Goal: Information Seeking & Learning: Learn about a topic

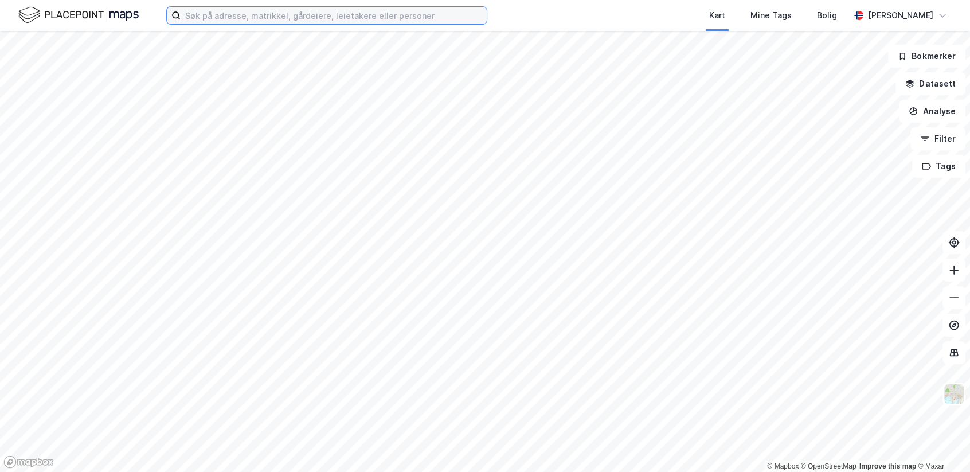
click at [228, 16] on input at bounding box center [334, 15] width 306 height 17
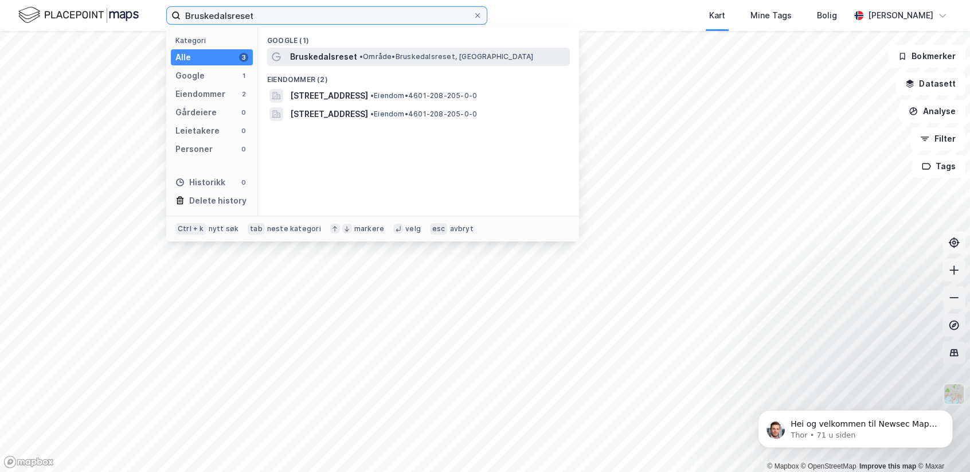
type input "Bruskedalsreset"
click at [433, 53] on span "• Område • Bruskedalsreset, [GEOGRAPHIC_DATA]" at bounding box center [446, 56] width 174 height 9
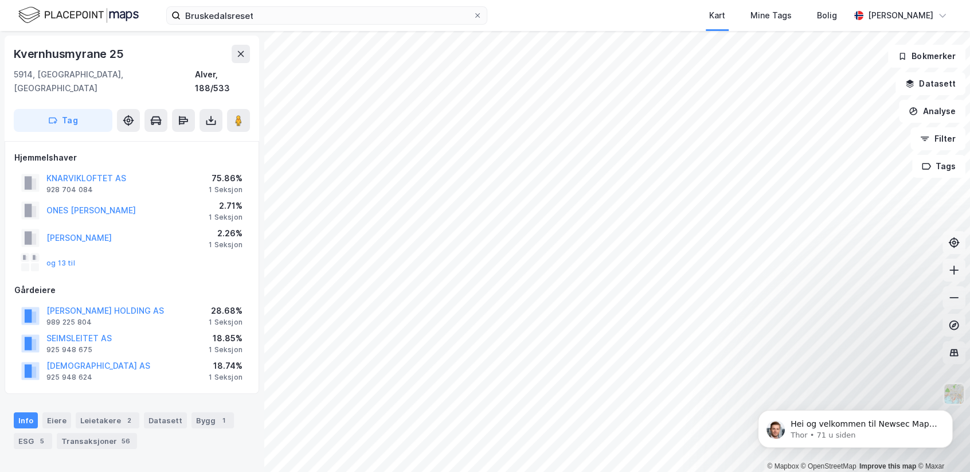
click at [75, 171] on div "KNARVIKLOFTET AS" at bounding box center [86, 178] width 80 height 14
click at [0, 0] on button "KNARVIKLOFTET AS" at bounding box center [0, 0] width 0 height 0
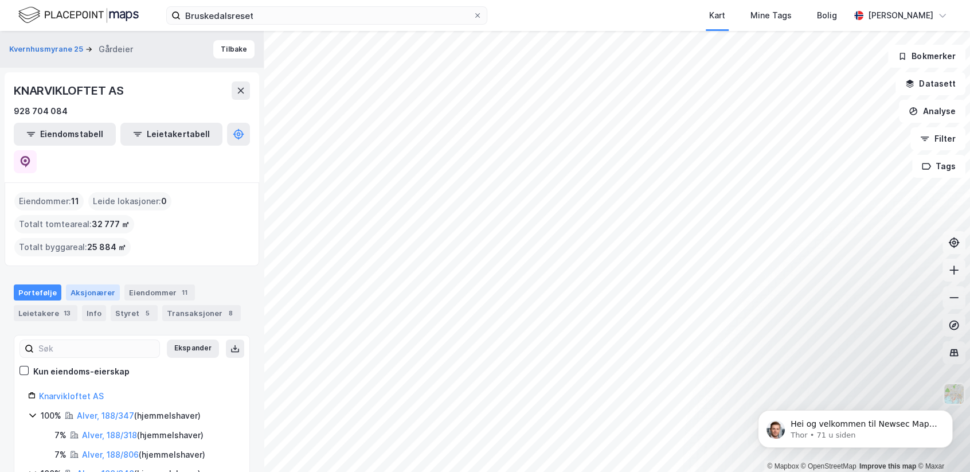
click at [85, 284] on div "Aksjonærer" at bounding box center [93, 292] width 54 height 16
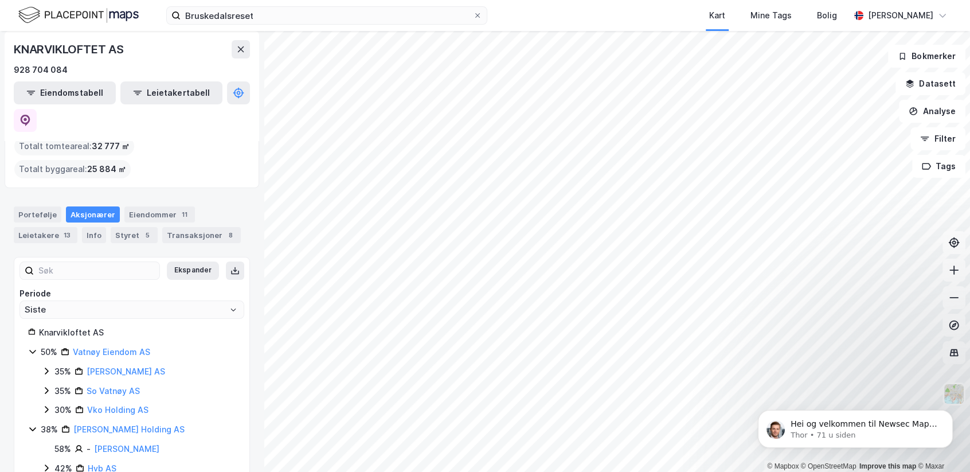
scroll to position [98, 0]
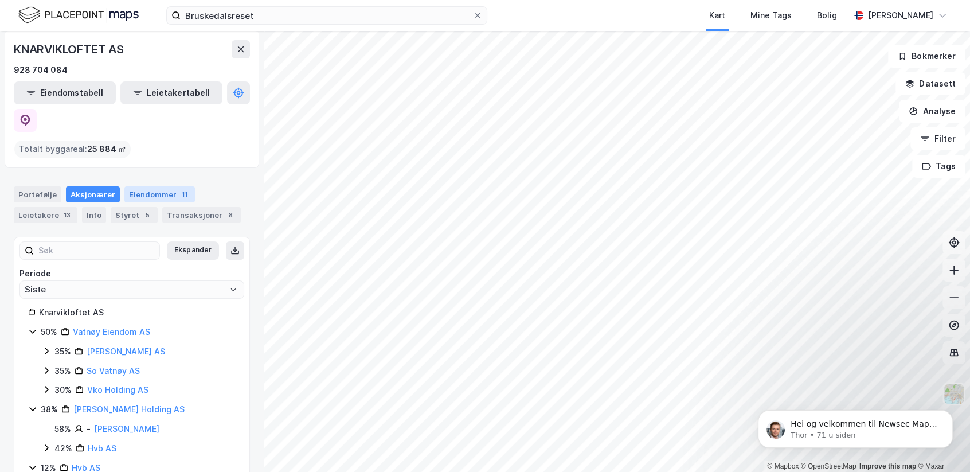
click at [141, 186] on div "Eiendommer 11" at bounding box center [159, 194] width 71 height 16
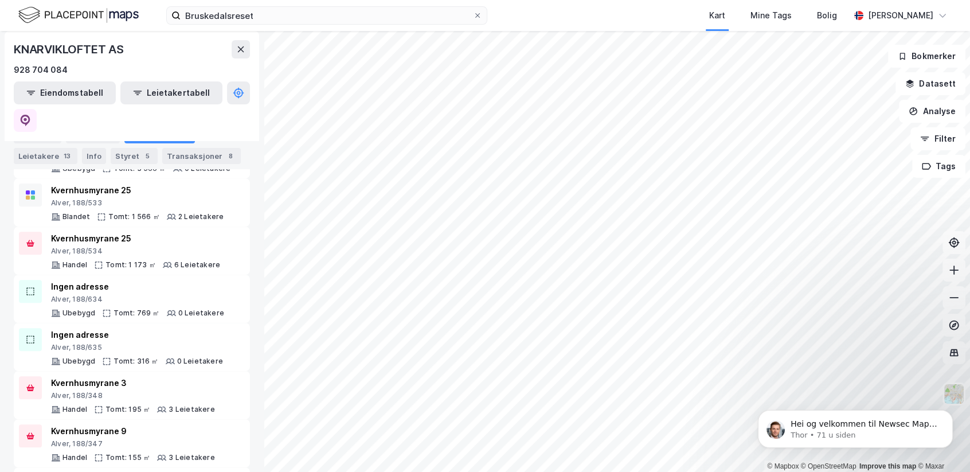
scroll to position [374, 0]
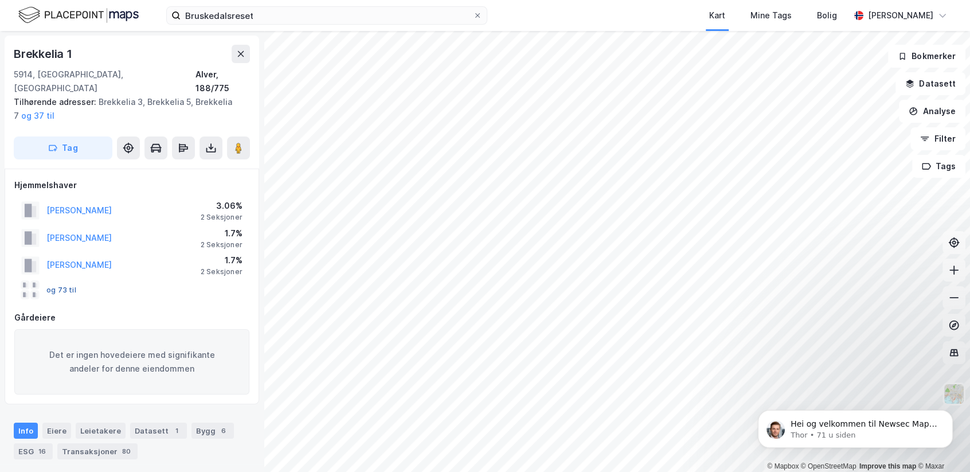
click at [0, 0] on button "og 73 til" at bounding box center [0, 0] width 0 height 0
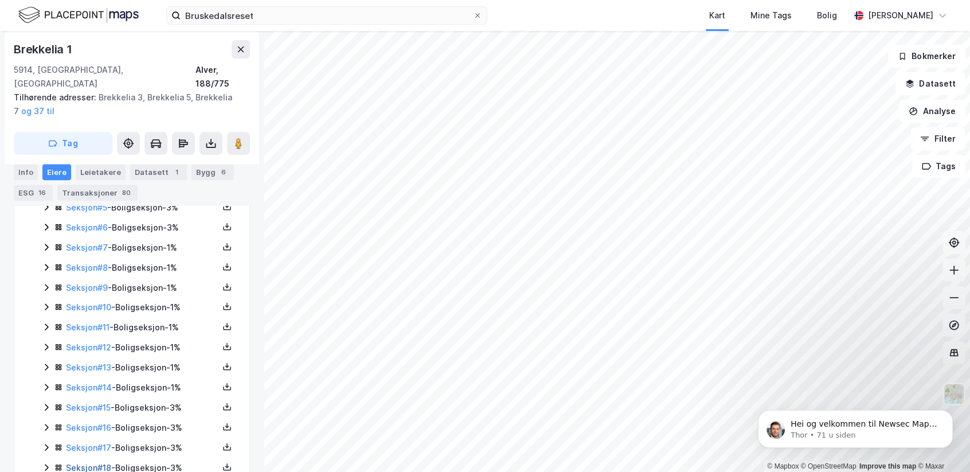
scroll to position [594, 0]
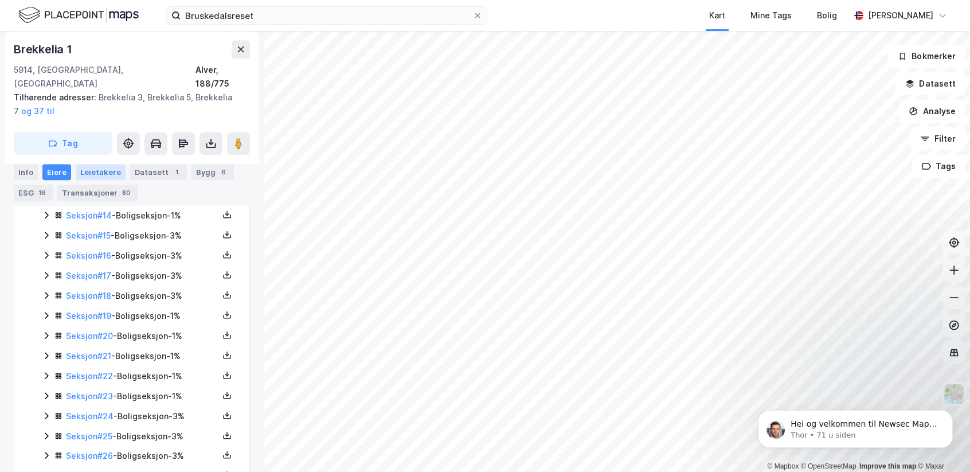
click at [99, 172] on div "Leietakere" at bounding box center [101, 172] width 50 height 16
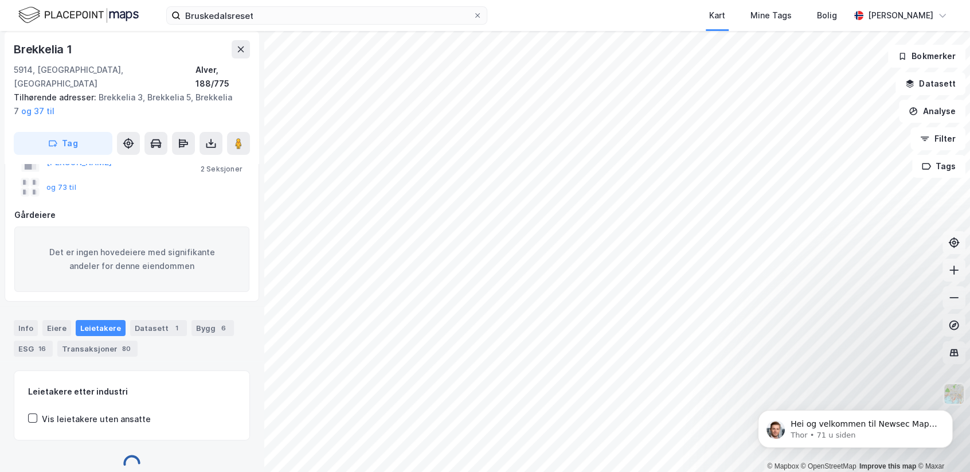
scroll to position [181, 0]
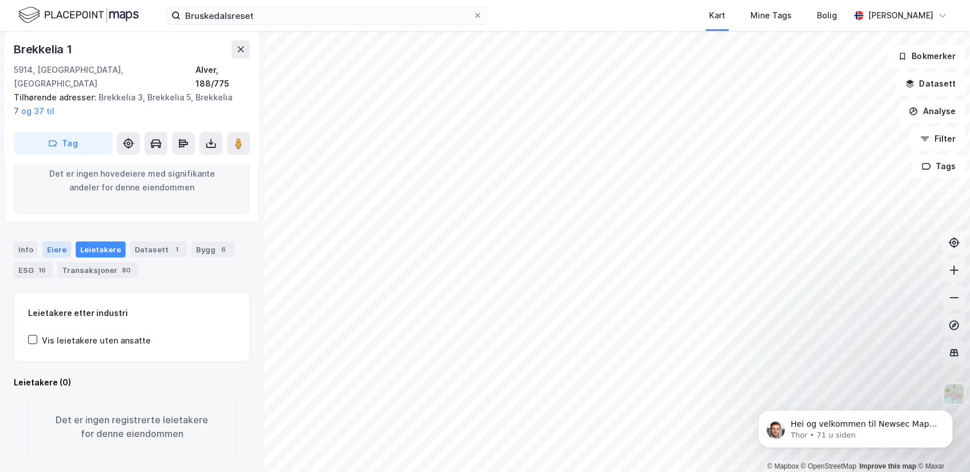
click at [60, 241] on div "Eiere" at bounding box center [56, 249] width 29 height 16
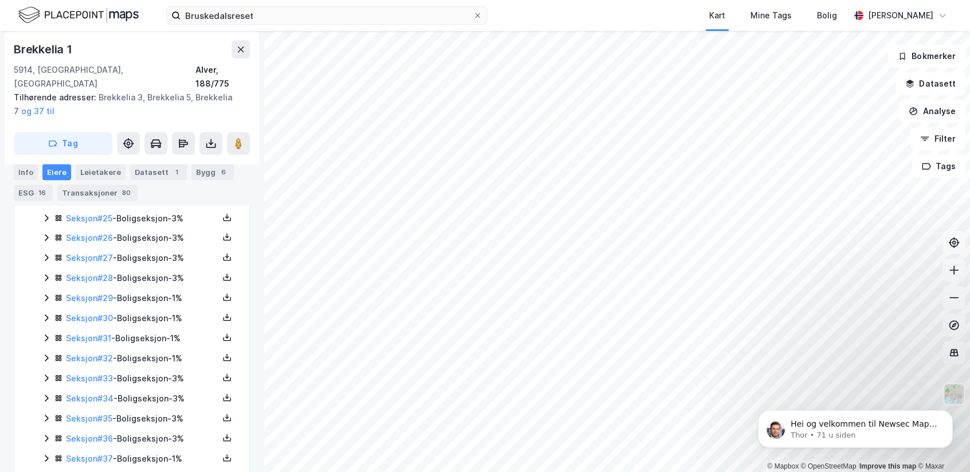
scroll to position [938, 0]
click at [42, 339] on div "Seksjon # 37 - Boligseksjon - 1%" at bounding box center [139, 333] width 194 height 14
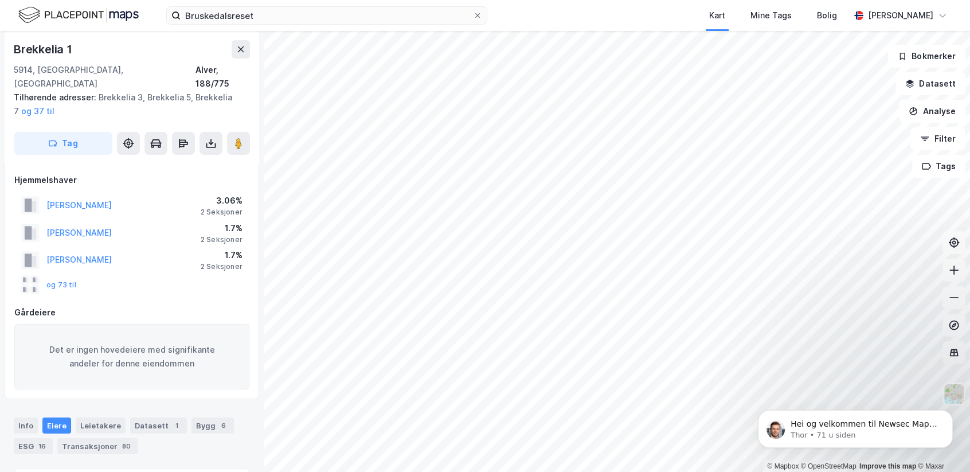
scroll to position [0, 0]
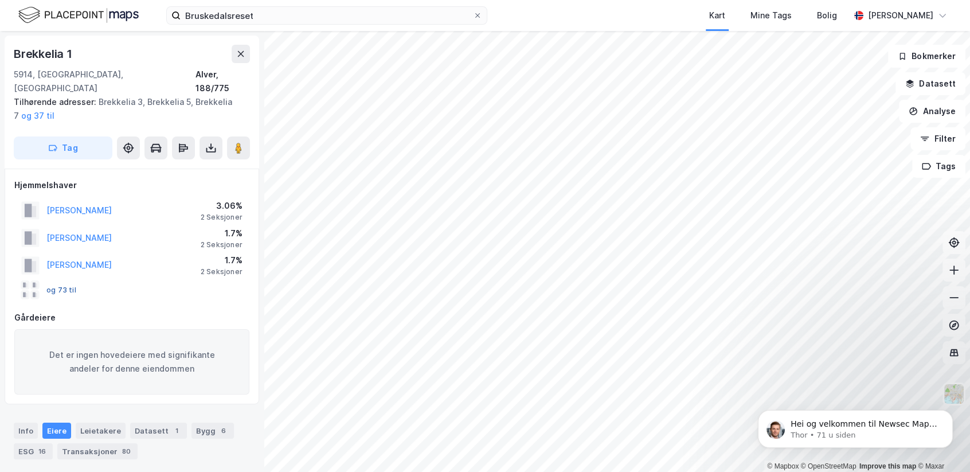
click at [0, 0] on button "og 73 til" at bounding box center [0, 0] width 0 height 0
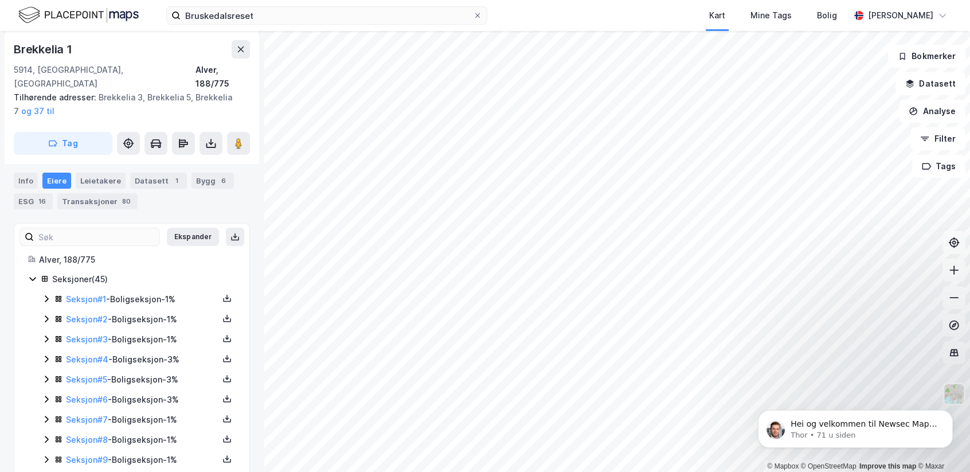
click at [46, 294] on icon at bounding box center [46, 298] width 9 height 9
click at [47, 315] on icon at bounding box center [46, 318] width 3 height 7
click at [47, 317] on icon at bounding box center [46, 319] width 6 height 4
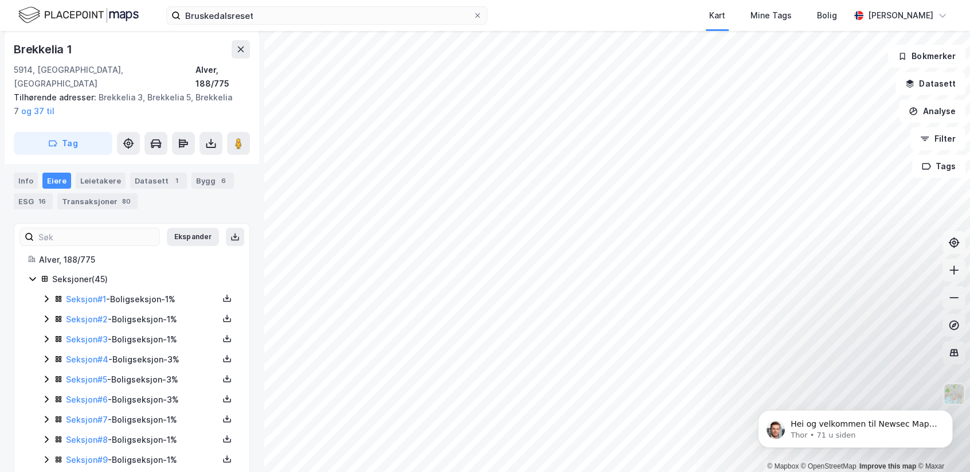
click at [48, 334] on icon at bounding box center [46, 338] width 9 height 9
click at [47, 355] on icon at bounding box center [46, 358] width 3 height 7
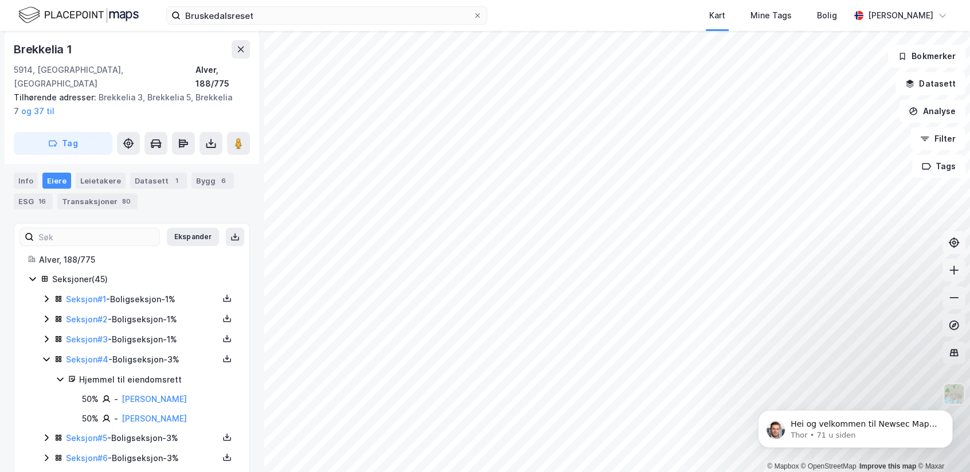
click at [47, 357] on icon at bounding box center [46, 359] width 6 height 4
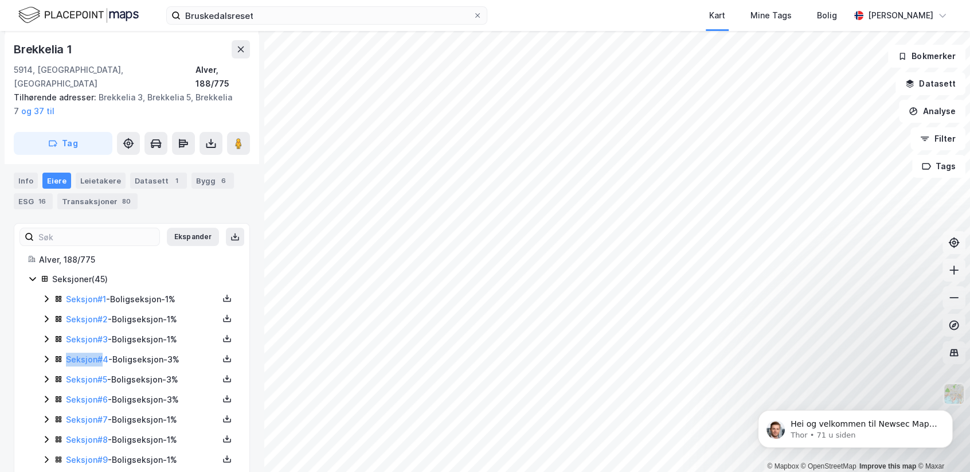
click at [47, 355] on icon at bounding box center [46, 358] width 3 height 7
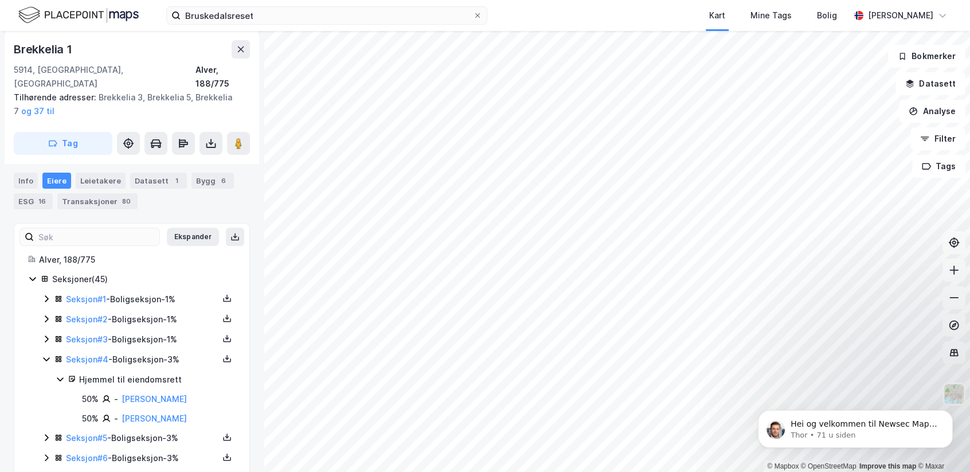
click at [44, 354] on icon at bounding box center [46, 358] width 9 height 9
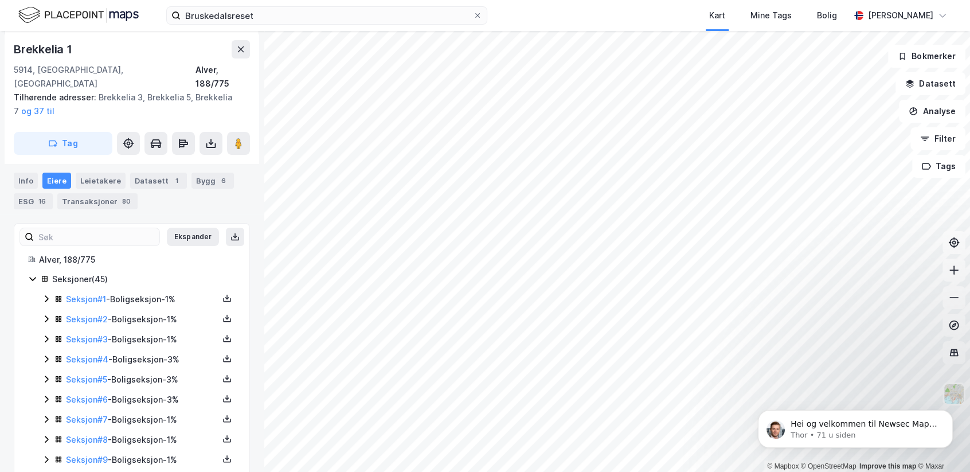
click at [44, 354] on icon at bounding box center [46, 358] width 9 height 9
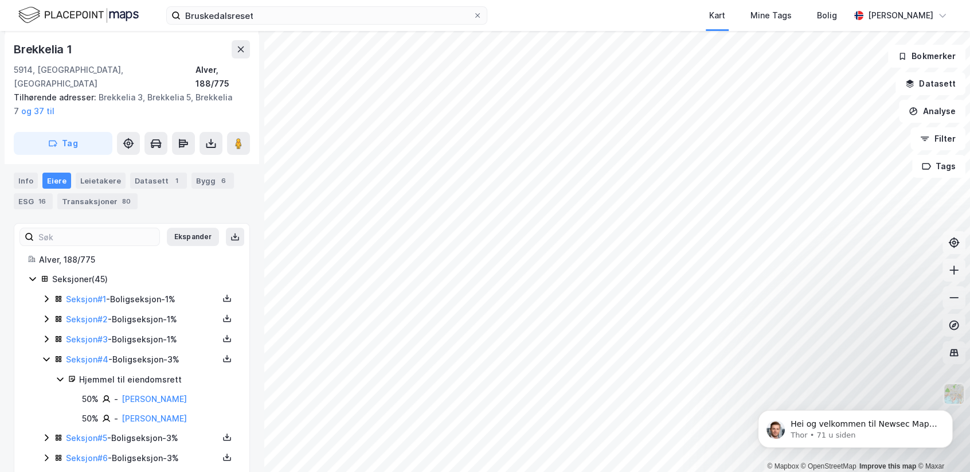
click at [44, 354] on icon at bounding box center [46, 358] width 9 height 9
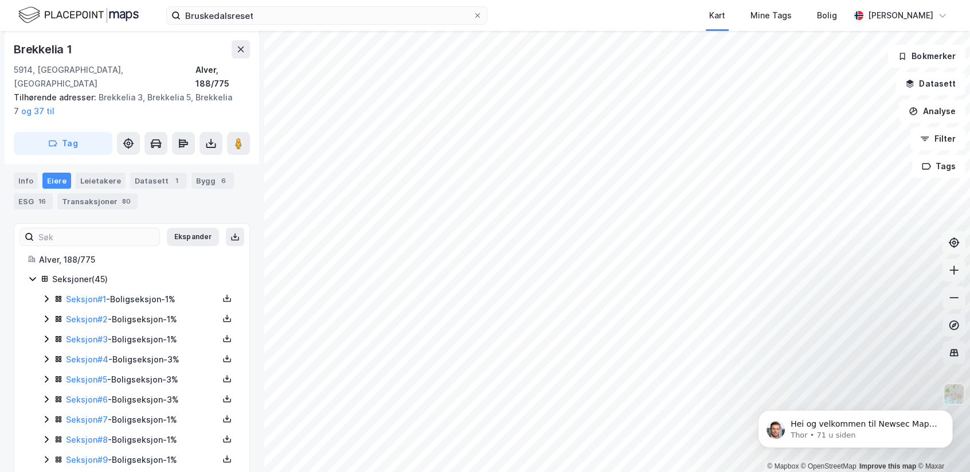
click at [44, 374] on icon at bounding box center [46, 378] width 9 height 9
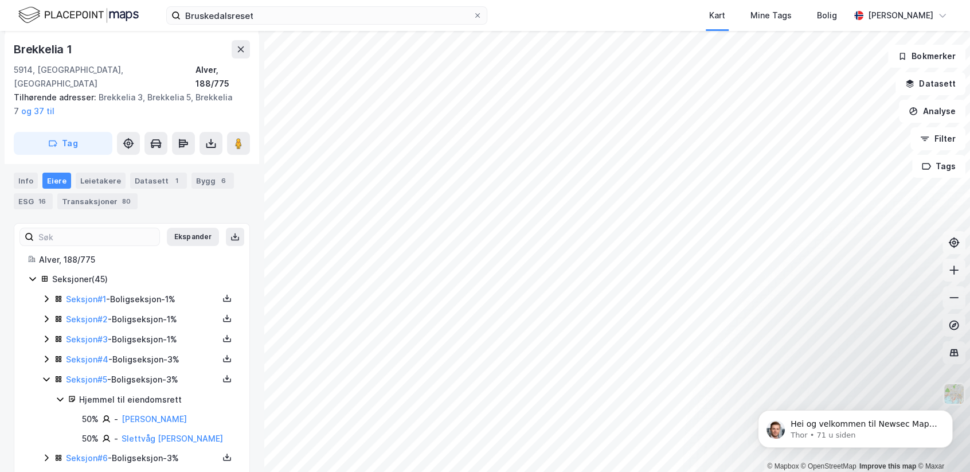
click at [44, 374] on icon at bounding box center [46, 378] width 9 height 9
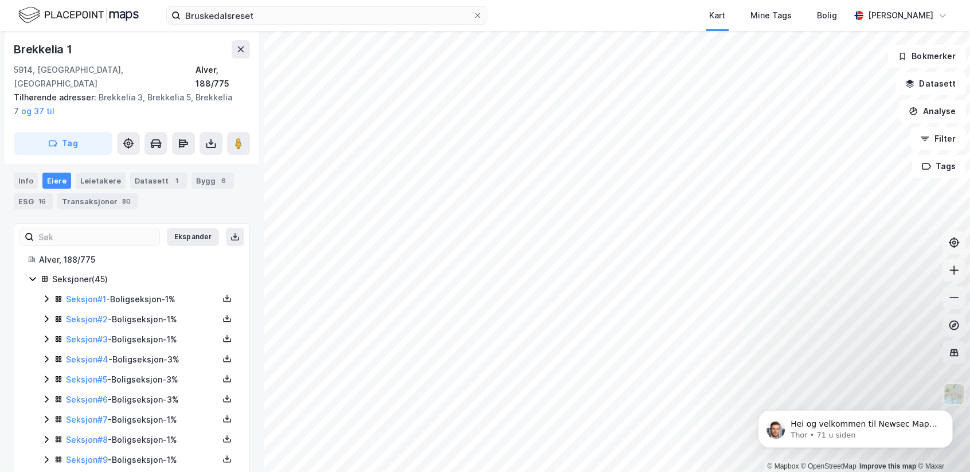
click at [49, 394] on icon at bounding box center [46, 398] width 9 height 9
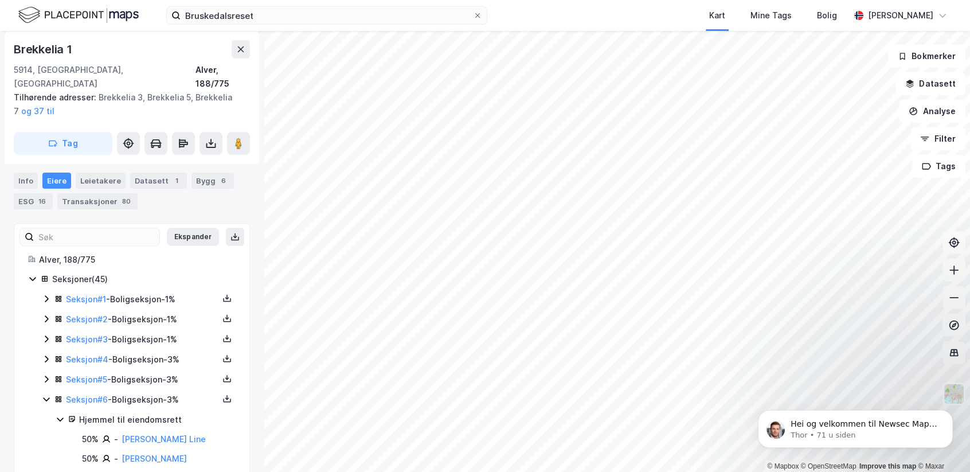
click at [49, 394] on icon at bounding box center [46, 398] width 9 height 9
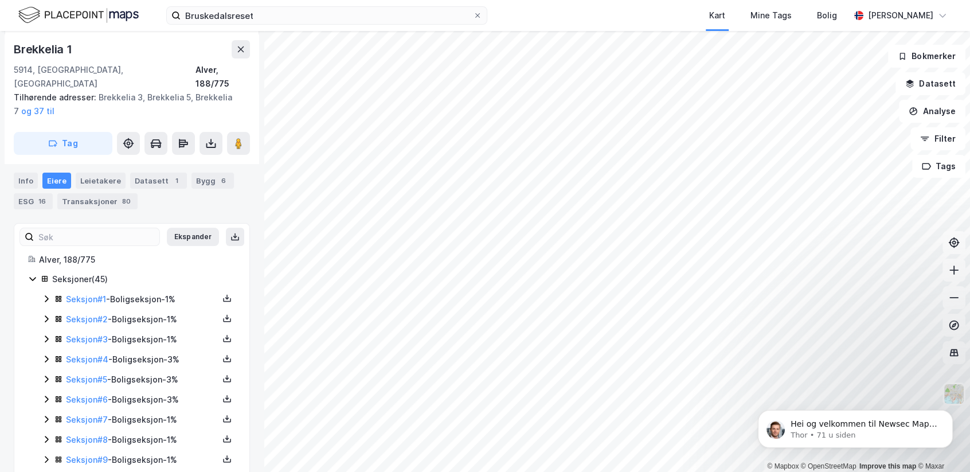
click at [46, 416] on icon at bounding box center [46, 419] width 3 height 7
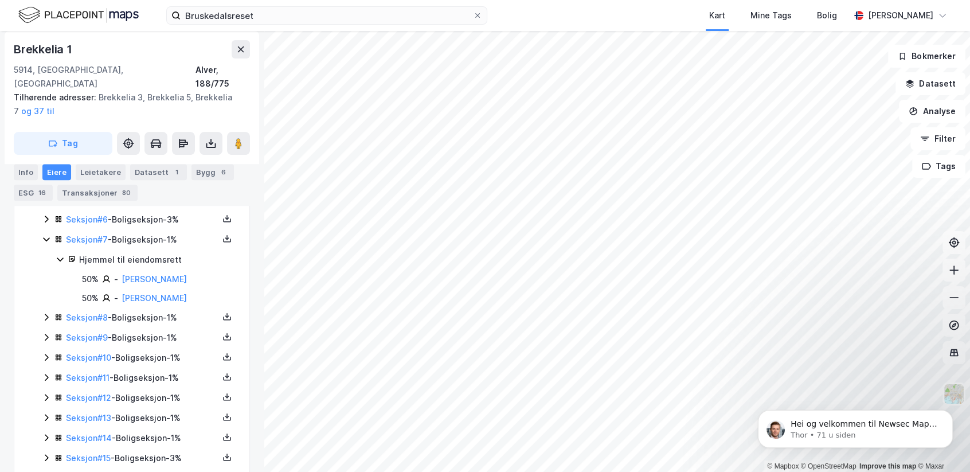
scroll to position [422, 0]
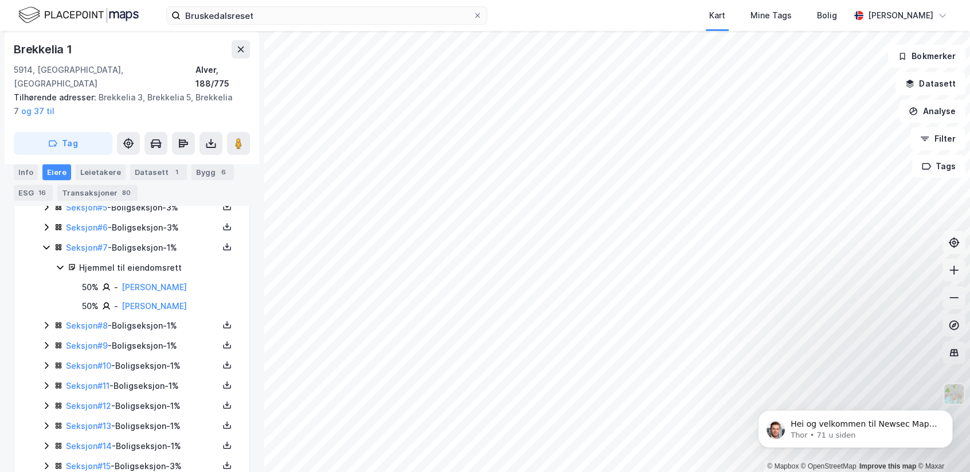
click at [44, 243] on icon at bounding box center [46, 247] width 9 height 9
click at [48, 263] on icon at bounding box center [46, 267] width 9 height 9
click at [47, 263] on icon at bounding box center [46, 267] width 9 height 9
click at [44, 283] on icon at bounding box center [46, 287] width 9 height 9
click at [44, 286] on icon at bounding box center [46, 288] width 6 height 4
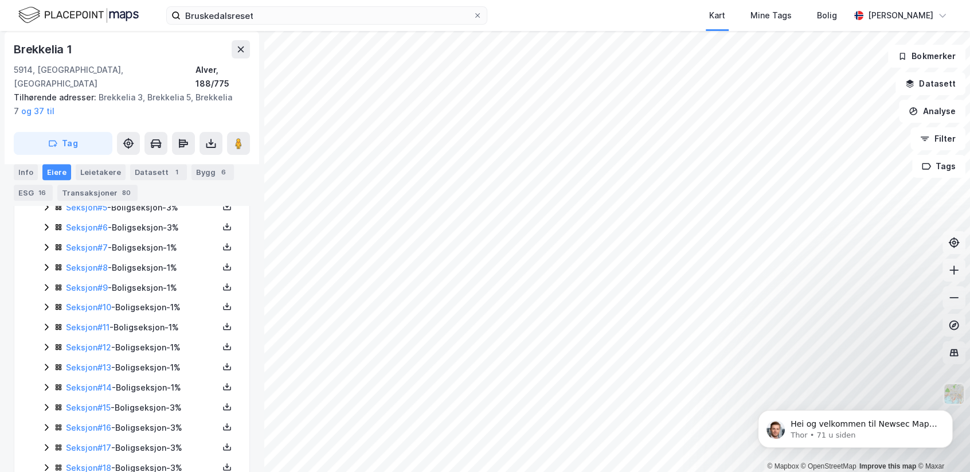
click at [44, 302] on icon at bounding box center [46, 306] width 9 height 9
click at [44, 322] on icon at bounding box center [46, 326] width 9 height 9
click at [45, 342] on icon at bounding box center [46, 346] width 9 height 9
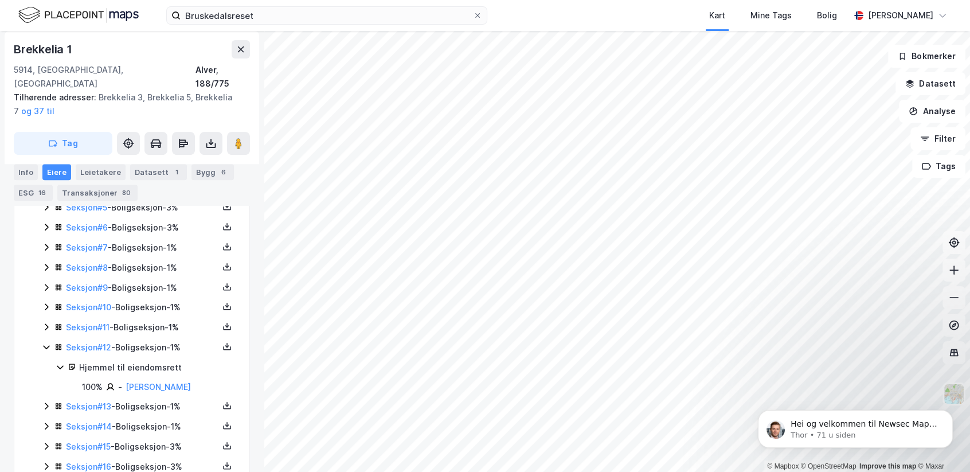
click at [45, 346] on icon at bounding box center [46, 348] width 6 height 4
click at [47, 362] on icon at bounding box center [46, 366] width 9 height 9
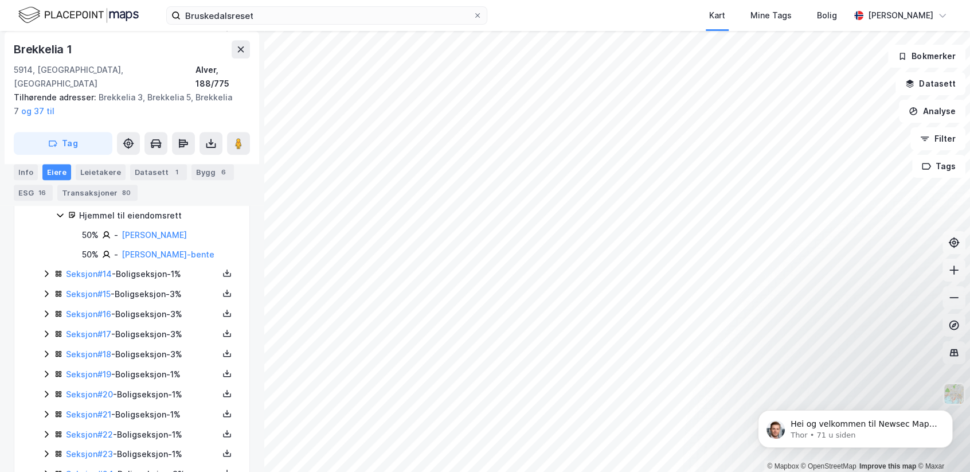
scroll to position [594, 0]
click at [58, 210] on div "Hjemmel til eiendomsrett" at bounding box center [146, 216] width 180 height 14
click at [46, 230] on icon at bounding box center [46, 234] width 9 height 9
click at [46, 233] on icon at bounding box center [46, 235] width 6 height 4
click at [46, 250] on icon at bounding box center [46, 254] width 9 height 9
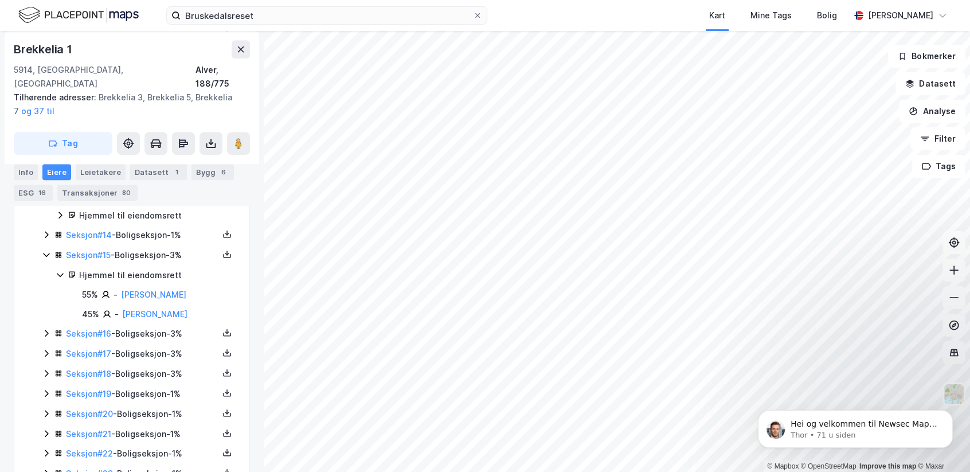
click at [46, 250] on icon at bounding box center [46, 254] width 9 height 9
click at [44, 270] on icon at bounding box center [46, 274] width 9 height 9
click at [46, 291] on icon at bounding box center [46, 294] width 3 height 7
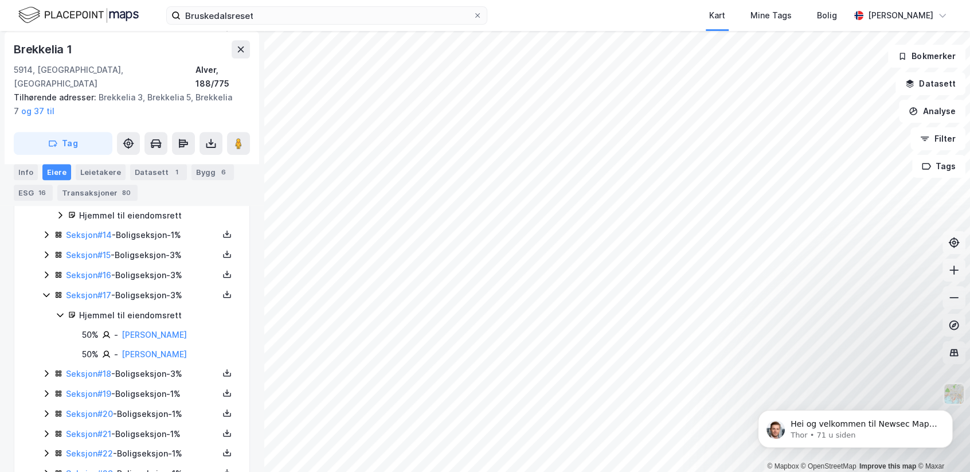
click at [46, 290] on icon at bounding box center [46, 294] width 9 height 9
click at [46, 310] on icon at bounding box center [46, 314] width 9 height 9
click at [45, 310] on icon at bounding box center [46, 314] width 9 height 9
click at [46, 331] on icon at bounding box center [46, 334] width 9 height 9
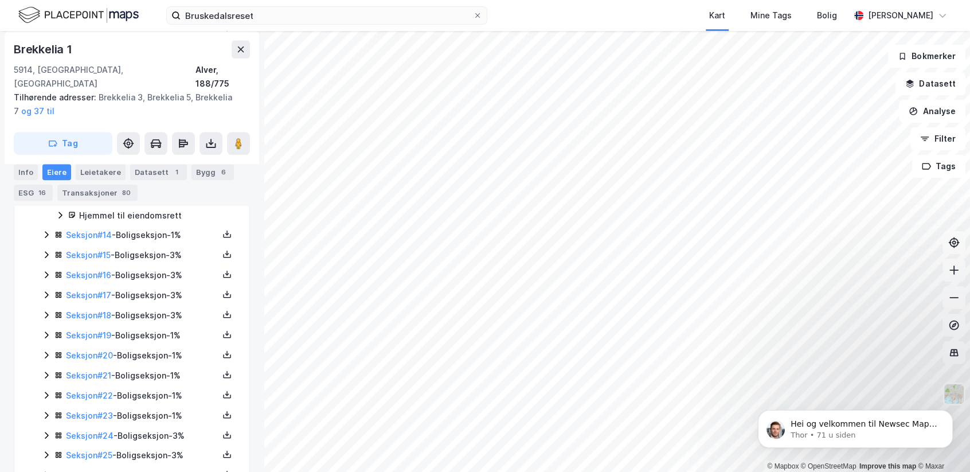
click at [45, 351] on icon at bounding box center [46, 354] width 9 height 9
click at [48, 370] on icon at bounding box center [46, 374] width 9 height 9
click at [48, 390] on icon at bounding box center [46, 394] width 9 height 9
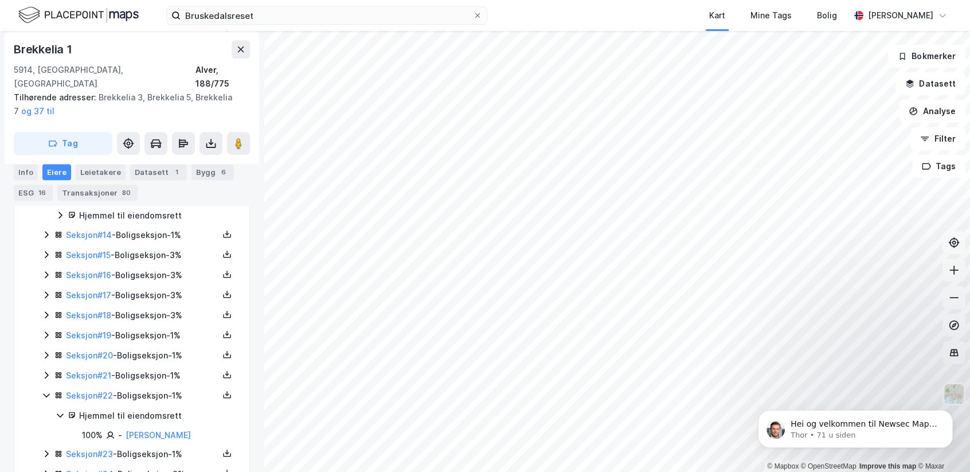
click at [48, 390] on icon at bounding box center [46, 394] width 9 height 9
click at [45, 410] on icon at bounding box center [46, 414] width 9 height 9
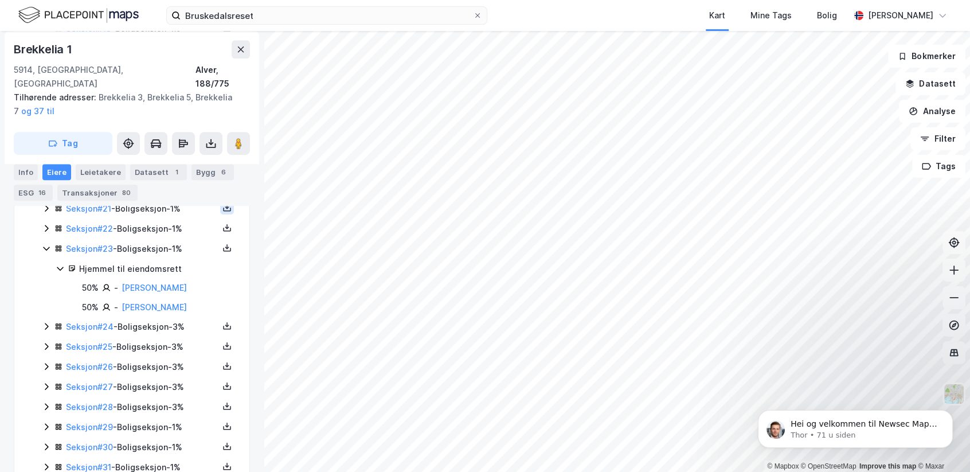
scroll to position [766, 0]
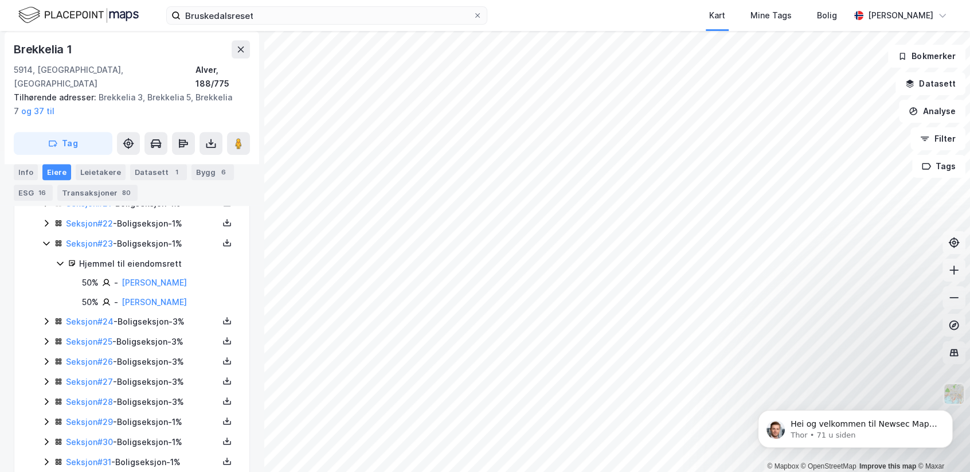
click at [46, 318] on icon at bounding box center [46, 320] width 9 height 9
click at [43, 385] on icon at bounding box center [46, 380] width 9 height 9
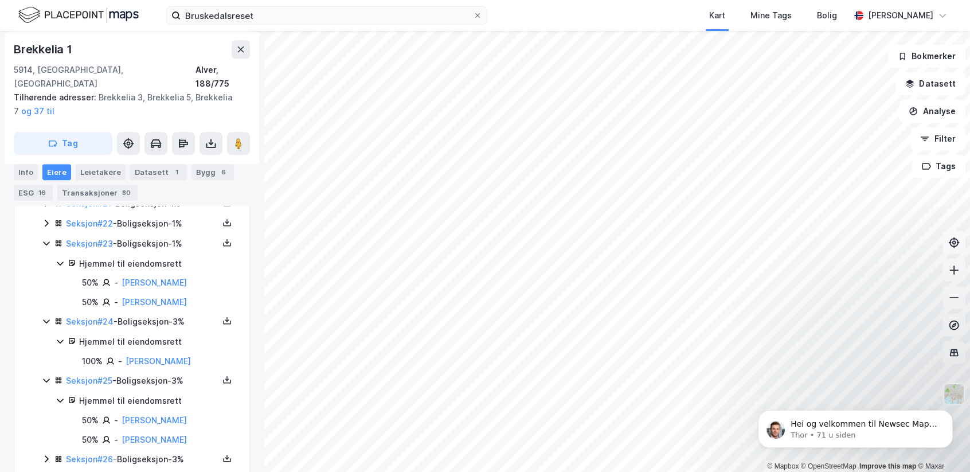
scroll to position [938, 0]
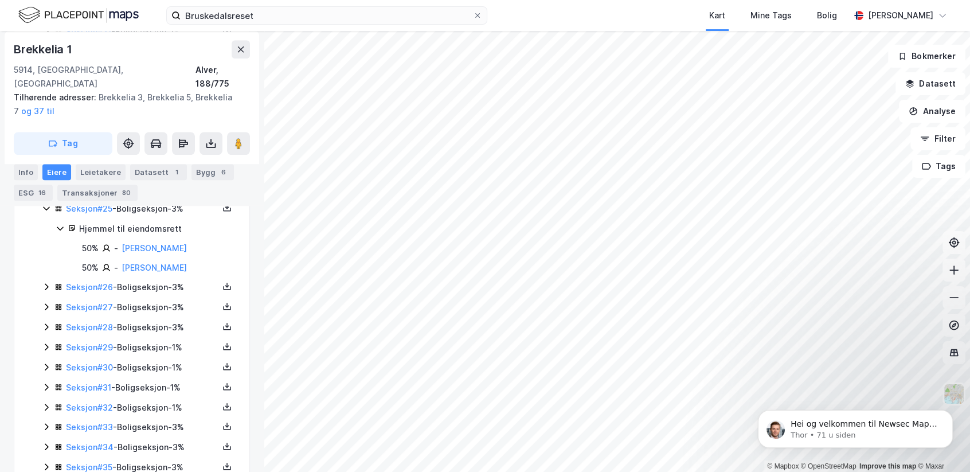
click at [46, 291] on icon at bounding box center [46, 286] width 9 height 9
click at [45, 370] on icon at bounding box center [46, 365] width 9 height 9
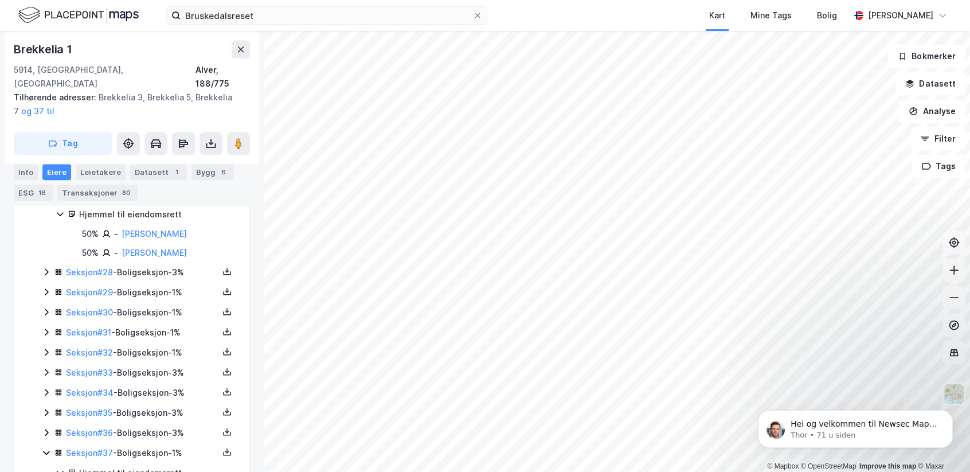
scroll to position [1110, 0]
click at [48, 276] on icon at bounding box center [46, 271] width 9 height 9
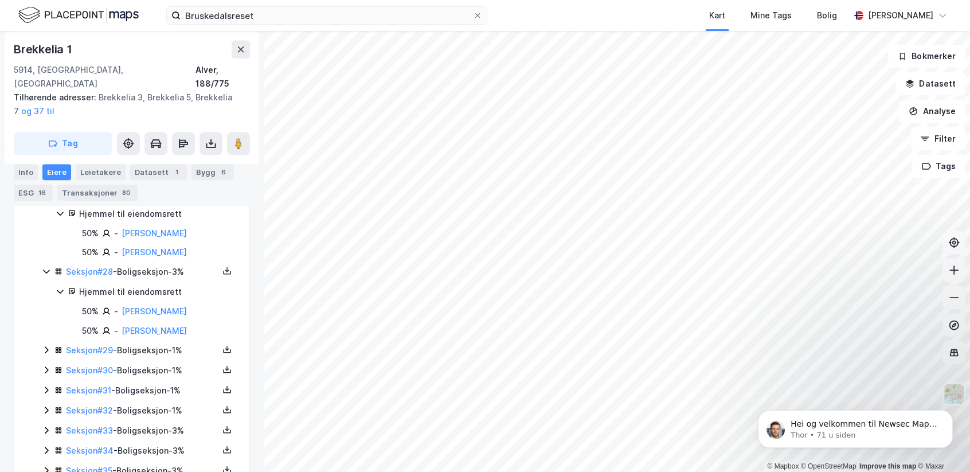
click at [44, 354] on icon at bounding box center [46, 349] width 9 height 9
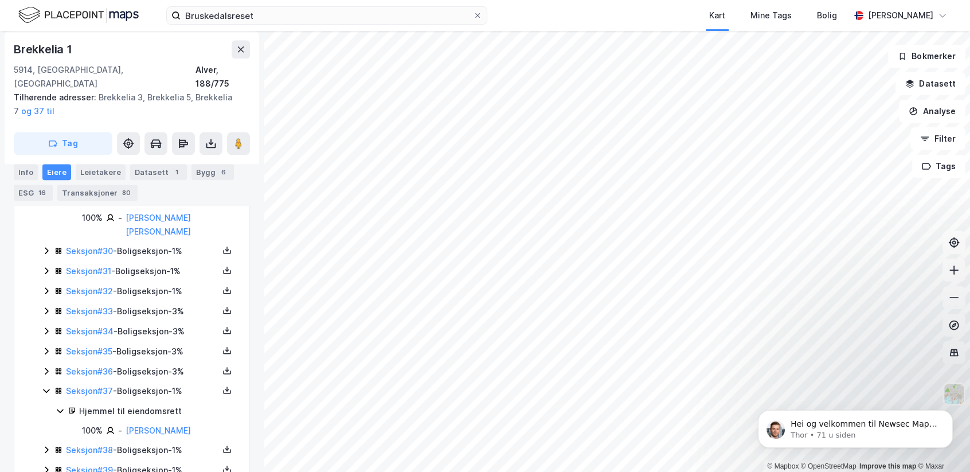
click at [43, 255] on icon at bounding box center [46, 250] width 9 height 9
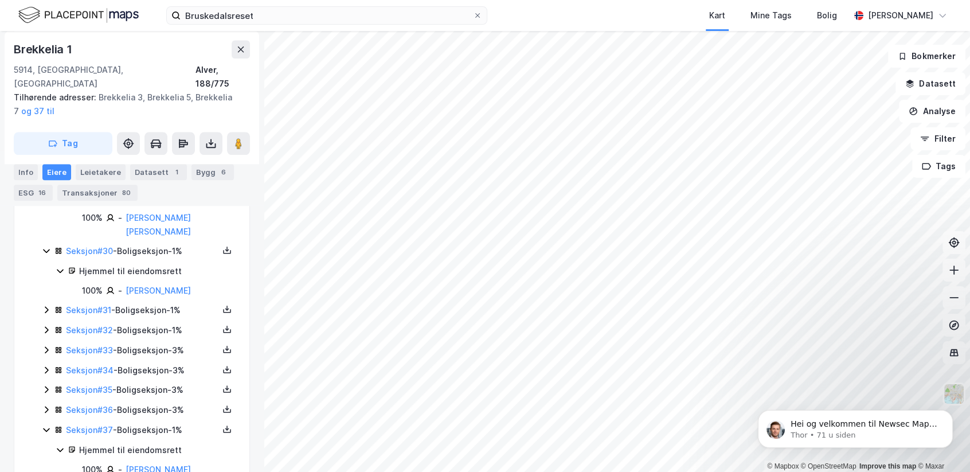
click at [46, 314] on icon at bounding box center [46, 309] width 9 height 9
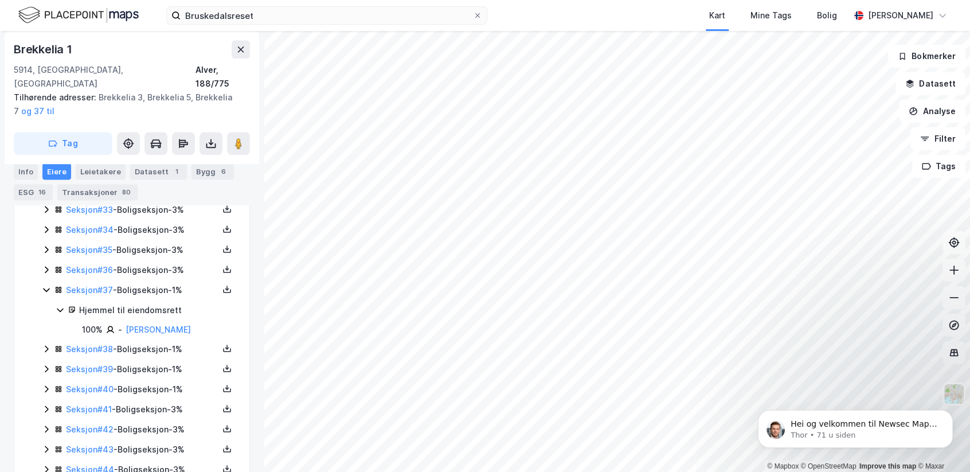
scroll to position [1392, 0]
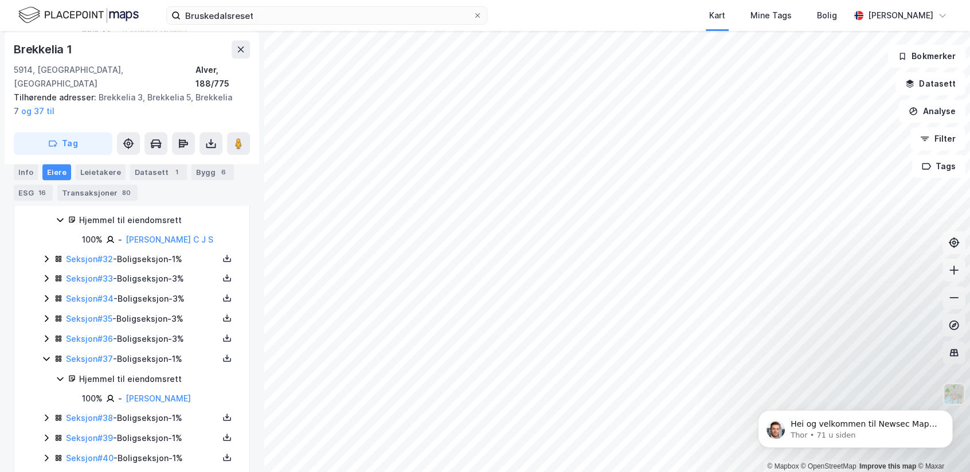
click at [47, 263] on icon at bounding box center [46, 258] width 9 height 9
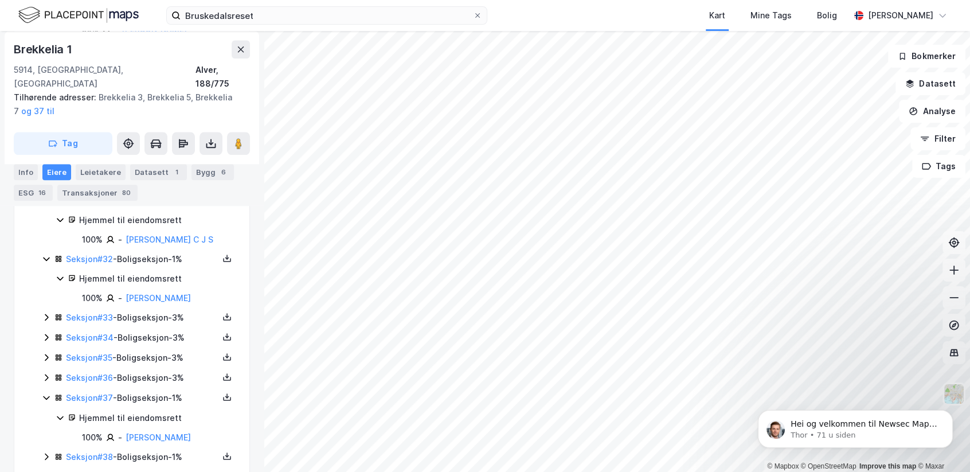
click at [44, 322] on icon at bounding box center [46, 316] width 9 height 9
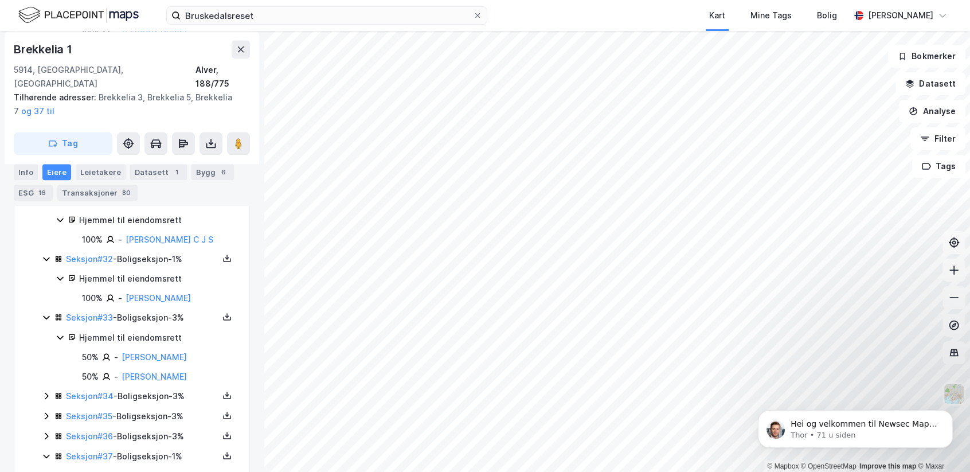
click at [45, 400] on icon at bounding box center [46, 395] width 9 height 9
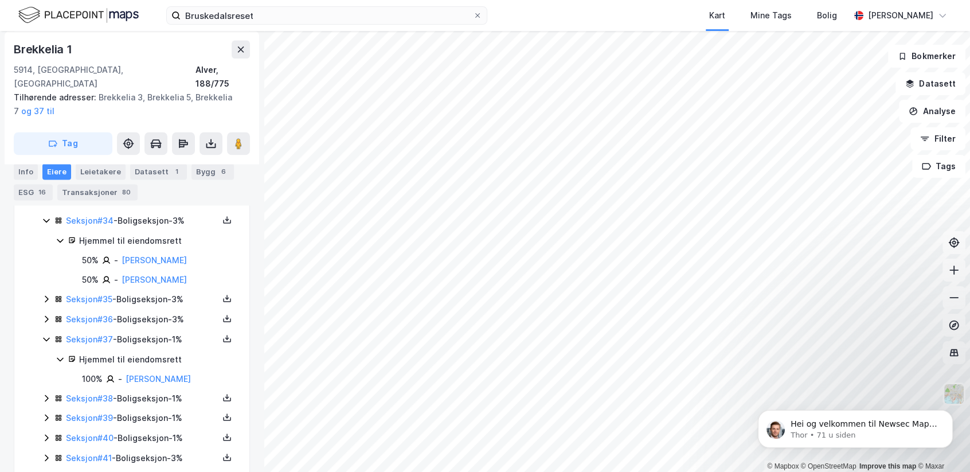
scroll to position [1573, 0]
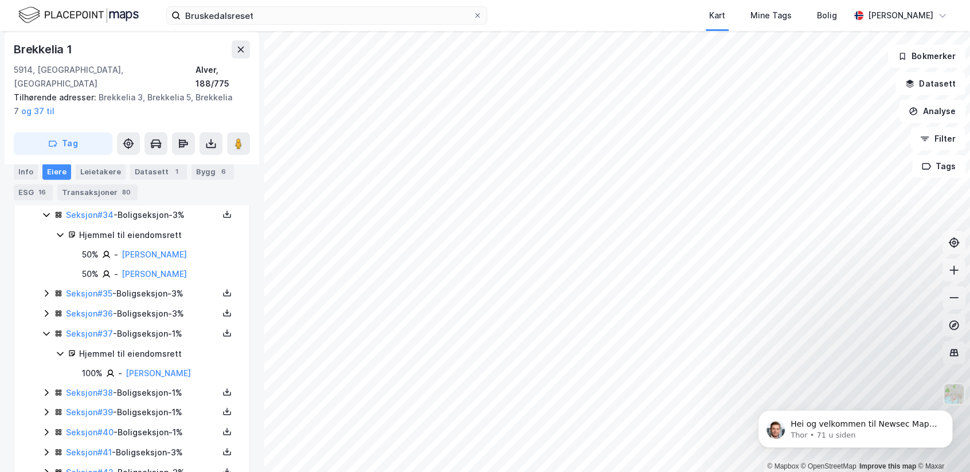
click at [43, 298] on icon at bounding box center [46, 292] width 9 height 9
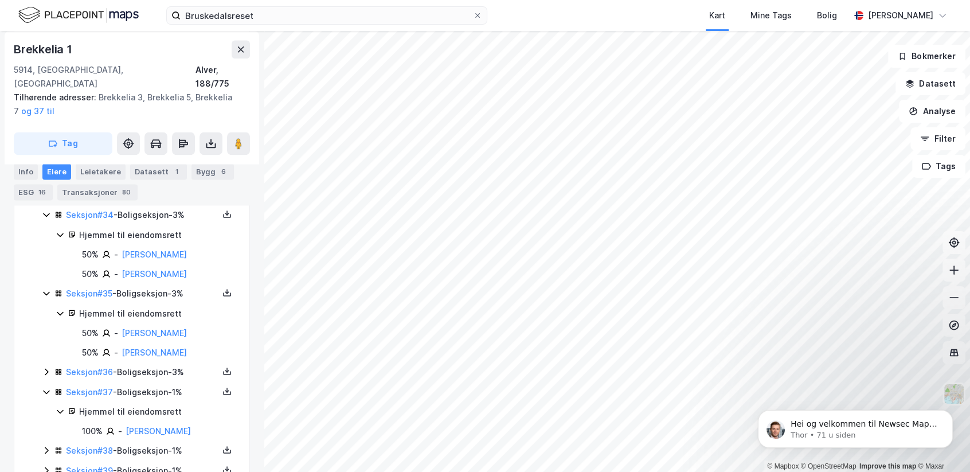
click at [46, 376] on icon at bounding box center [46, 371] width 9 height 9
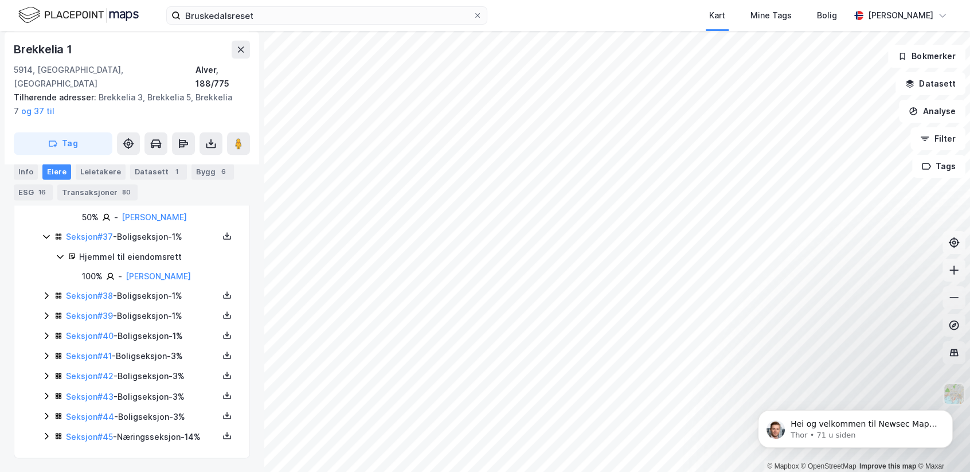
scroll to position [1810, 0]
click at [42, 292] on icon at bounding box center [46, 295] width 9 height 9
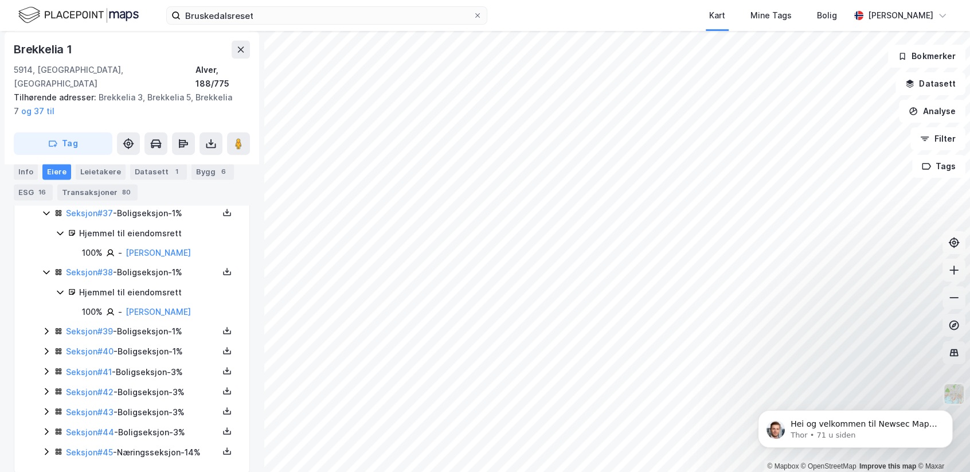
click at [45, 335] on icon at bounding box center [46, 330] width 9 height 9
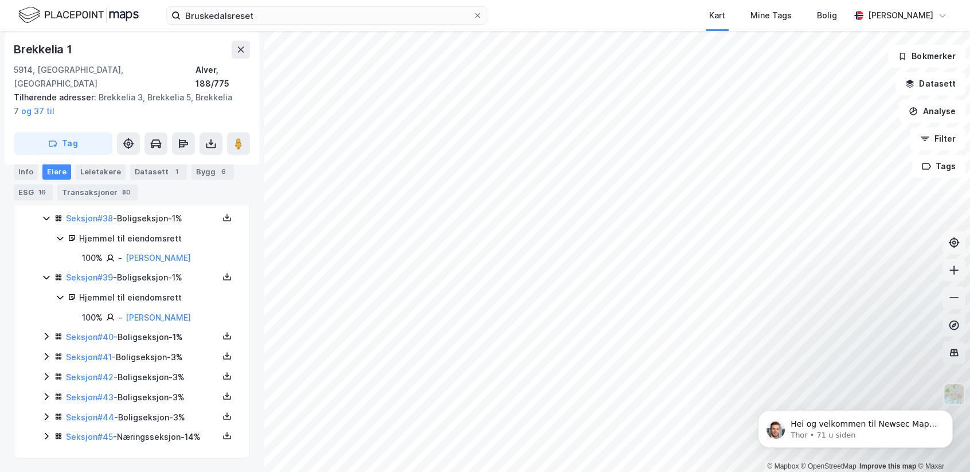
click at [43, 334] on icon at bounding box center [46, 335] width 9 height 9
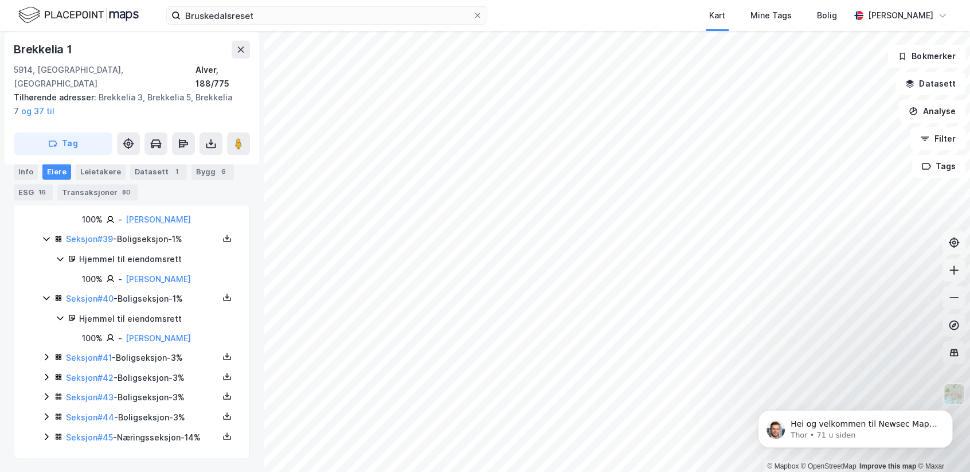
click at [50, 361] on icon at bounding box center [46, 356] width 9 height 9
click at [42, 375] on icon at bounding box center [46, 375] width 9 height 9
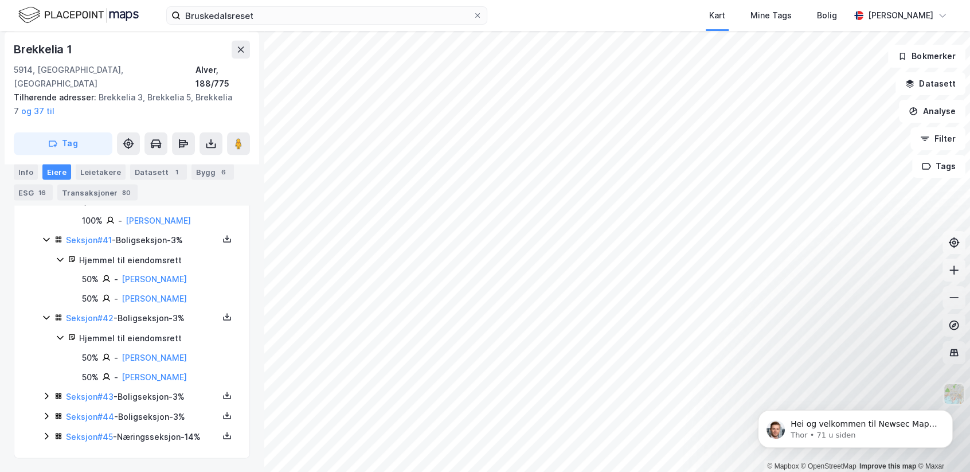
scroll to position [2059, 0]
click at [42, 394] on icon at bounding box center [46, 395] width 9 height 9
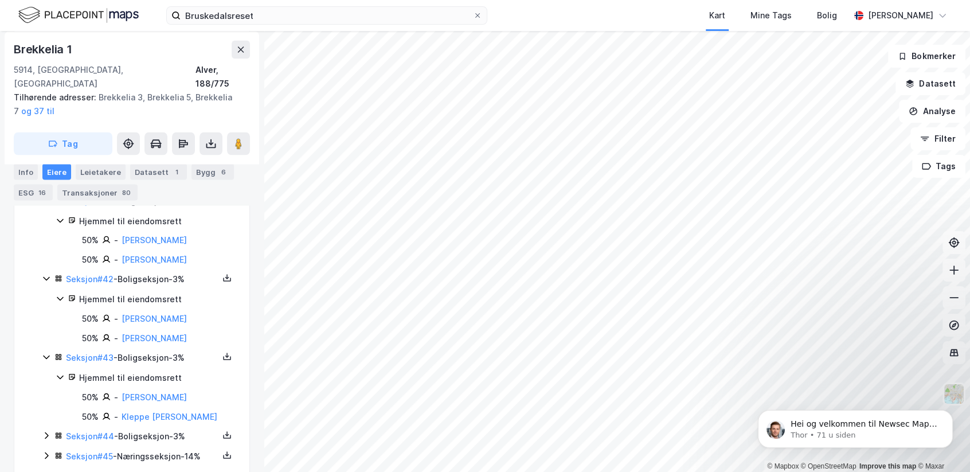
scroll to position [2118, 0]
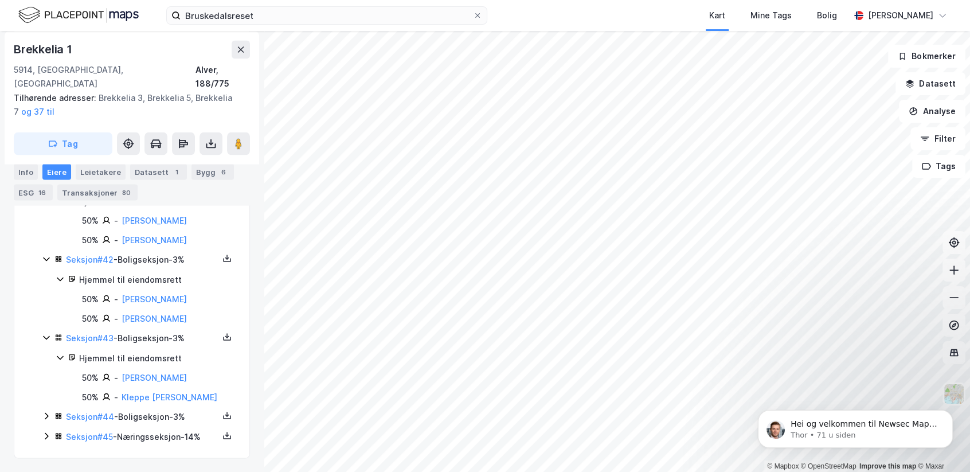
click at [45, 412] on icon at bounding box center [46, 415] width 9 height 9
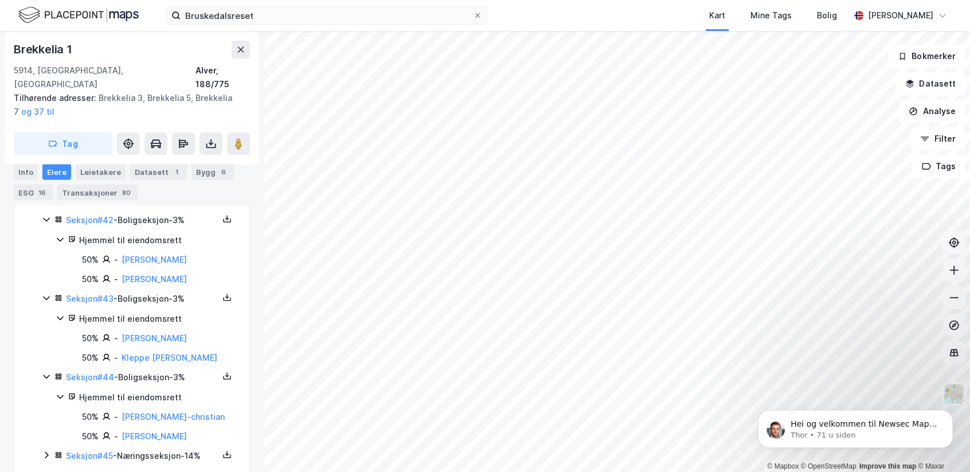
scroll to position [2176, 0]
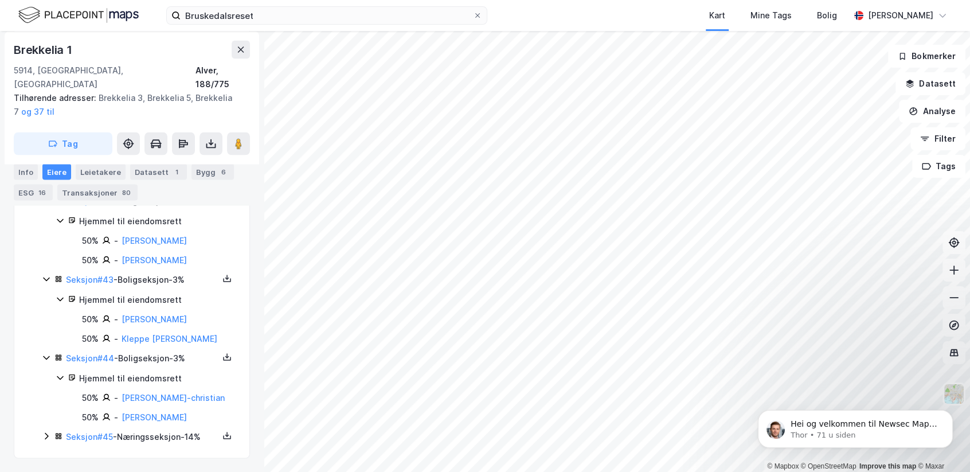
click at [46, 436] on icon at bounding box center [46, 435] width 9 height 9
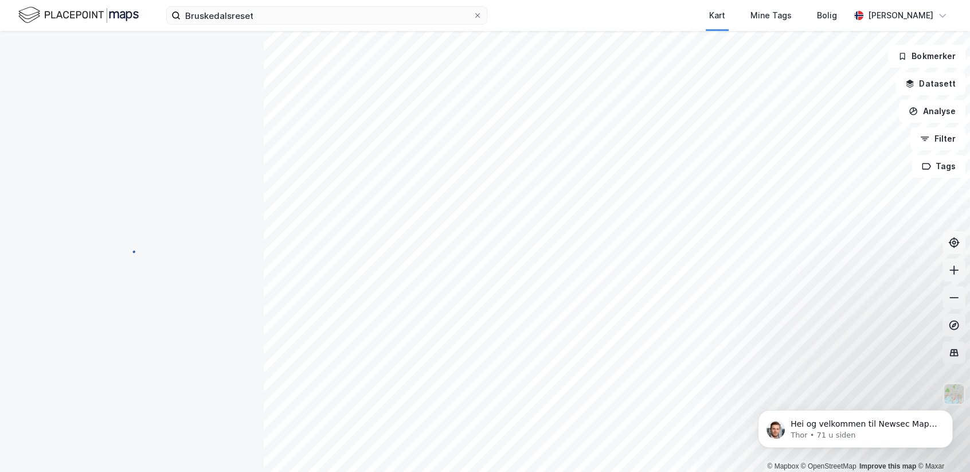
scroll to position [0, 0]
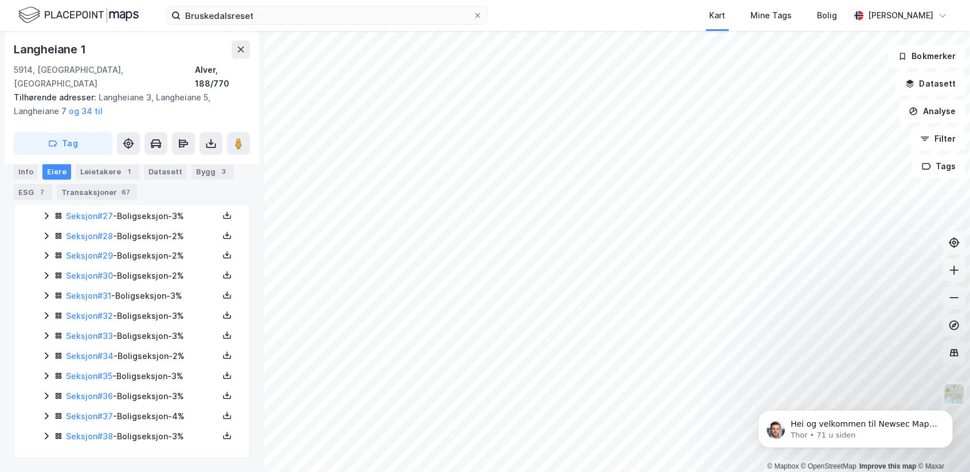
click at [42, 435] on icon at bounding box center [46, 435] width 9 height 9
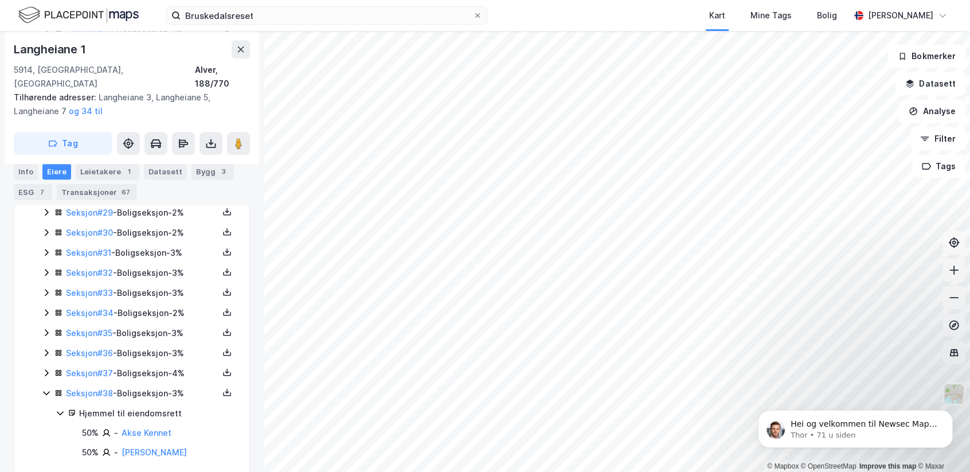
scroll to position [821, 0]
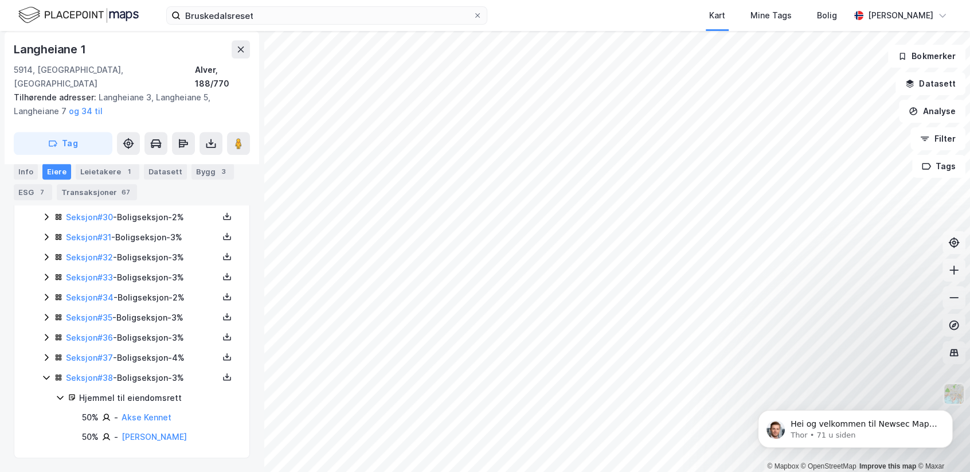
click at [46, 357] on icon at bounding box center [46, 357] width 9 height 9
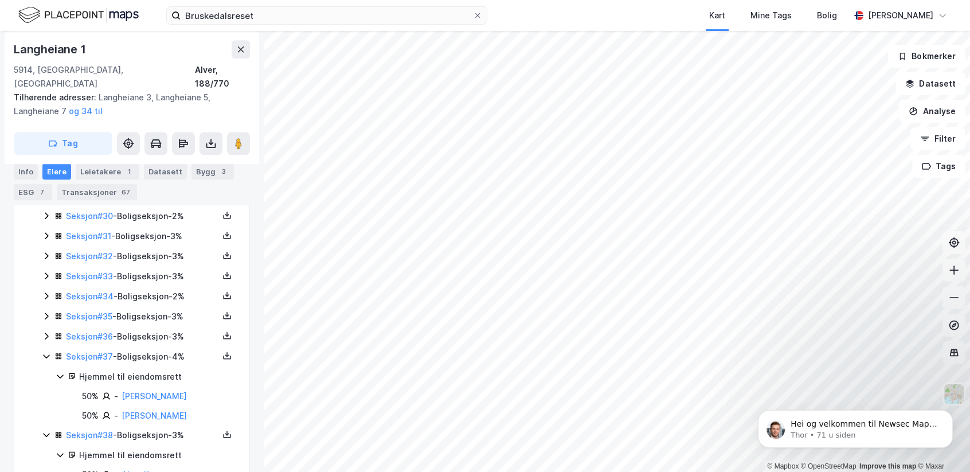
click at [46, 337] on icon at bounding box center [46, 336] width 3 height 7
click at [44, 315] on icon at bounding box center [46, 315] width 9 height 9
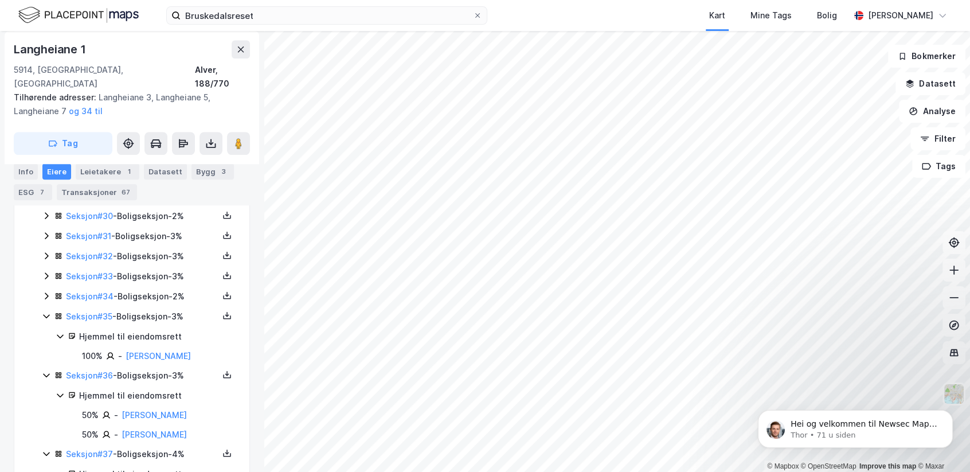
click at [47, 295] on icon at bounding box center [46, 295] width 9 height 9
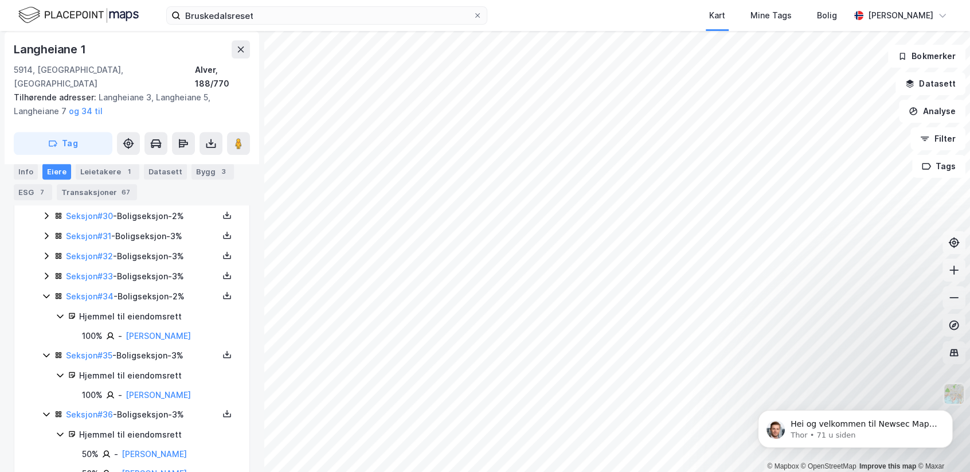
click at [45, 276] on icon at bounding box center [46, 275] width 3 height 7
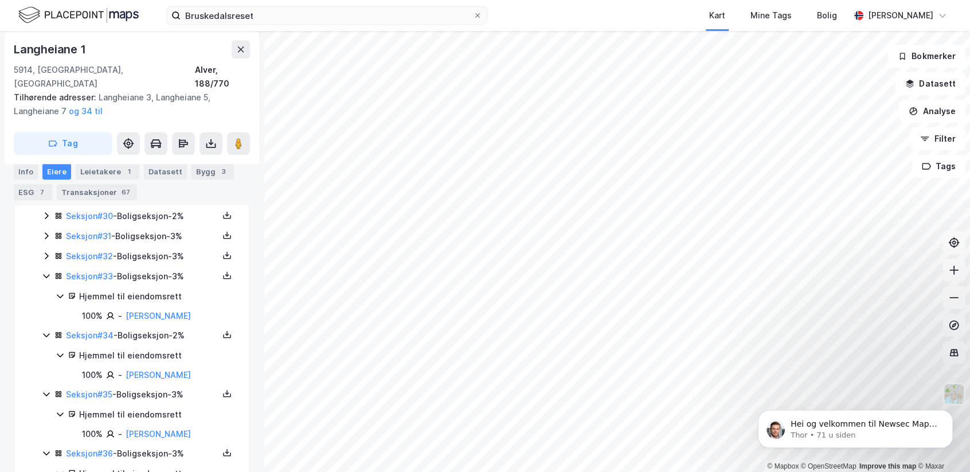
click at [45, 259] on div "Seksjon # 32 - Boligseksjon - 3%" at bounding box center [139, 256] width 194 height 14
click at [44, 234] on icon at bounding box center [46, 235] width 9 height 9
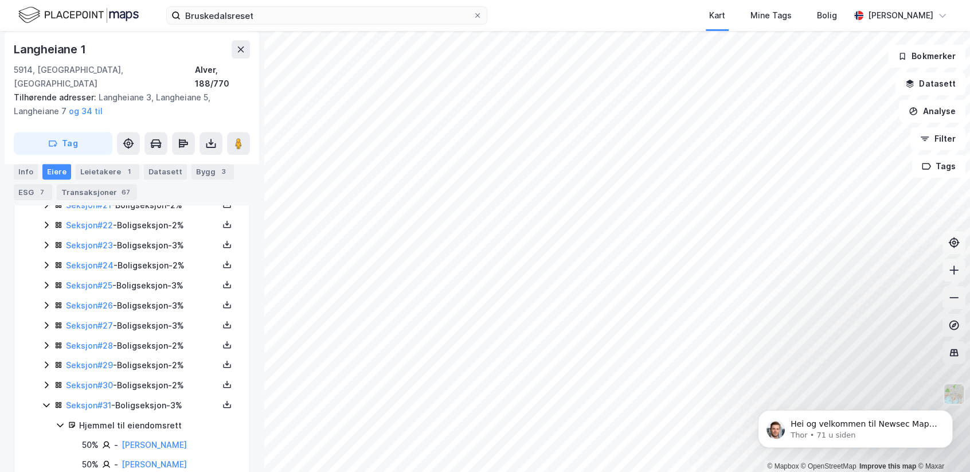
scroll to position [649, 0]
click at [48, 385] on icon at bounding box center [46, 388] width 3 height 7
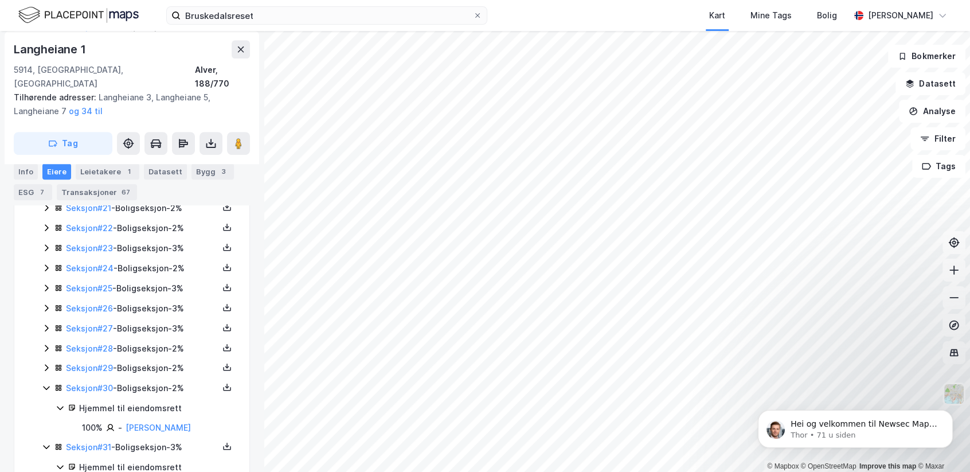
click at [46, 364] on icon at bounding box center [46, 367] width 9 height 9
click at [46, 347] on icon at bounding box center [46, 348] width 3 height 7
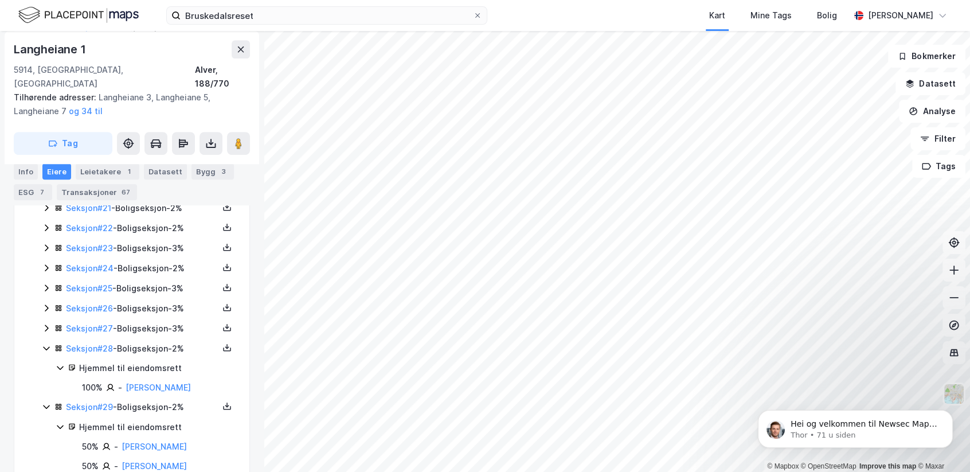
click at [44, 326] on icon at bounding box center [46, 327] width 9 height 9
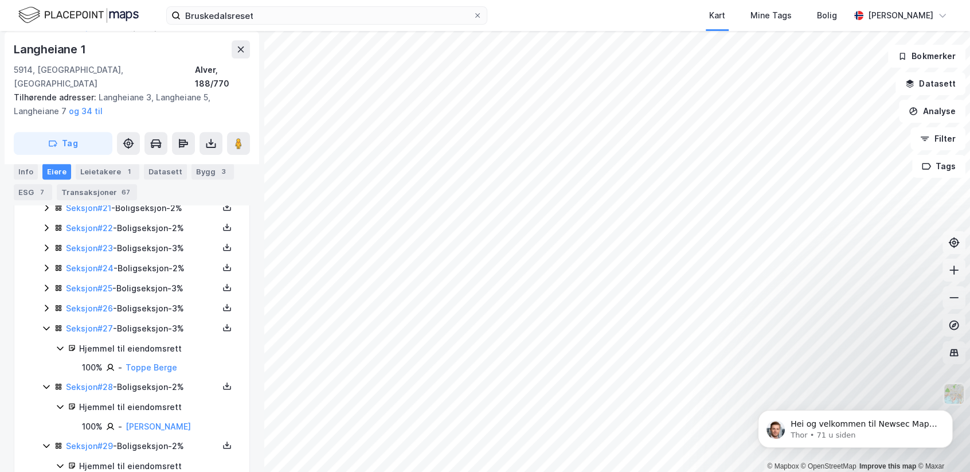
click at [44, 326] on icon at bounding box center [46, 327] width 9 height 9
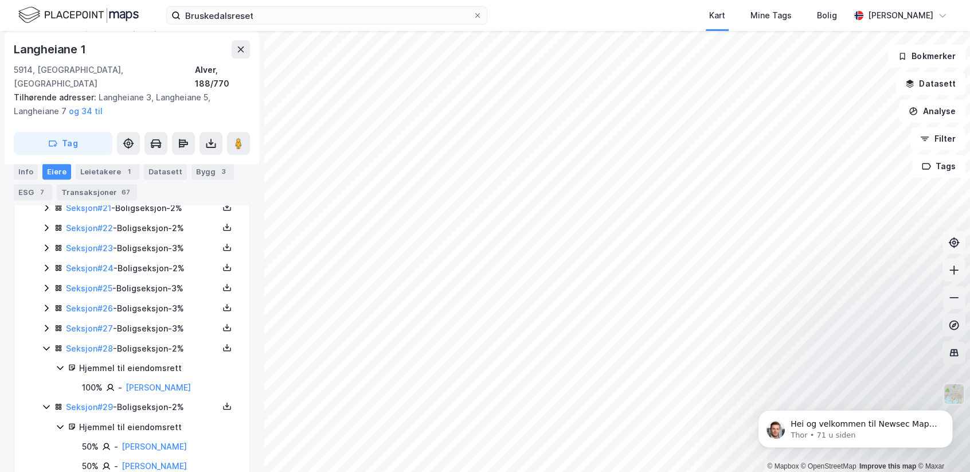
click at [47, 325] on icon at bounding box center [46, 327] width 3 height 7
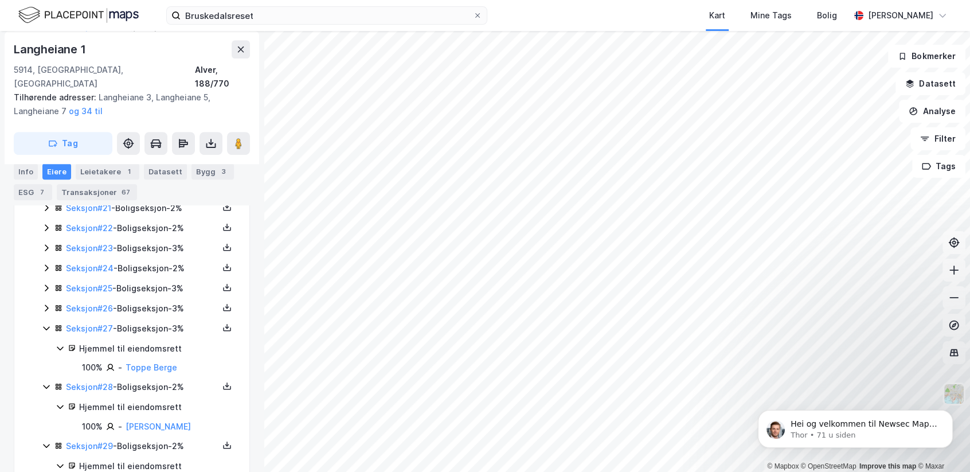
click at [47, 304] on icon at bounding box center [46, 307] width 3 height 7
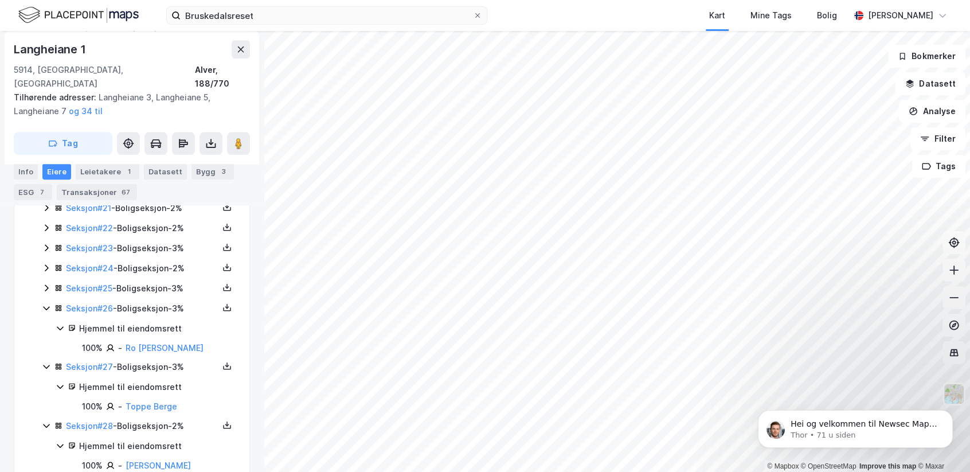
click at [45, 286] on icon at bounding box center [46, 287] width 3 height 7
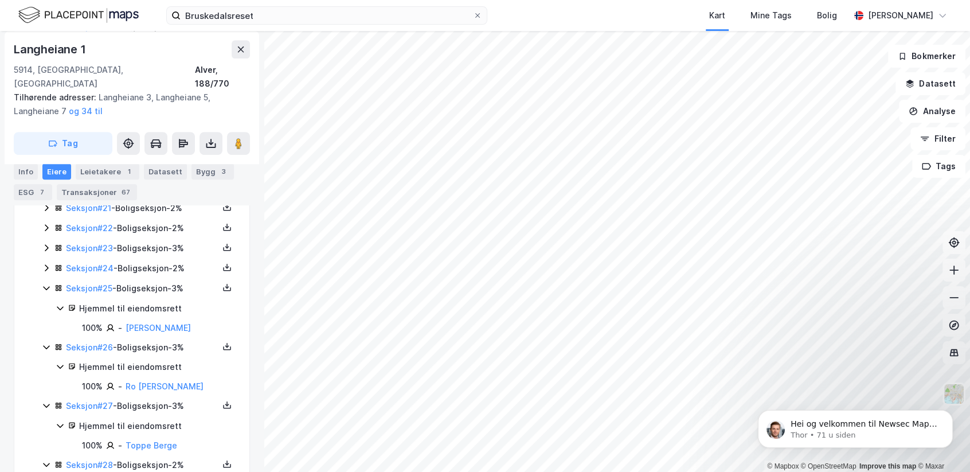
click at [46, 265] on icon at bounding box center [46, 267] width 9 height 9
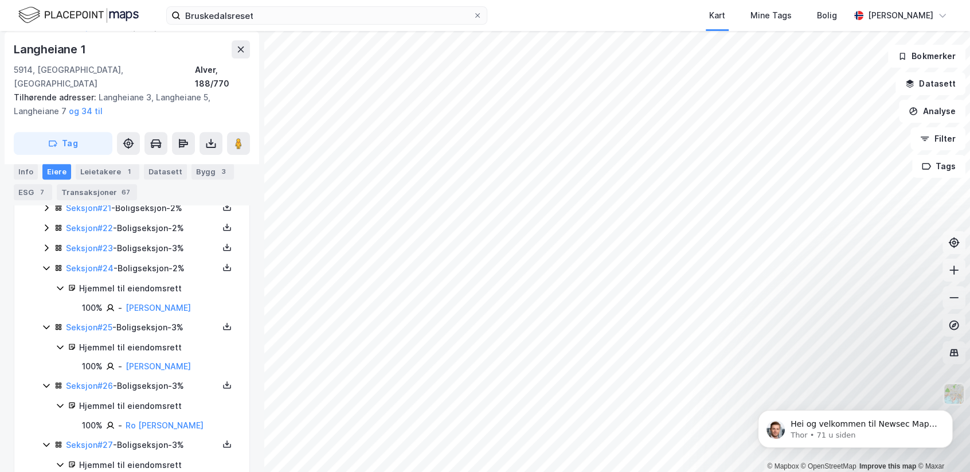
click at [46, 247] on div "Seksjon # 23 - Boligseksjon - 3%" at bounding box center [139, 248] width 194 height 14
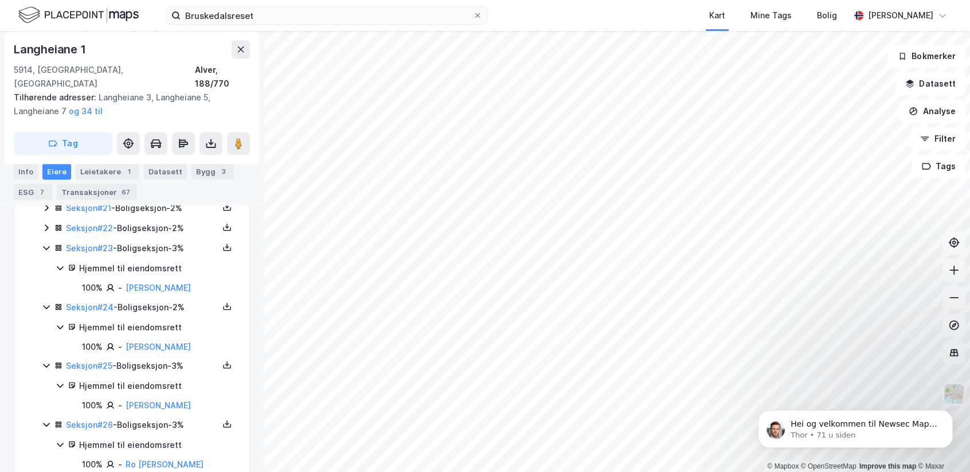
click at [46, 224] on icon at bounding box center [46, 227] width 9 height 9
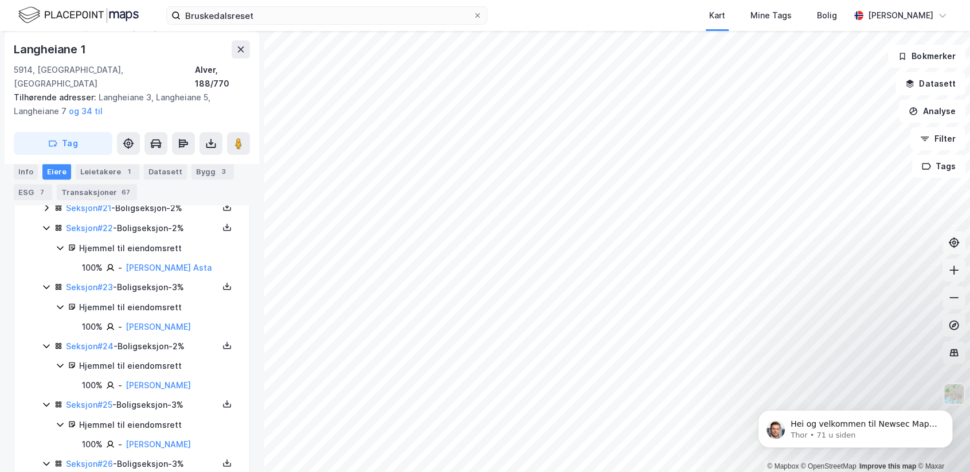
scroll to position [478, 0]
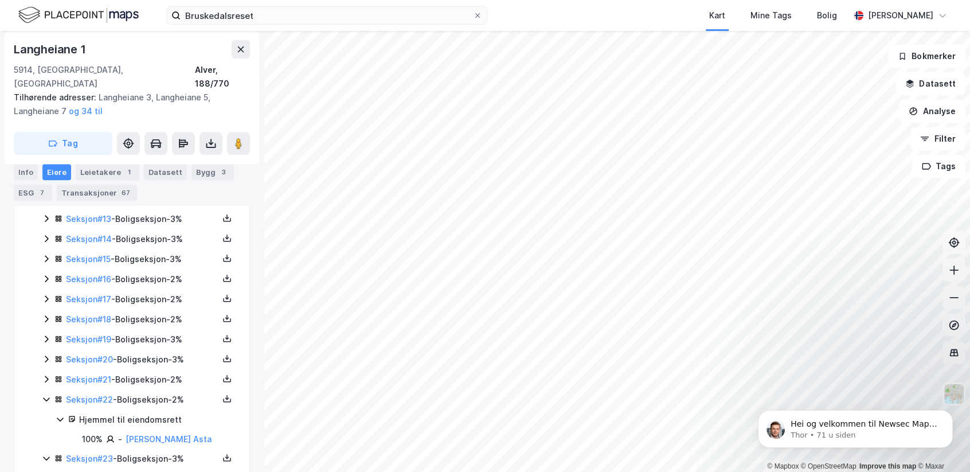
click at [44, 374] on icon at bounding box center [46, 378] width 9 height 9
click at [47, 355] on icon at bounding box center [46, 358] width 3 height 7
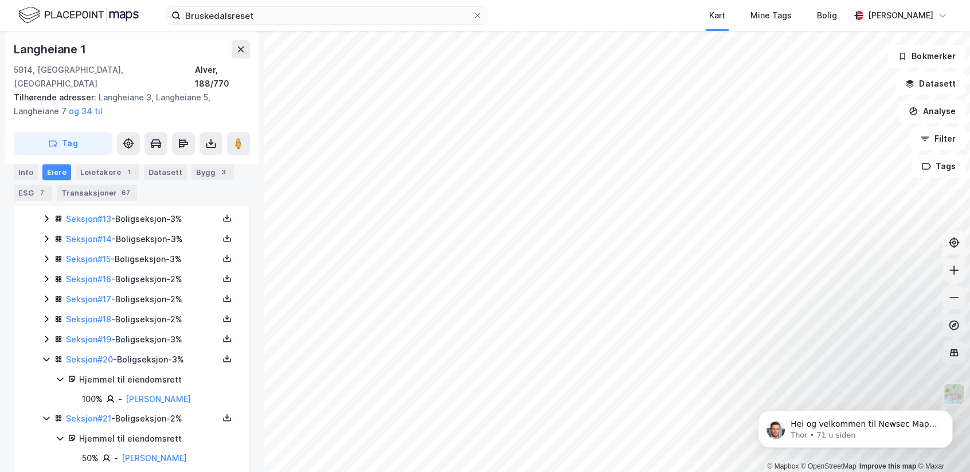
click at [45, 334] on icon at bounding box center [46, 338] width 9 height 9
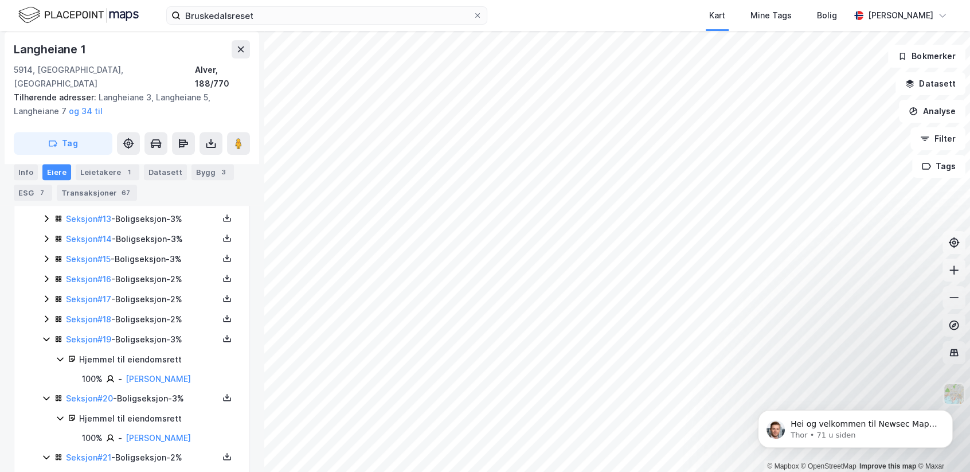
click at [46, 315] on icon at bounding box center [46, 318] width 3 height 7
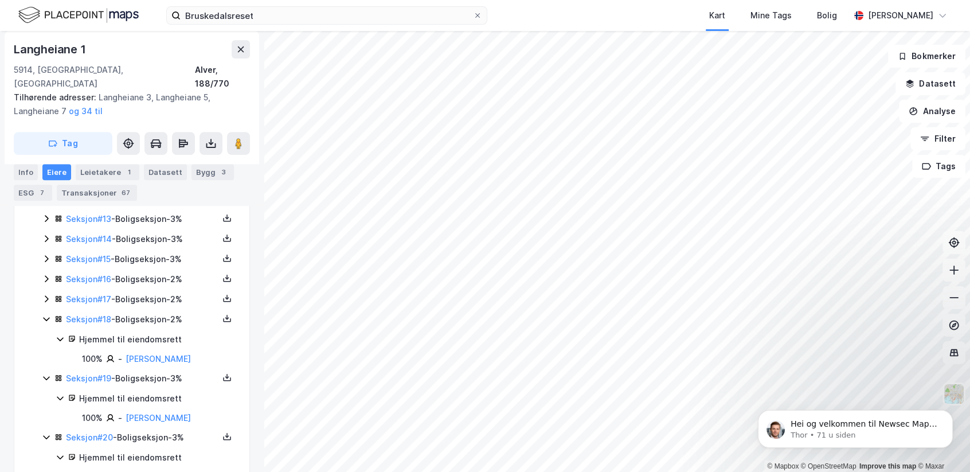
click at [44, 296] on icon at bounding box center [46, 298] width 9 height 9
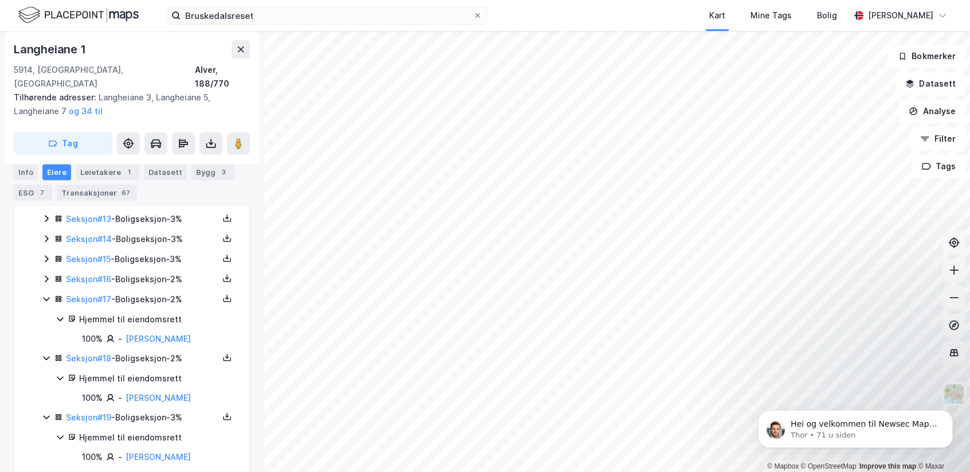
click at [45, 274] on icon at bounding box center [46, 278] width 9 height 9
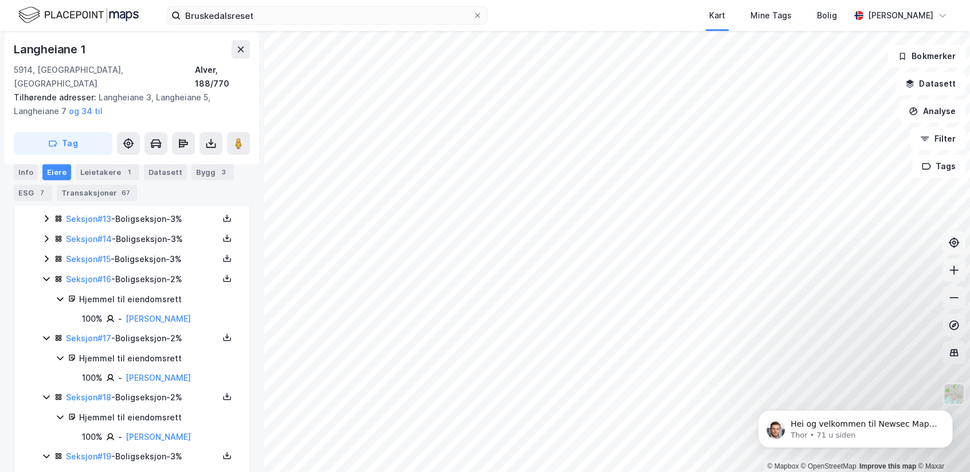
click at [47, 256] on icon at bounding box center [46, 259] width 3 height 7
click at [45, 235] on div "Seksjon # 14 - Boligseksjon - 3%" at bounding box center [139, 239] width 194 height 14
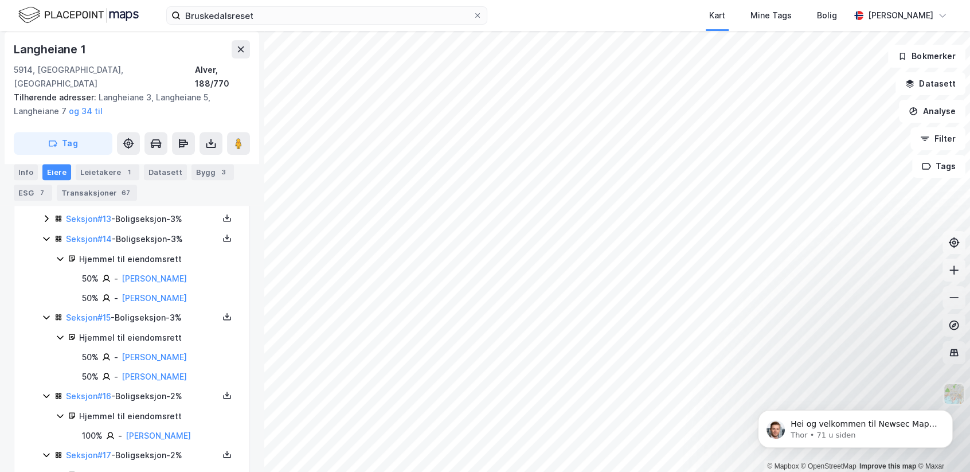
click at [45, 214] on icon at bounding box center [46, 218] width 9 height 9
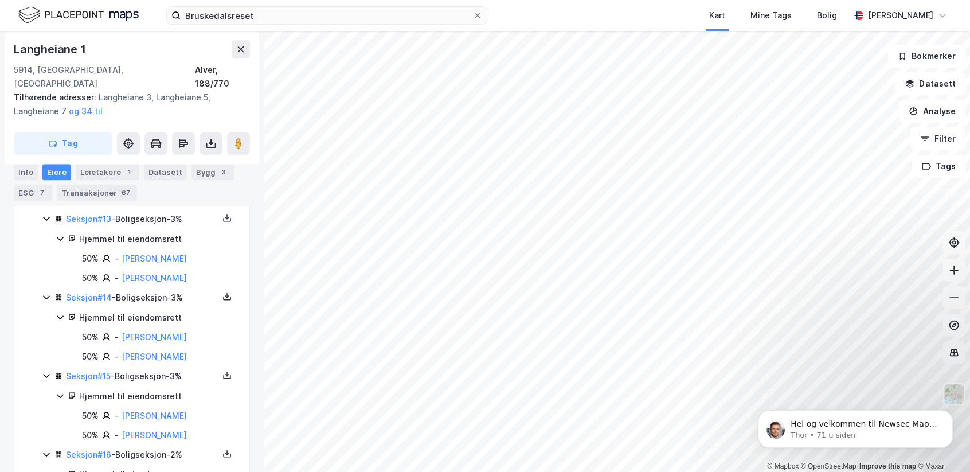
scroll to position [305, 0]
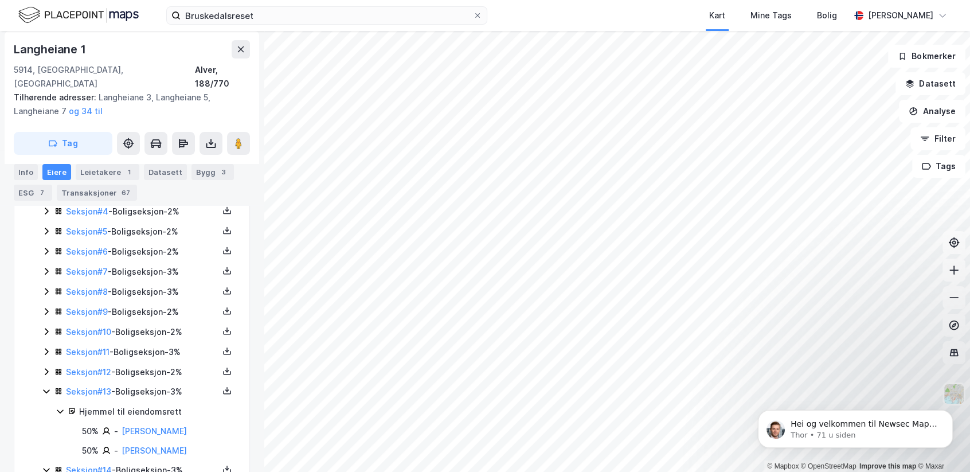
click at [42, 367] on icon at bounding box center [46, 371] width 9 height 9
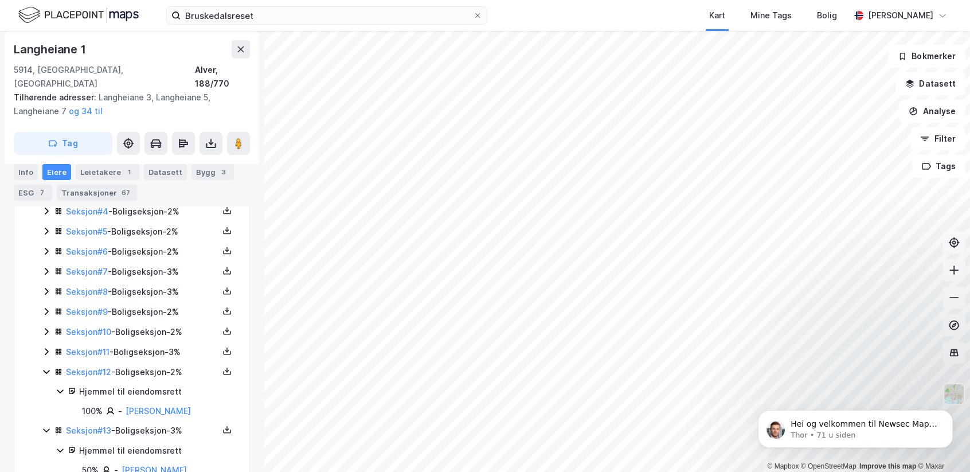
click at [47, 347] on icon at bounding box center [46, 351] width 9 height 9
click at [44, 327] on icon at bounding box center [46, 331] width 9 height 9
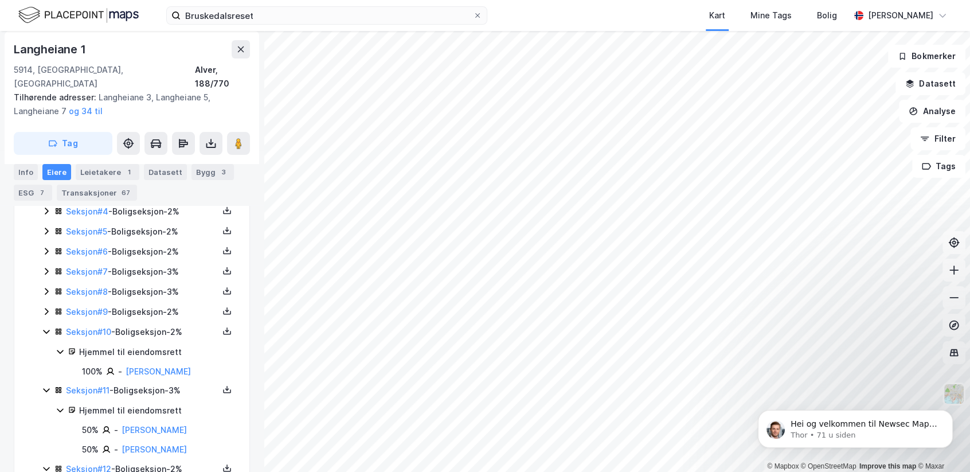
click at [46, 307] on icon at bounding box center [46, 311] width 9 height 9
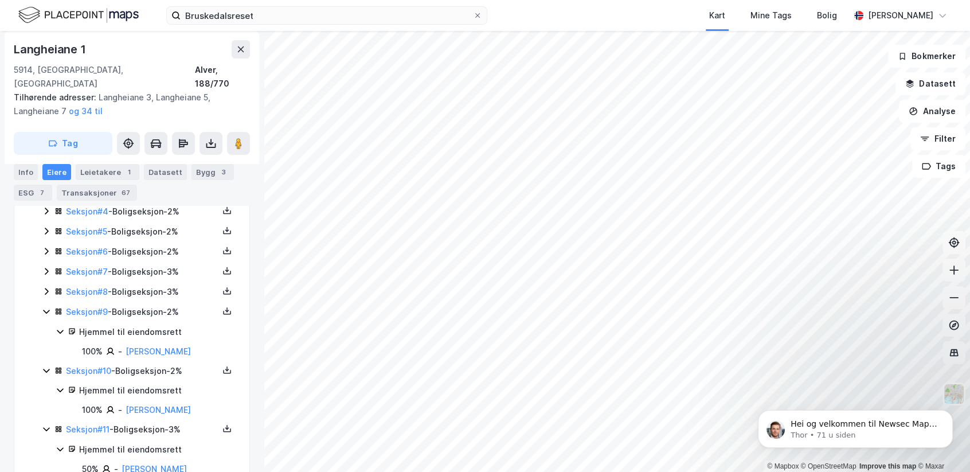
click at [48, 287] on icon at bounding box center [46, 291] width 9 height 9
click at [44, 267] on icon at bounding box center [46, 271] width 9 height 9
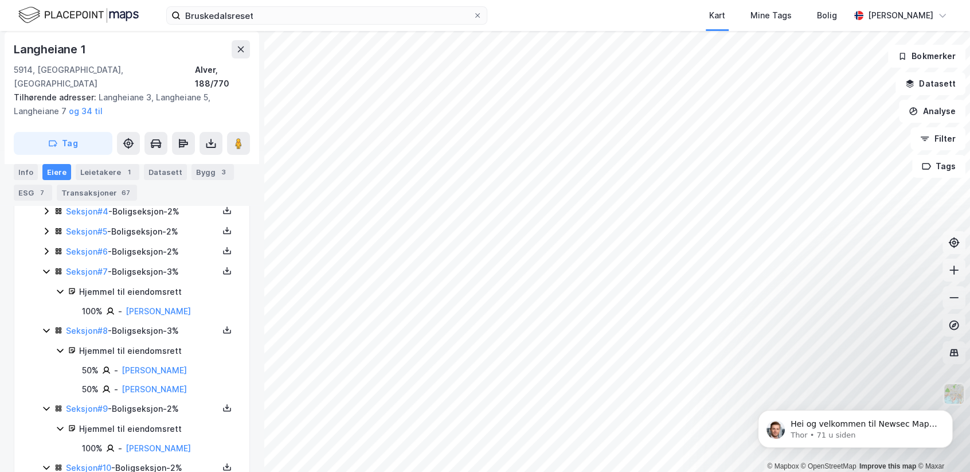
click at [45, 247] on icon at bounding box center [46, 251] width 9 height 9
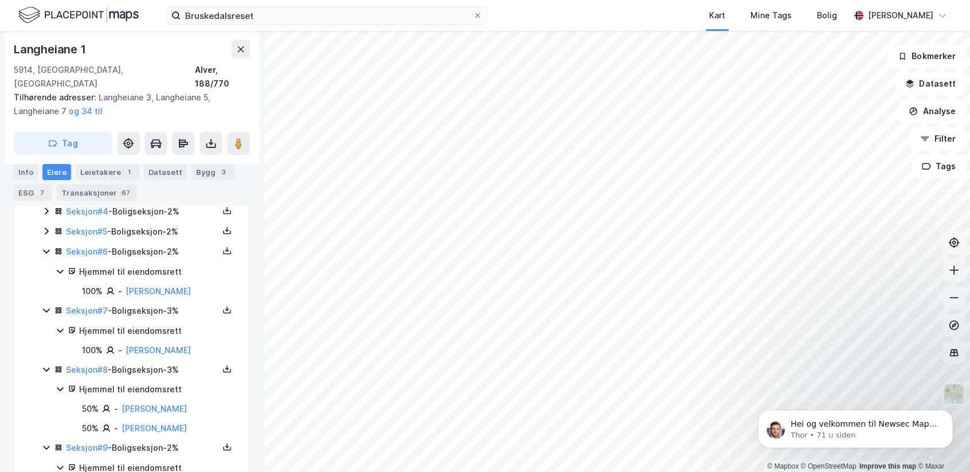
click at [44, 226] on icon at bounding box center [46, 230] width 9 height 9
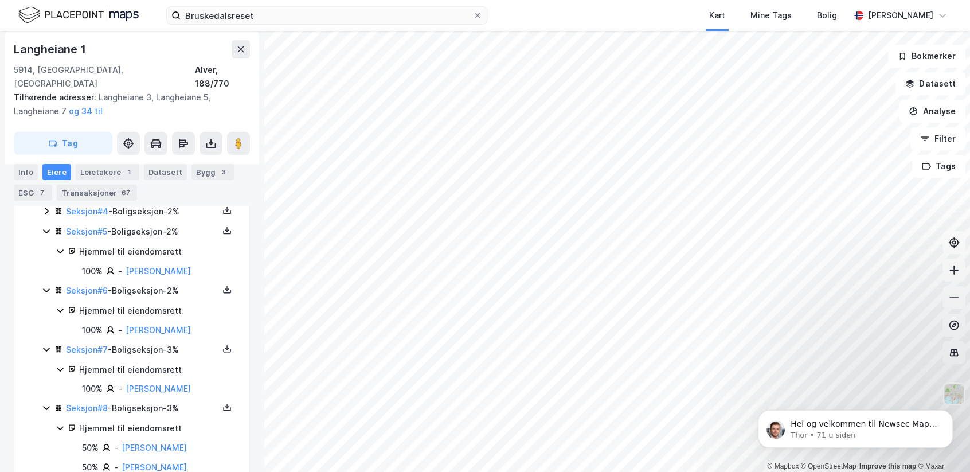
scroll to position [133, 0]
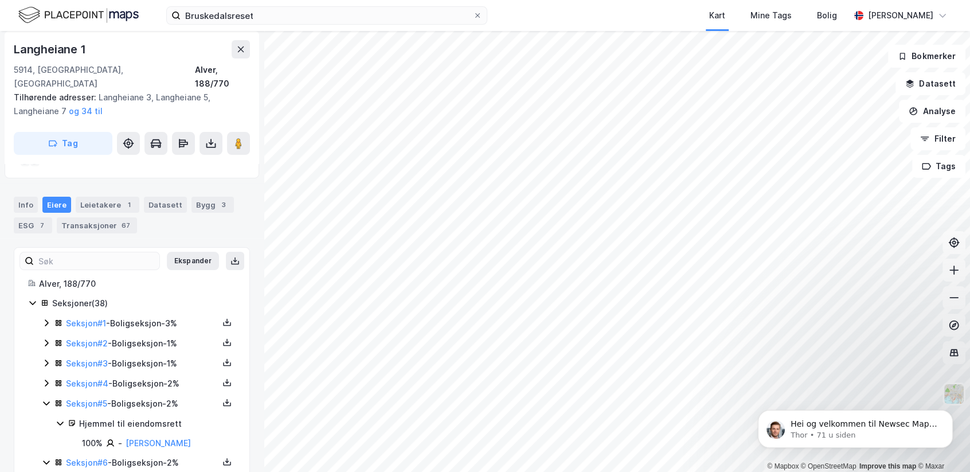
click at [45, 378] on icon at bounding box center [46, 382] width 9 height 9
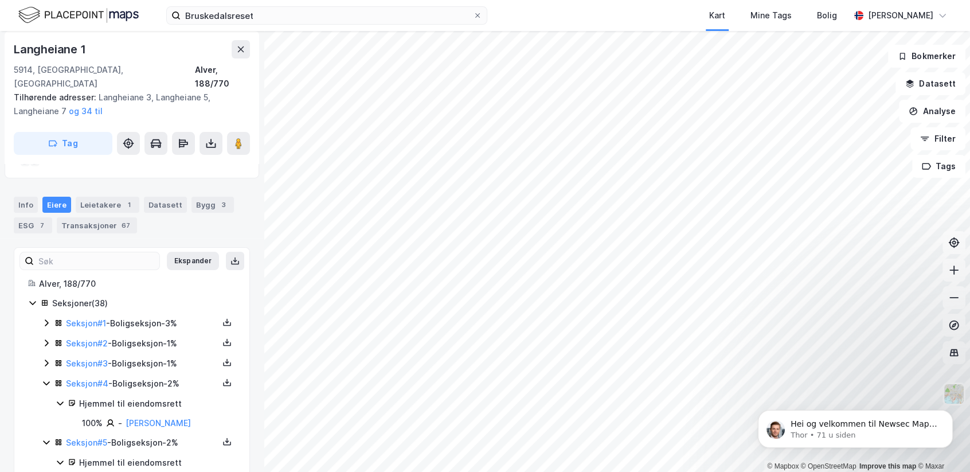
click at [44, 358] on icon at bounding box center [46, 362] width 9 height 9
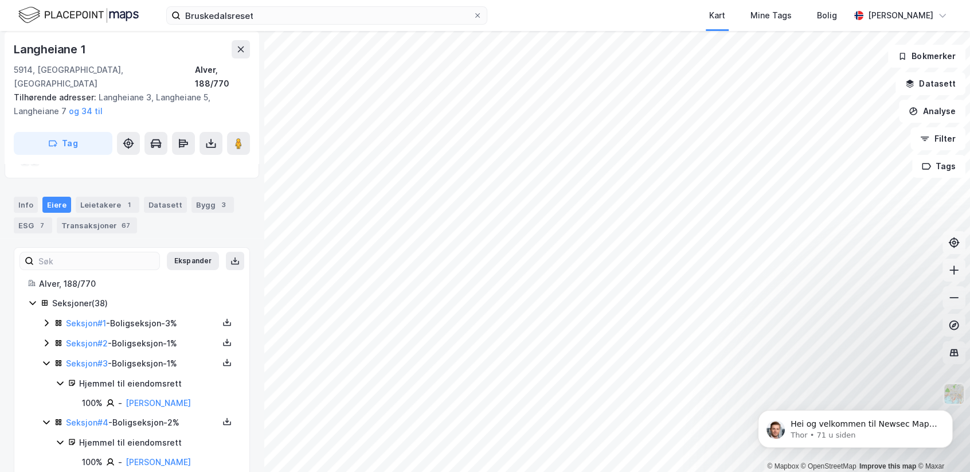
click at [48, 338] on icon at bounding box center [46, 342] width 9 height 9
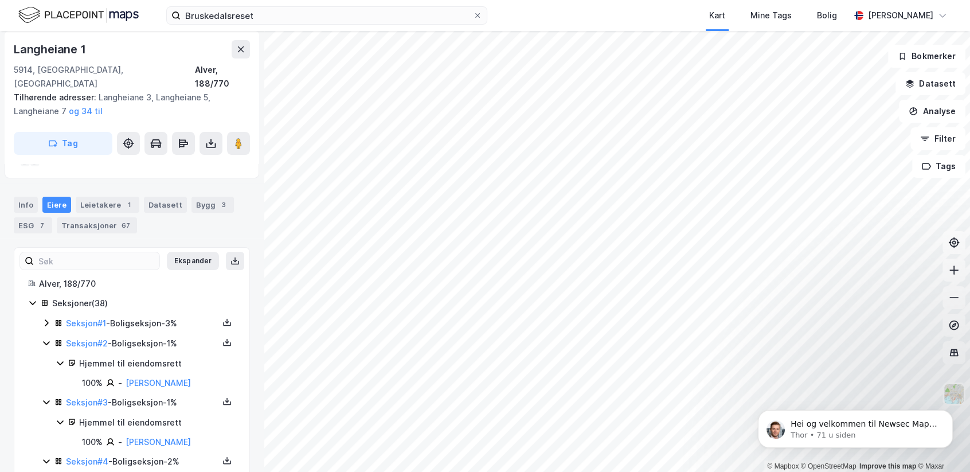
click at [47, 318] on icon at bounding box center [46, 322] width 9 height 9
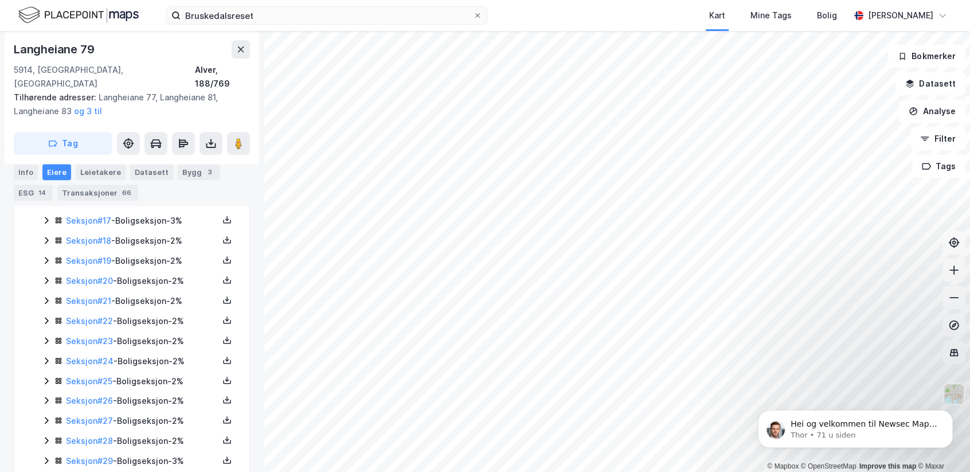
scroll to position [896, 0]
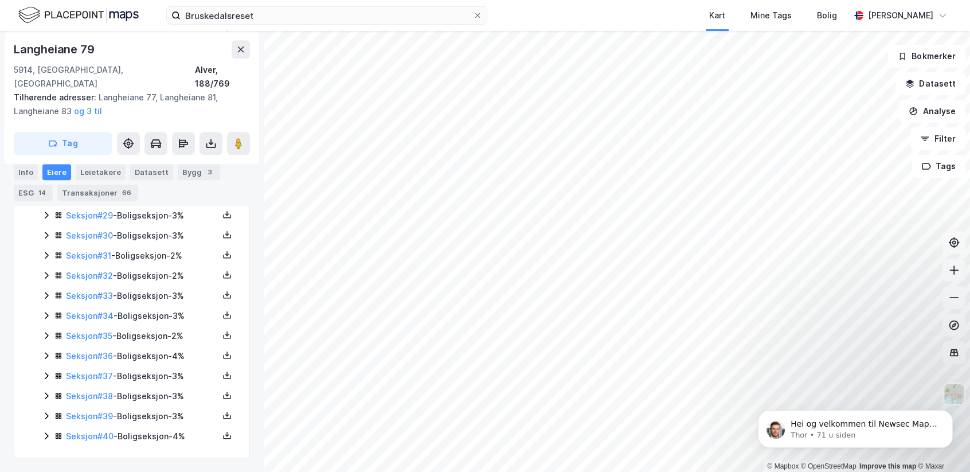
click at [45, 436] on icon at bounding box center [46, 435] width 9 height 9
click at [48, 356] on icon at bounding box center [46, 357] width 9 height 9
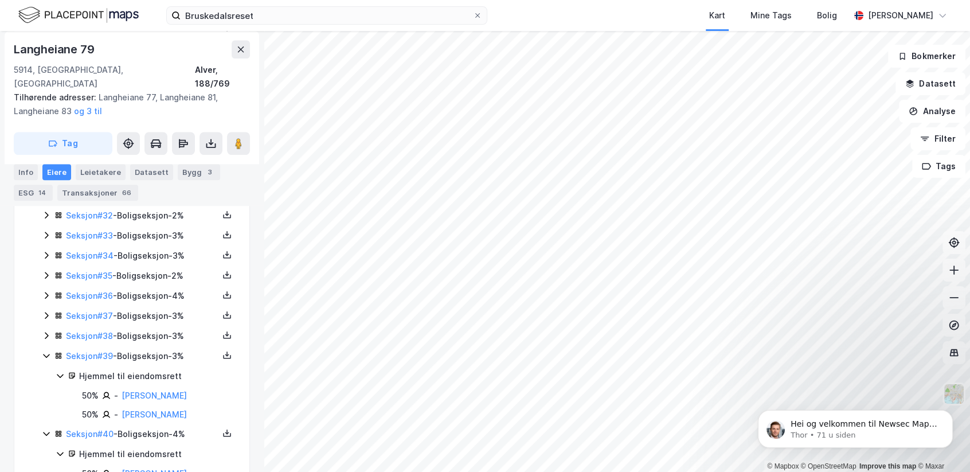
click at [46, 338] on icon at bounding box center [46, 335] width 3 height 7
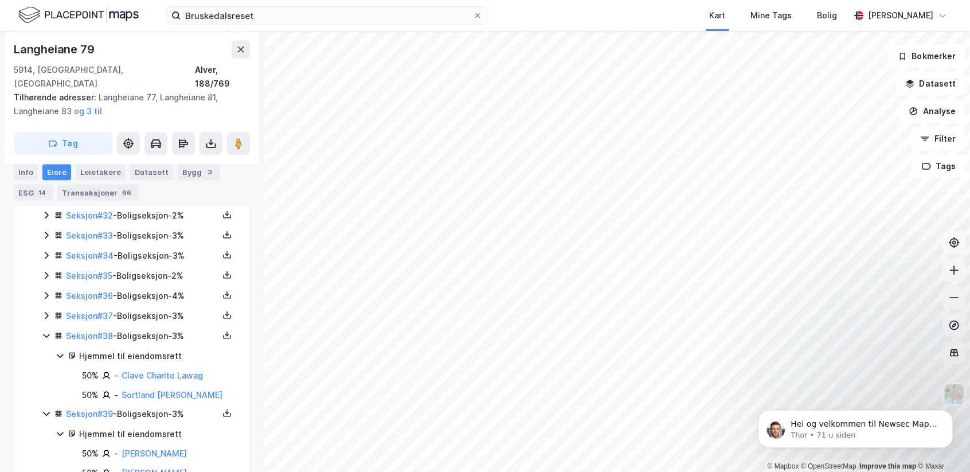
click at [44, 314] on icon at bounding box center [46, 315] width 9 height 9
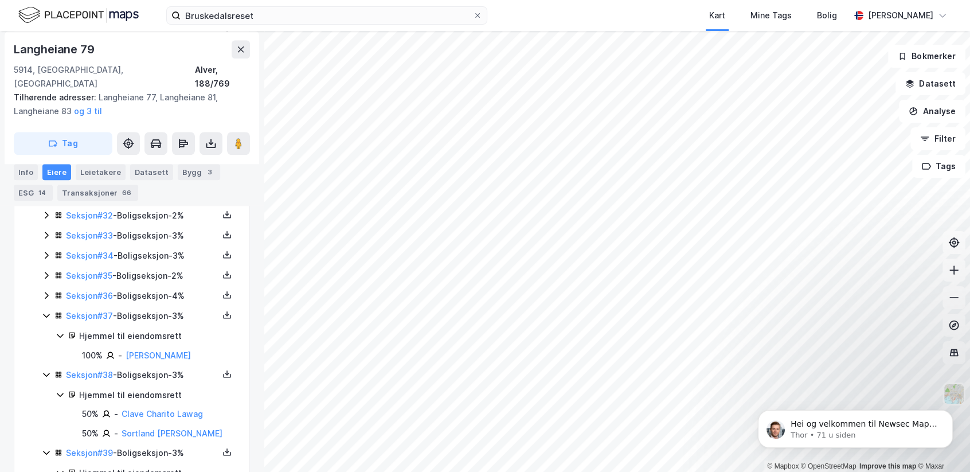
click at [48, 294] on icon at bounding box center [46, 295] width 9 height 9
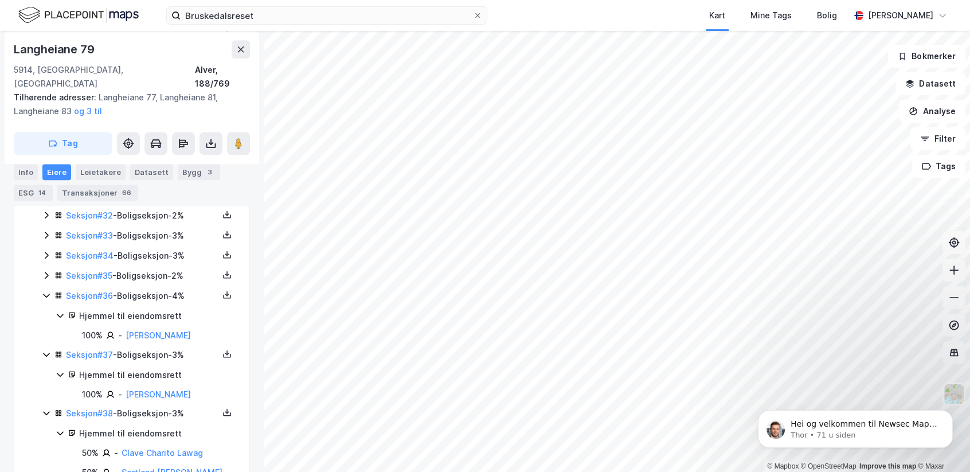
click at [47, 277] on icon at bounding box center [46, 275] width 9 height 9
click at [45, 255] on icon at bounding box center [46, 255] width 9 height 9
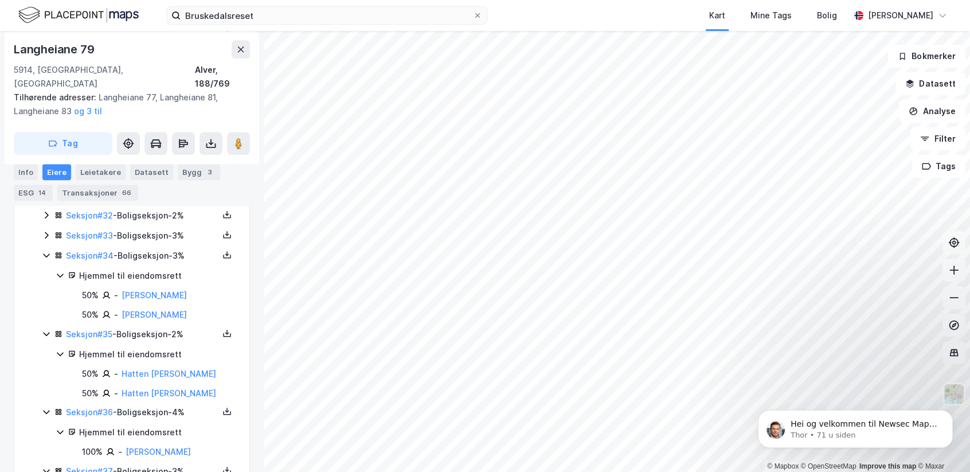
click at [45, 236] on icon at bounding box center [46, 235] width 3 height 7
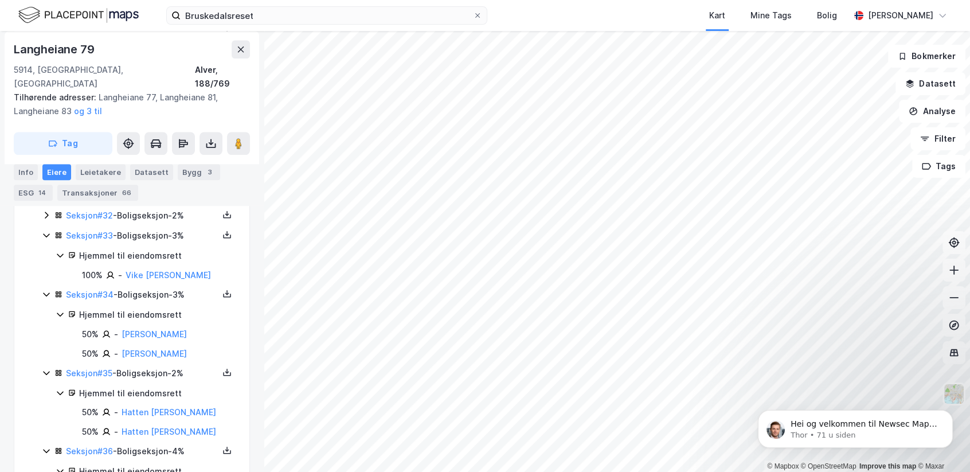
click at [45, 217] on div "Seksjon # 32 - Boligseksjon - 2%" at bounding box center [139, 216] width 194 height 14
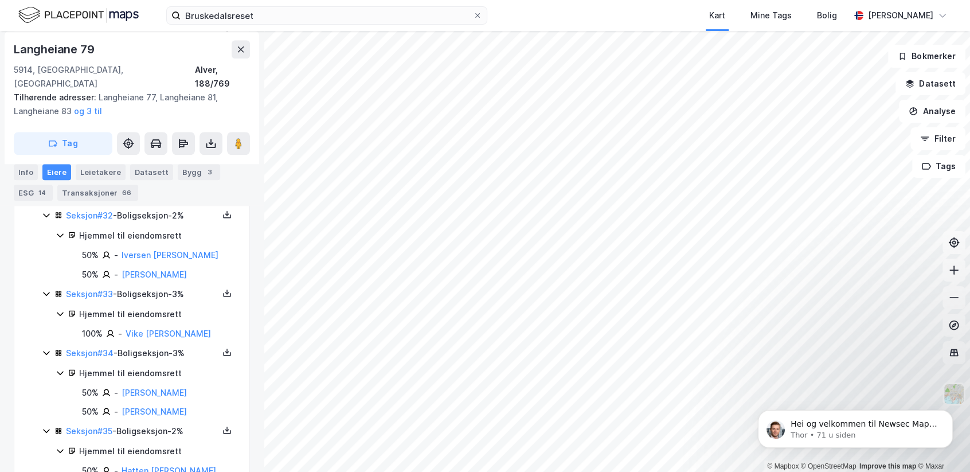
scroll to position [783, 0]
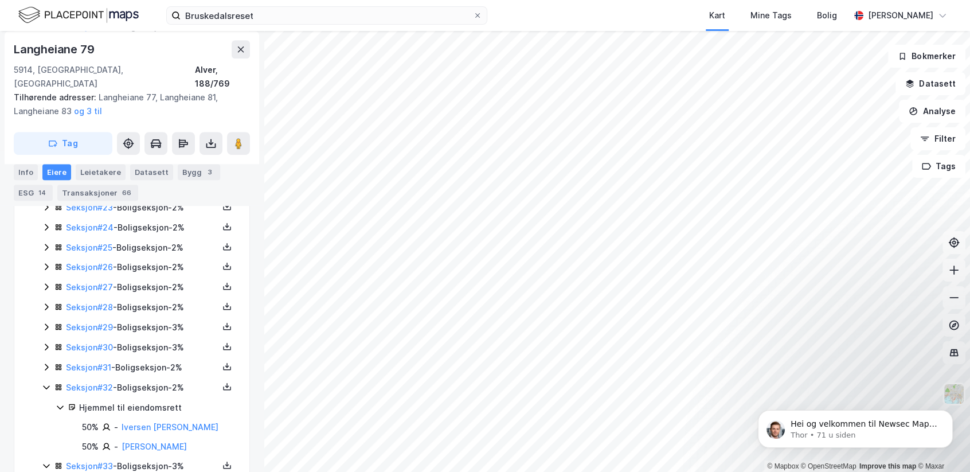
click at [47, 366] on icon at bounding box center [46, 366] width 9 height 9
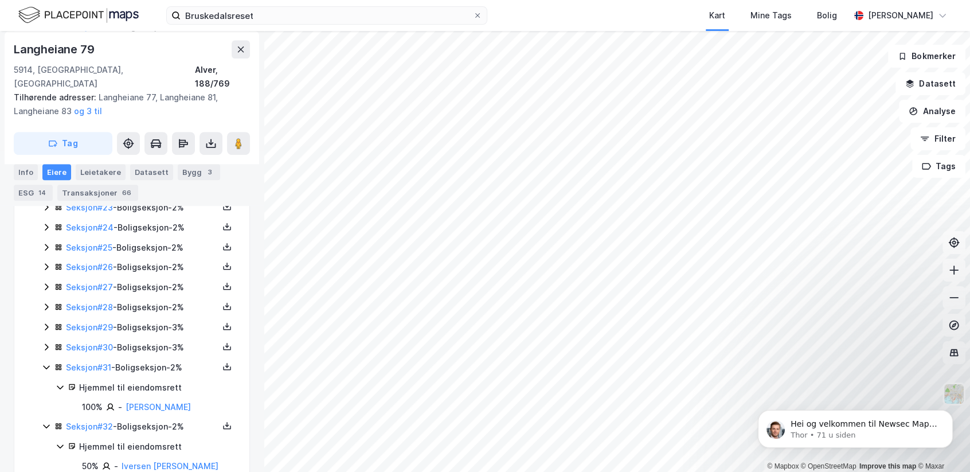
click at [44, 342] on icon at bounding box center [46, 346] width 9 height 9
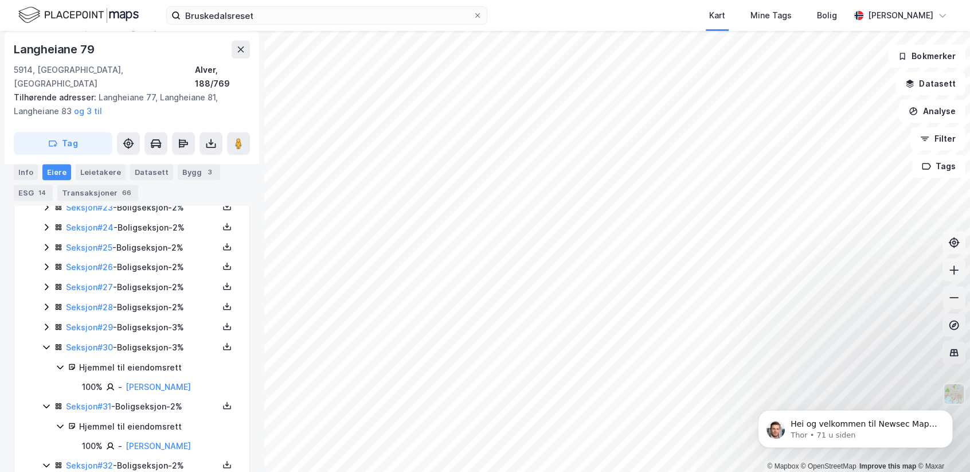
click at [46, 324] on icon at bounding box center [46, 326] width 9 height 9
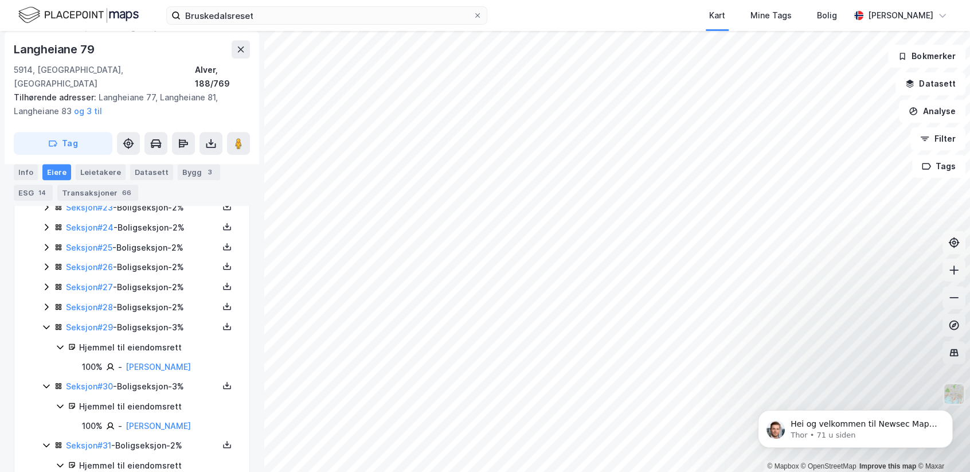
click at [46, 307] on icon at bounding box center [46, 306] width 9 height 9
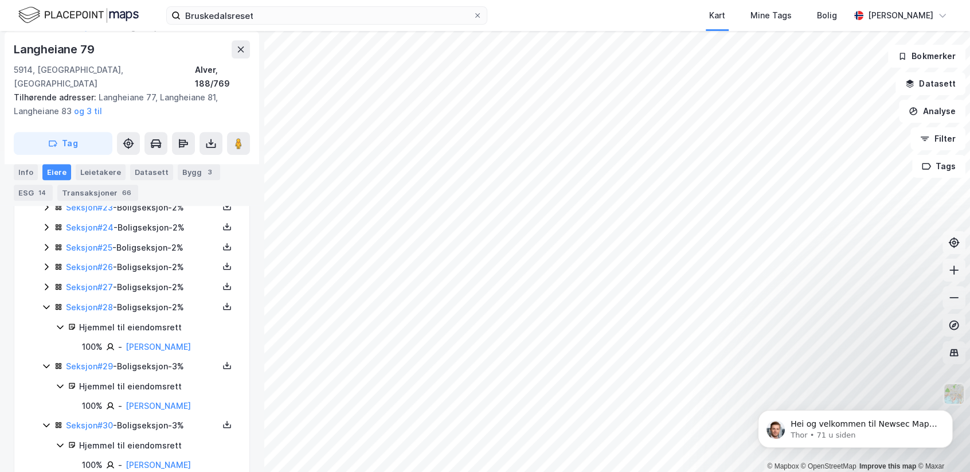
click at [46, 286] on icon at bounding box center [46, 286] width 9 height 9
click at [45, 263] on icon at bounding box center [46, 266] width 9 height 9
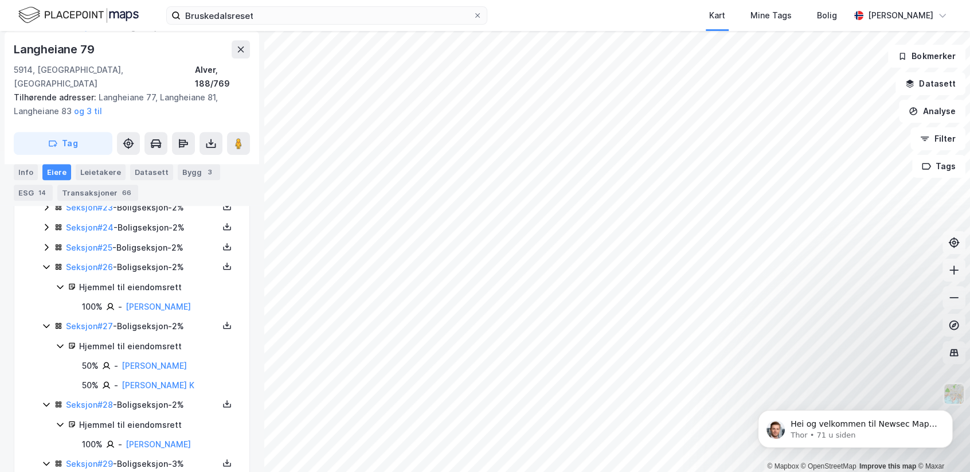
click at [44, 243] on icon at bounding box center [46, 247] width 9 height 9
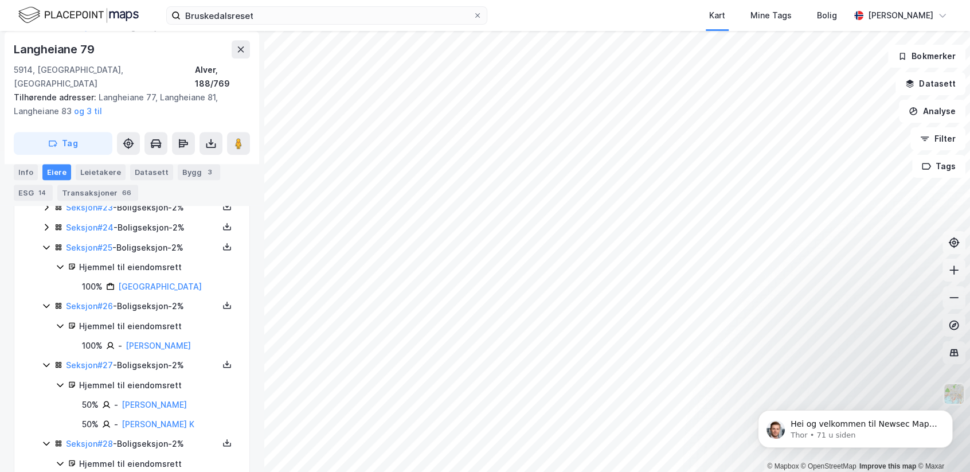
click at [45, 225] on icon at bounding box center [46, 227] width 3 height 7
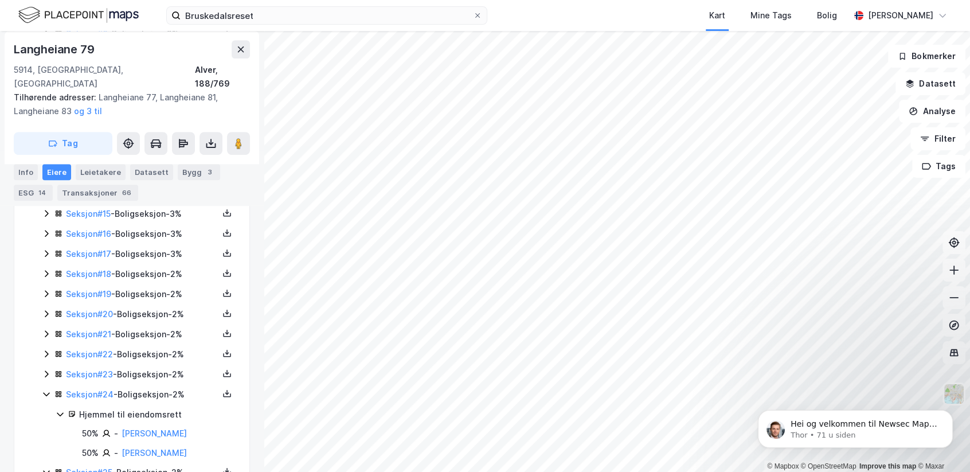
scroll to position [611, 0]
click at [44, 374] on icon at bounding box center [46, 378] width 9 height 9
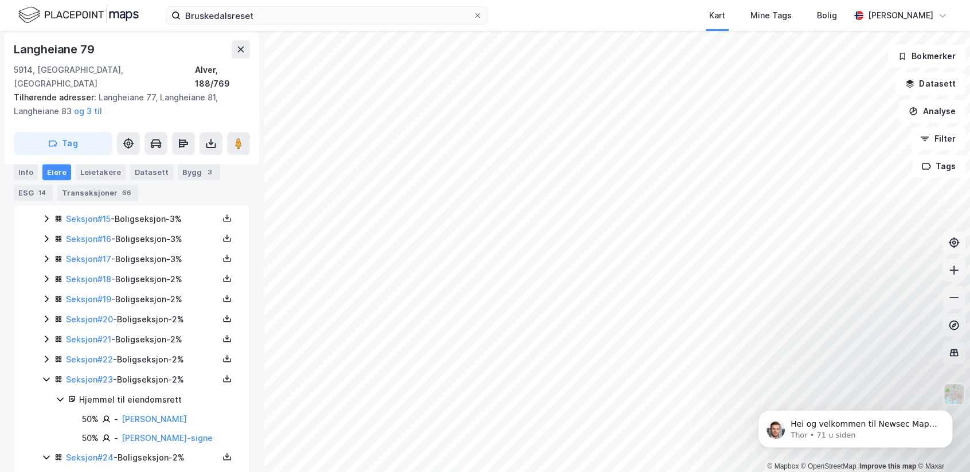
click at [46, 354] on icon at bounding box center [46, 358] width 9 height 9
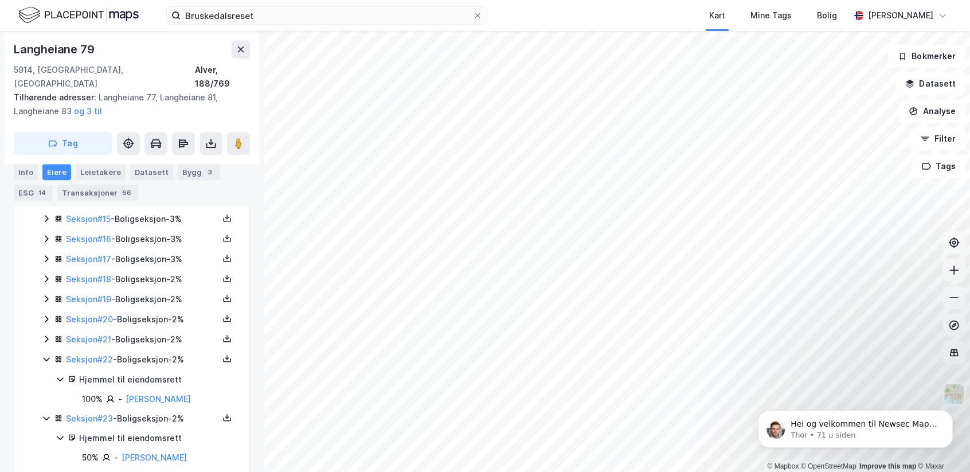
click at [46, 335] on icon at bounding box center [46, 338] width 3 height 7
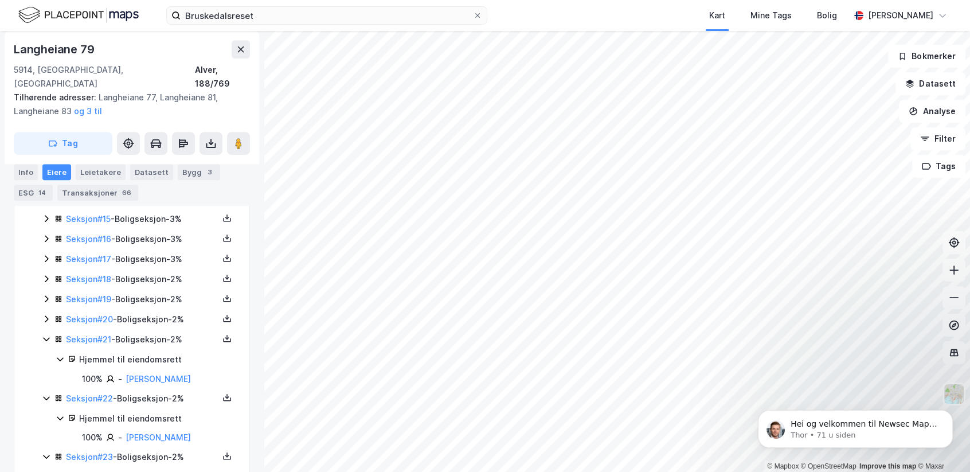
click at [44, 314] on icon at bounding box center [46, 318] width 9 height 9
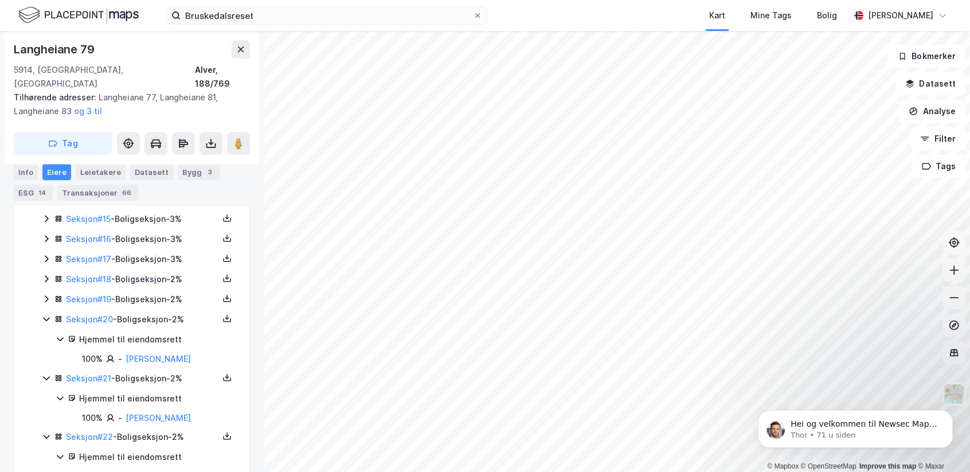
click at [49, 294] on icon at bounding box center [46, 298] width 9 height 9
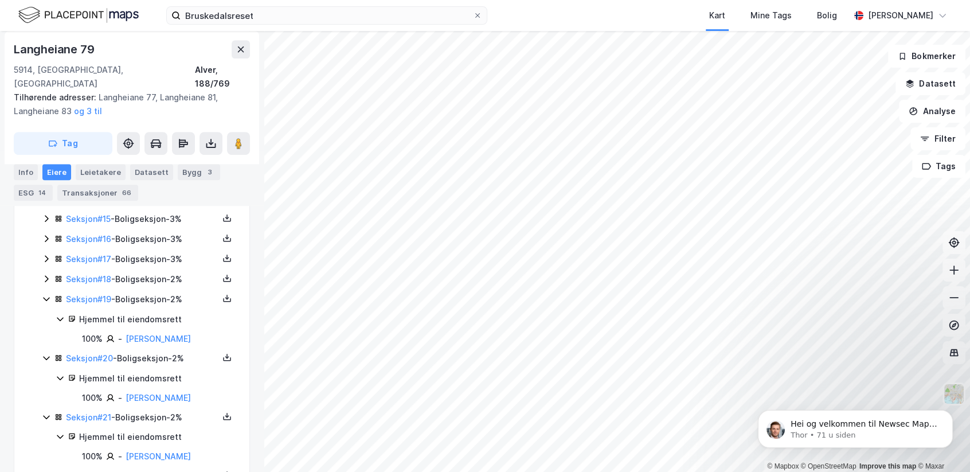
click at [45, 274] on icon at bounding box center [46, 278] width 9 height 9
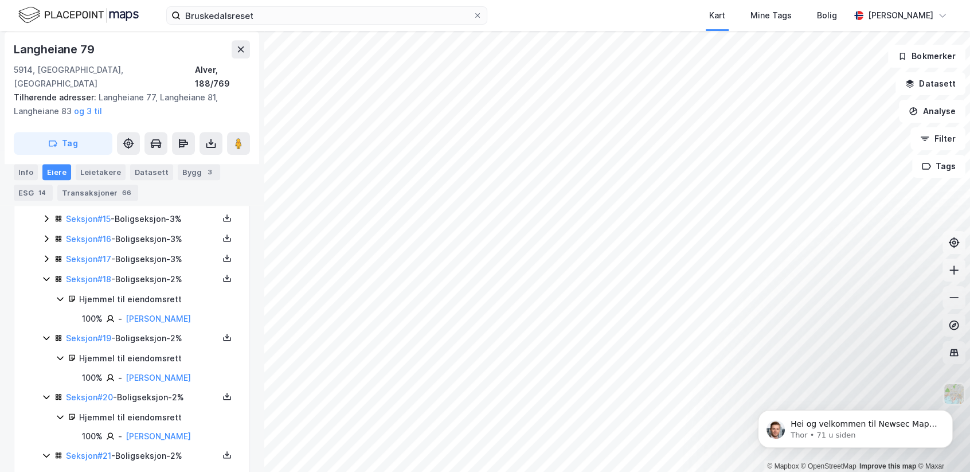
click at [44, 254] on icon at bounding box center [46, 258] width 9 height 9
click at [44, 234] on icon at bounding box center [46, 238] width 9 height 9
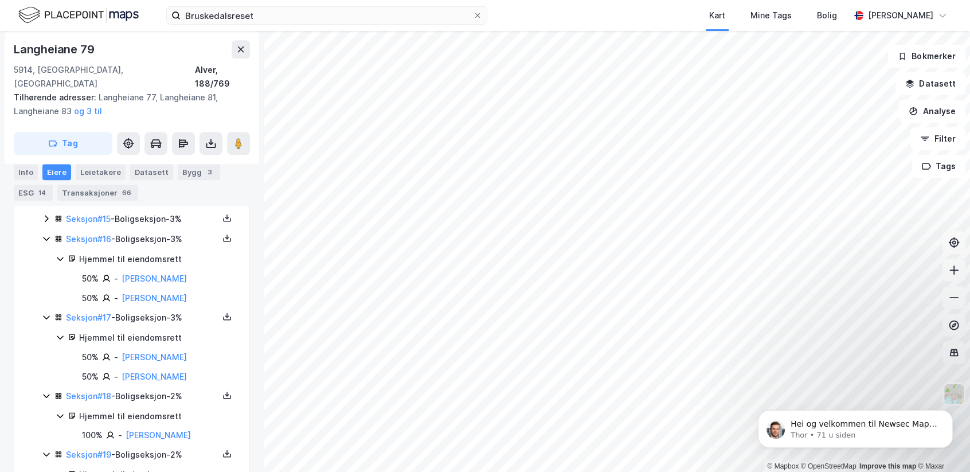
click at [46, 216] on div "Seksjon # 15 - Boligseksjon - 3%" at bounding box center [139, 219] width 194 height 14
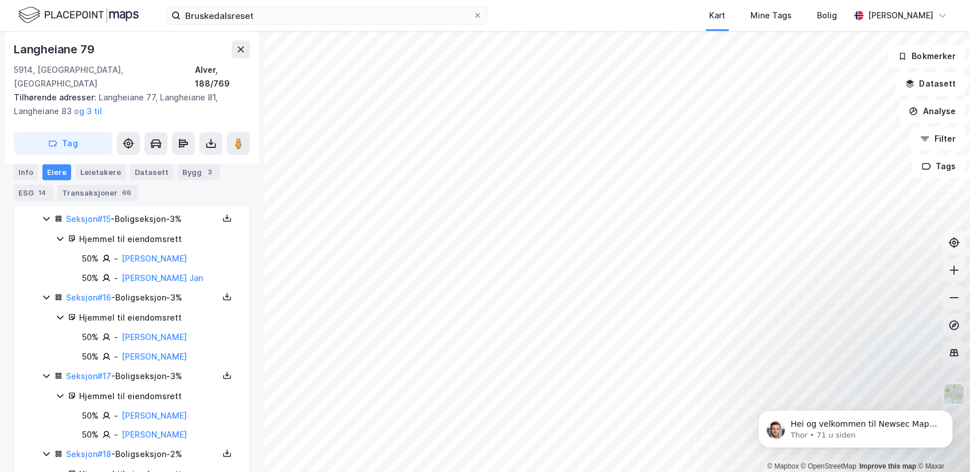
scroll to position [439, 0]
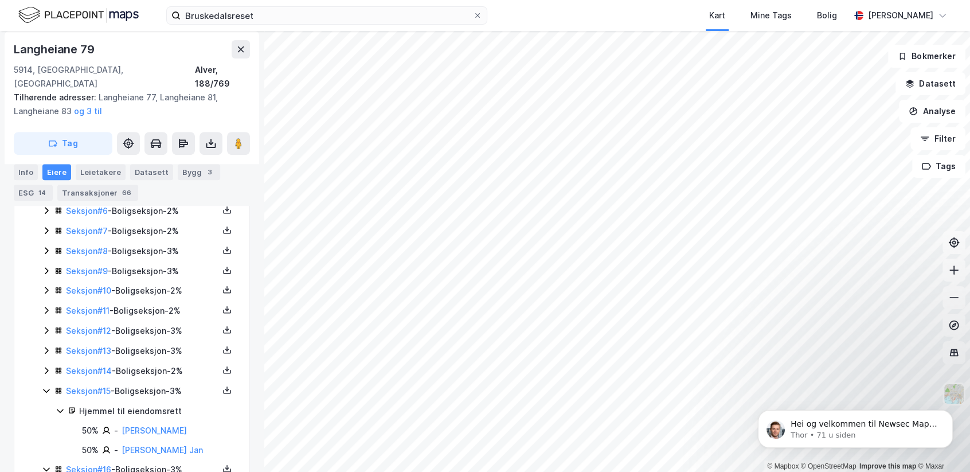
click at [44, 366] on icon at bounding box center [46, 370] width 9 height 9
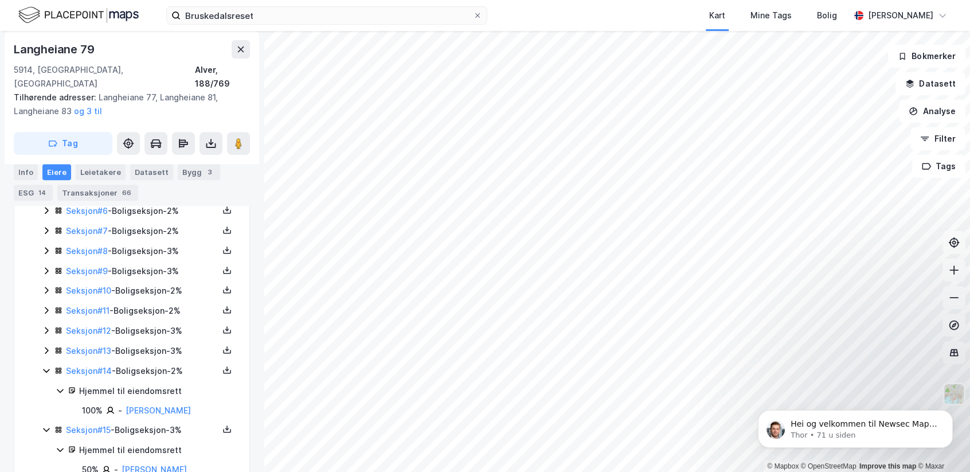
click at [46, 346] on icon at bounding box center [46, 350] width 9 height 9
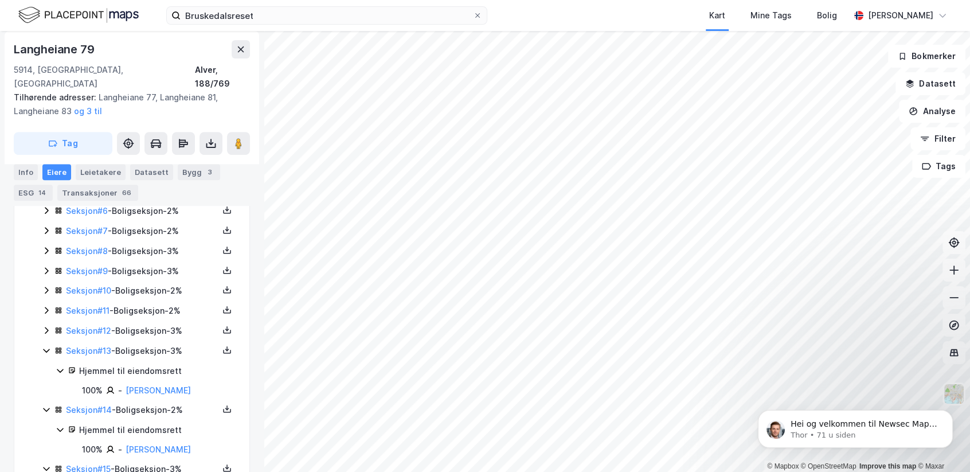
click at [46, 326] on icon at bounding box center [46, 330] width 9 height 9
click at [46, 306] on icon at bounding box center [46, 310] width 9 height 9
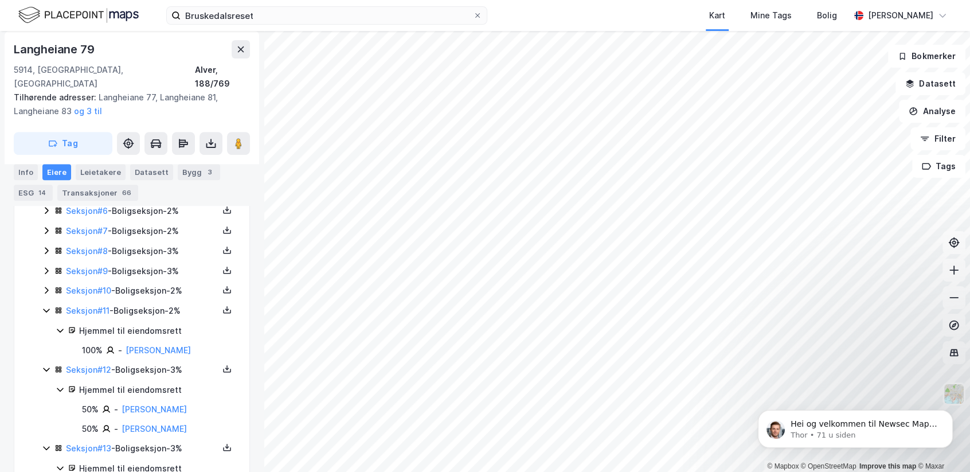
click at [46, 287] on icon at bounding box center [46, 290] width 3 height 7
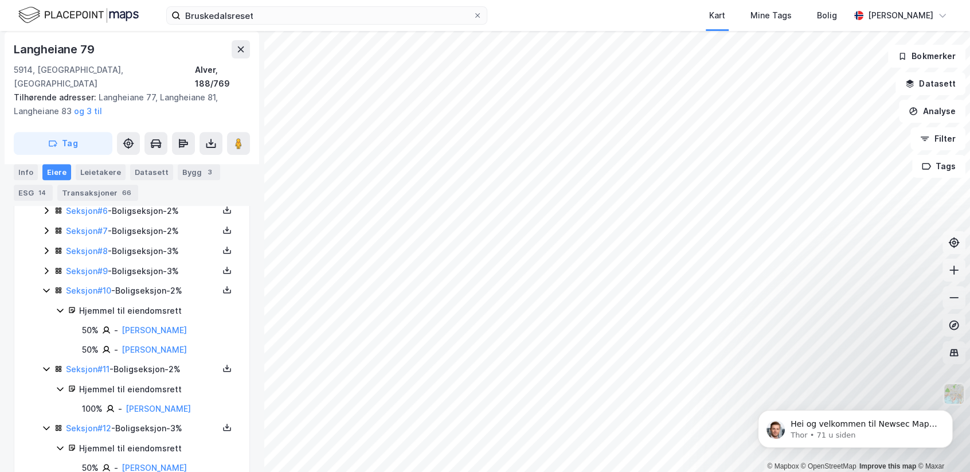
click at [47, 266] on icon at bounding box center [46, 270] width 9 height 9
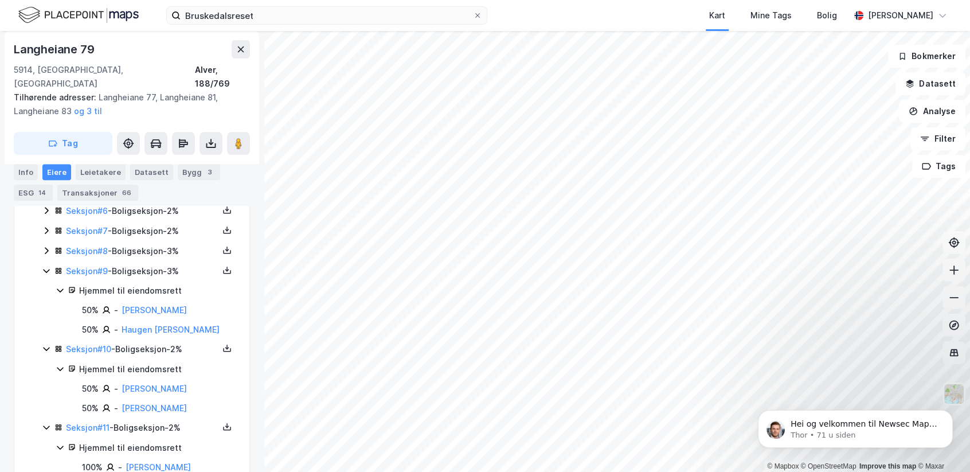
click at [47, 246] on icon at bounding box center [46, 250] width 9 height 9
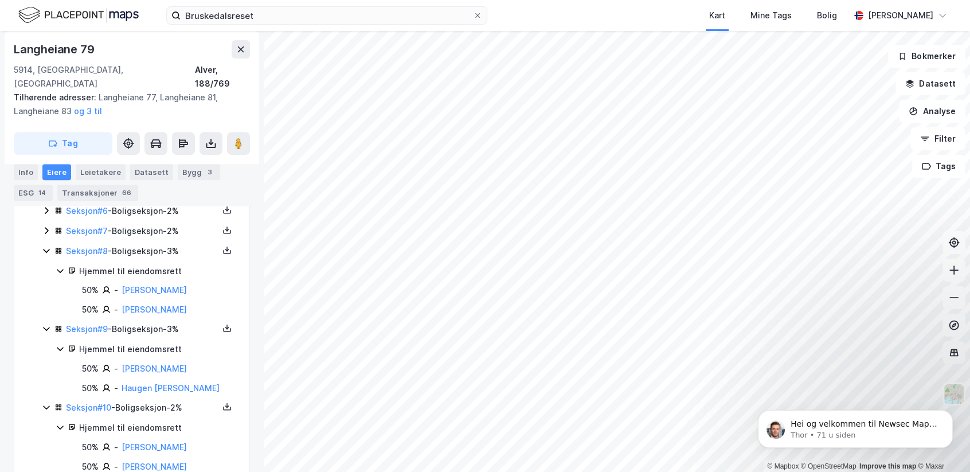
click at [45, 227] on icon at bounding box center [46, 230] width 3 height 7
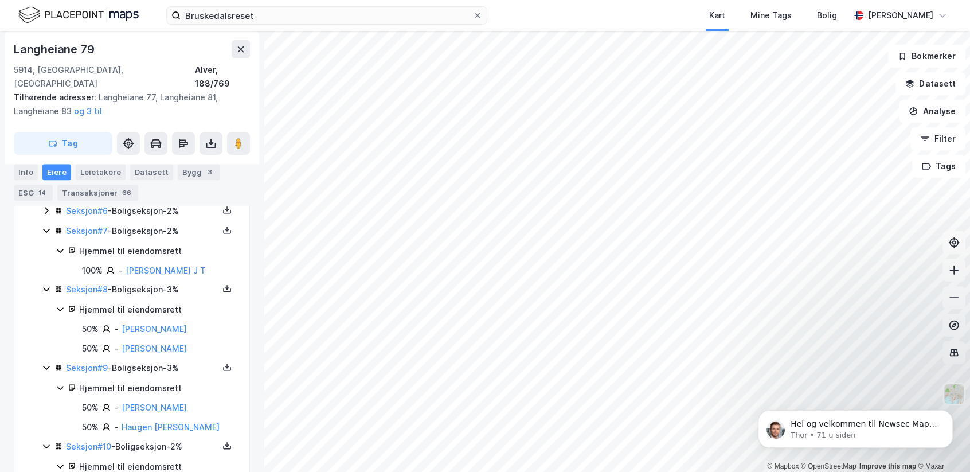
scroll to position [267, 0]
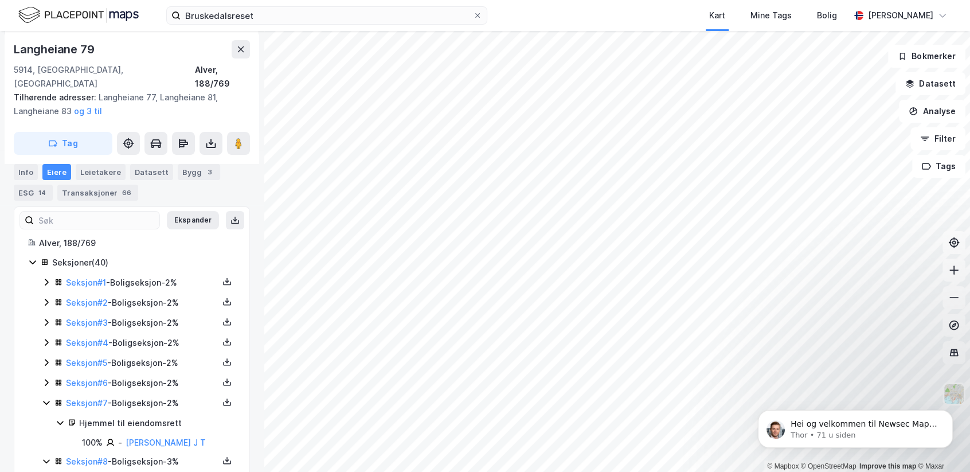
click at [46, 378] on icon at bounding box center [46, 382] width 9 height 9
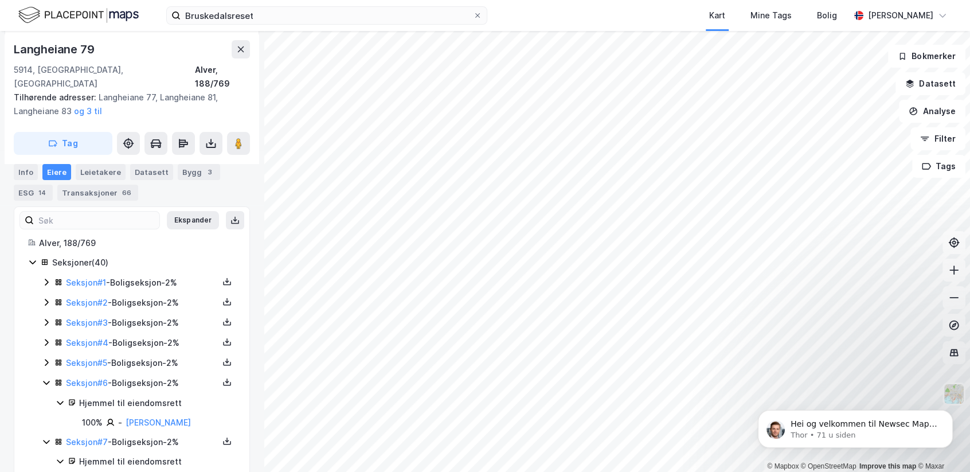
click at [45, 358] on icon at bounding box center [46, 362] width 9 height 9
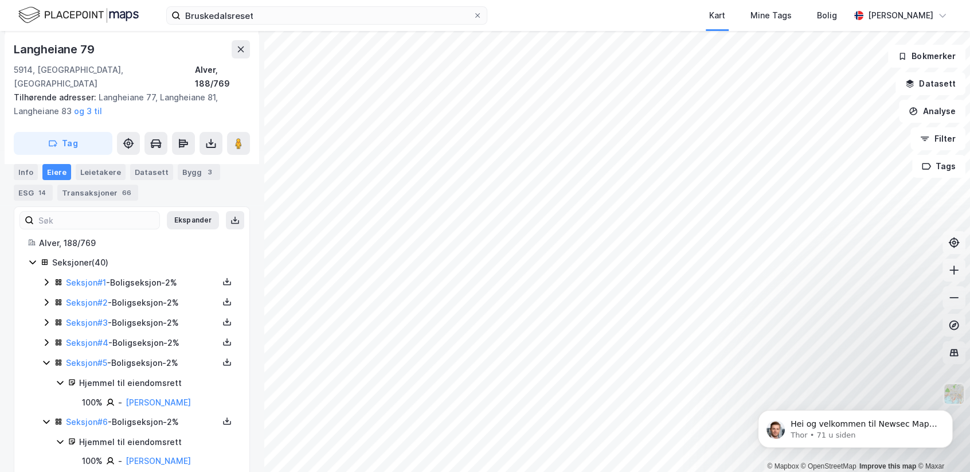
click at [45, 338] on icon at bounding box center [46, 342] width 9 height 9
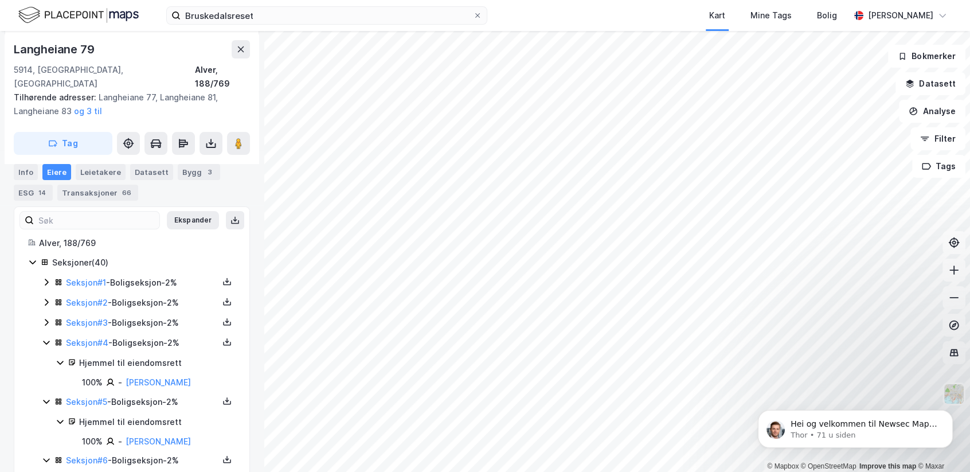
click at [47, 318] on icon at bounding box center [46, 322] width 9 height 9
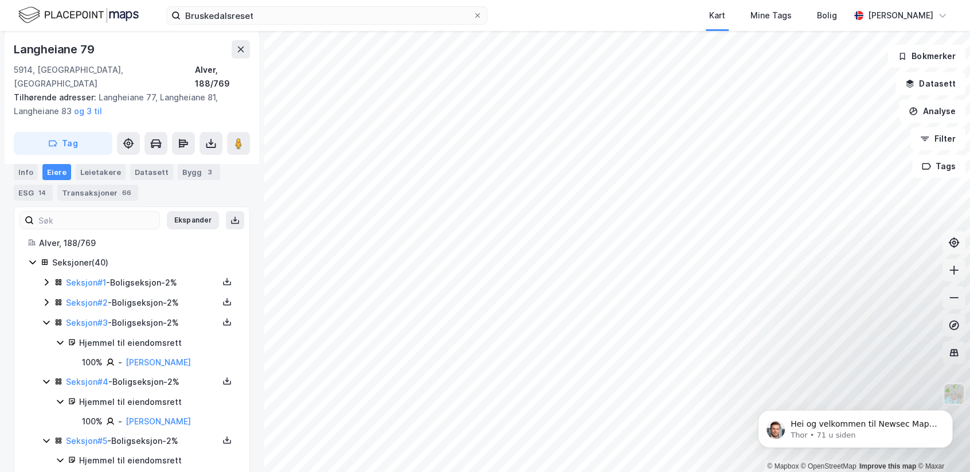
click at [47, 298] on icon at bounding box center [46, 302] width 9 height 9
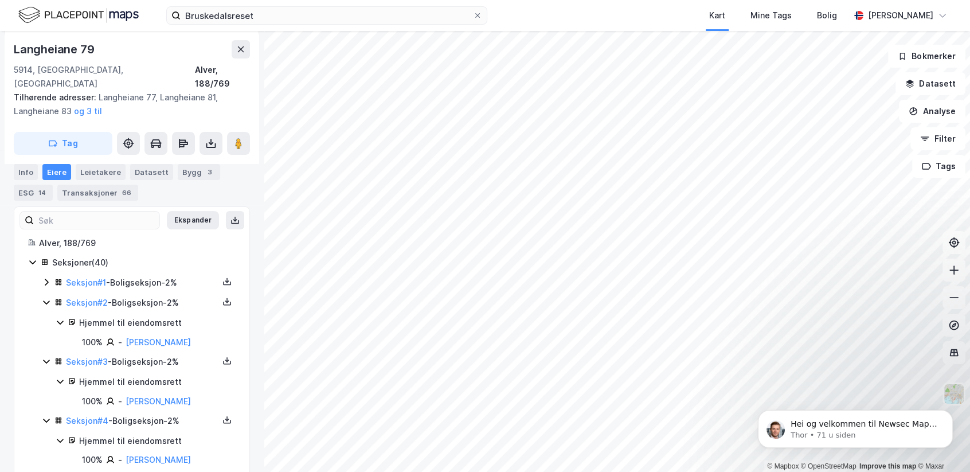
click at [47, 279] on icon at bounding box center [46, 282] width 3 height 7
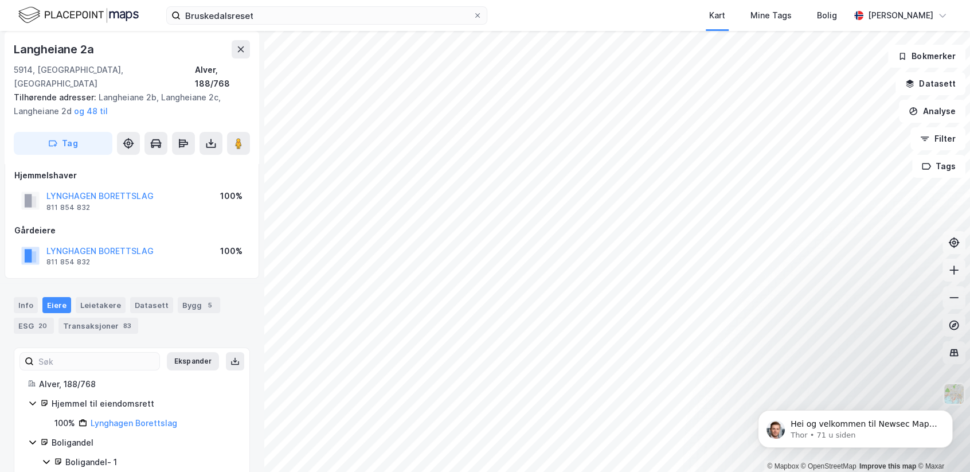
scroll to position [6, 0]
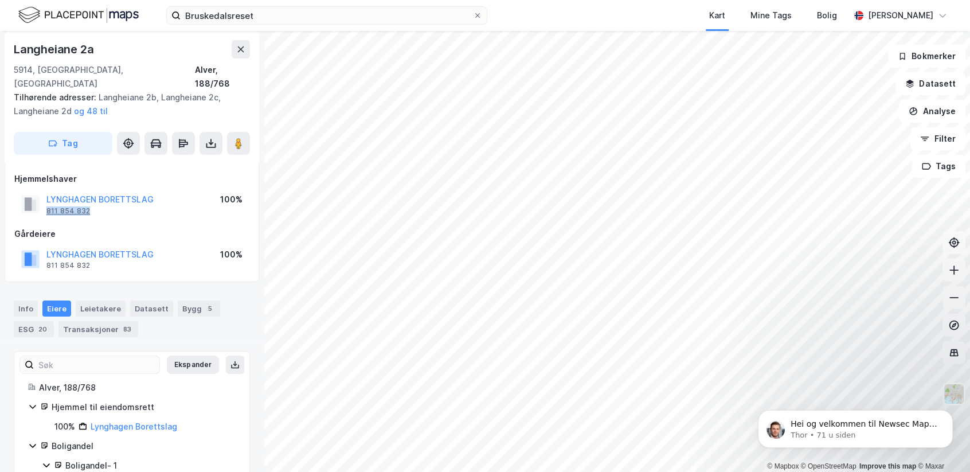
drag, startPoint x: 85, startPoint y: 201, endPoint x: 46, endPoint y: 199, distance: 39.6
click at [46, 199] on div "LYNGHAGEN BORETTSLAG 811 854 832" at bounding box center [99, 204] width 107 height 23
copy div "811 854 832"
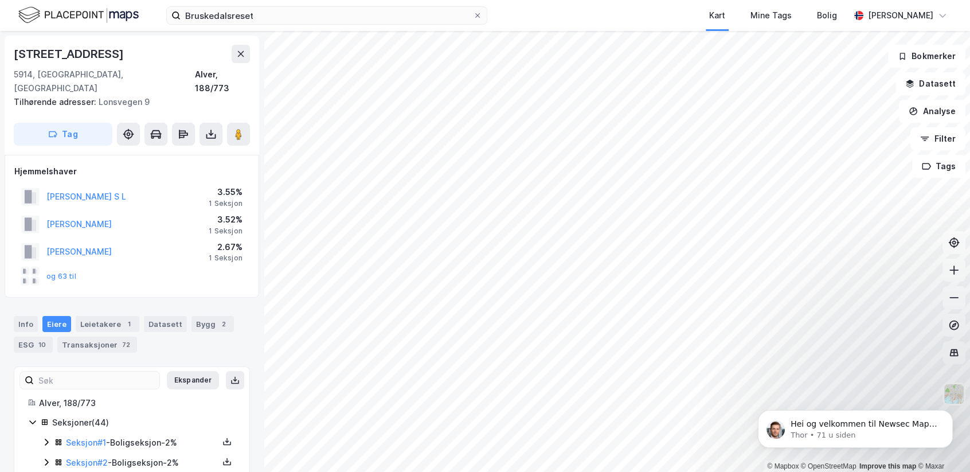
scroll to position [6, 0]
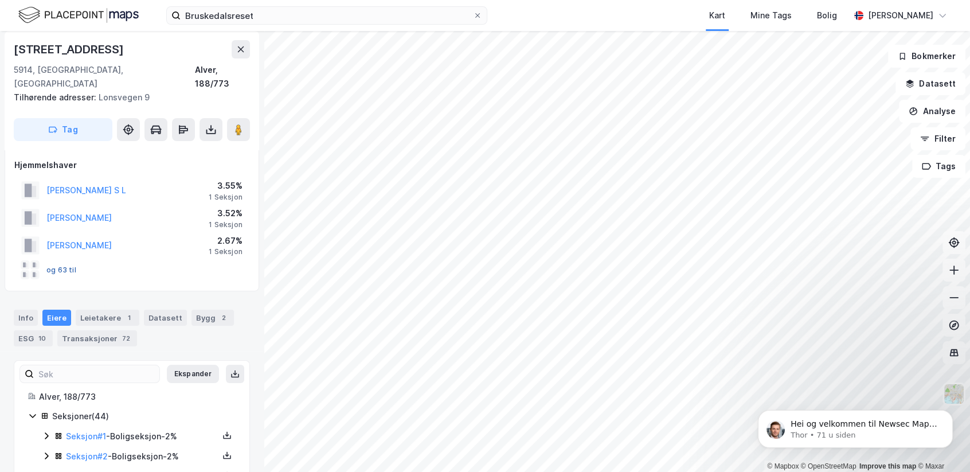
click at [0, 0] on button "og 63 til" at bounding box center [0, 0] width 0 height 0
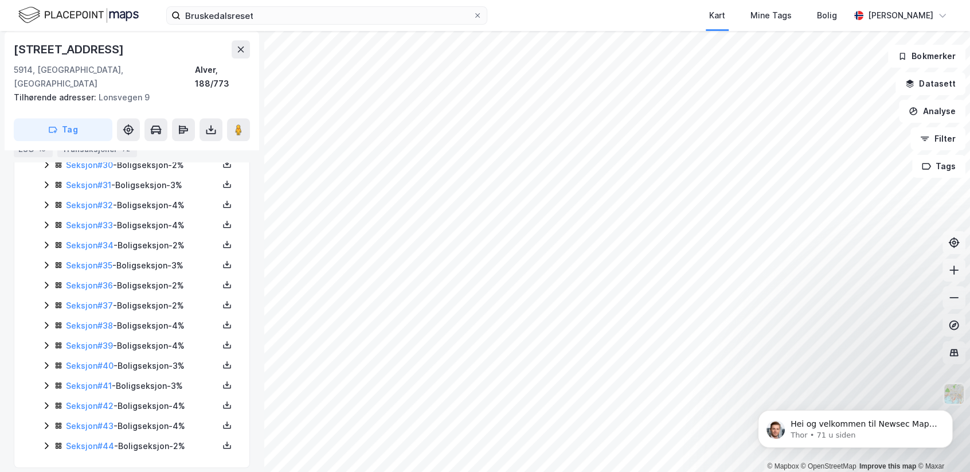
scroll to position [871, 0]
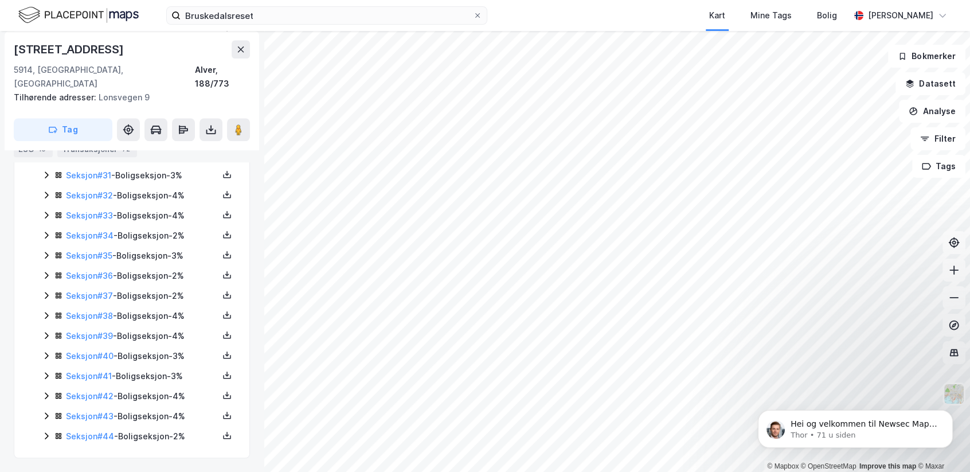
click at [159, 437] on div "Seksjon # 44 - Boligseksjon - 2%" at bounding box center [142, 436] width 152 height 14
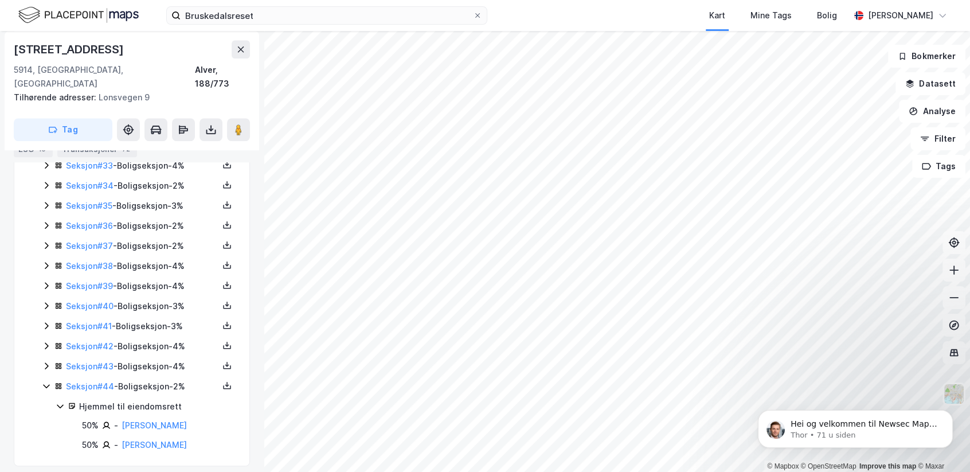
scroll to position [930, 0]
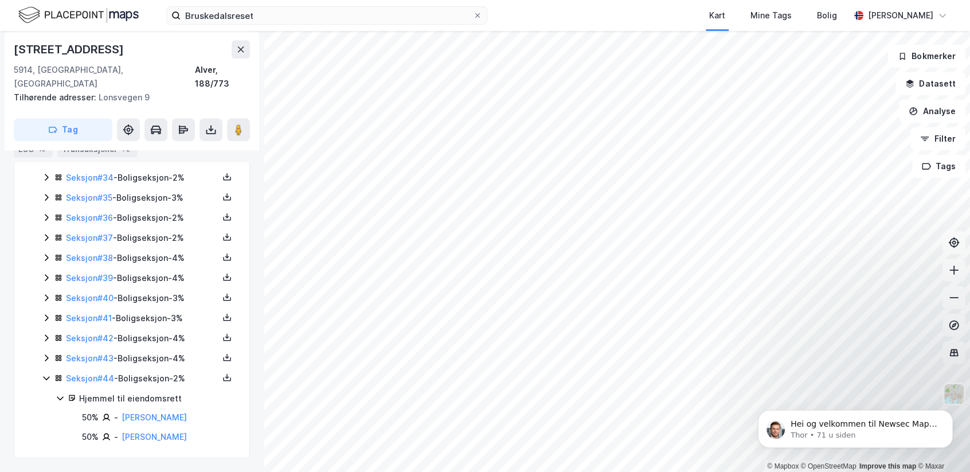
click at [152, 359] on div "Seksjon # 43 - Boligseksjon - 4%" at bounding box center [142, 358] width 152 height 14
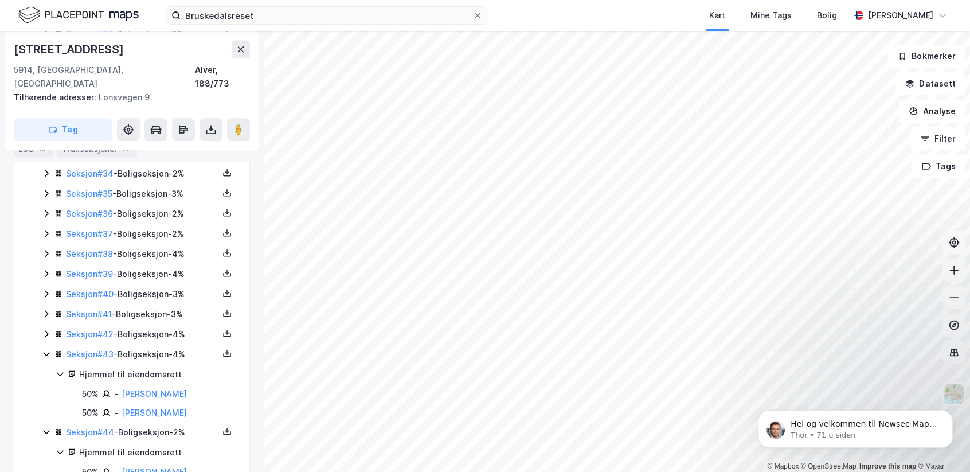
click at [157, 335] on div "Seksjon # 42 - Boligseksjon - 4%" at bounding box center [142, 334] width 152 height 14
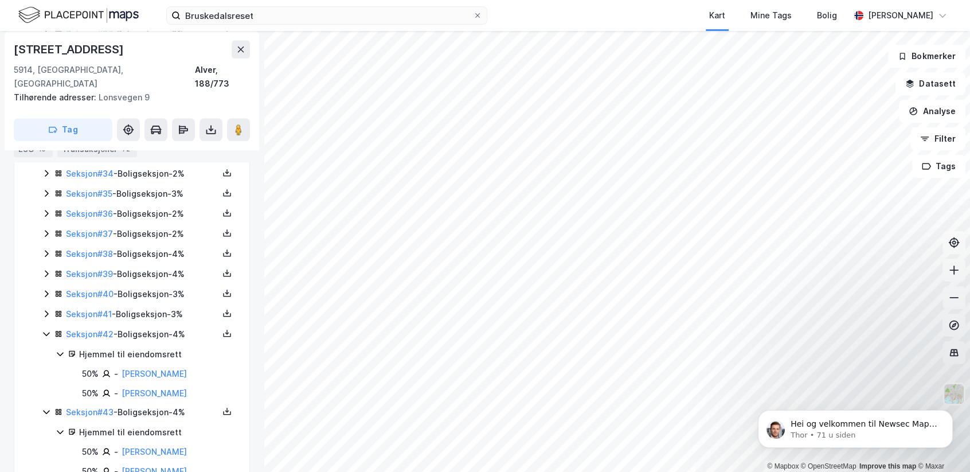
click at [154, 314] on div "Seksjon # 41 - Boligseksjon - 3%" at bounding box center [142, 314] width 152 height 14
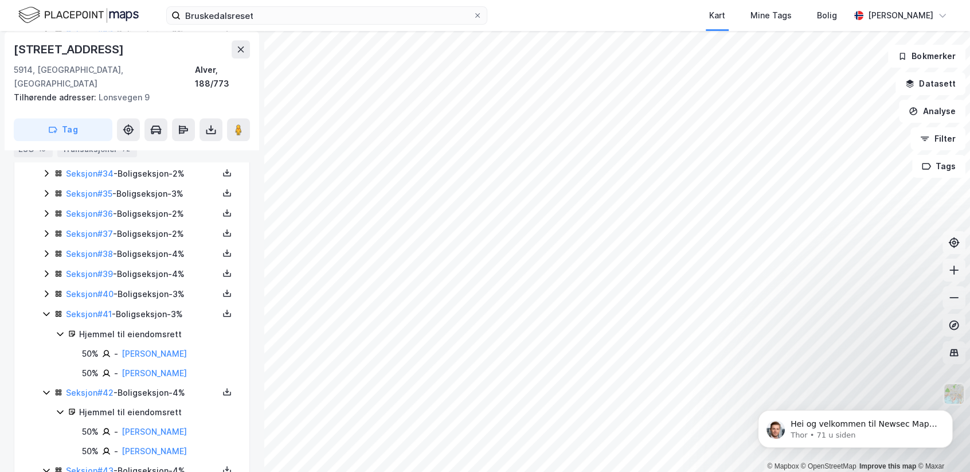
click at [152, 298] on div "Seksjon # 40 - Boligseksjon - 3%" at bounding box center [142, 294] width 152 height 14
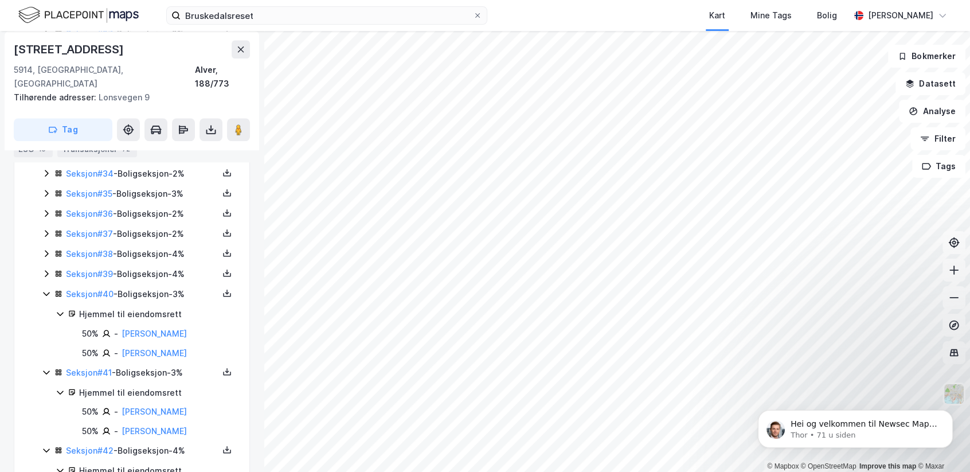
click at [150, 276] on div "Seksjon # 39 - Boligseksjon - 4%" at bounding box center [142, 274] width 152 height 14
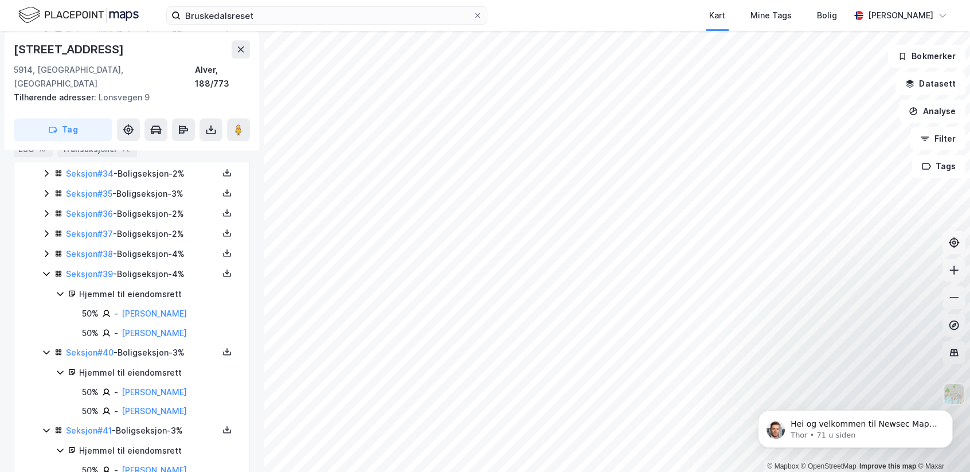
click at [152, 251] on div "Seksjon # 38 - Boligseksjon - 4%" at bounding box center [142, 254] width 152 height 14
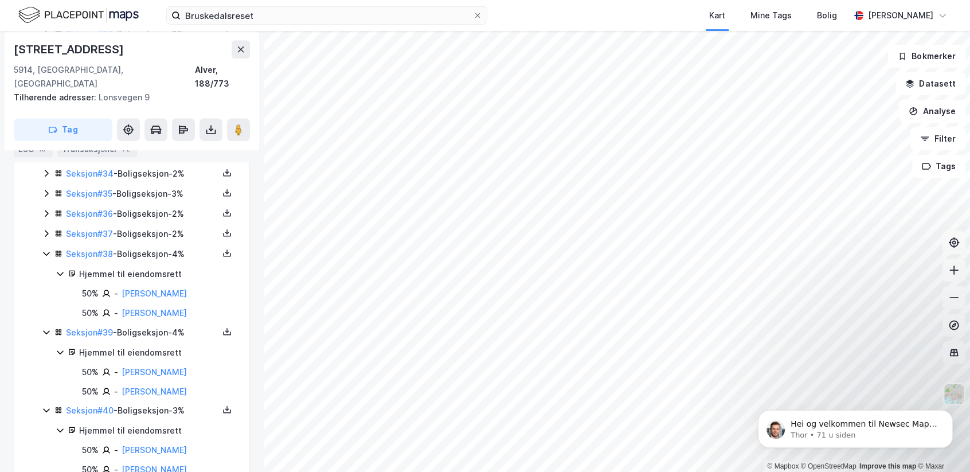
click at [152, 229] on div "Seksjon # 37 - Boligseksjon - 2%" at bounding box center [142, 234] width 152 height 14
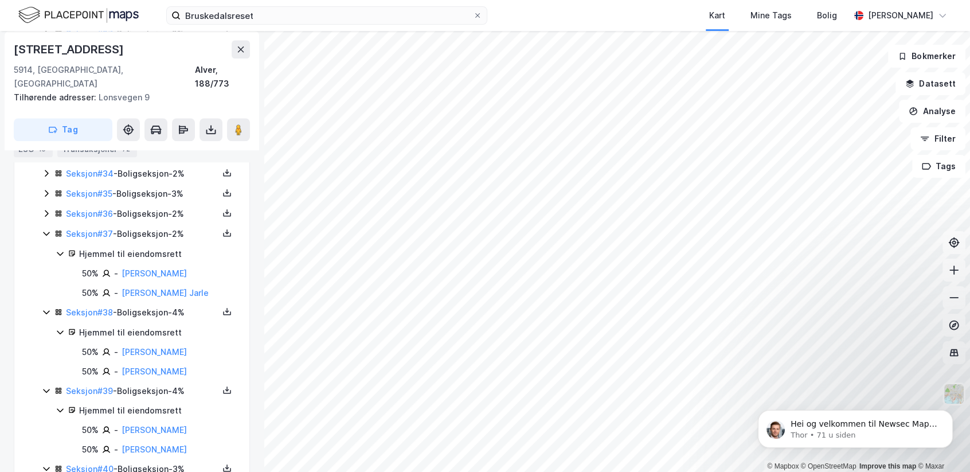
click at [151, 212] on div "Seksjon # 36 - Boligseksjon - 2%" at bounding box center [142, 214] width 152 height 14
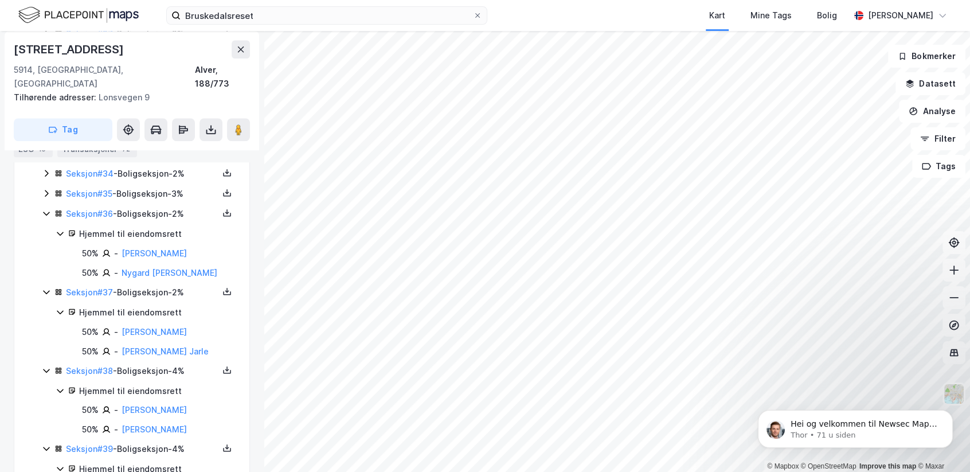
click at [157, 194] on div "Seksjon # 35 - Boligseksjon - 3%" at bounding box center [142, 194] width 152 height 14
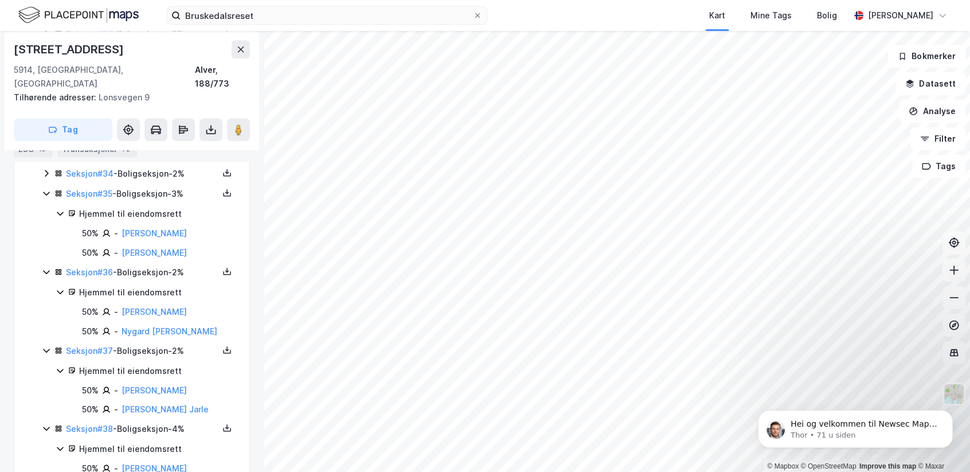
click at [159, 174] on div "Seksjon # 34 - Boligseksjon - 2%" at bounding box center [142, 174] width 152 height 14
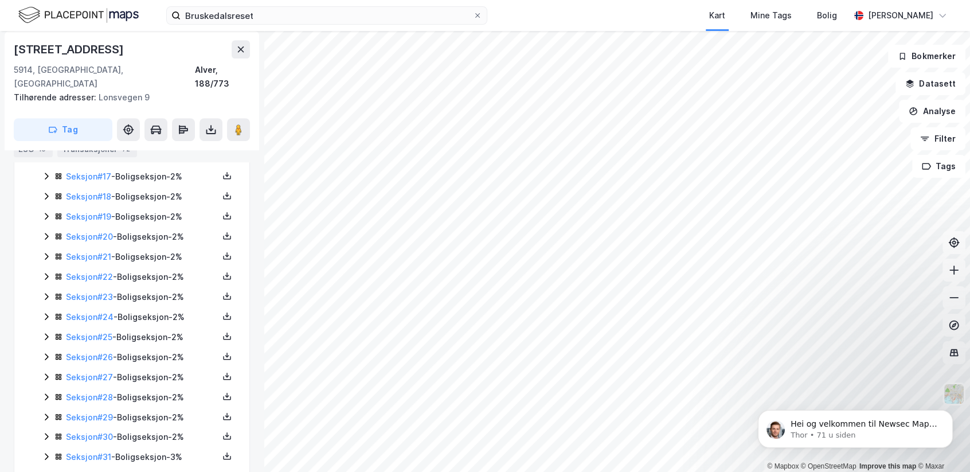
scroll to position [758, 0]
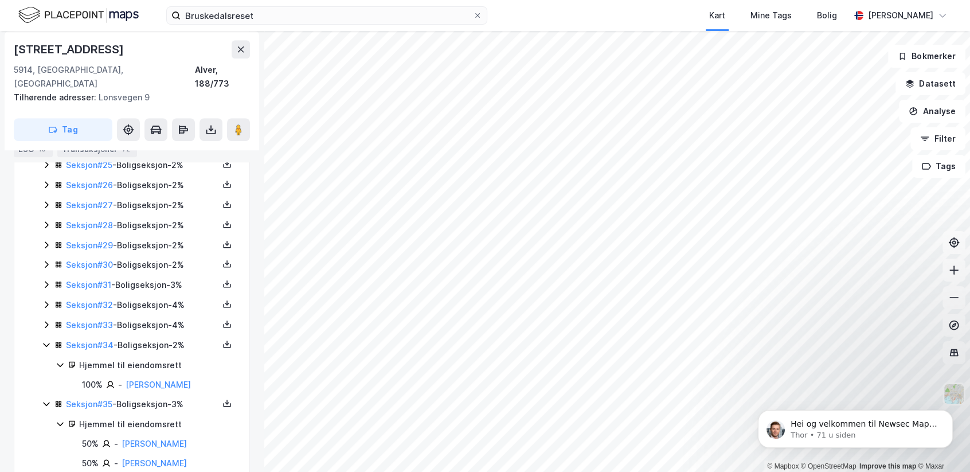
click at [161, 327] on div "Seksjon # 33 - Boligseksjon - 4%" at bounding box center [142, 325] width 152 height 14
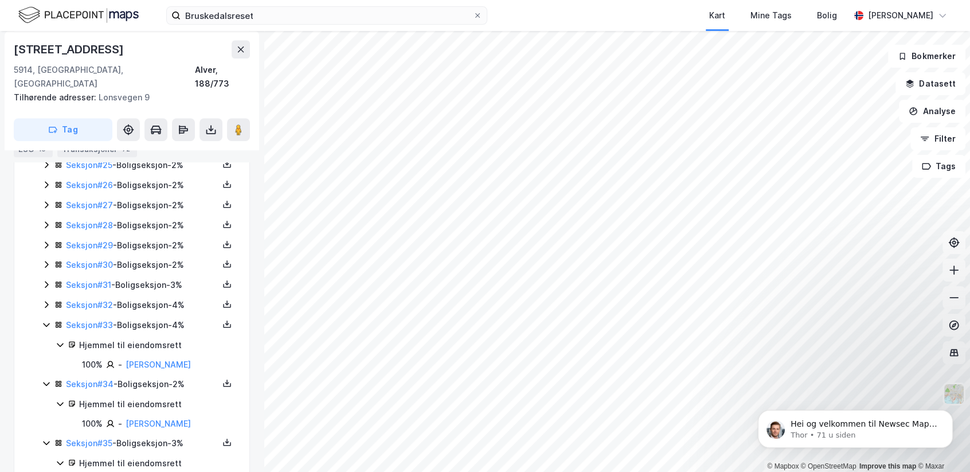
click at [151, 299] on div "Seksjon # 32 - Boligseksjon - 4%" at bounding box center [142, 305] width 152 height 14
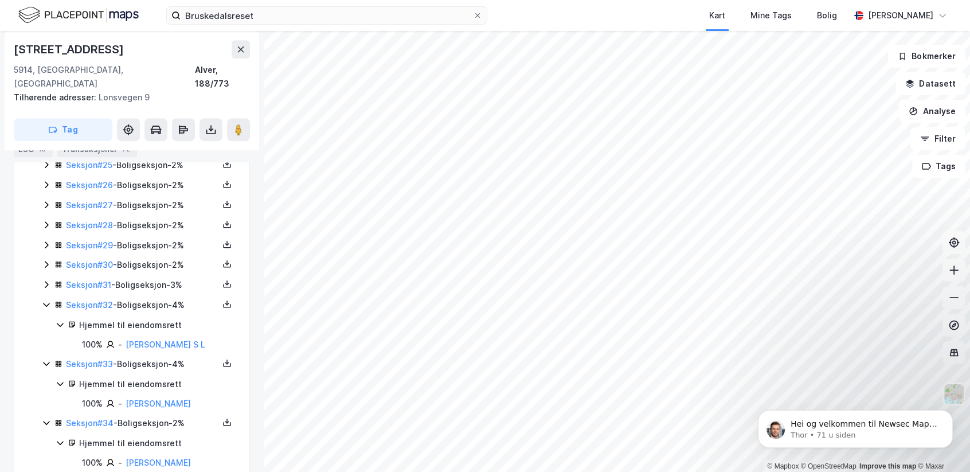
click at [142, 286] on div "Seksjon # 31 - Boligseksjon - 3%" at bounding box center [142, 285] width 152 height 14
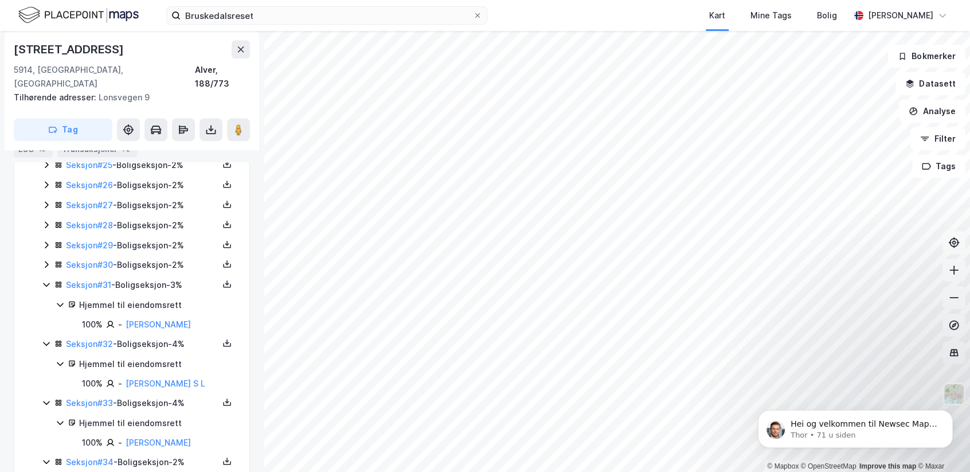
click at [146, 263] on div "Seksjon # 30 - Boligseksjon - 2%" at bounding box center [142, 265] width 152 height 14
click at [146, 245] on div "Seksjon # 29 - Boligseksjon - 2%" at bounding box center [142, 245] width 152 height 14
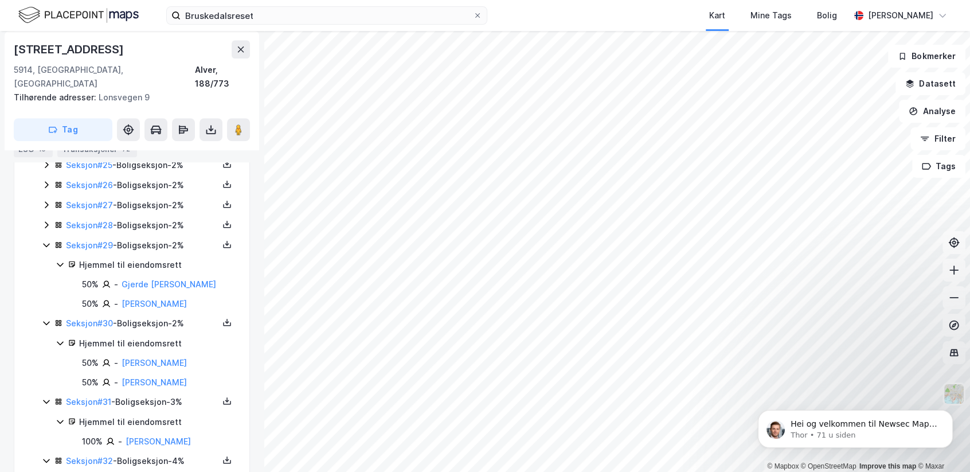
click at [144, 226] on div "Seksjon # 28 - Boligseksjon - 2%" at bounding box center [142, 225] width 152 height 14
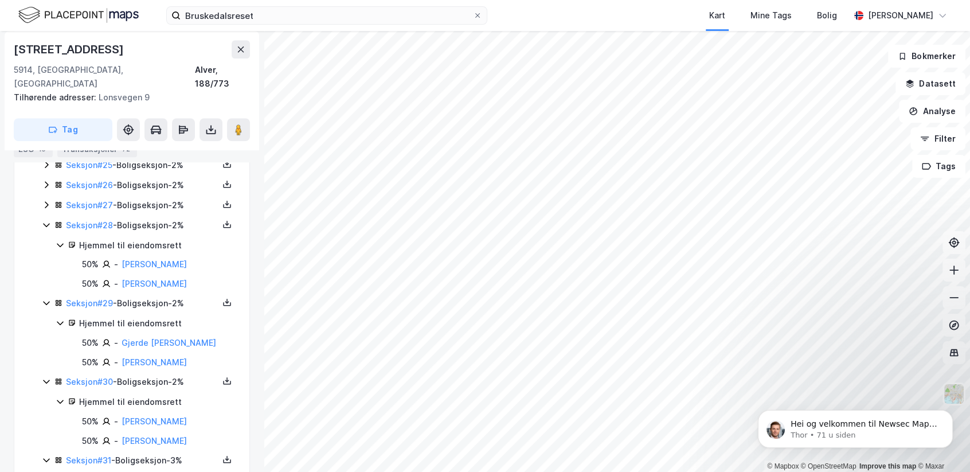
click at [147, 206] on div "Seksjon # 27 - Boligseksjon - 2%" at bounding box center [142, 205] width 152 height 14
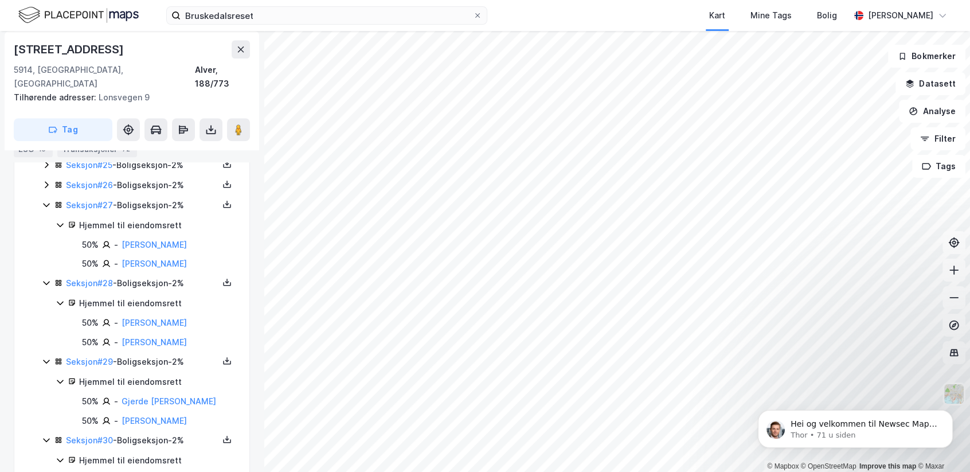
click at [151, 183] on div "Seksjon # 26 - Boligseksjon - 2%" at bounding box center [142, 185] width 152 height 14
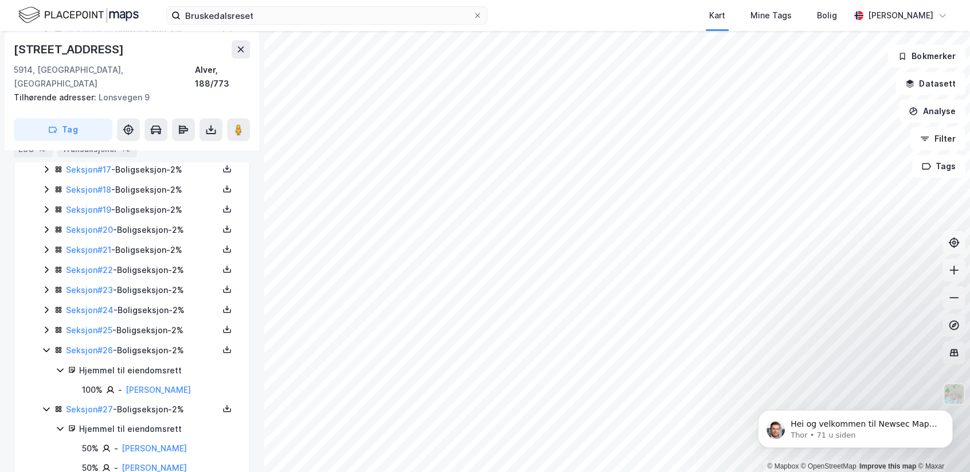
scroll to position [586, 0]
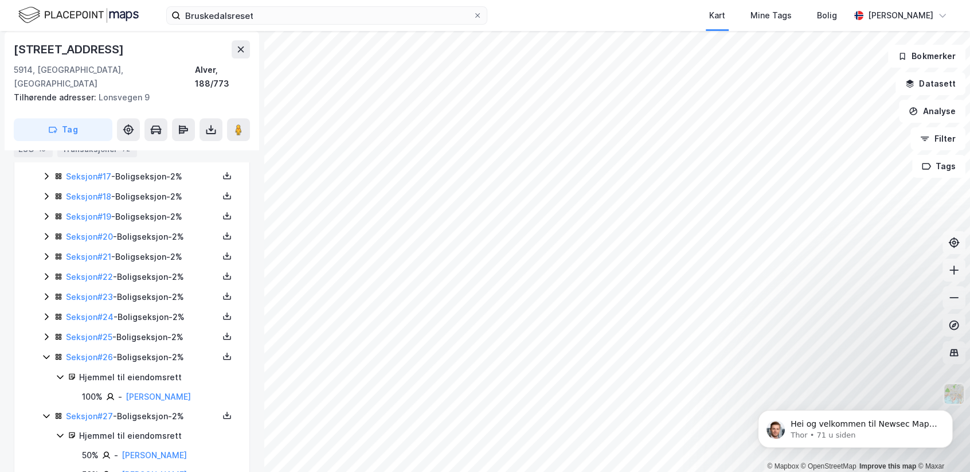
click at [158, 337] on div "Seksjon # 25 - Boligseksjon - 2%" at bounding box center [142, 337] width 152 height 14
click at [152, 330] on div "Seksjon # 25 - Boligseksjon - 2%" at bounding box center [142, 337] width 152 height 14
click at [150, 332] on div "Seksjon # 25 - Boligseksjon - 2%" at bounding box center [142, 337] width 152 height 14
click at [150, 310] on div "Seksjon # 24 - Boligseksjon - 2%" at bounding box center [142, 317] width 152 height 14
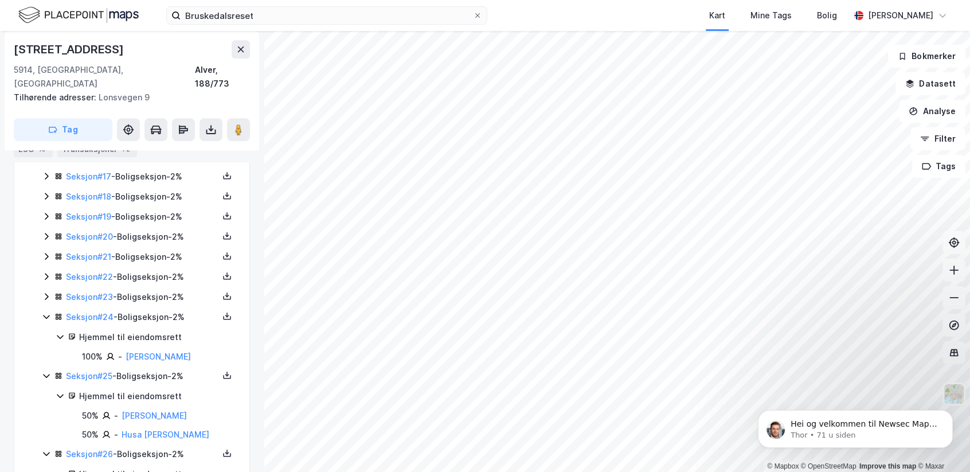
click at [150, 295] on div "Seksjon # 23 - Boligseksjon - 2%" at bounding box center [142, 297] width 152 height 14
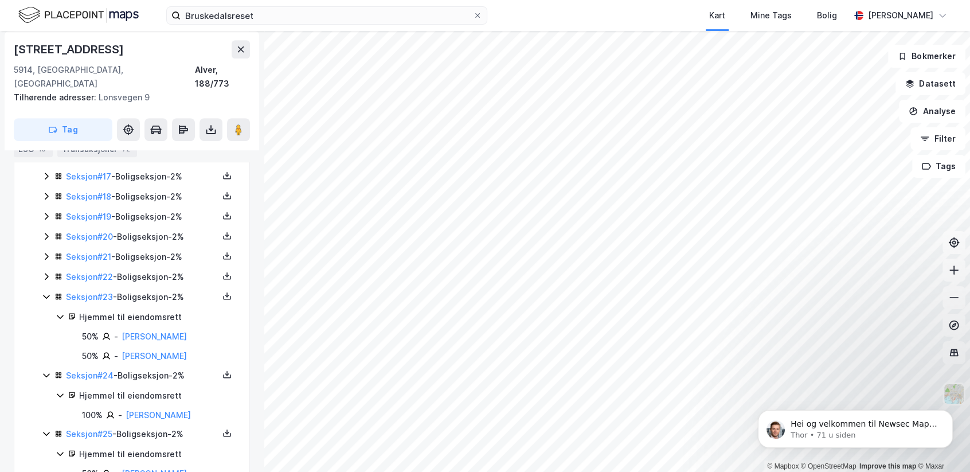
click at [152, 274] on div "Seksjon # 22 - Boligseksjon - 2%" at bounding box center [142, 277] width 152 height 14
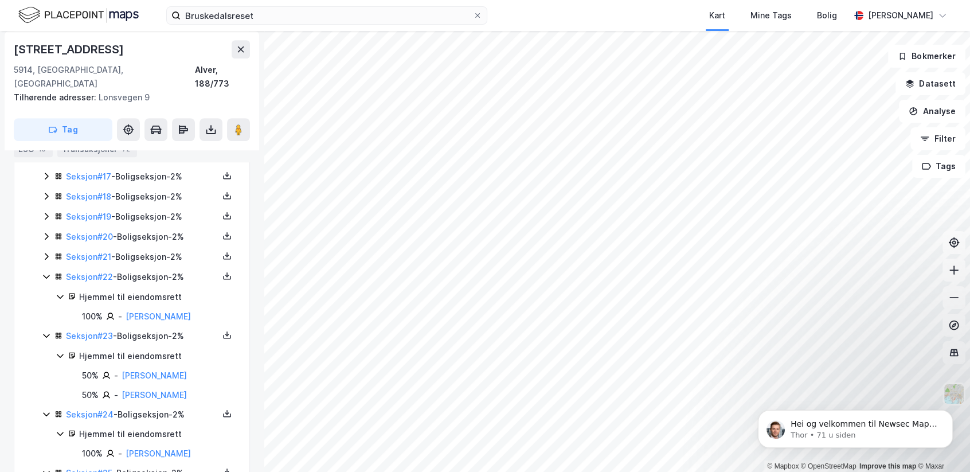
click at [153, 250] on div "Seksjon # 21 - Boligseksjon - 2%" at bounding box center [142, 257] width 152 height 14
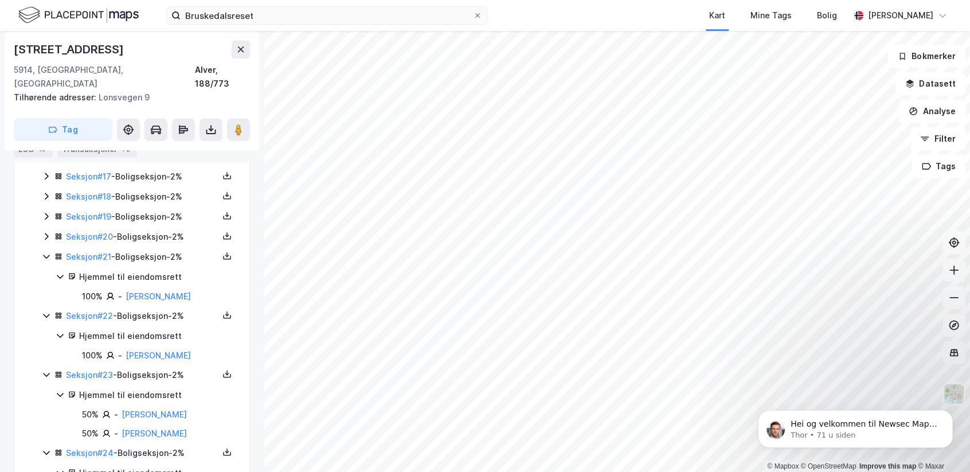
click at [154, 230] on div "Seksjon # 20 - Boligseksjon - 2%" at bounding box center [142, 237] width 152 height 14
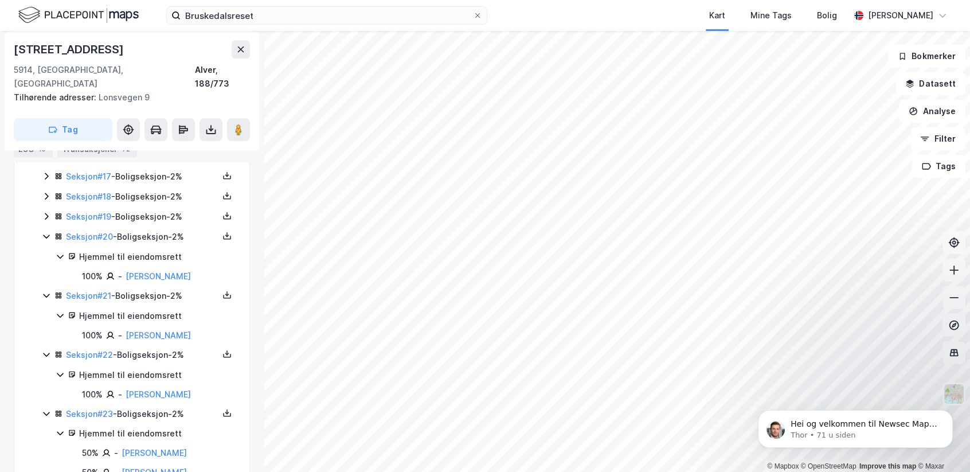
click at [157, 210] on div "Seksjon # 19 - Boligseksjon - 2%" at bounding box center [142, 217] width 152 height 14
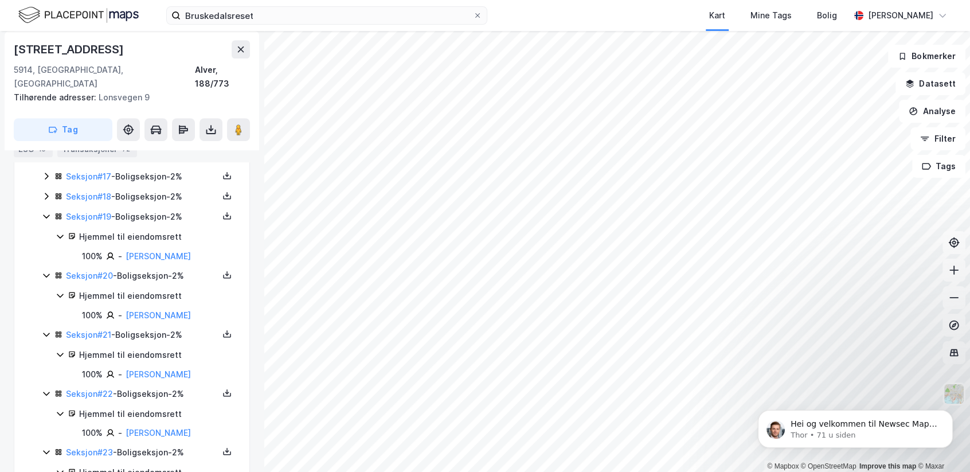
click at [158, 190] on div "Seksjon # 18 - Boligseksjon - 2%" at bounding box center [142, 197] width 152 height 14
click at [148, 191] on div "Seksjon # 18 - Boligseksjon - 2%" at bounding box center [142, 197] width 152 height 14
drag, startPoint x: 148, startPoint y: 191, endPoint x: 145, endPoint y: 173, distance: 19.2
click at [145, 173] on div "Seksjon # 17 - Boligseksjon - 2%" at bounding box center [142, 177] width 152 height 14
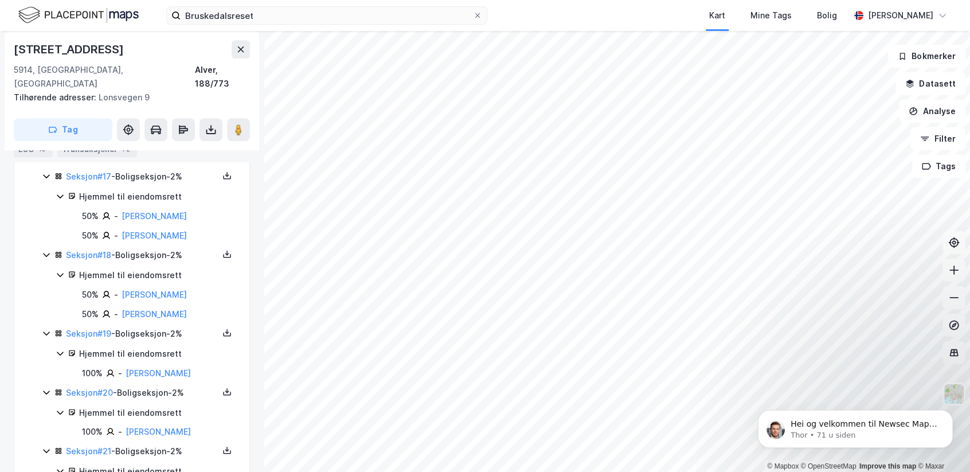
scroll to position [414, 0]
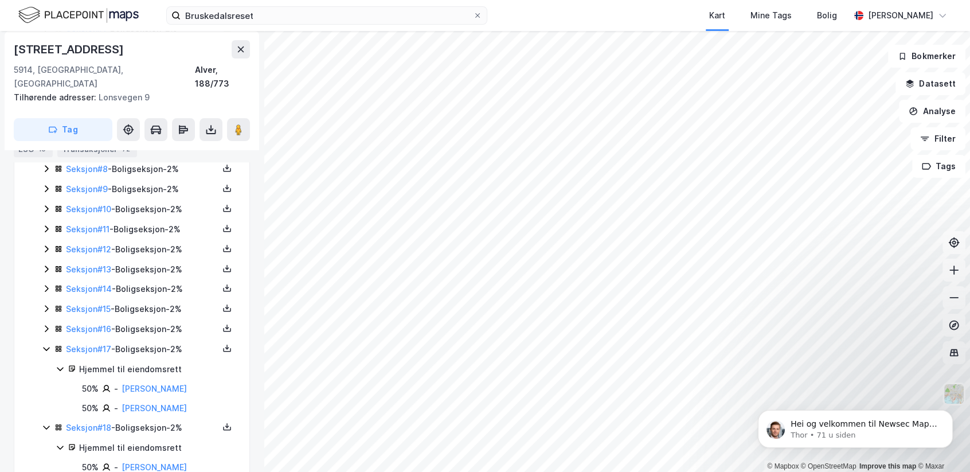
click at [157, 322] on div "Seksjon # 16 - Boligseksjon - 2%" at bounding box center [142, 329] width 152 height 14
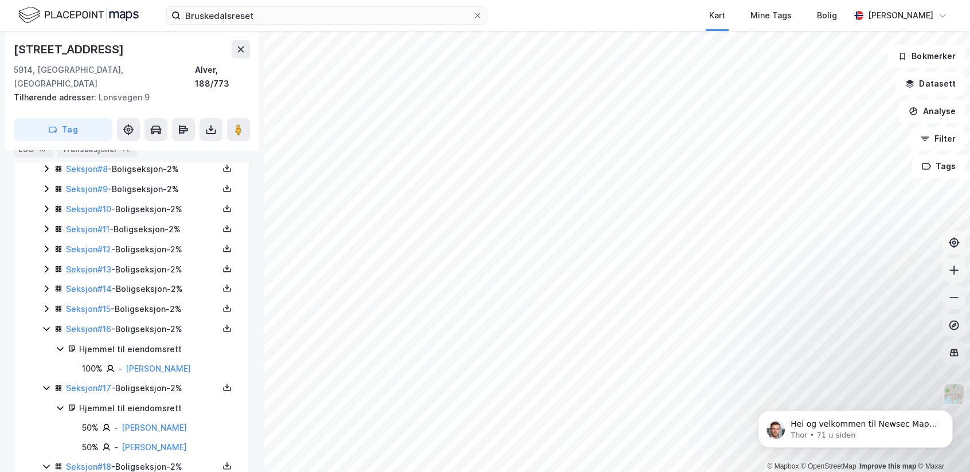
click at [152, 302] on div "Seksjon # 15 - Boligseksjon - 2%" at bounding box center [142, 309] width 152 height 14
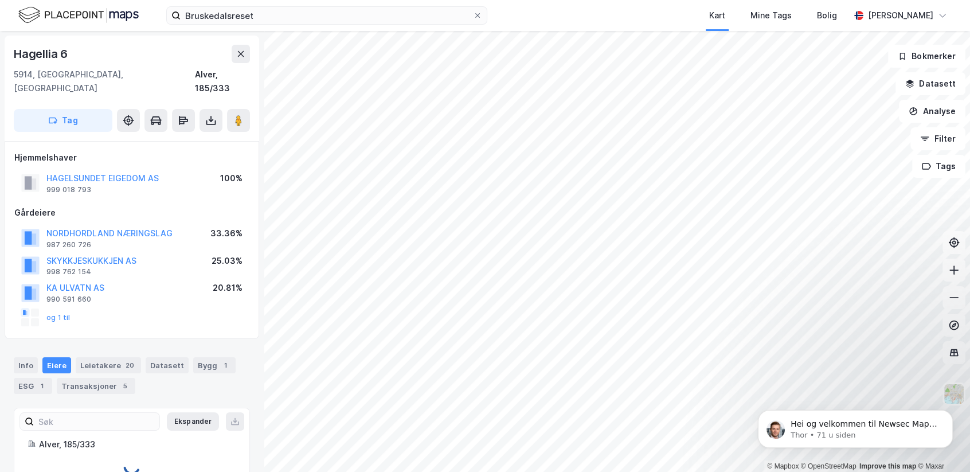
scroll to position [18, 0]
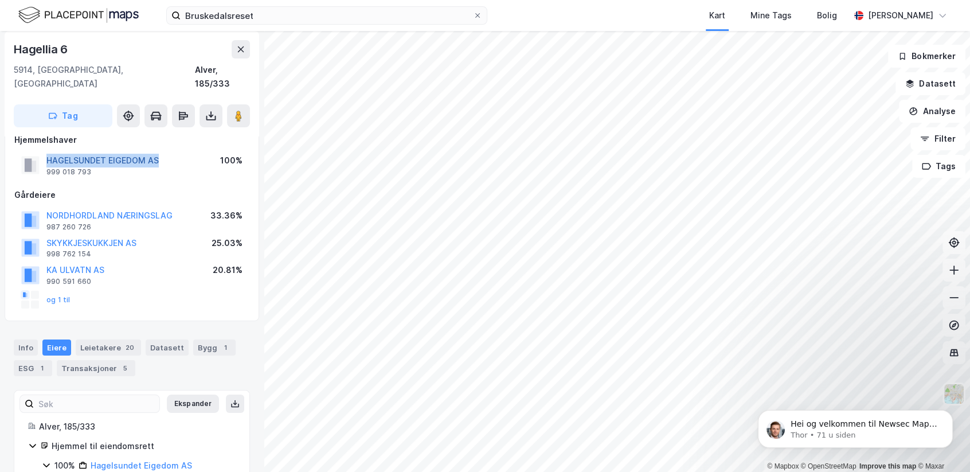
drag, startPoint x: 172, startPoint y: 144, endPoint x: 49, endPoint y: 146, distance: 122.7
click at [49, 151] on div "HAGELSUNDET EIGEDOM AS 999 018 793 100%" at bounding box center [131, 165] width 235 height 28
drag, startPoint x: 49, startPoint y: 146, endPoint x: 47, endPoint y: 160, distance: 14.5
click at [47, 160] on div "HAGELSUNDET EIGEDOM AS 999 018 793" at bounding box center [102, 165] width 112 height 23
copy div "999 018 793"
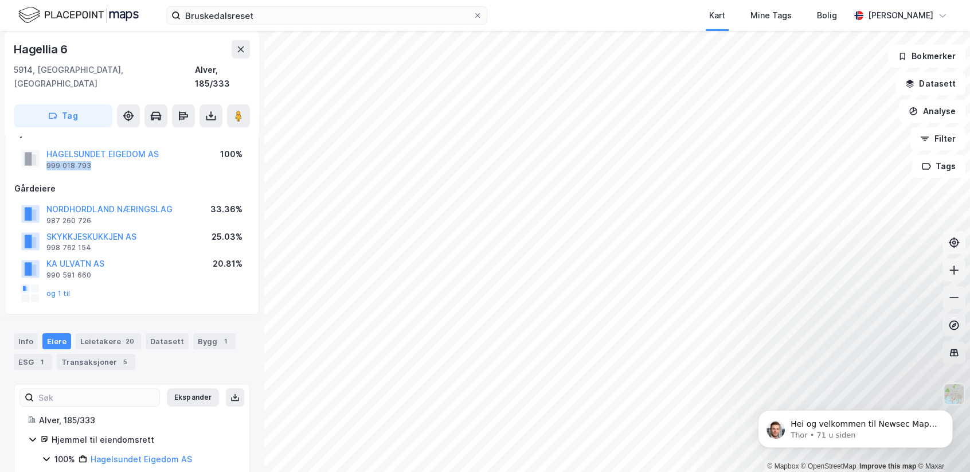
scroll to position [0, 0]
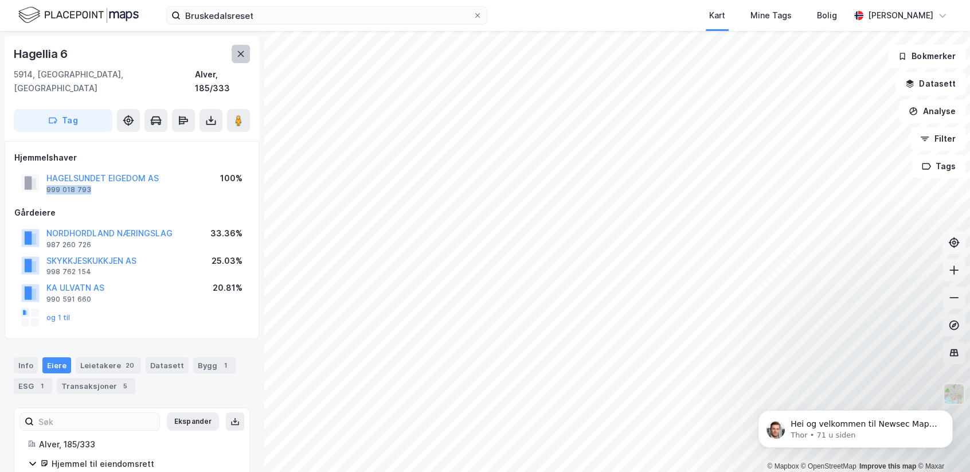
click at [241, 54] on icon at bounding box center [241, 54] width 6 height 6
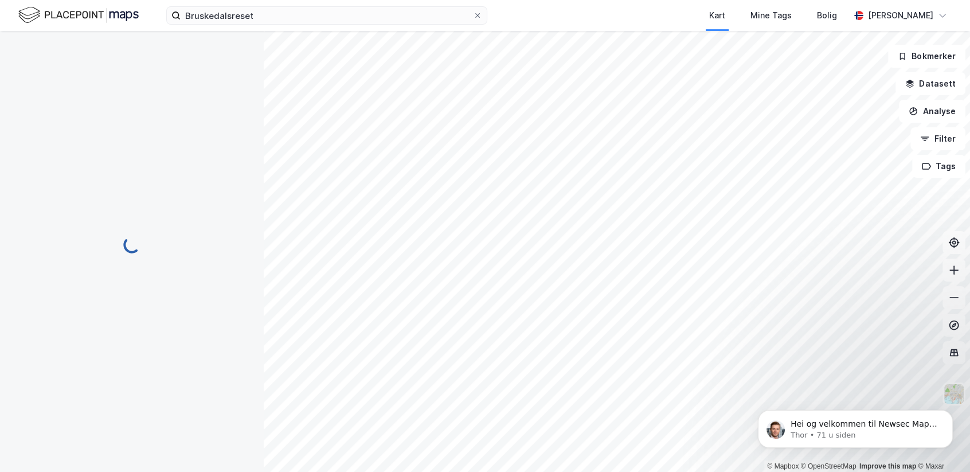
scroll to position [1, 0]
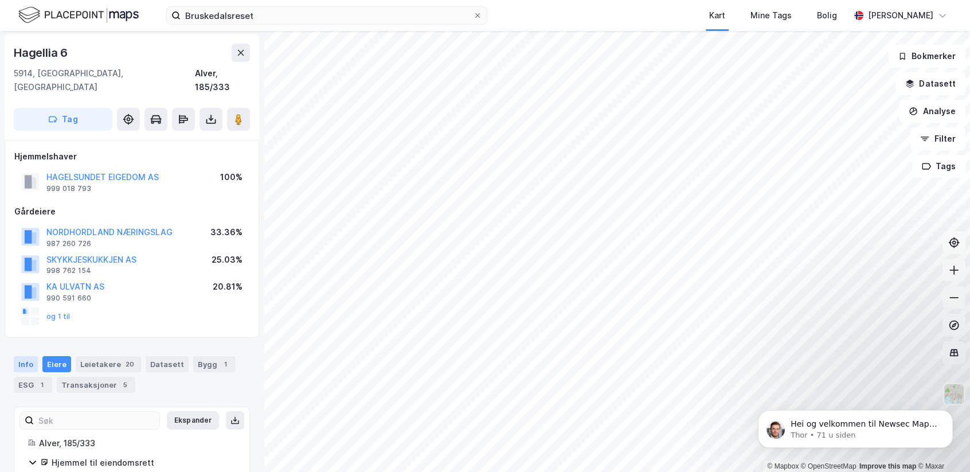
click at [29, 356] on div "Info" at bounding box center [26, 364] width 24 height 16
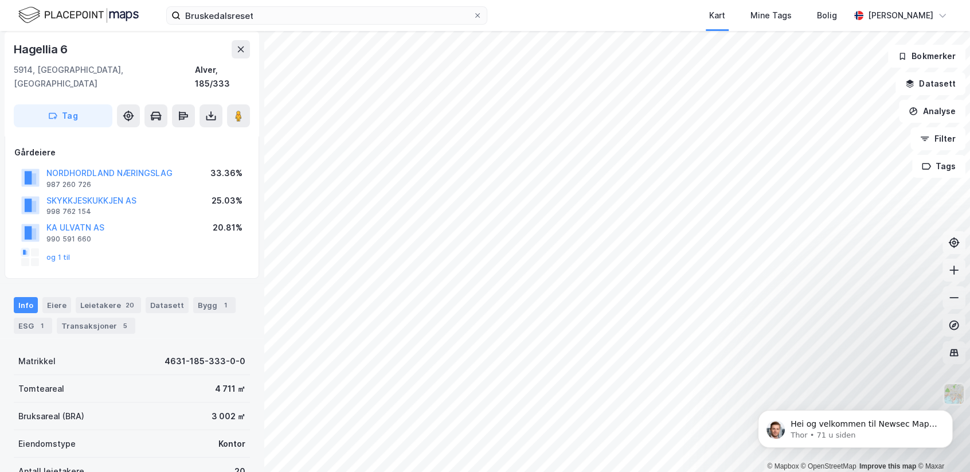
scroll to position [57, 0]
click at [62, 300] on div "Eiere" at bounding box center [56, 308] width 29 height 16
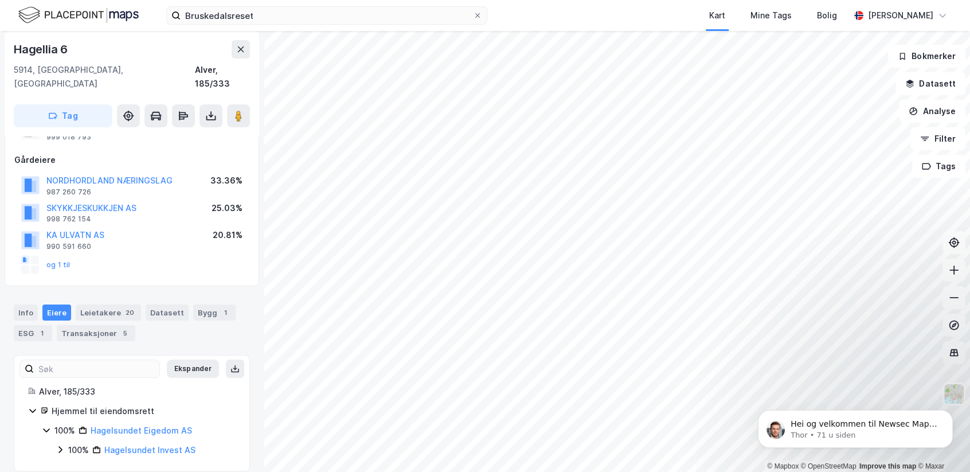
scroll to position [52, 0]
click at [104, 291] on div "Info [PERSON_NAME] 20 Datasett Bygg 1 ESG 1 Transaksjoner 5" at bounding box center [132, 318] width 264 height 55
click at [103, 305] on div "Leietakere 20" at bounding box center [108, 313] width 65 height 16
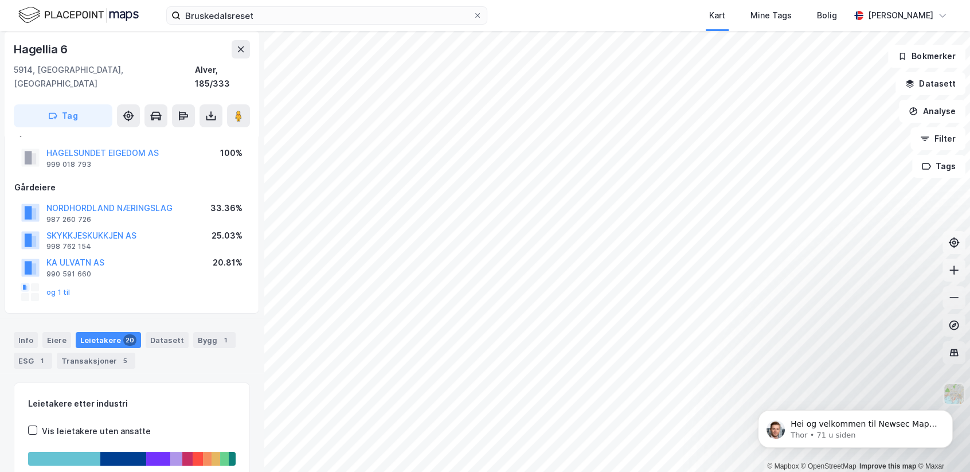
scroll to position [18, 0]
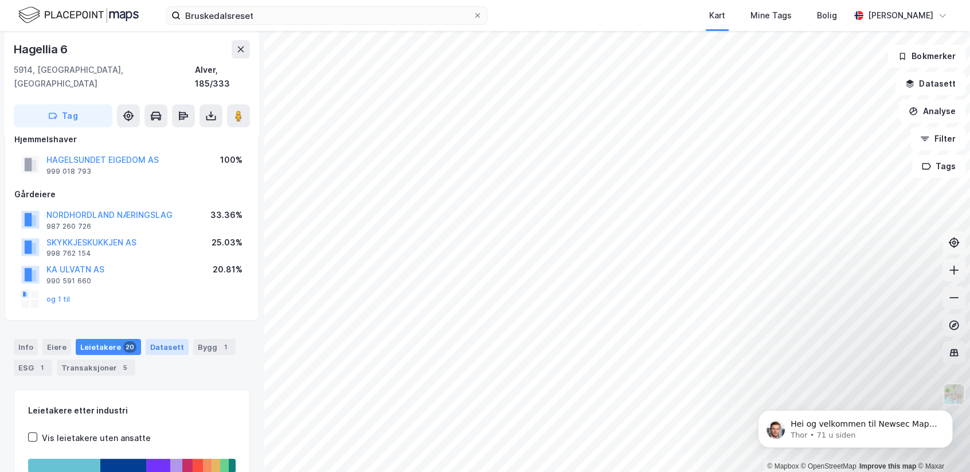
click at [153, 339] on div "Datasett" at bounding box center [167, 347] width 43 height 16
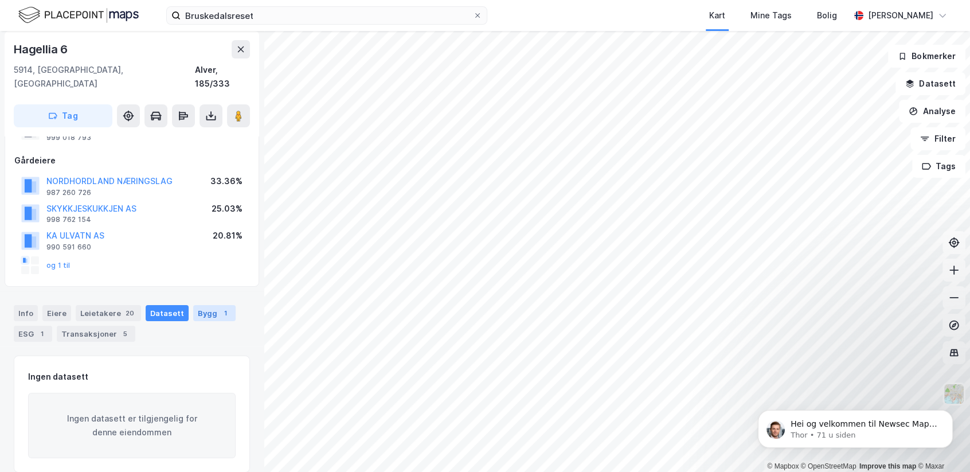
click at [200, 305] on div "Bygg 1" at bounding box center [214, 313] width 42 height 16
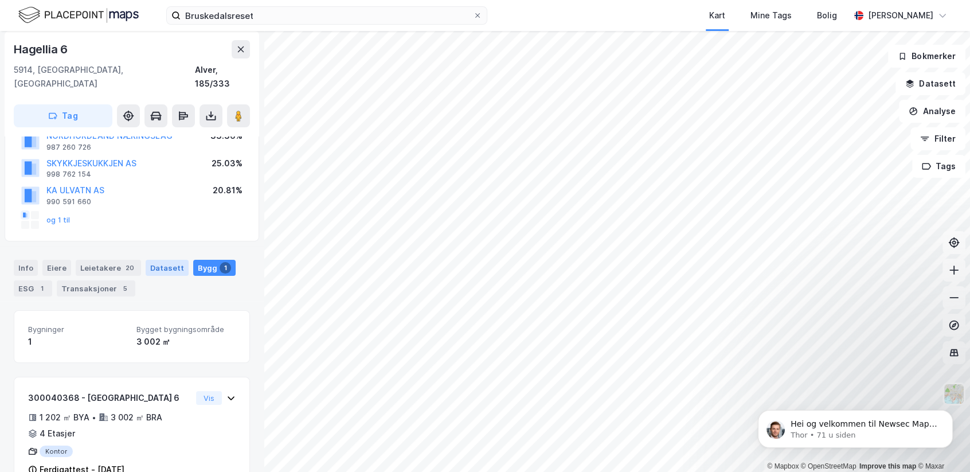
scroll to position [115, 0]
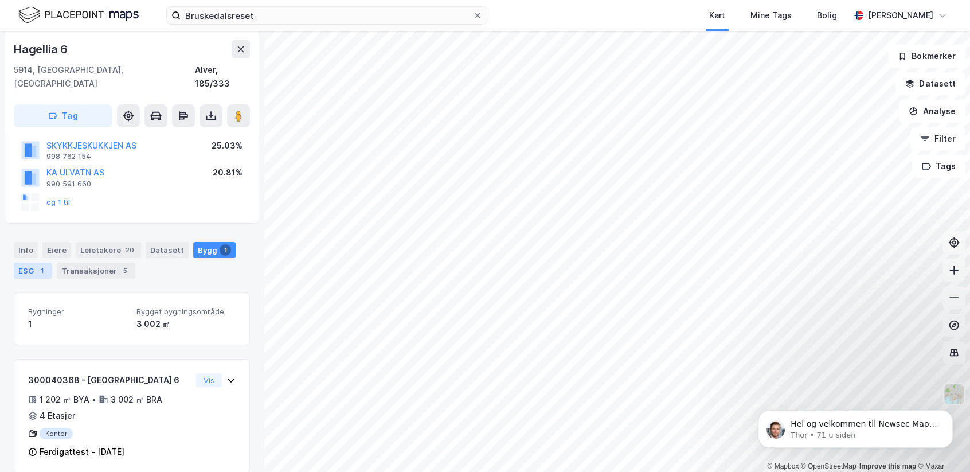
click at [33, 263] on div "ESG 1" at bounding box center [33, 271] width 38 height 16
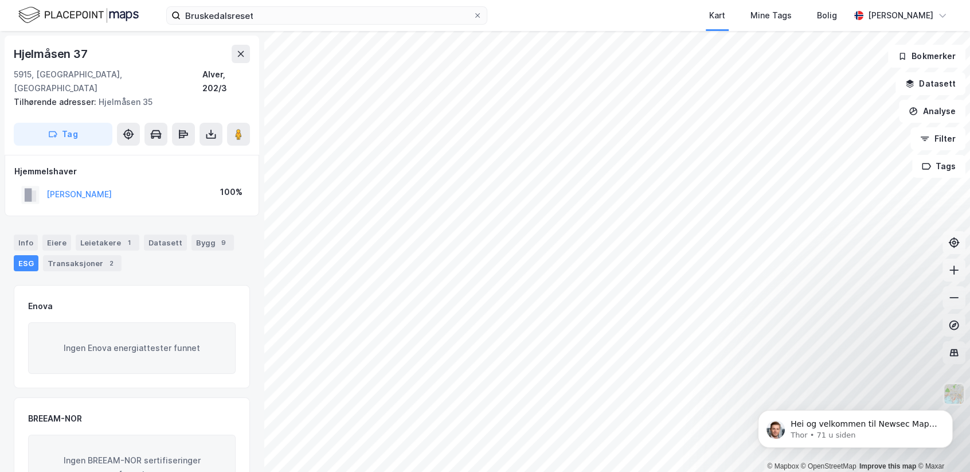
scroll to position [4, 0]
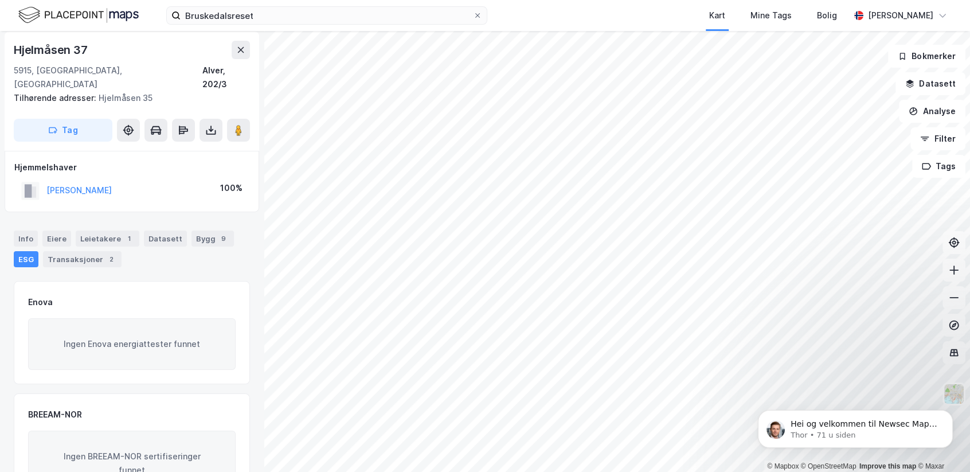
click at [575, 28] on div "Bruskedalsreset Kart Mine Tags Bolig [PERSON_NAME][GEOGRAPHIC_DATA] © Mapbox © …" at bounding box center [485, 236] width 970 height 472
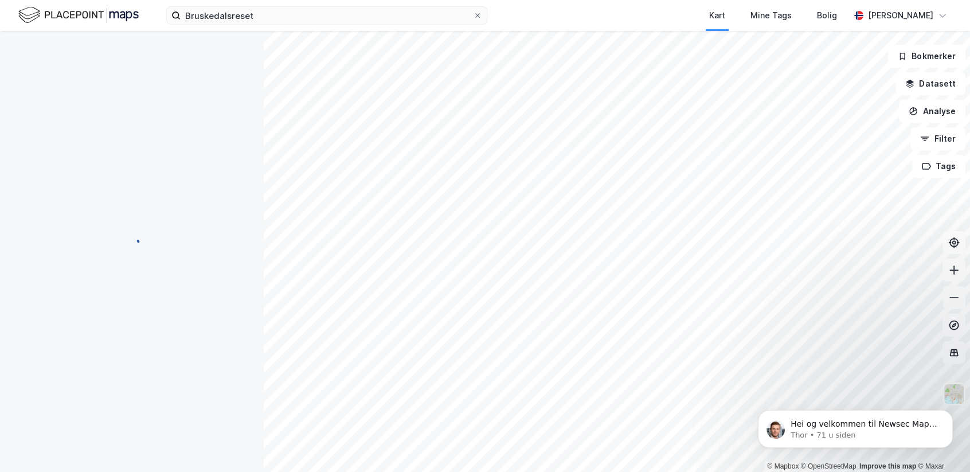
scroll to position [4, 0]
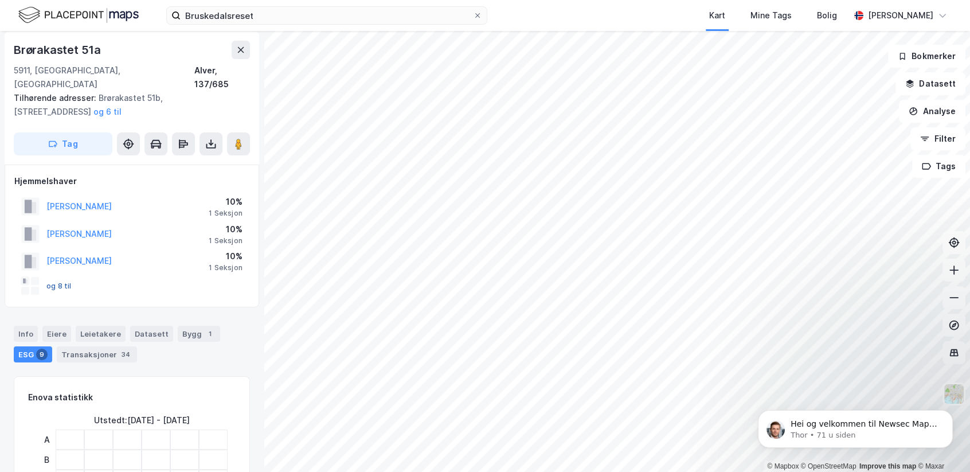
click at [0, 0] on button "og 8 til" at bounding box center [0, 0] width 0 height 0
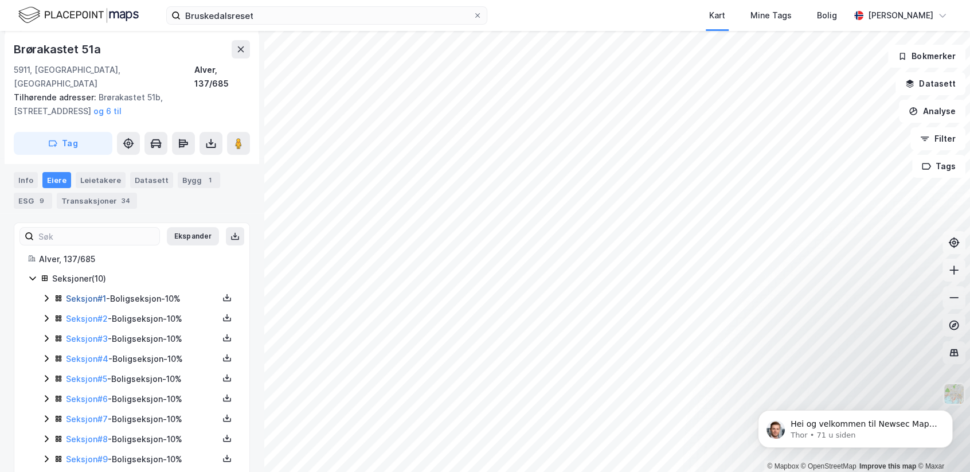
click at [100, 294] on link "Seksjon # 1" at bounding box center [86, 299] width 40 height 10
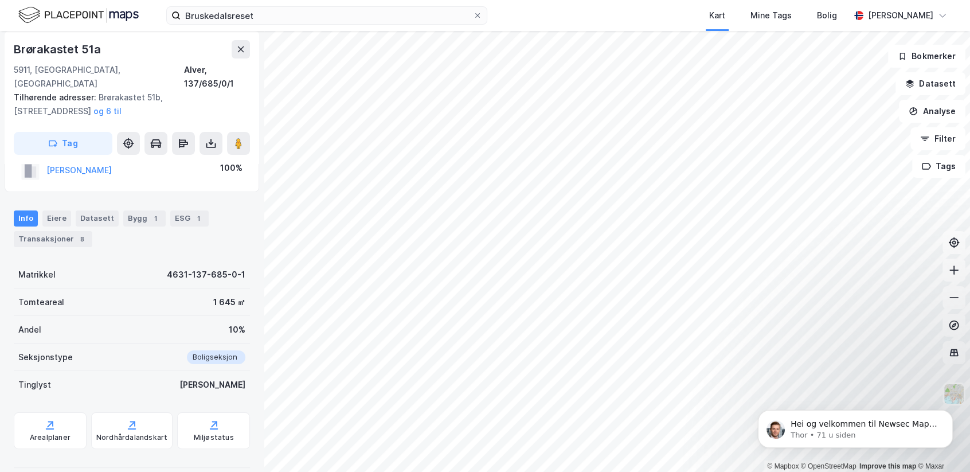
scroll to position [130, 0]
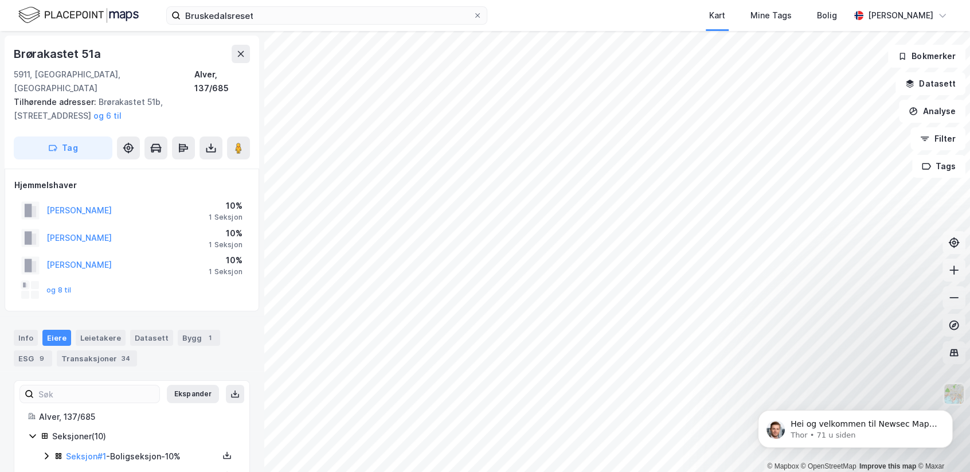
scroll to position [130, 0]
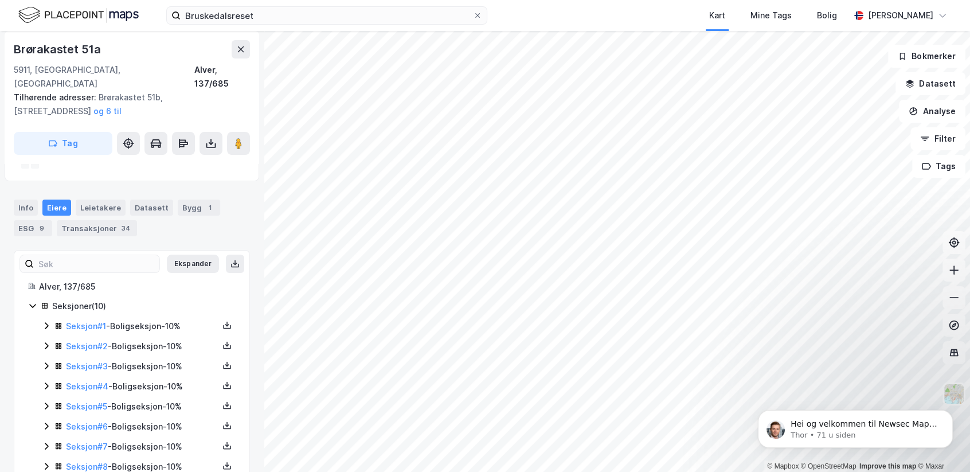
click at [42, 341] on icon at bounding box center [46, 345] width 9 height 9
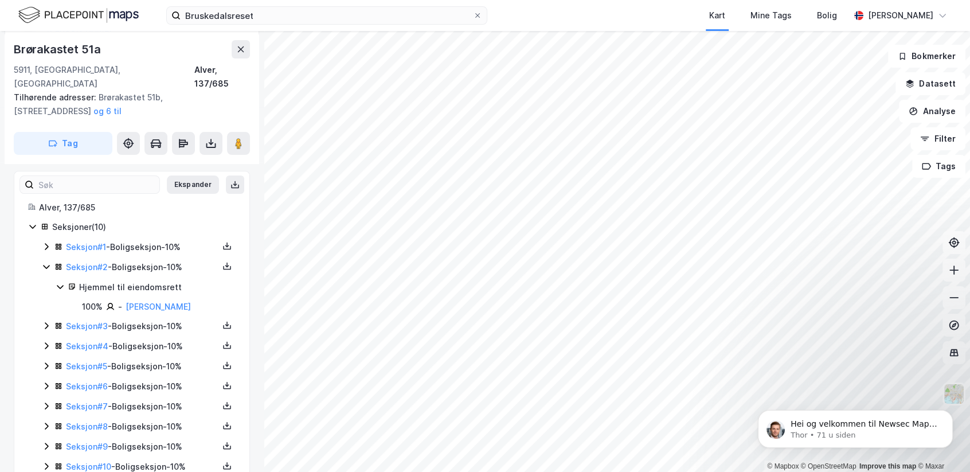
scroll to position [230, 0]
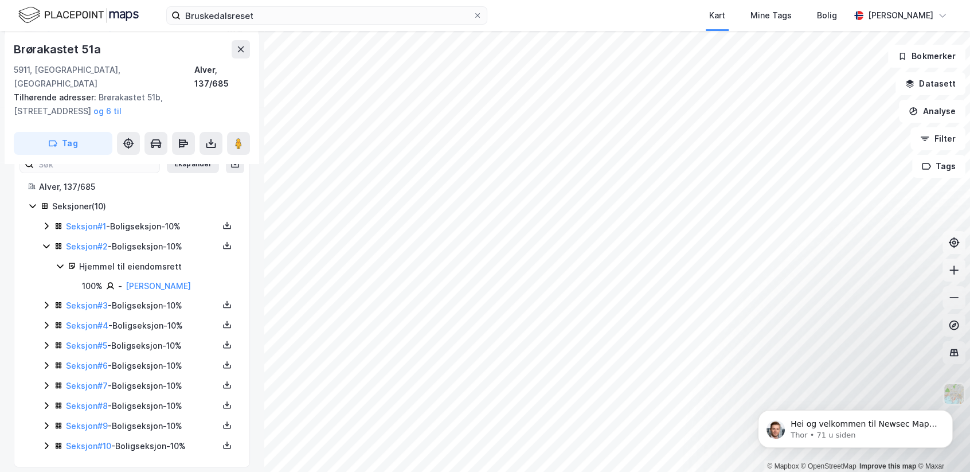
click at [44, 300] on icon at bounding box center [46, 304] width 9 height 9
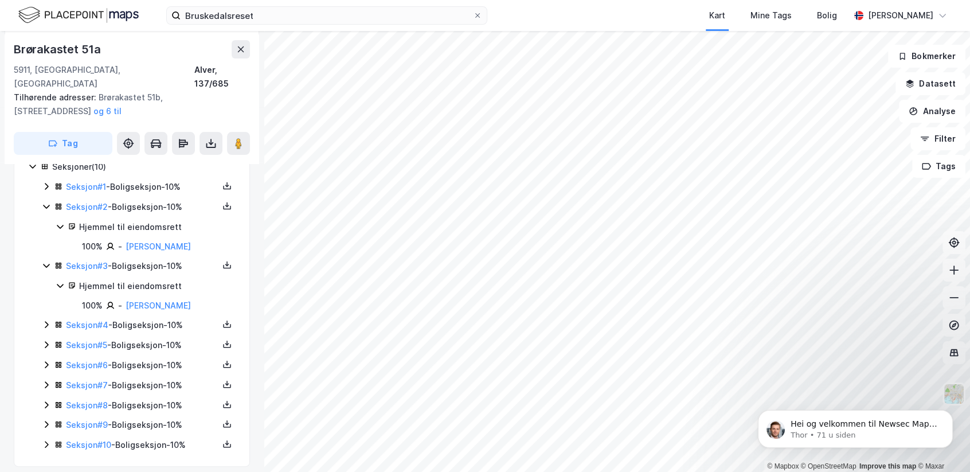
click at [42, 320] on icon at bounding box center [46, 324] width 9 height 9
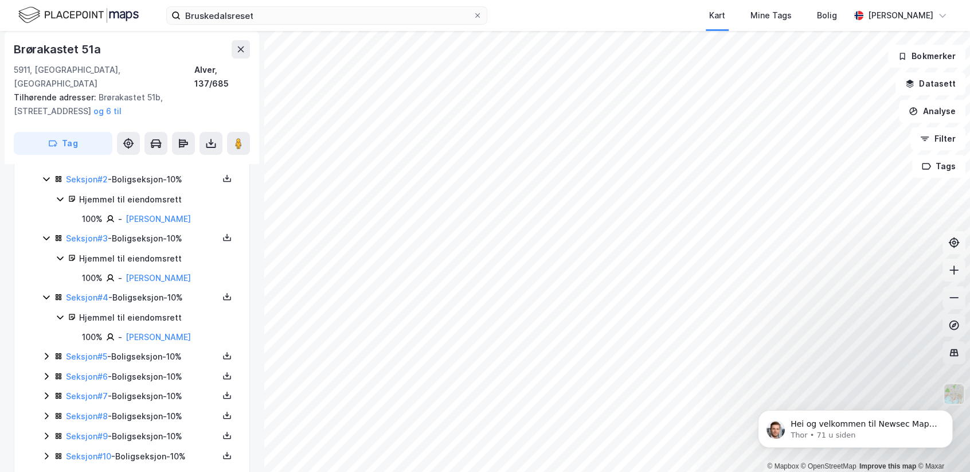
scroll to position [308, 0]
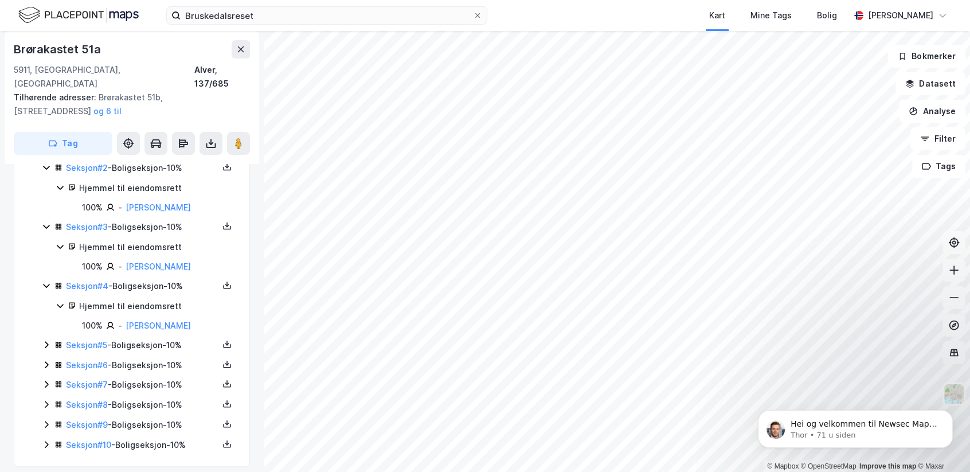
click at [46, 340] on icon at bounding box center [46, 344] width 9 height 9
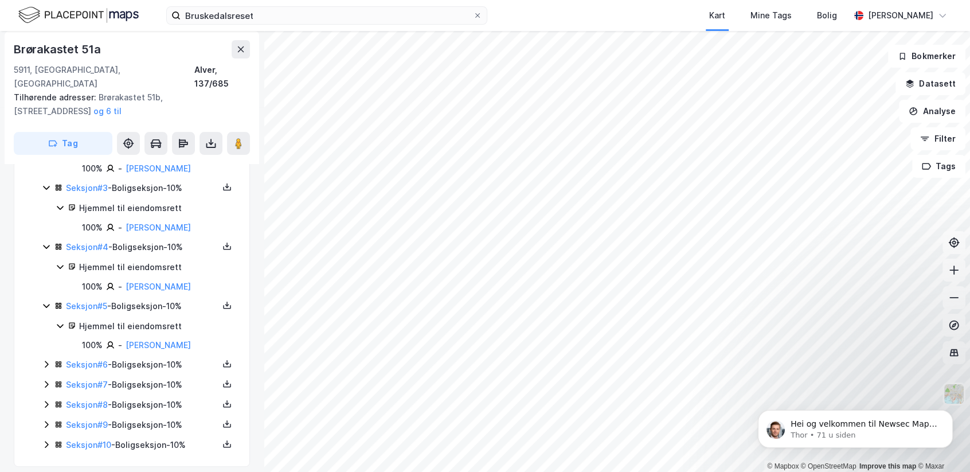
click at [44, 359] on icon at bounding box center [46, 363] width 9 height 9
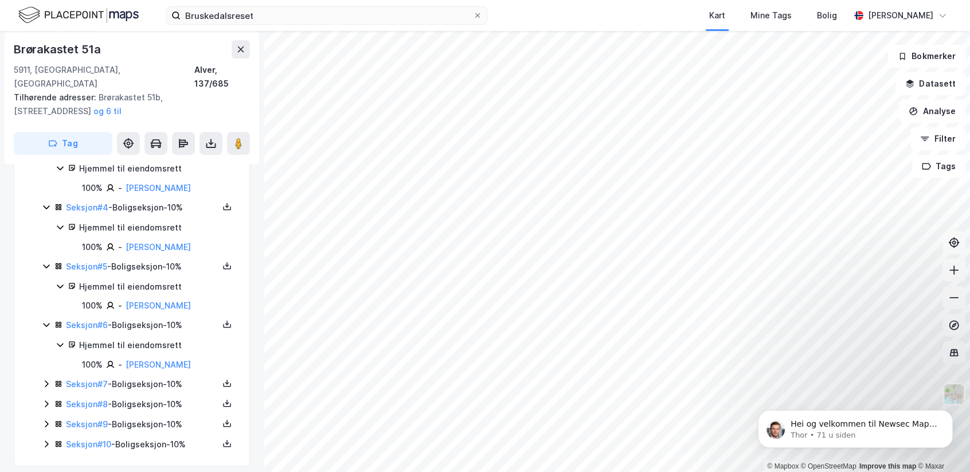
click at [42, 379] on icon at bounding box center [46, 383] width 9 height 9
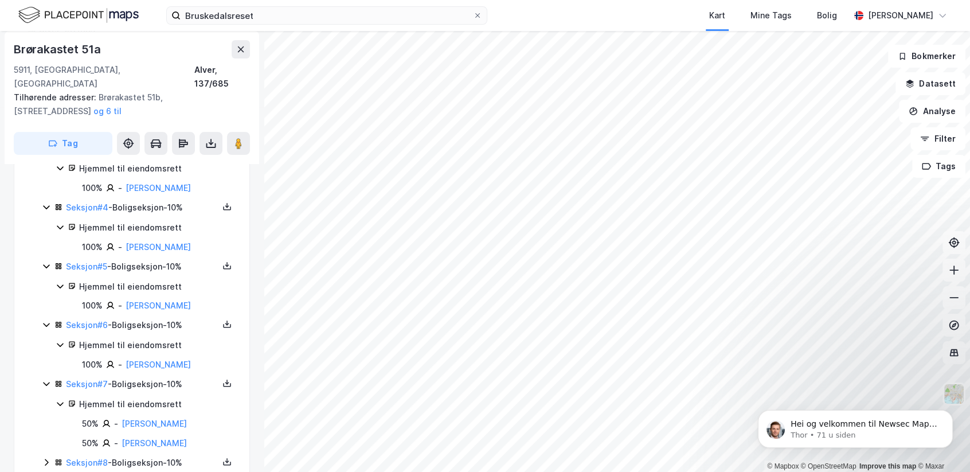
scroll to position [445, 0]
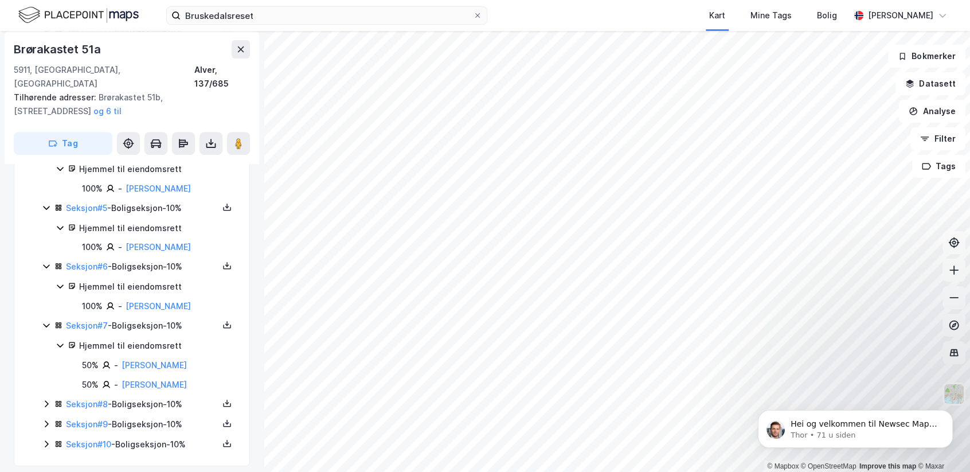
click at [47, 399] on icon at bounding box center [46, 403] width 9 height 9
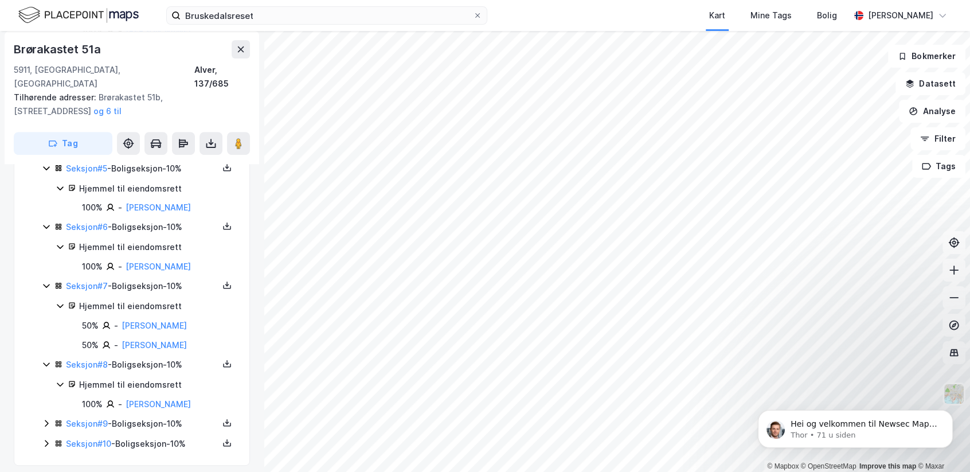
click at [42, 419] on icon at bounding box center [46, 423] width 9 height 9
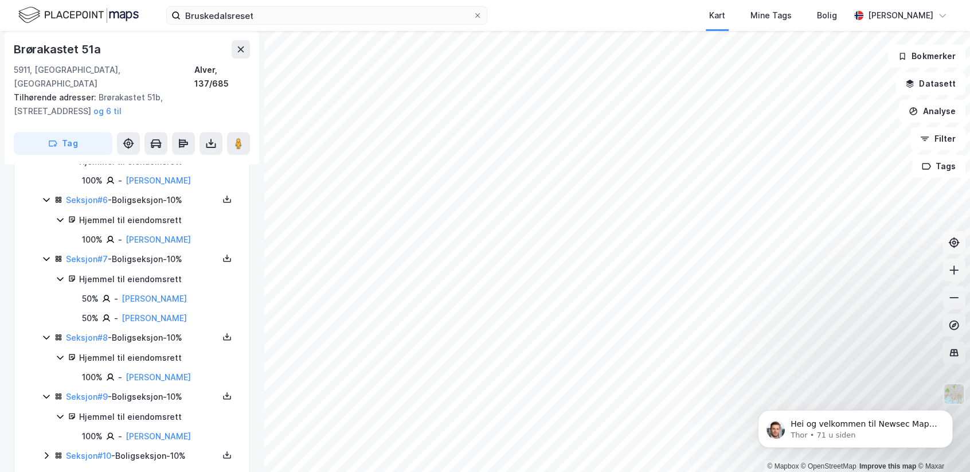
scroll to position [525, 0]
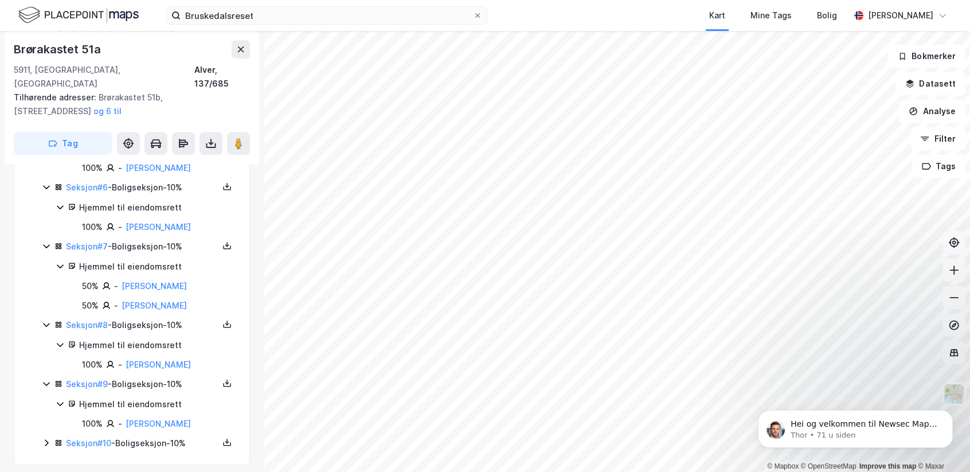
click at [41, 432] on div "Seksjoner ( 10 ) Seksjon # 1 - Boligseksjon - 10% Seksjon # 2 - Boligseksjon - …" at bounding box center [132, 177] width 208 height 545
click at [44, 438] on icon at bounding box center [46, 442] width 9 height 9
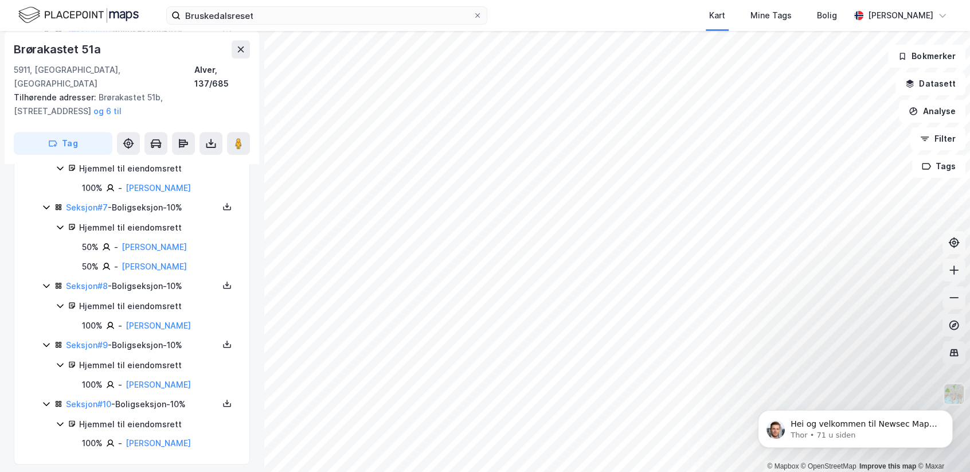
scroll to position [0, 0]
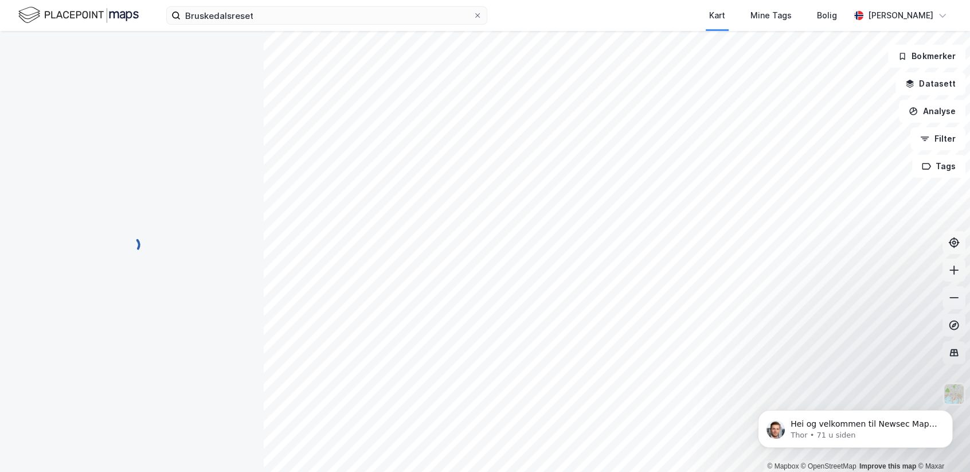
scroll to position [8, 0]
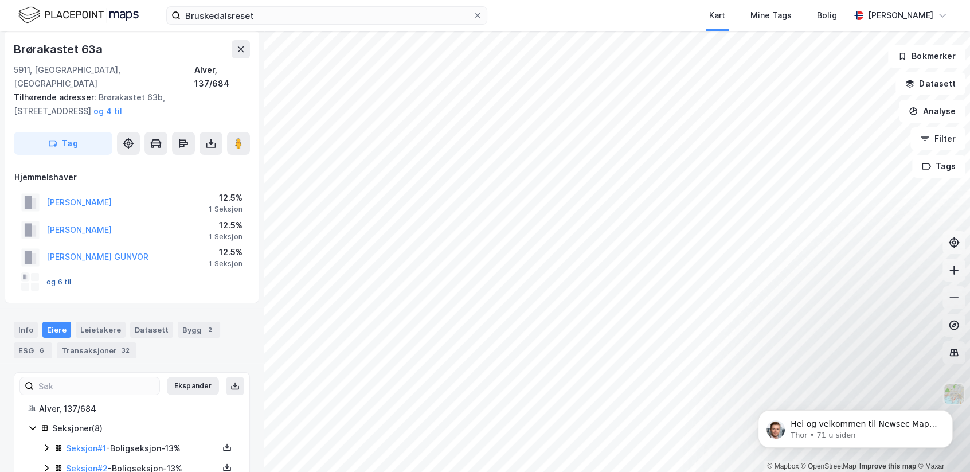
click at [0, 0] on button "og 6 til" at bounding box center [0, 0] width 0 height 0
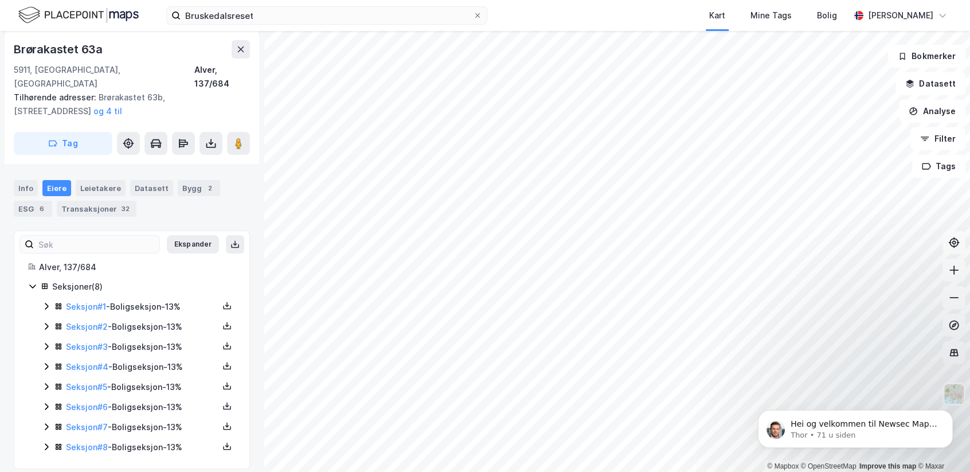
click at [49, 442] on icon at bounding box center [46, 446] width 9 height 9
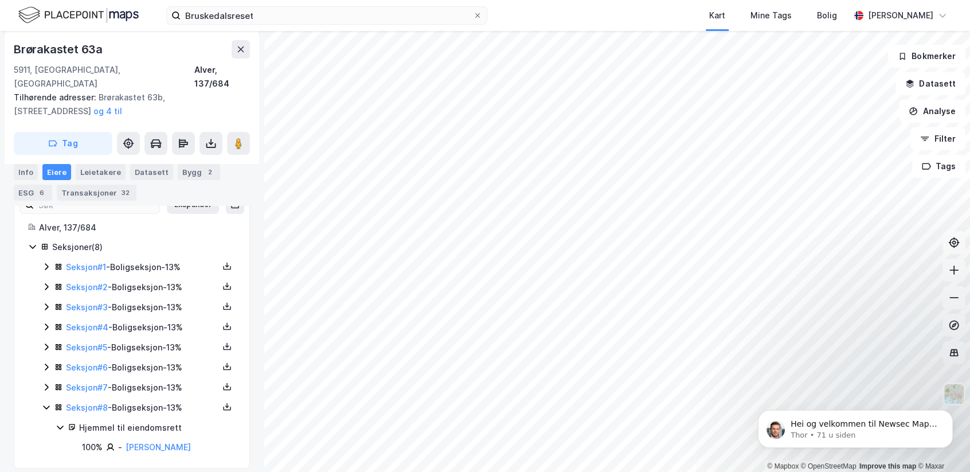
click at [42, 382] on icon at bounding box center [46, 386] width 9 height 9
click at [44, 362] on icon at bounding box center [46, 366] width 9 height 9
click at [47, 342] on icon at bounding box center [46, 346] width 9 height 9
click at [47, 322] on icon at bounding box center [46, 326] width 9 height 9
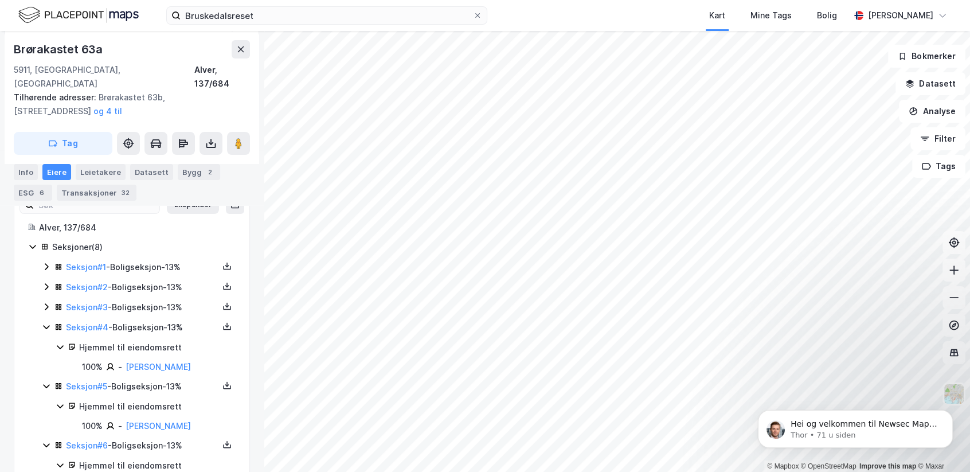
click at [47, 300] on div "Seksjon # 3 - Boligseksjon - 13%" at bounding box center [139, 307] width 194 height 14
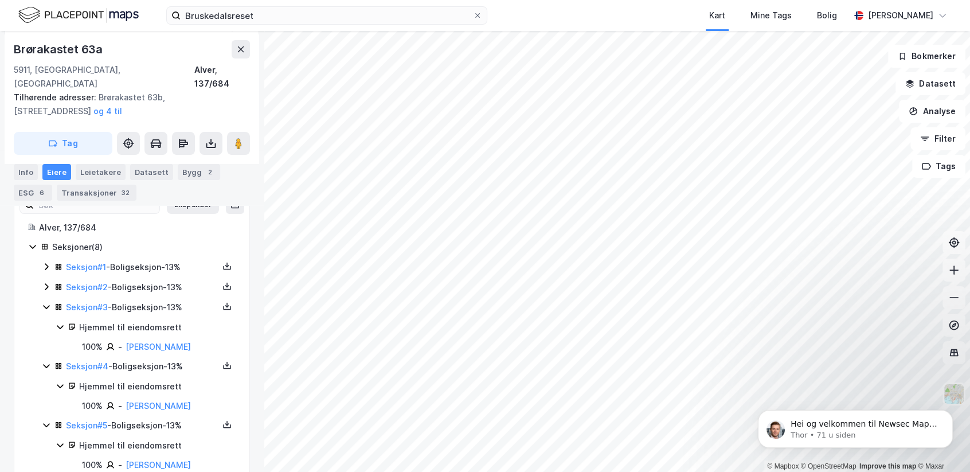
click at [46, 283] on icon at bounding box center [46, 286] width 3 height 7
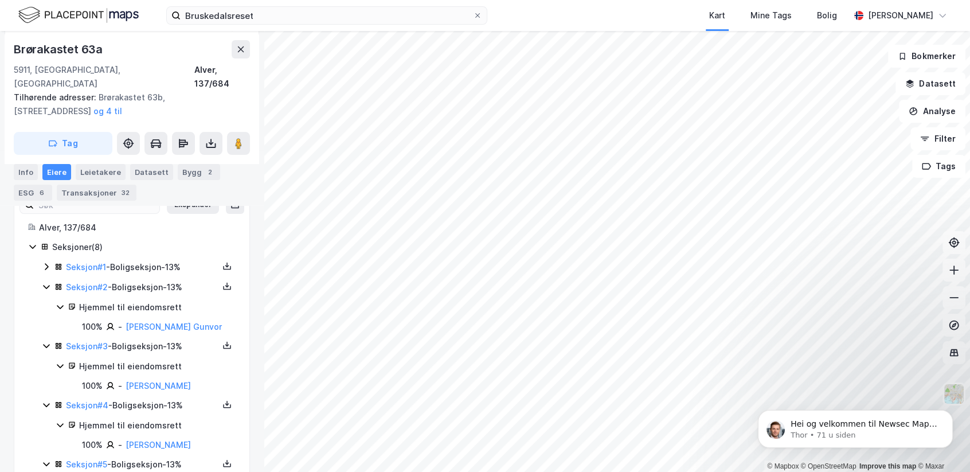
click at [45, 260] on div "Seksjon # 1 - Boligseksjon - 13%" at bounding box center [139, 267] width 194 height 14
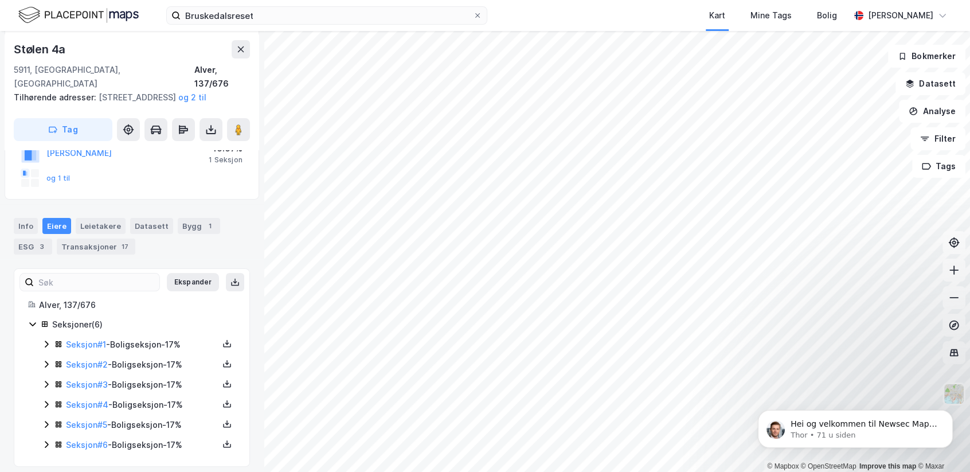
scroll to position [242, 0]
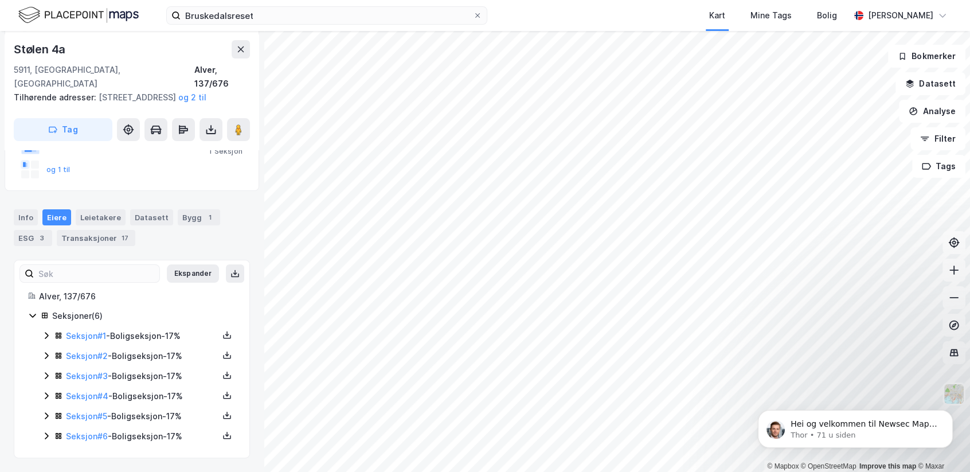
click at [46, 394] on icon at bounding box center [46, 395] width 9 height 9
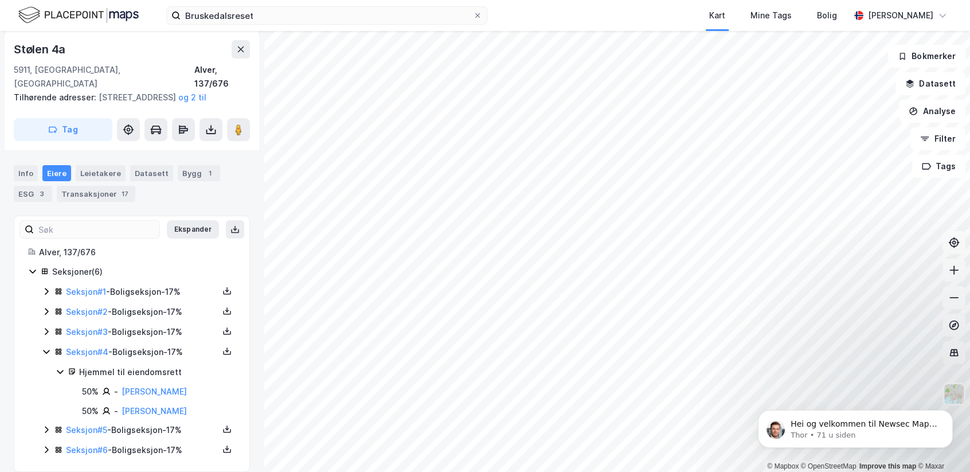
scroll to position [300, 0]
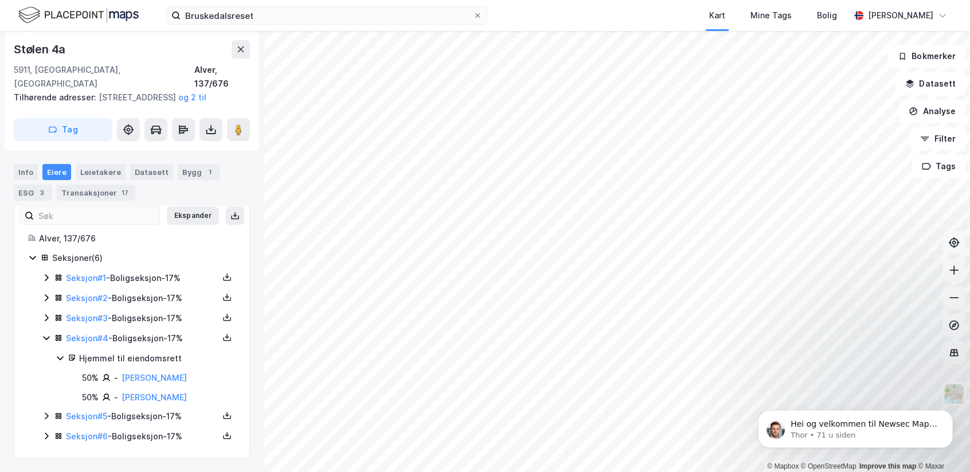
click at [42, 314] on icon at bounding box center [46, 317] width 9 height 9
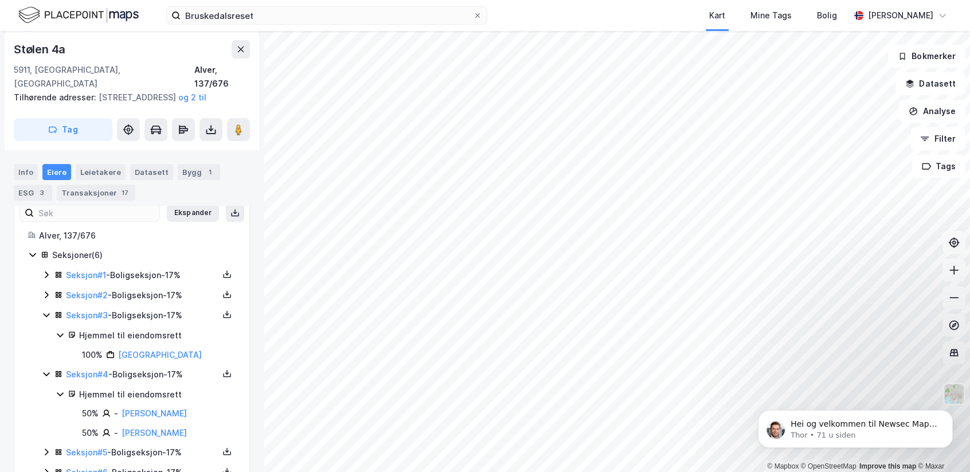
click at [45, 292] on icon at bounding box center [46, 294] width 9 height 9
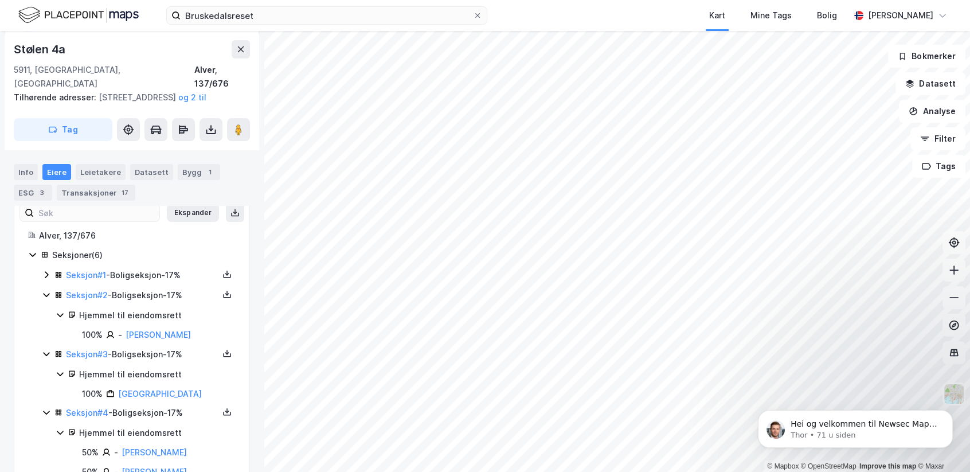
click at [44, 271] on icon at bounding box center [46, 274] width 9 height 9
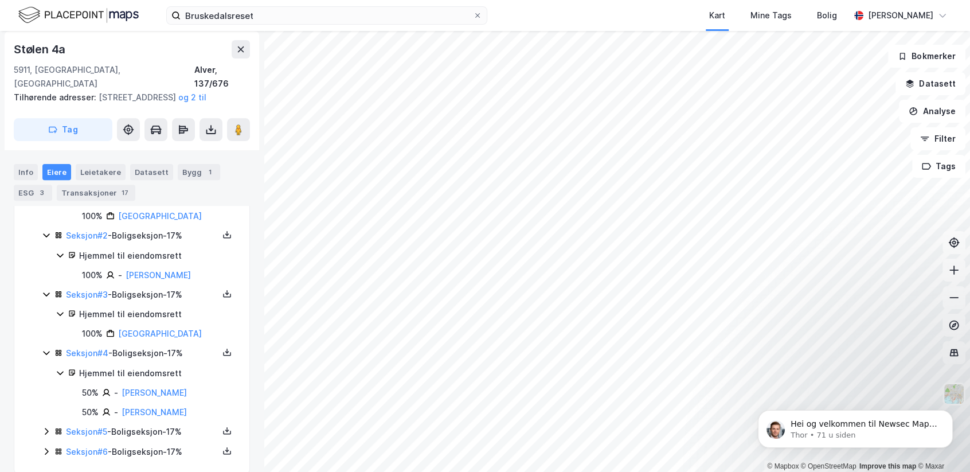
scroll to position [418, 0]
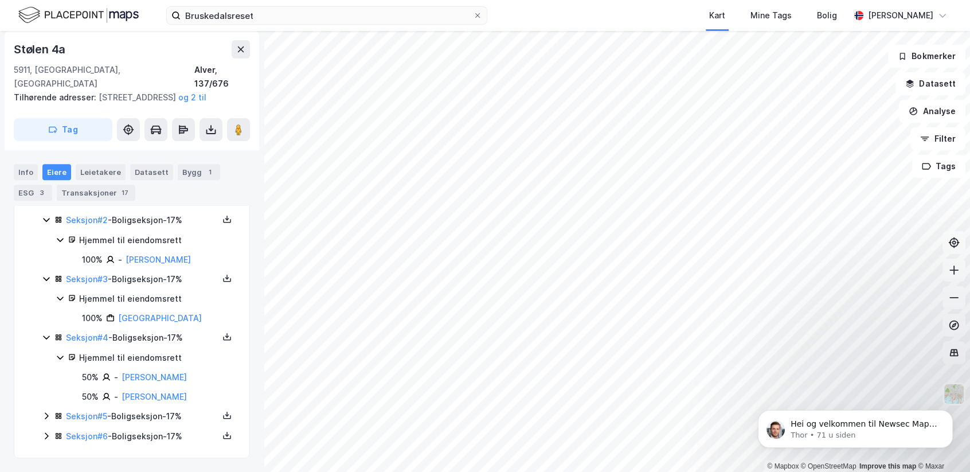
click at [47, 415] on icon at bounding box center [46, 415] width 3 height 7
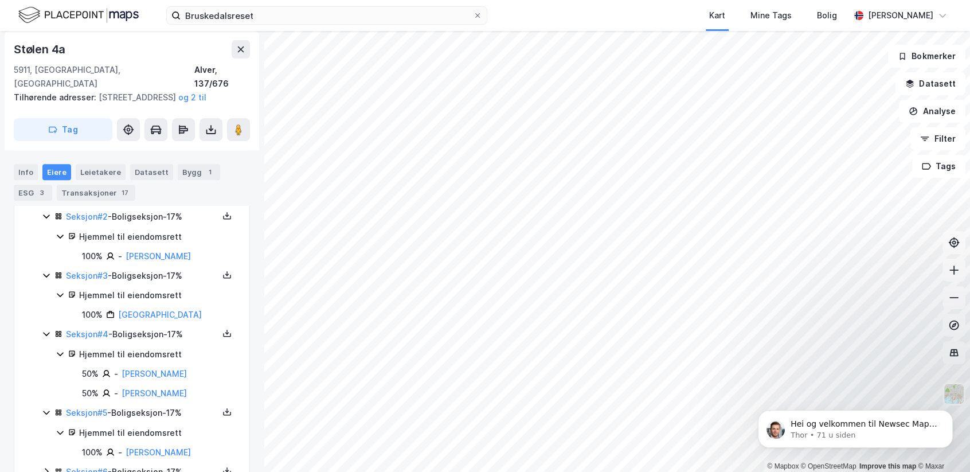
scroll to position [457, 0]
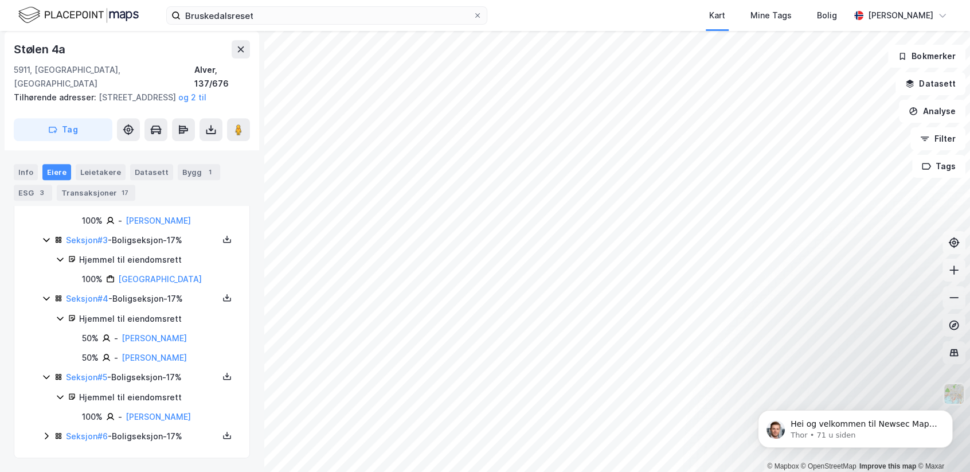
click at [42, 436] on icon at bounding box center [46, 435] width 9 height 9
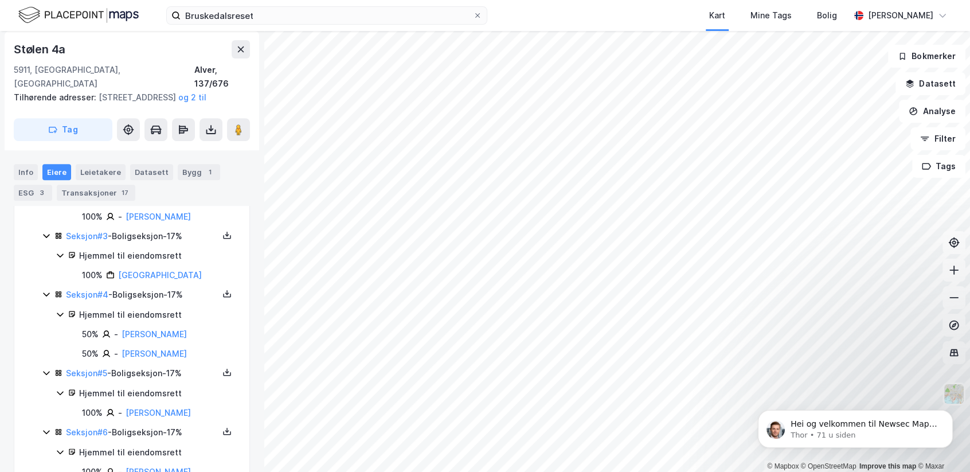
scroll to position [497, 0]
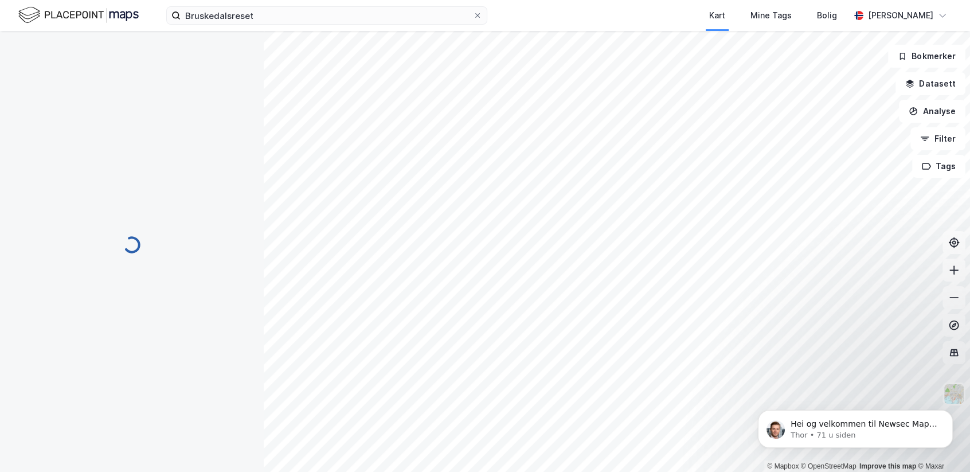
scroll to position [95, 0]
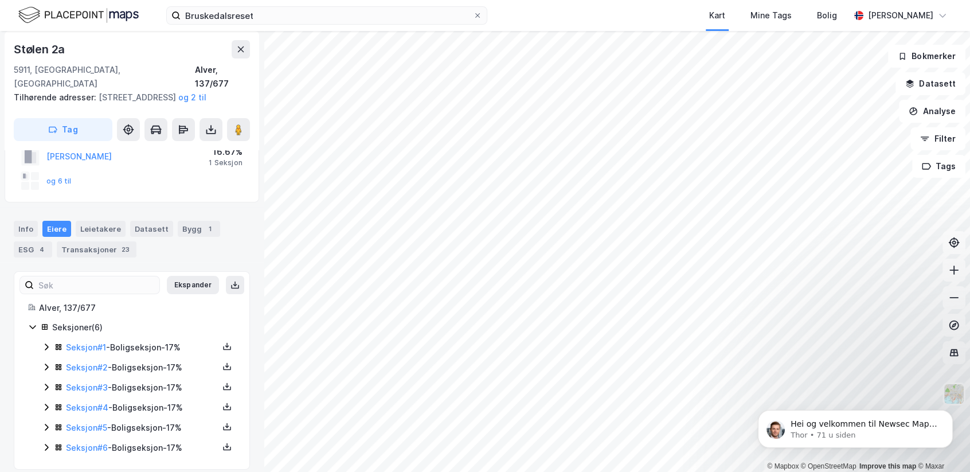
click at [46, 344] on icon at bounding box center [46, 347] width 3 height 7
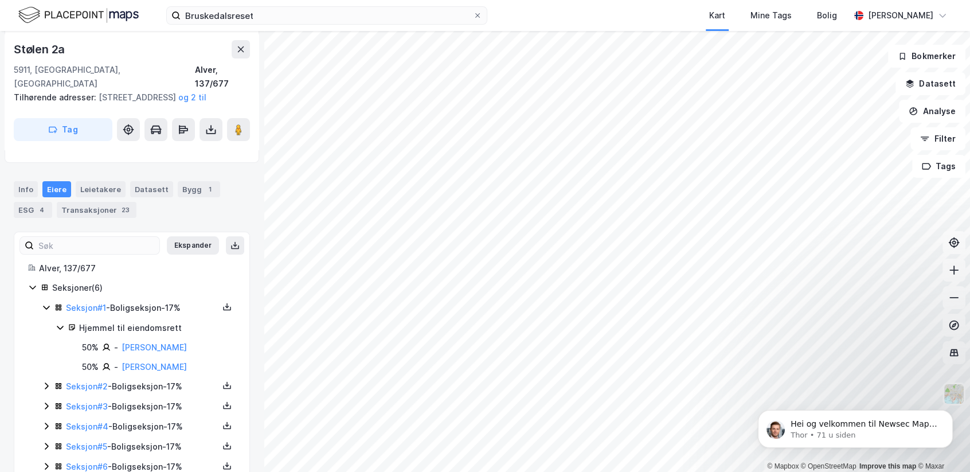
scroll to position [154, 0]
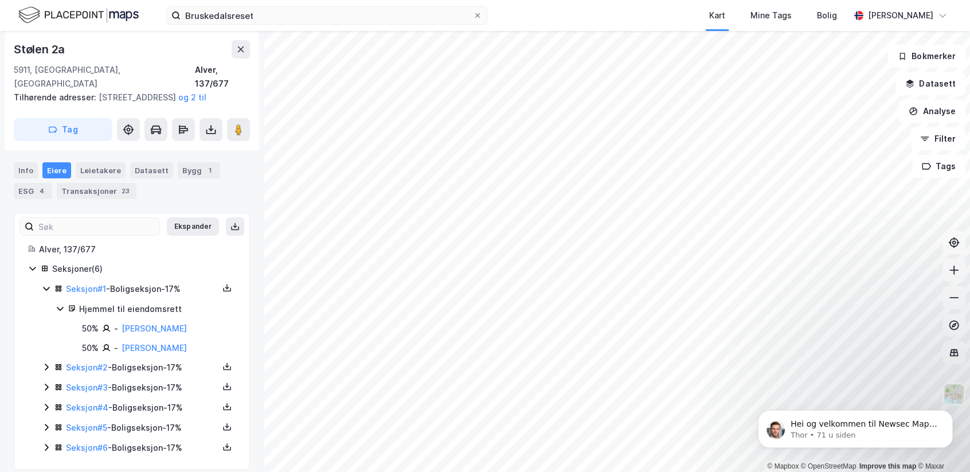
click at [42, 362] on icon at bounding box center [46, 366] width 9 height 9
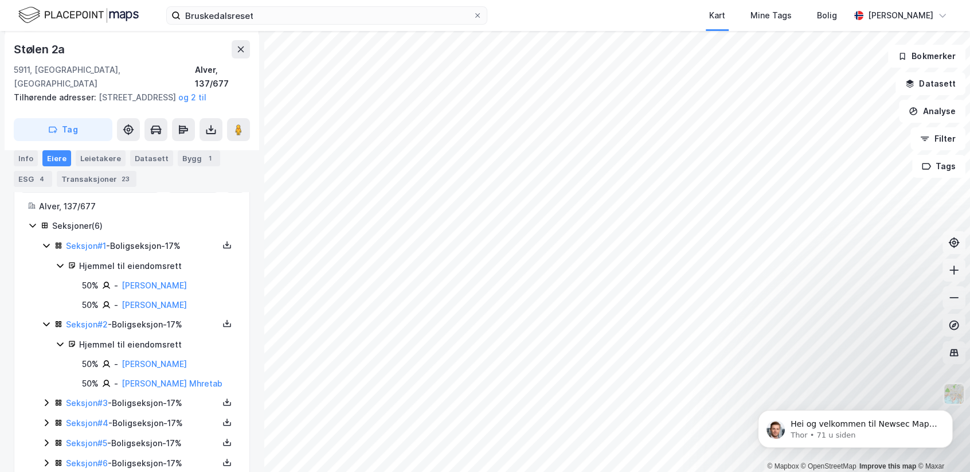
scroll to position [213, 0]
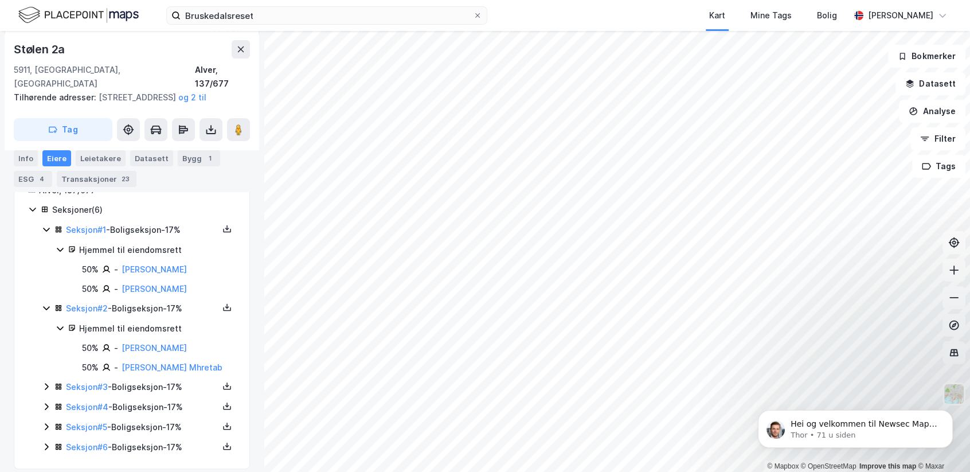
click at [44, 382] on icon at bounding box center [46, 386] width 9 height 9
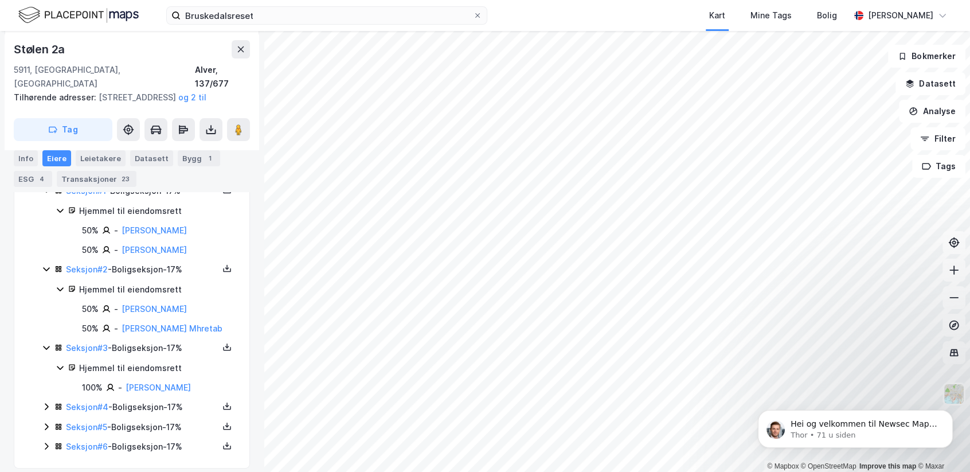
scroll to position [252, 0]
click at [46, 401] on icon at bounding box center [46, 405] width 9 height 9
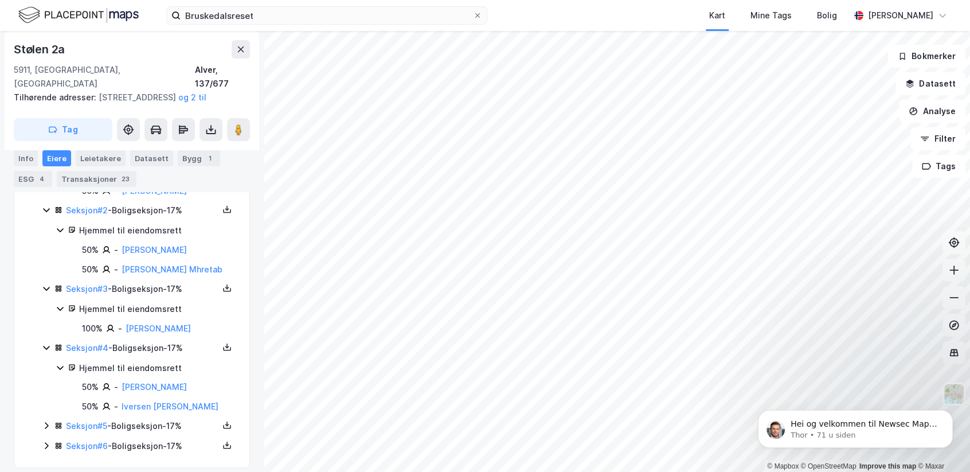
click at [47, 421] on icon at bounding box center [46, 425] width 9 height 9
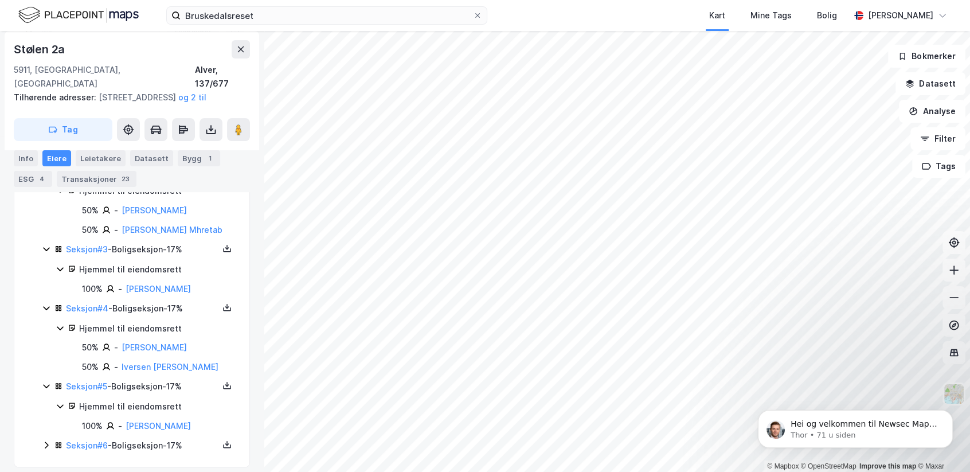
click at [42, 440] on icon at bounding box center [46, 444] width 9 height 9
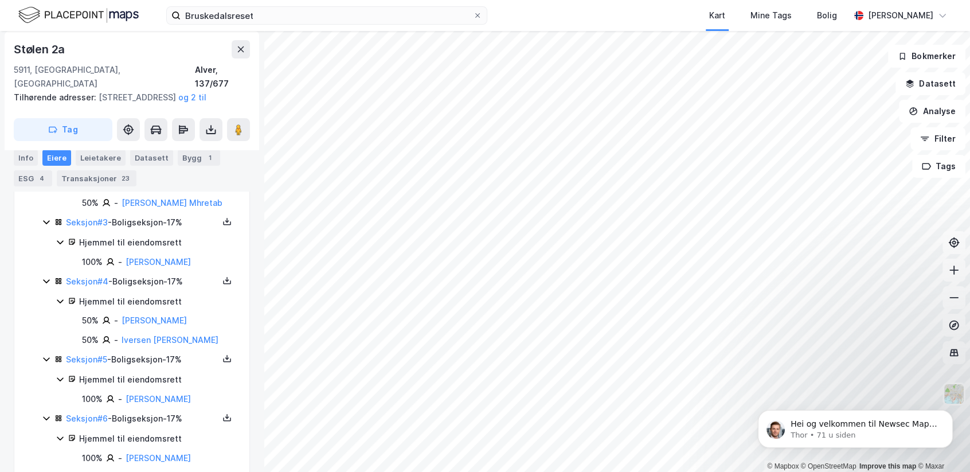
scroll to position [389, 0]
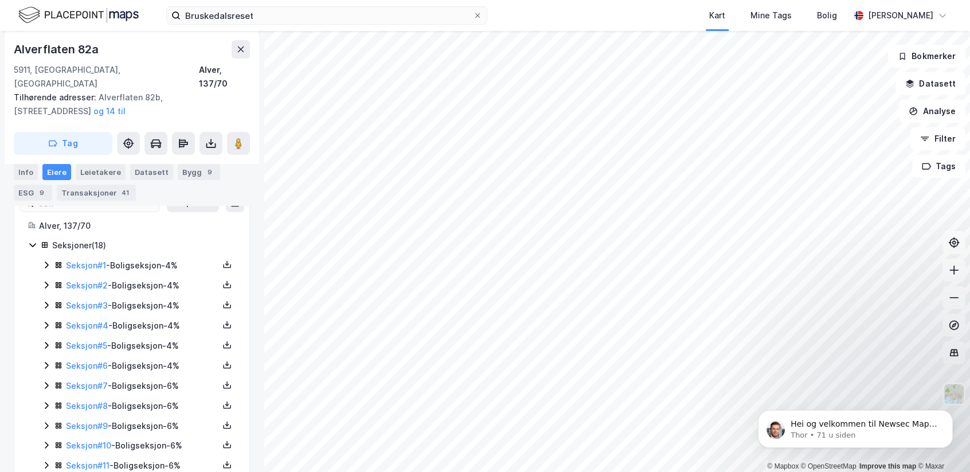
scroll to position [275, 0]
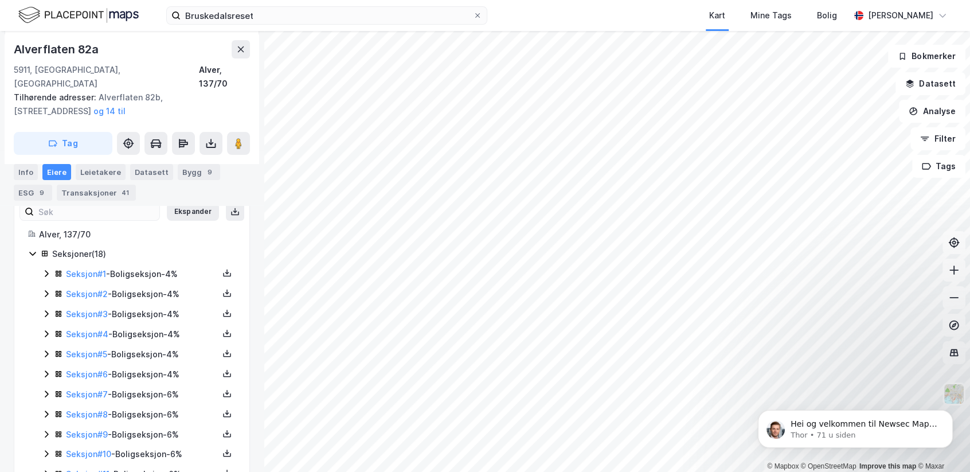
click at [42, 269] on icon at bounding box center [46, 273] width 9 height 9
click at [45, 289] on icon at bounding box center [46, 293] width 9 height 9
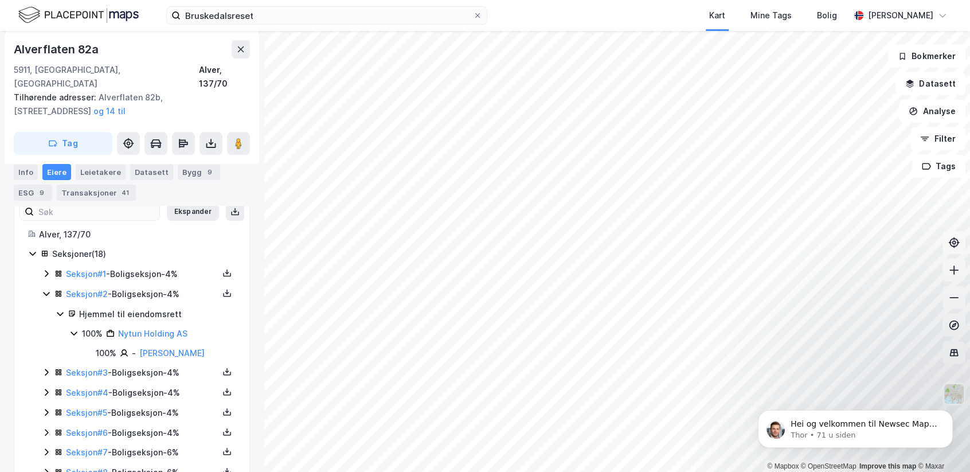
click at [45, 289] on icon at bounding box center [46, 293] width 9 height 9
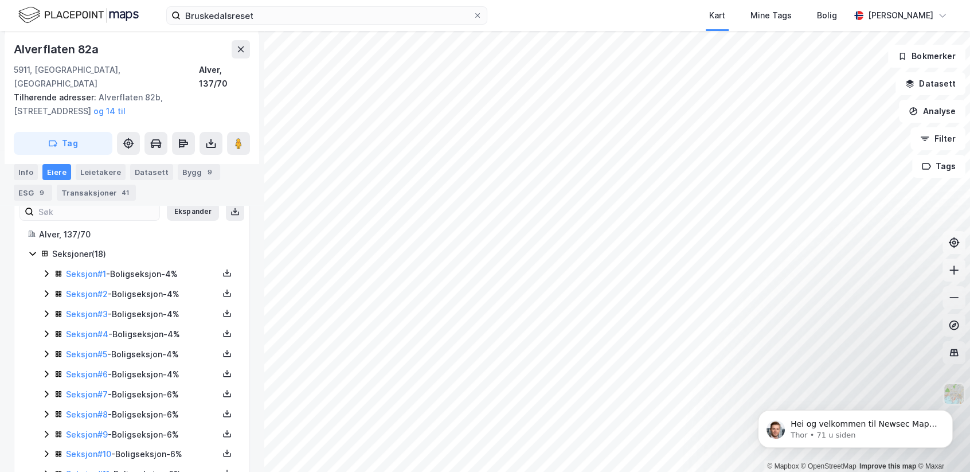
click at [43, 309] on icon at bounding box center [46, 313] width 9 height 9
click at [44, 329] on icon at bounding box center [46, 333] width 9 height 9
click at [44, 349] on icon at bounding box center [46, 353] width 9 height 9
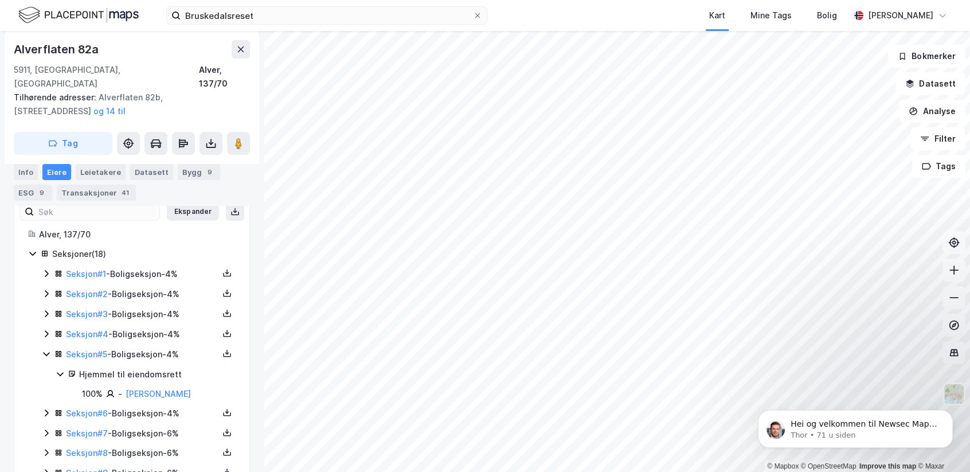
click at [44, 349] on icon at bounding box center [46, 353] width 9 height 9
click at [44, 369] on icon at bounding box center [46, 373] width 9 height 9
click at [44, 372] on icon at bounding box center [46, 374] width 6 height 4
click at [47, 390] on icon at bounding box center [46, 393] width 3 height 7
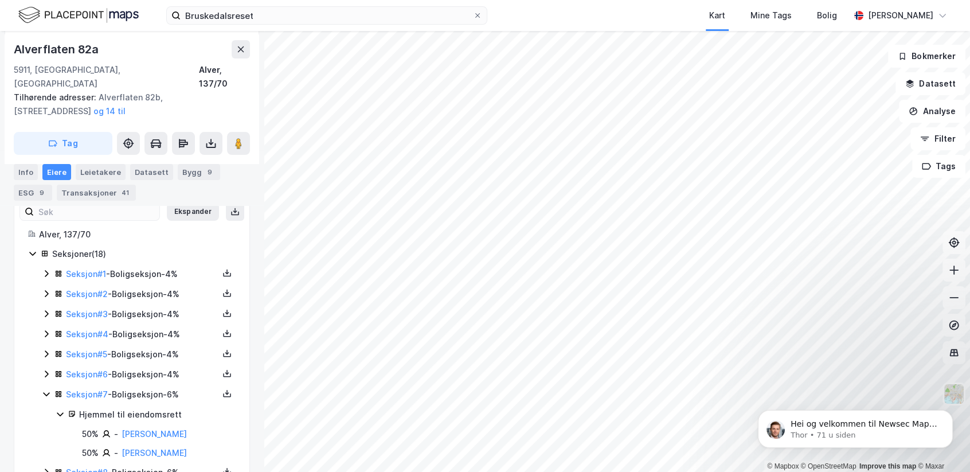
click at [47, 389] on icon at bounding box center [46, 393] width 9 height 9
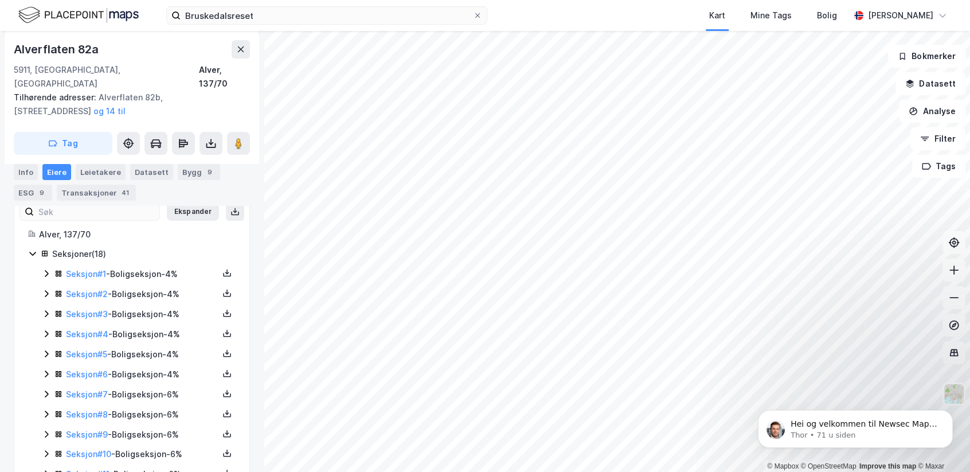
click at [45, 409] on icon at bounding box center [46, 413] width 9 height 9
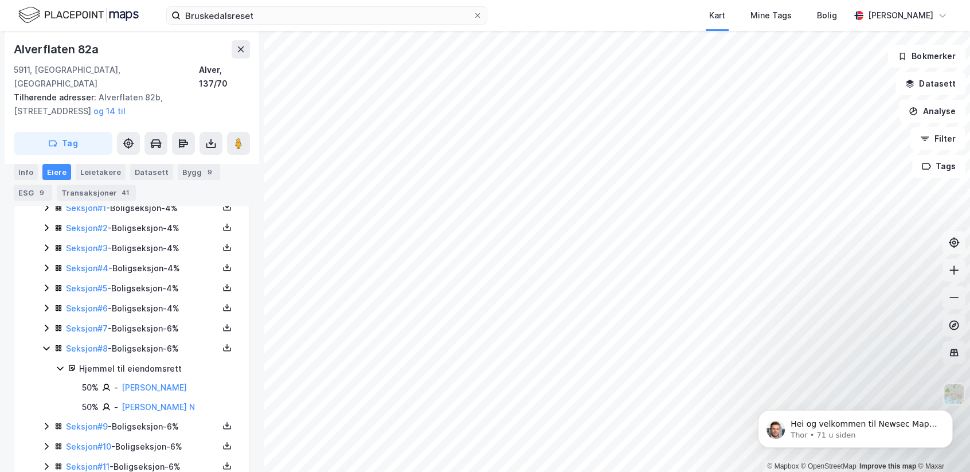
scroll to position [334, 0]
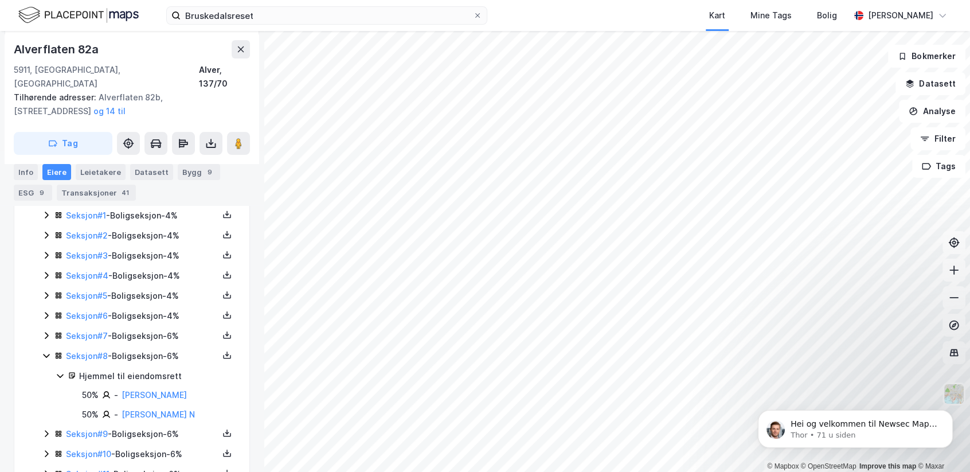
click at [48, 429] on icon at bounding box center [46, 433] width 9 height 9
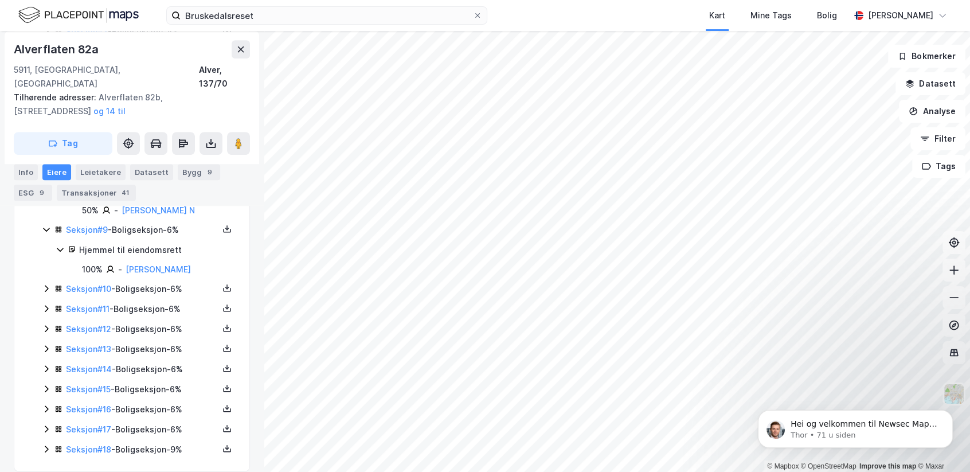
scroll to position [545, 0]
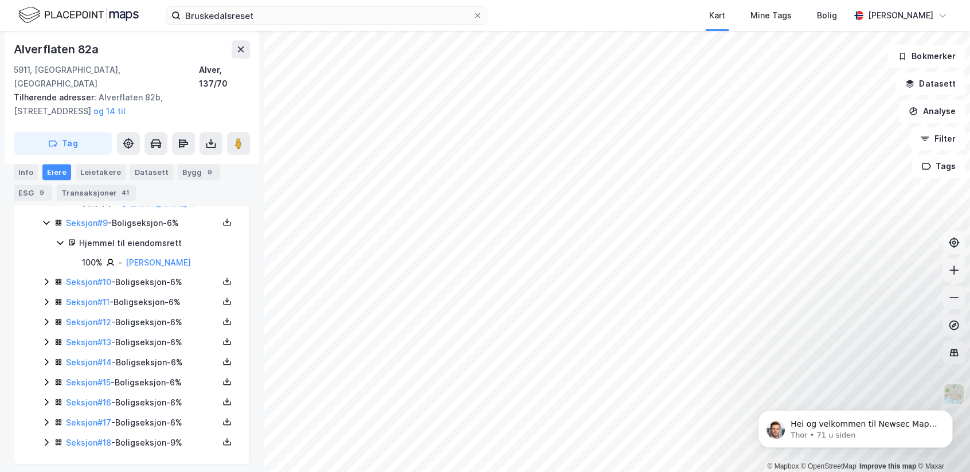
click at [45, 277] on icon at bounding box center [46, 281] width 9 height 9
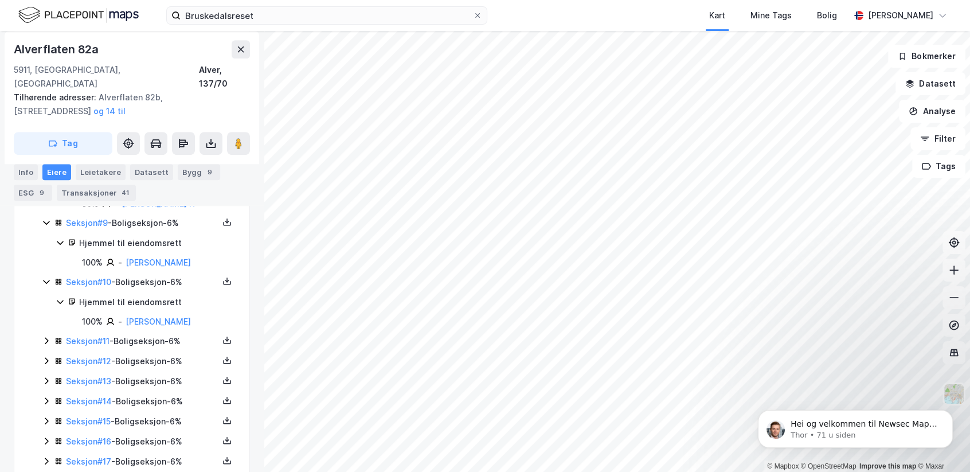
click at [45, 337] on icon at bounding box center [46, 340] width 3 height 7
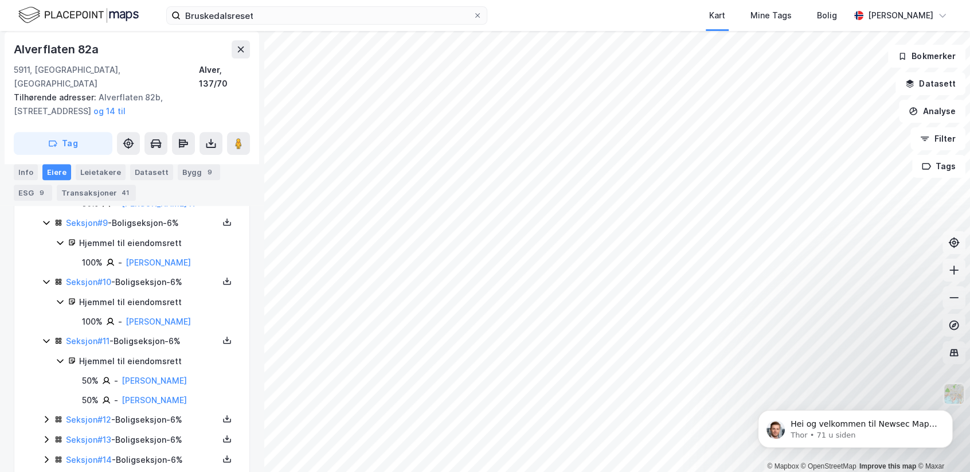
click at [46, 415] on icon at bounding box center [46, 419] width 9 height 9
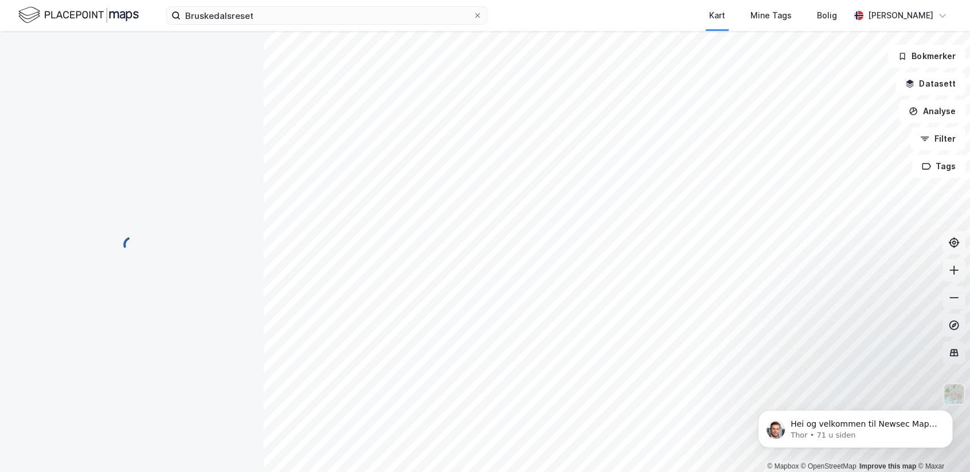
scroll to position [68, 0]
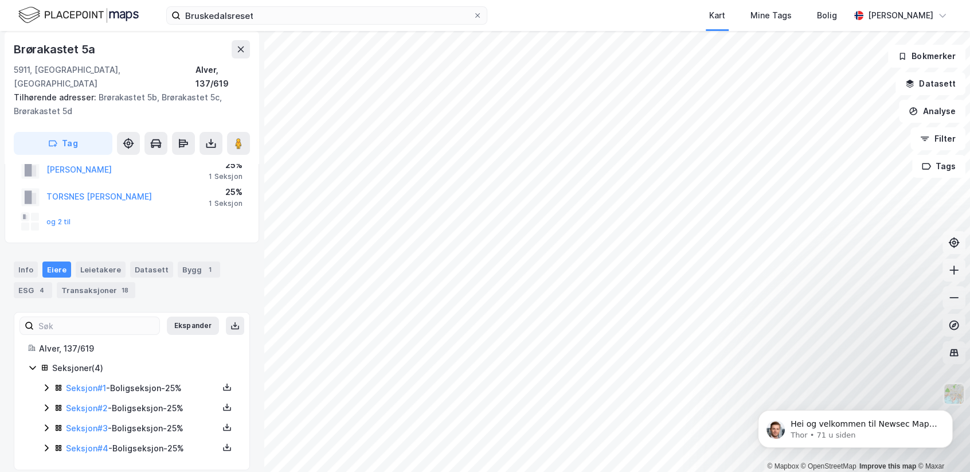
click at [47, 384] on icon at bounding box center [46, 387] width 3 height 7
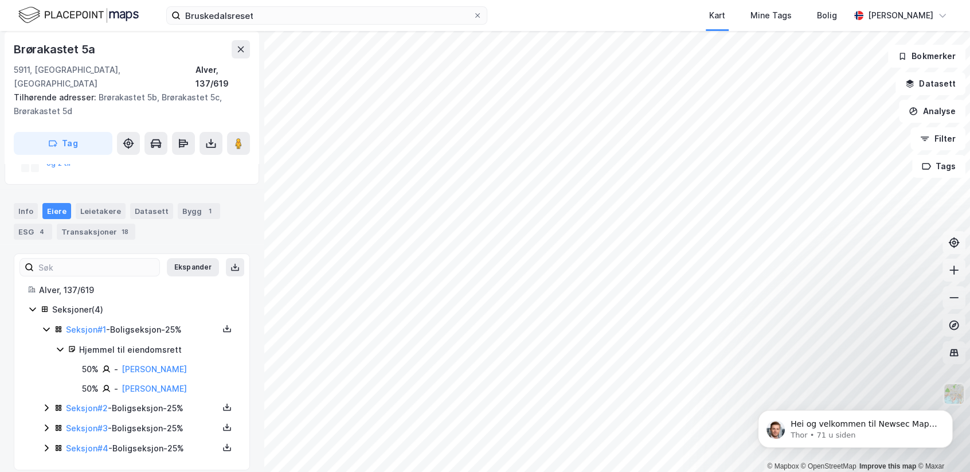
click at [47, 404] on icon at bounding box center [46, 407] width 3 height 7
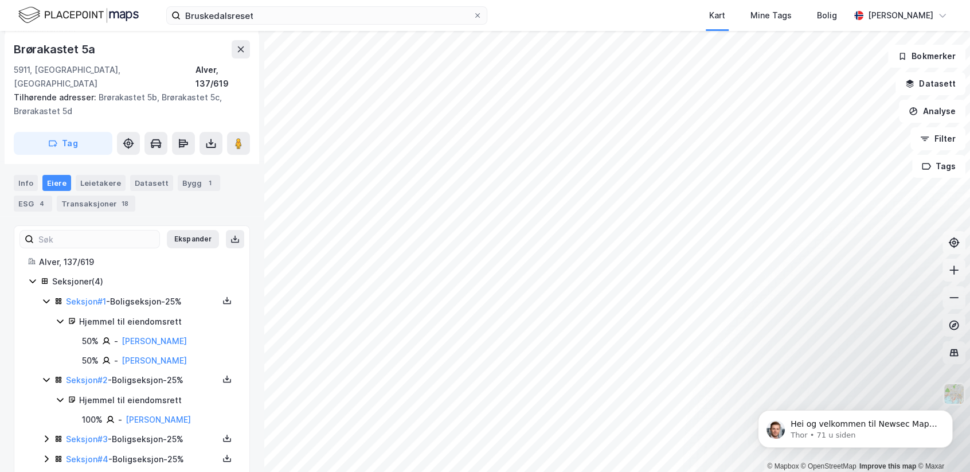
scroll to position [166, 0]
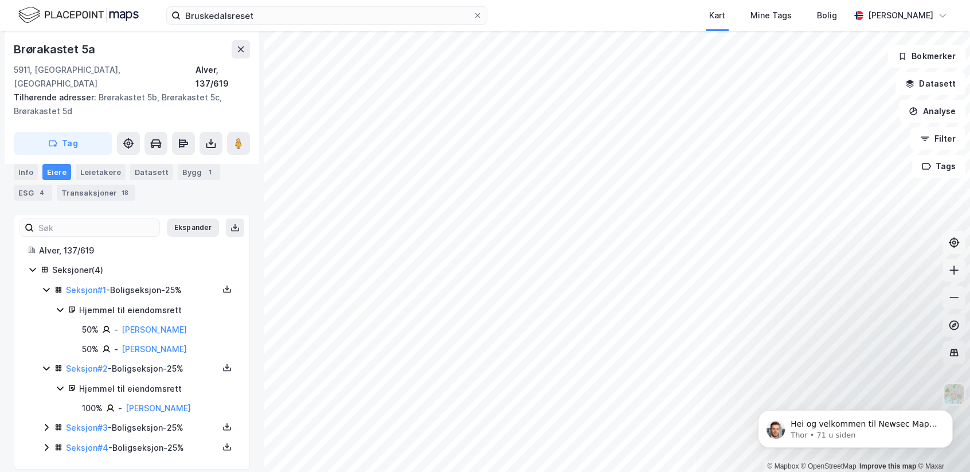
click at [43, 423] on icon at bounding box center [46, 427] width 9 height 9
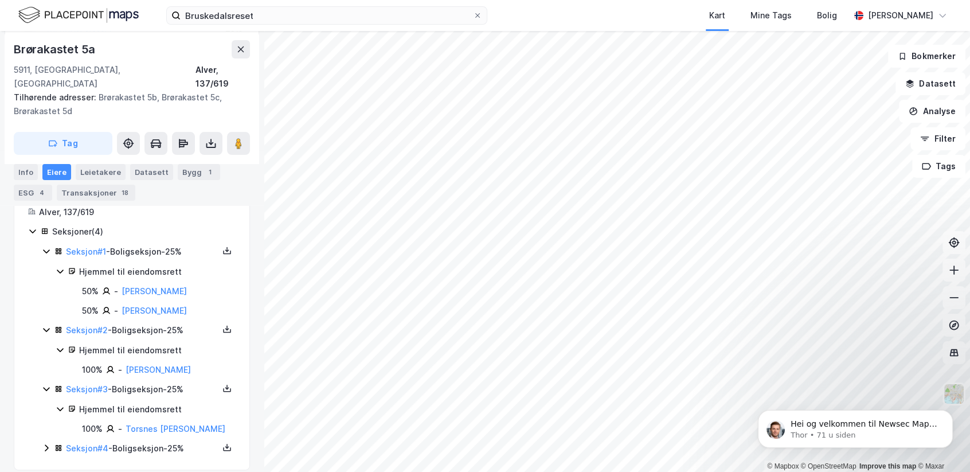
scroll to position [205, 0]
click at [44, 443] on icon at bounding box center [46, 447] width 9 height 9
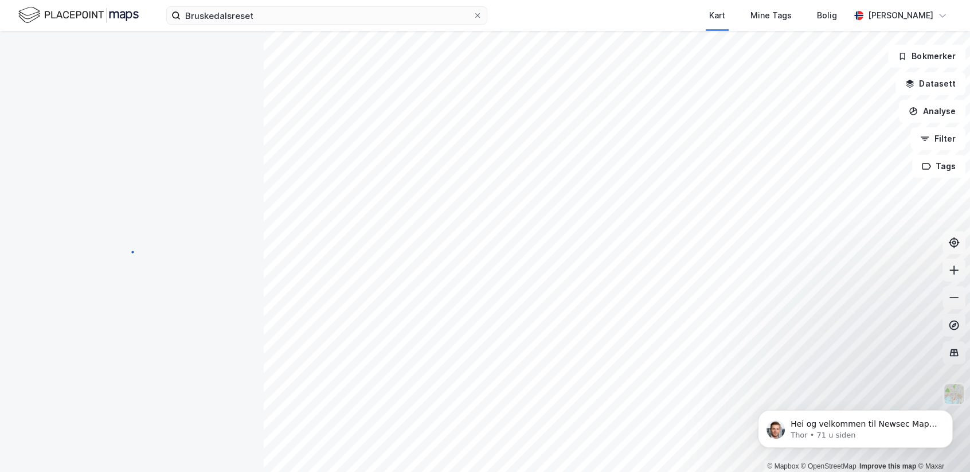
scroll to position [7, 0]
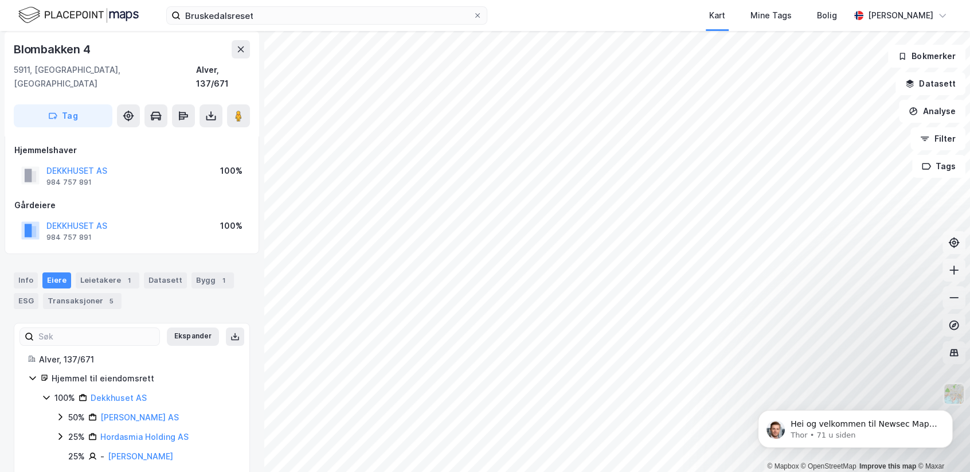
click at [61, 433] on icon at bounding box center [59, 436] width 3 height 7
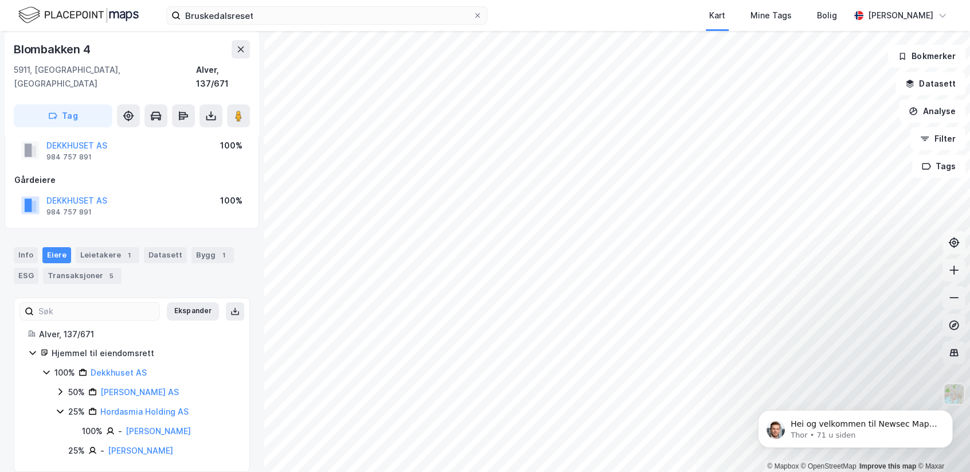
click at [58, 387] on icon at bounding box center [60, 391] width 9 height 9
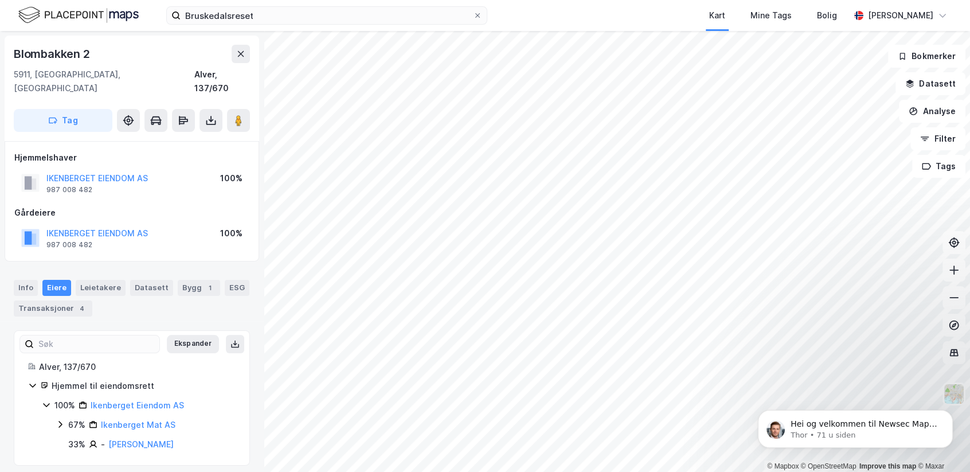
click at [48, 400] on icon at bounding box center [46, 404] width 9 height 9
drag, startPoint x: 48, startPoint y: 394, endPoint x: 58, endPoint y: 412, distance: 20.3
click at [58, 420] on icon at bounding box center [60, 424] width 9 height 9
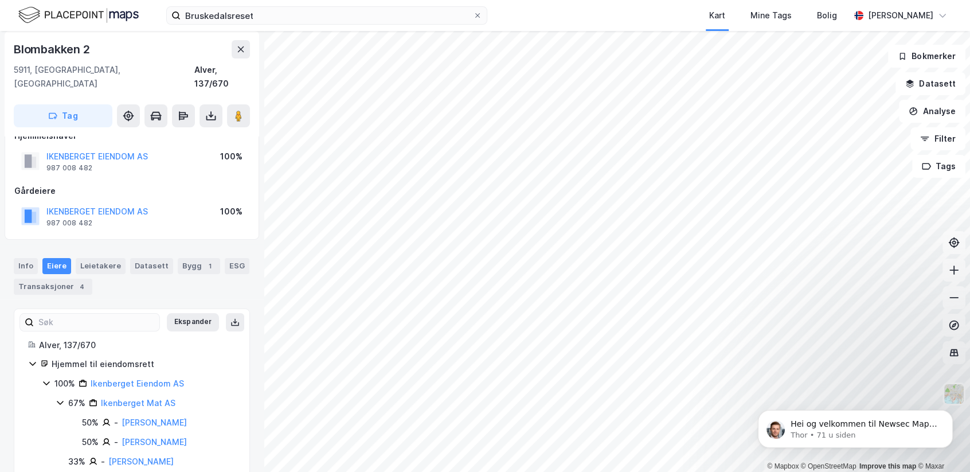
scroll to position [33, 0]
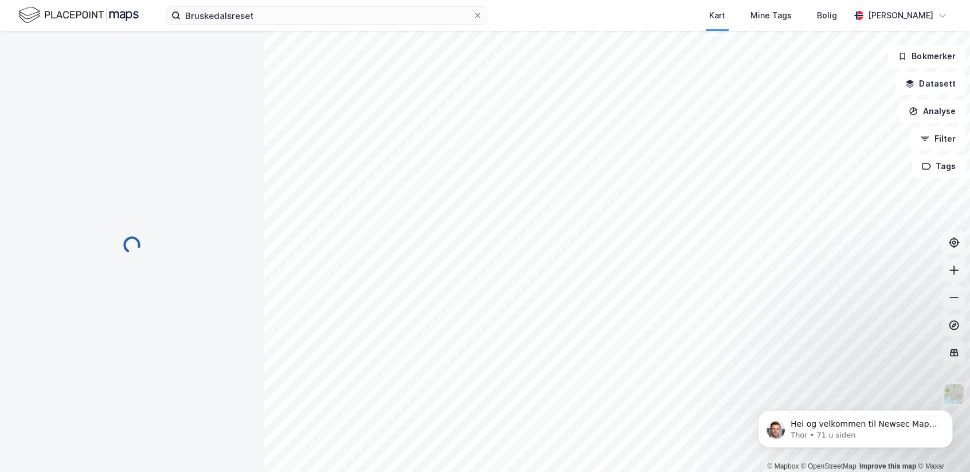
scroll to position [33, 0]
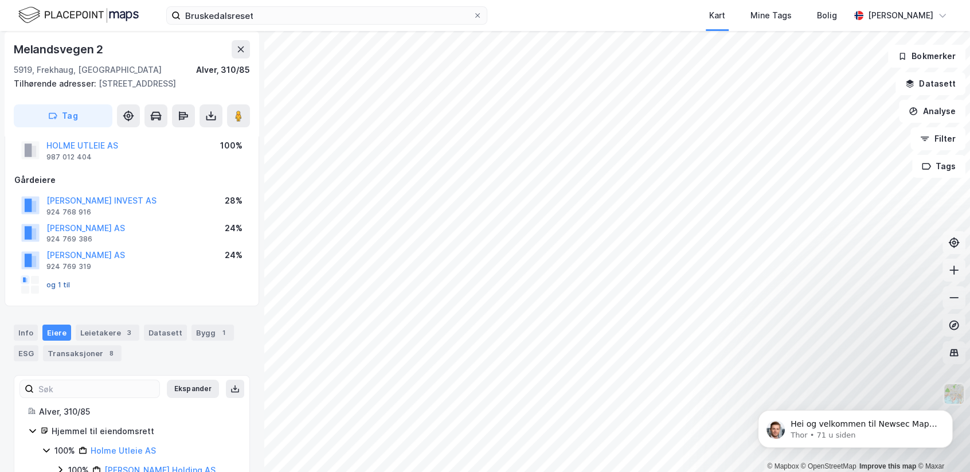
click at [0, 0] on button "og 1 til" at bounding box center [0, 0] width 0 height 0
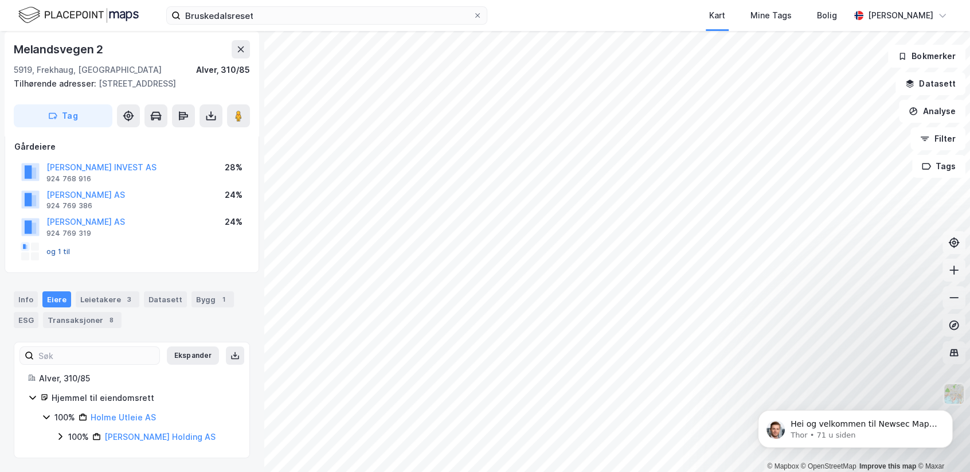
click at [0, 0] on button "og 1 til" at bounding box center [0, 0] width 0 height 0
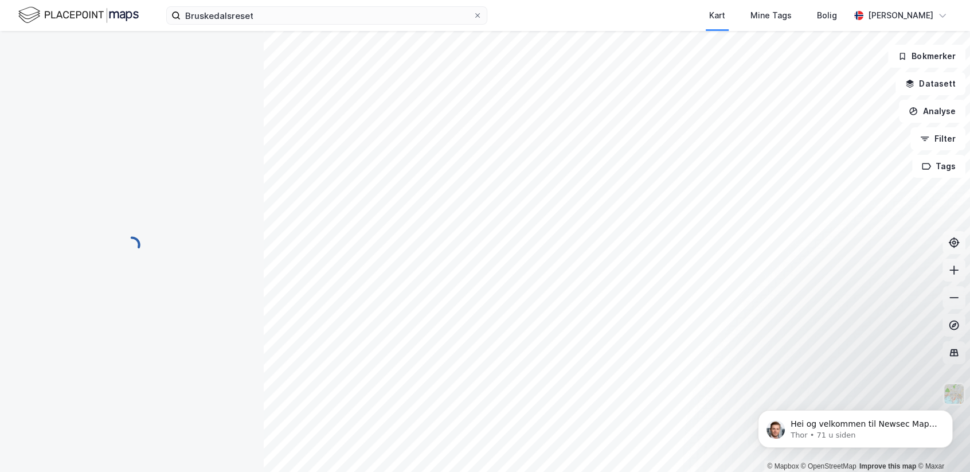
scroll to position [2, 0]
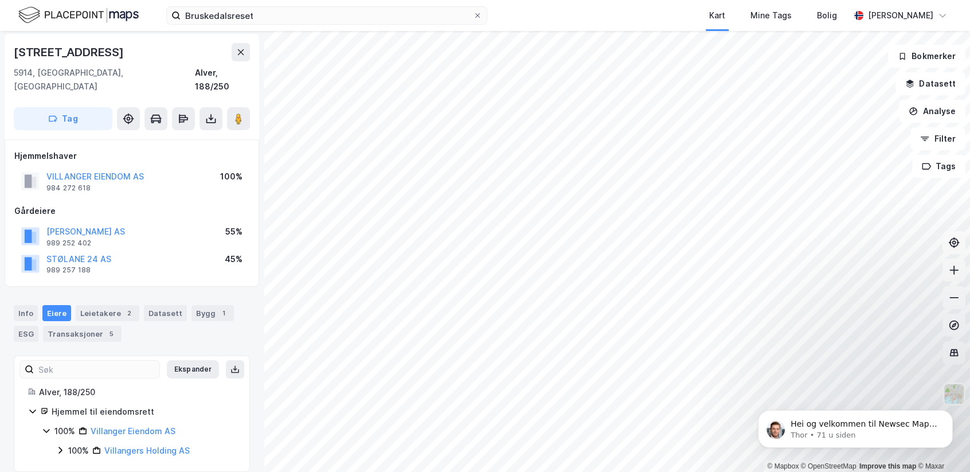
click at [60, 445] on icon at bounding box center [60, 449] width 9 height 9
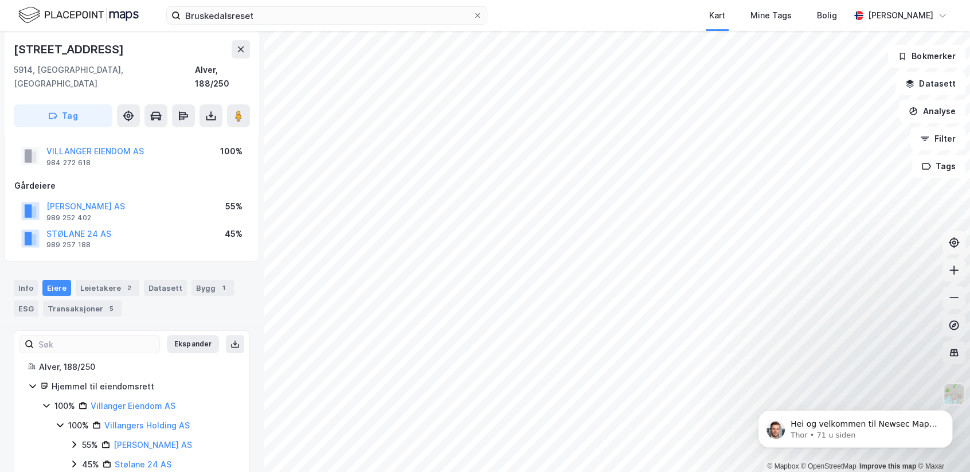
scroll to position [41, 0]
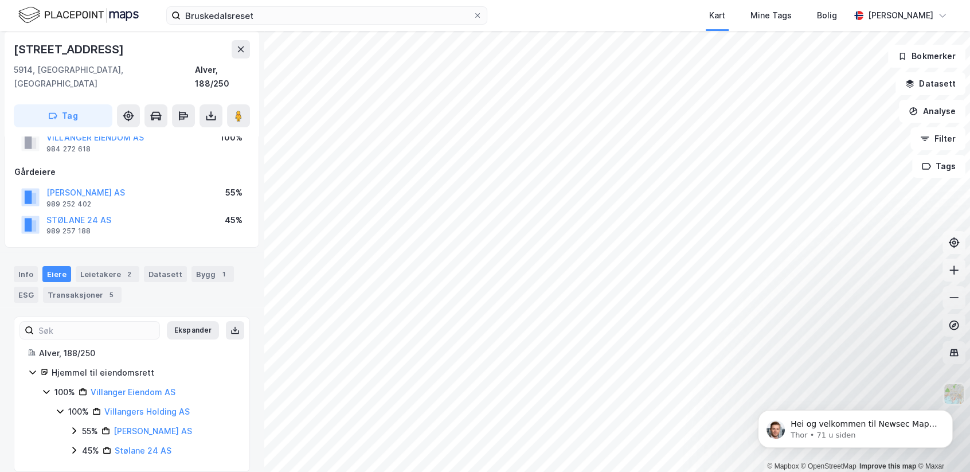
click at [74, 426] on icon at bounding box center [73, 430] width 9 height 9
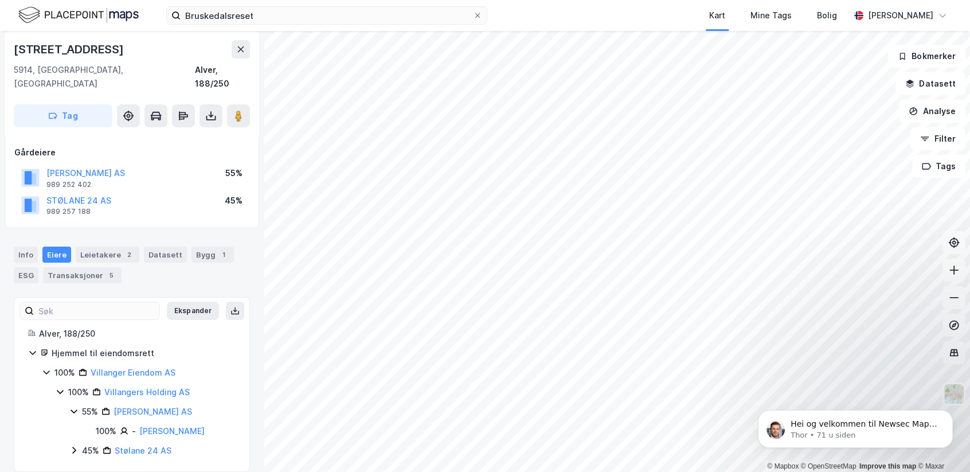
click at [69, 445] on icon at bounding box center [73, 449] width 9 height 9
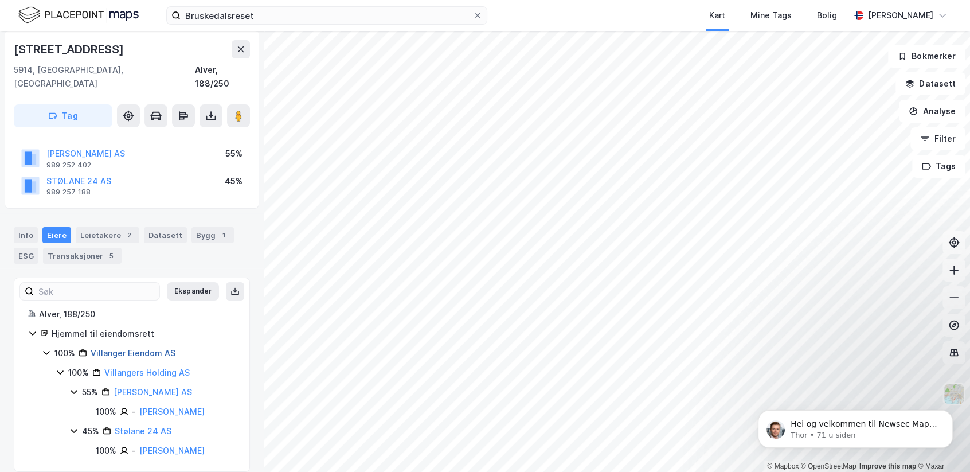
click at [130, 348] on link "Villanger Eiendom AS" at bounding box center [133, 353] width 85 height 10
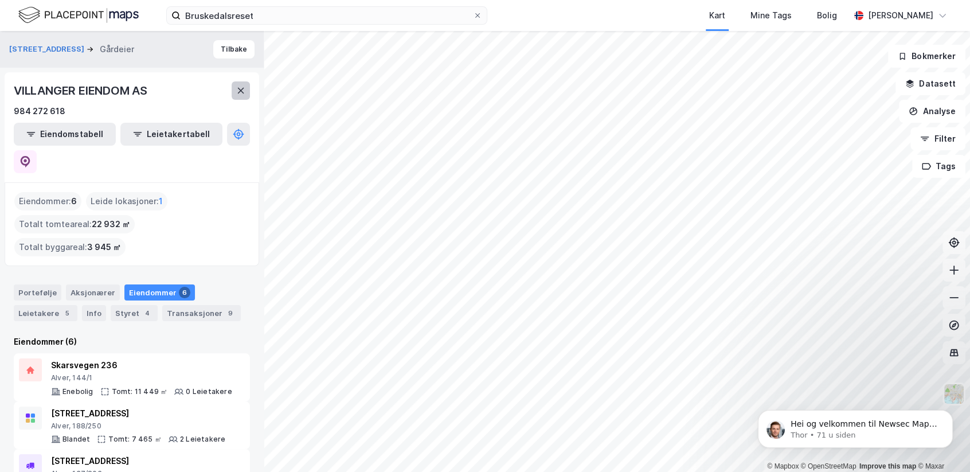
click at [238, 89] on icon at bounding box center [240, 90] width 9 height 9
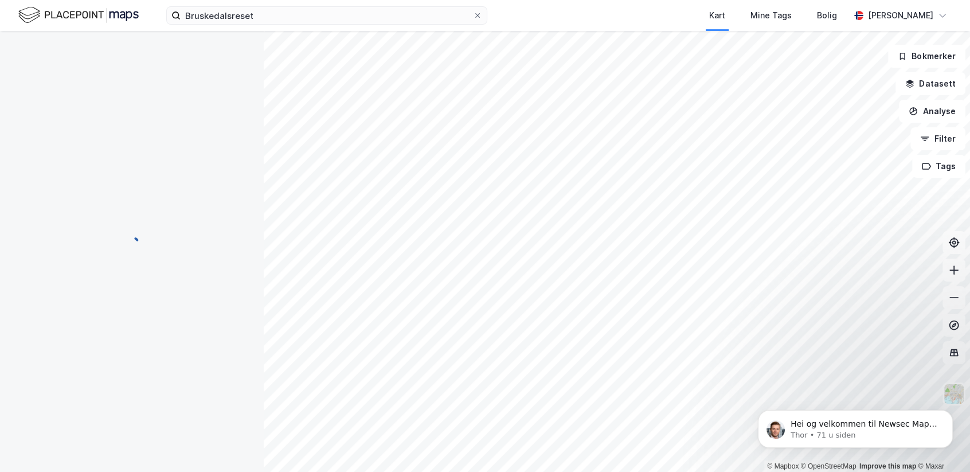
scroll to position [9, 0]
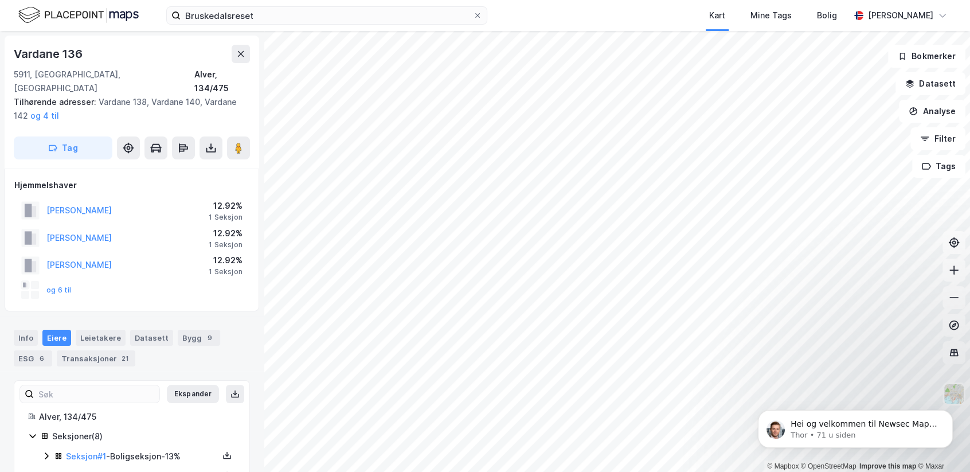
scroll to position [150, 0]
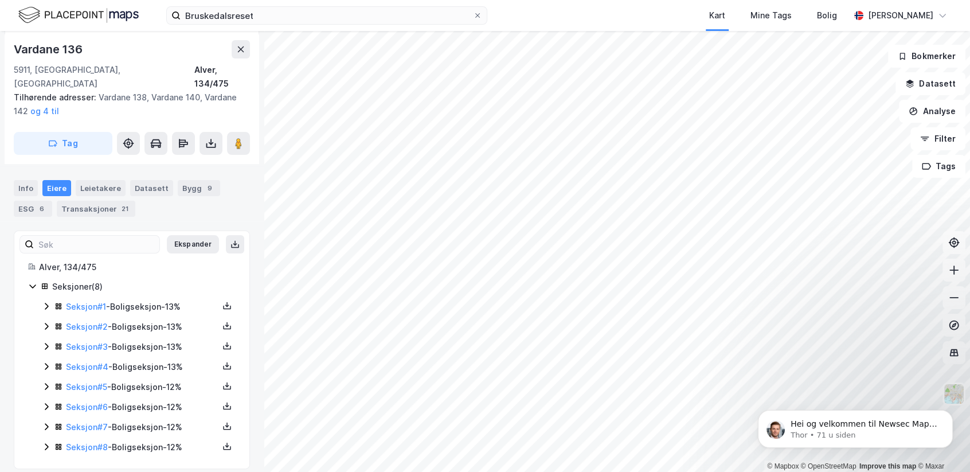
click at [42, 302] on icon at bounding box center [46, 306] width 9 height 9
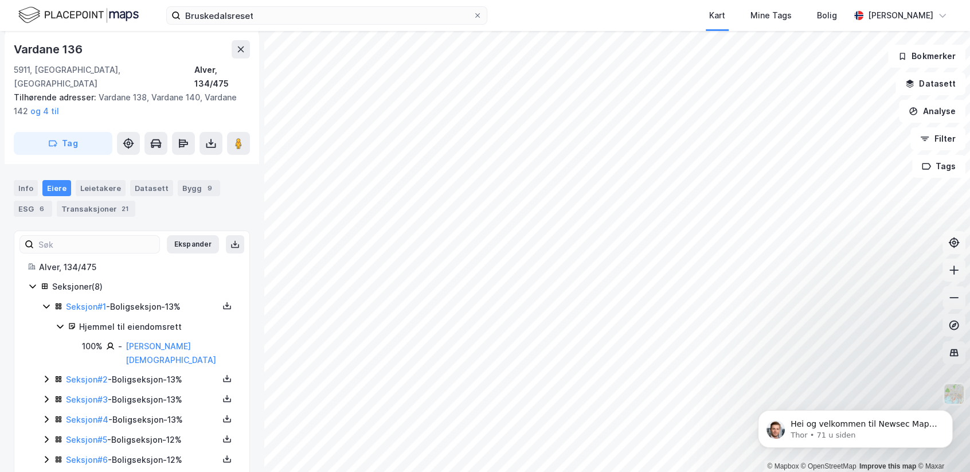
click at [42, 373] on div "Seksjon # 2 - Boligseksjon - 13%" at bounding box center [139, 380] width 194 height 14
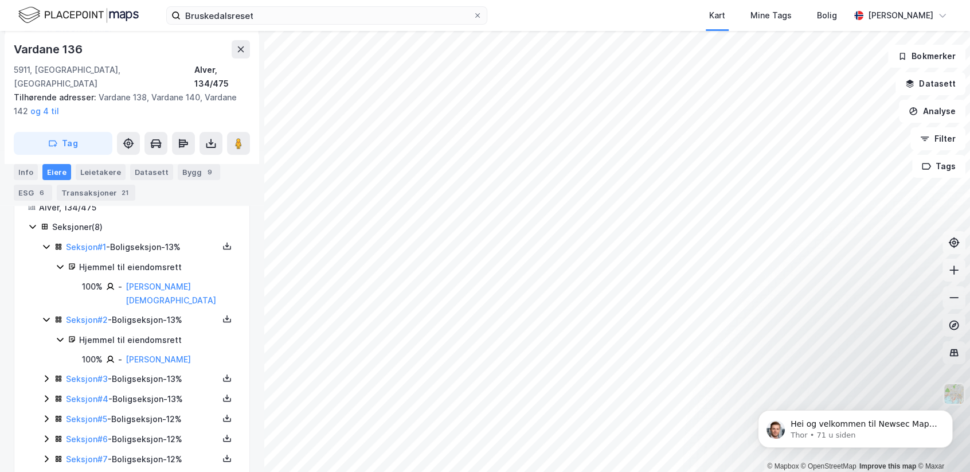
scroll to position [210, 0]
click at [47, 374] on icon at bounding box center [46, 377] width 3 height 7
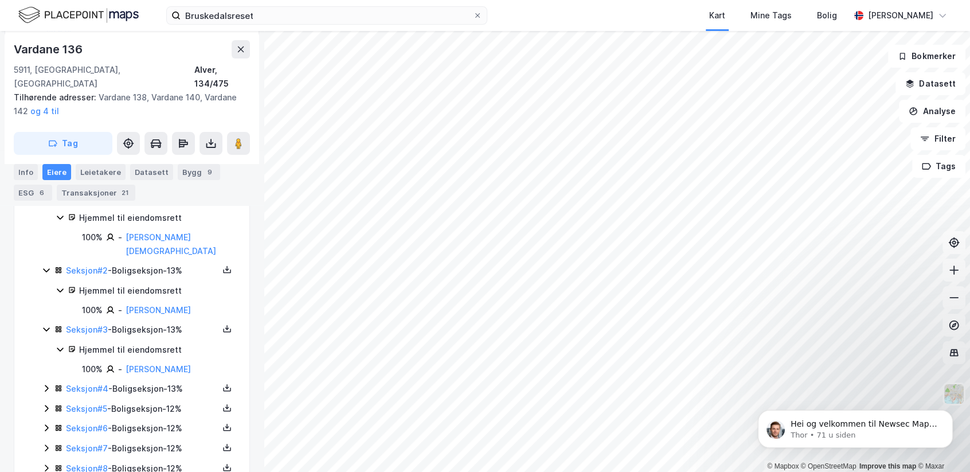
scroll to position [255, 0]
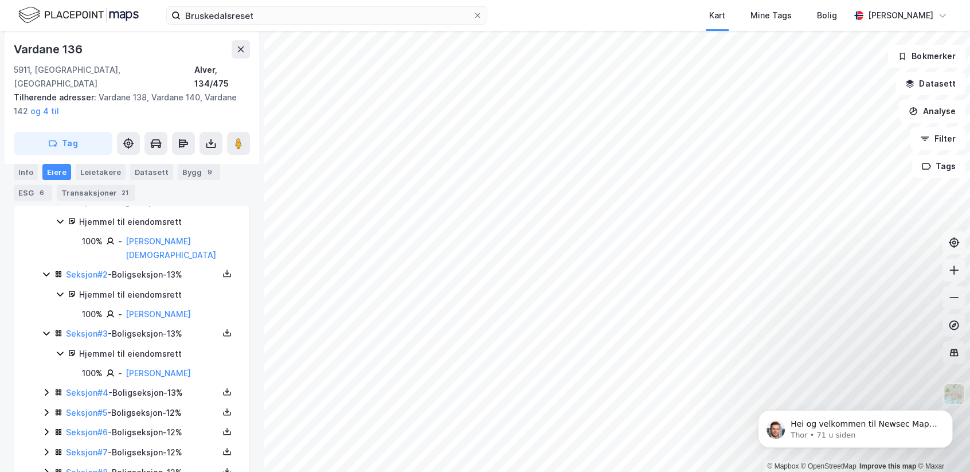
click at [47, 389] on icon at bounding box center [46, 392] width 3 height 7
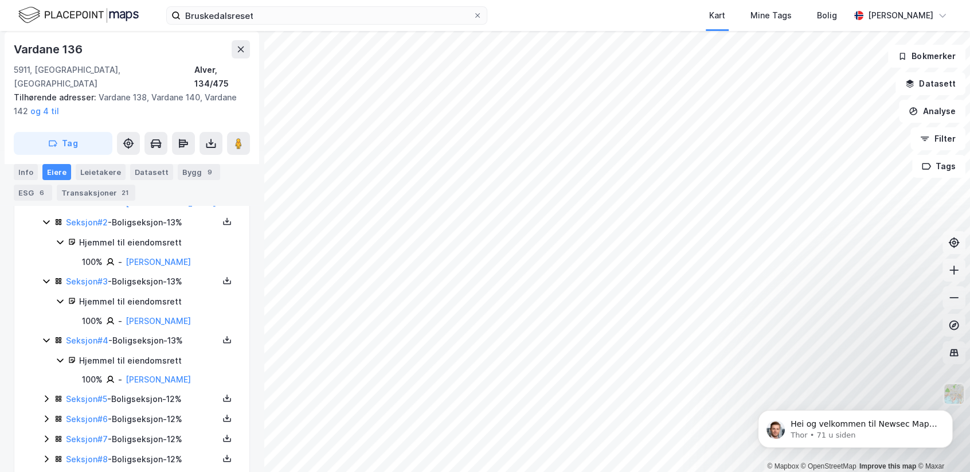
scroll to position [307, 0]
click at [46, 393] on icon at bounding box center [46, 397] width 9 height 9
click at [47, 428] on icon at bounding box center [46, 431] width 3 height 7
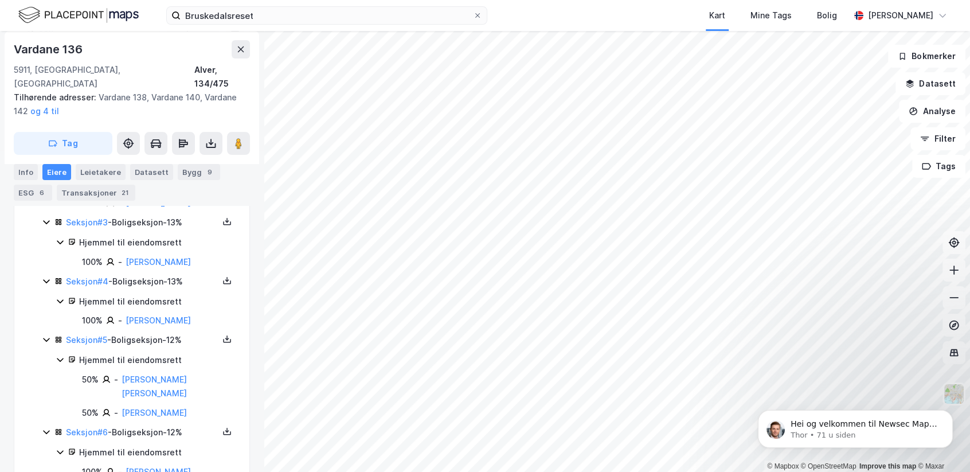
scroll to position [405, 0]
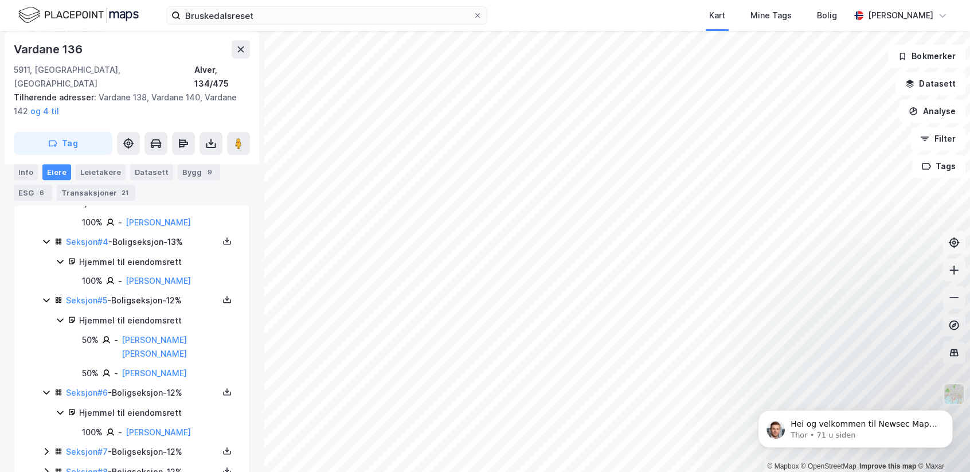
click at [49, 447] on icon at bounding box center [46, 451] width 9 height 9
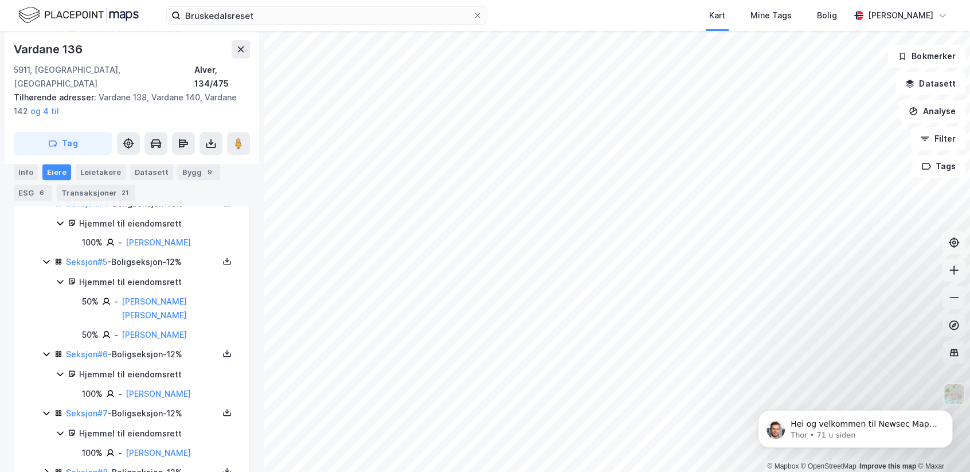
scroll to position [444, 0]
click at [48, 467] on icon at bounding box center [46, 471] width 9 height 9
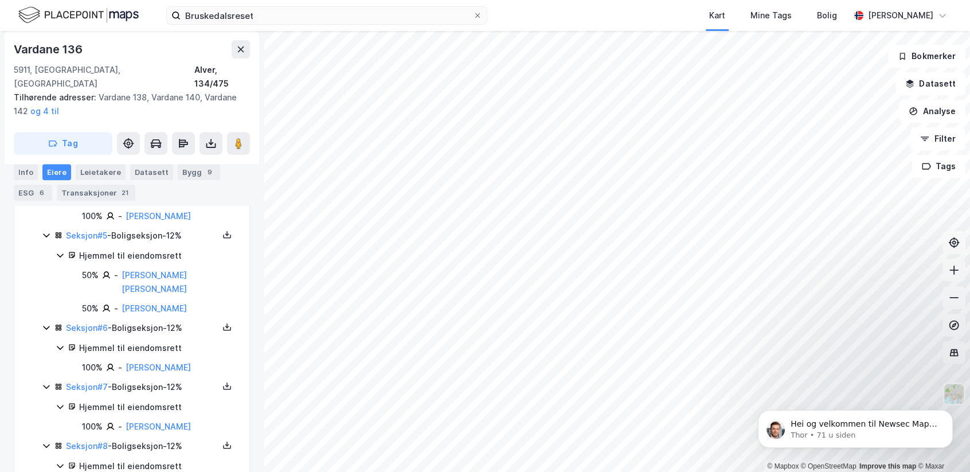
scroll to position [484, 0]
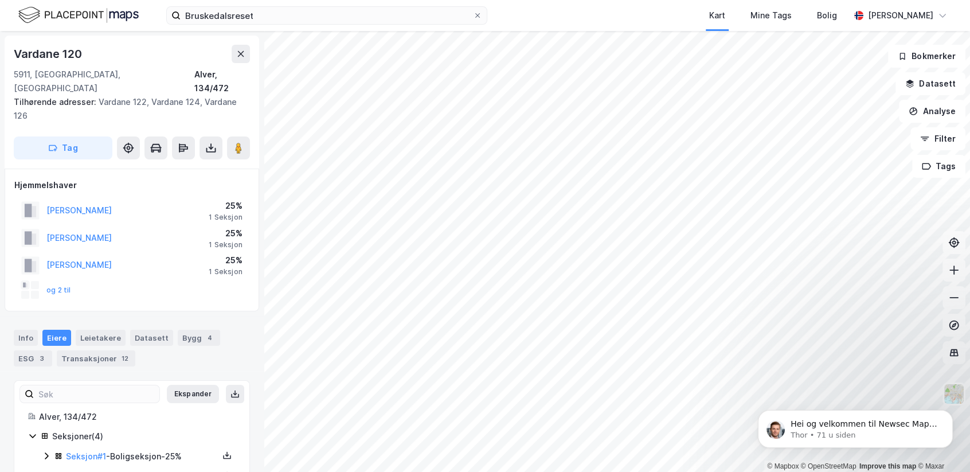
scroll to position [68, 0]
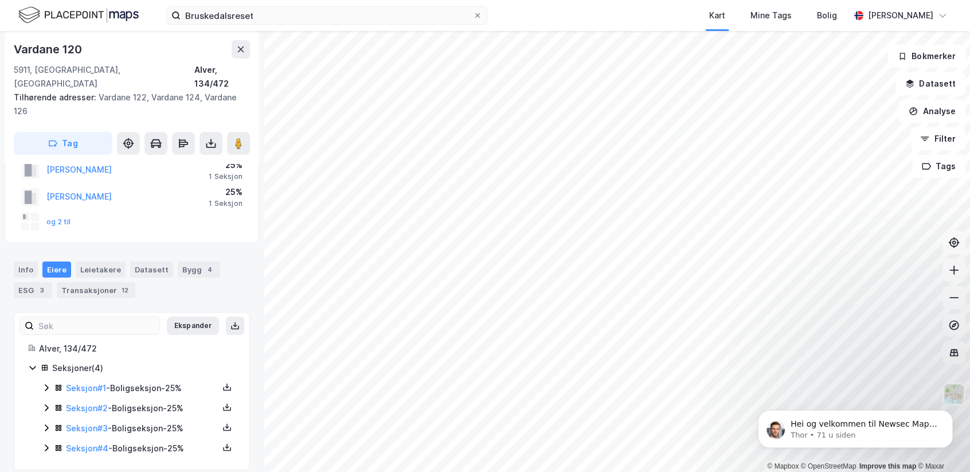
click at [47, 383] on icon at bounding box center [46, 387] width 9 height 9
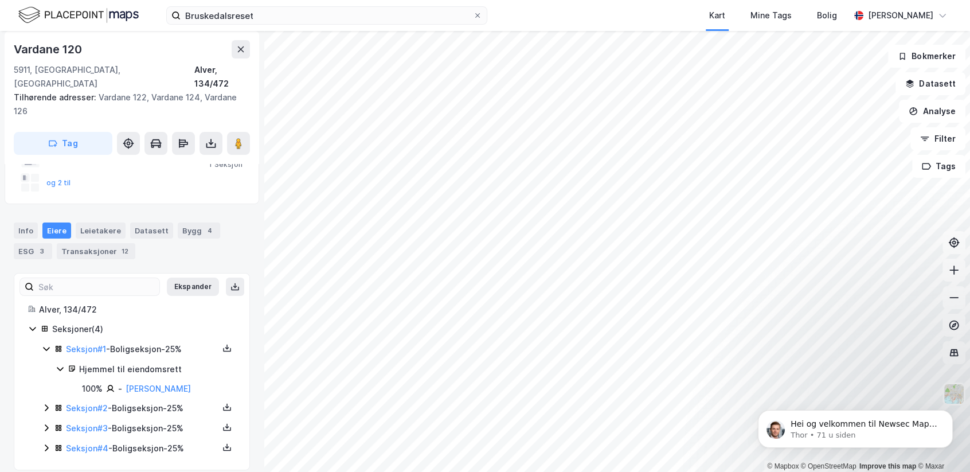
click at [48, 403] on icon at bounding box center [46, 407] width 9 height 9
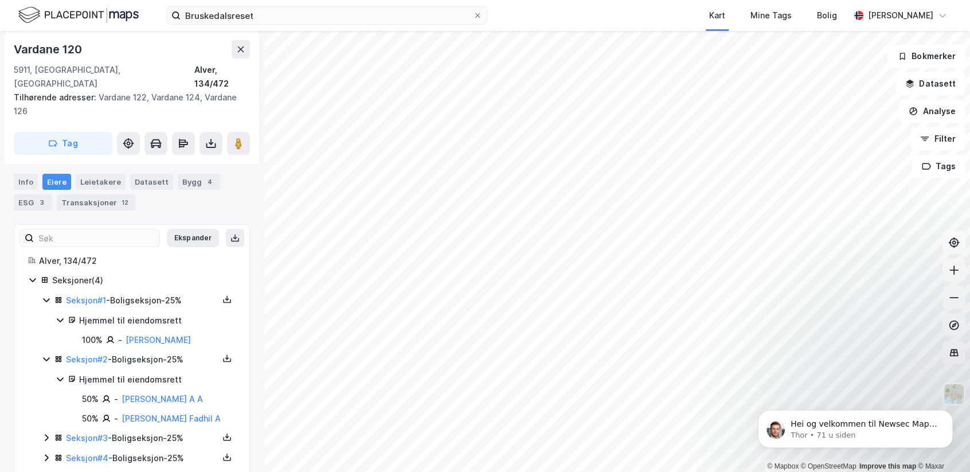
scroll to position [149, 0]
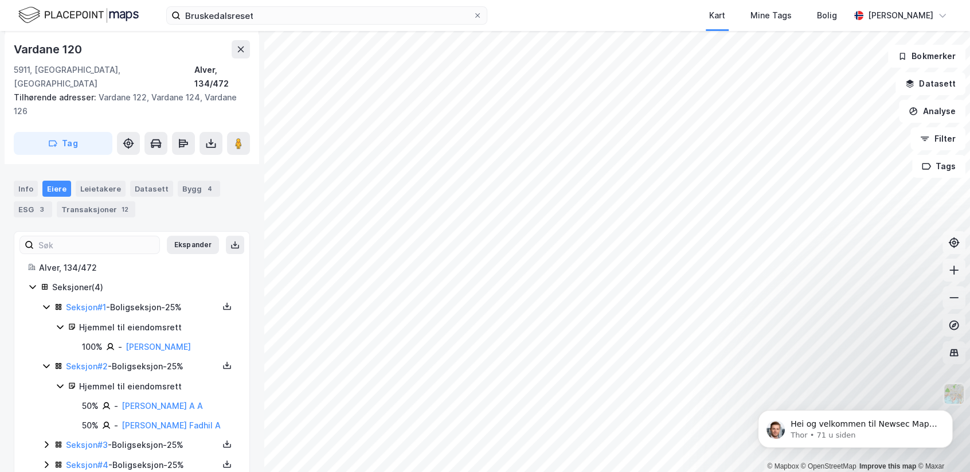
click at [48, 440] on icon at bounding box center [46, 444] width 9 height 9
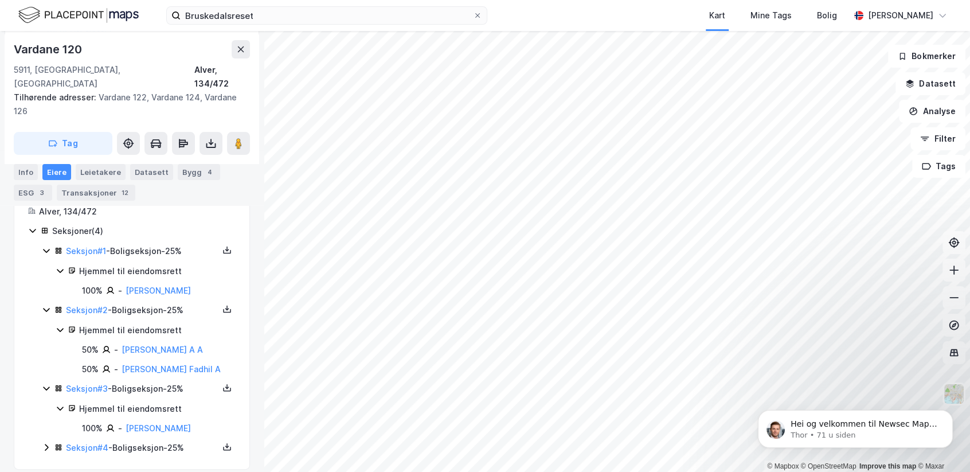
click at [44, 443] on icon at bounding box center [46, 447] width 9 height 9
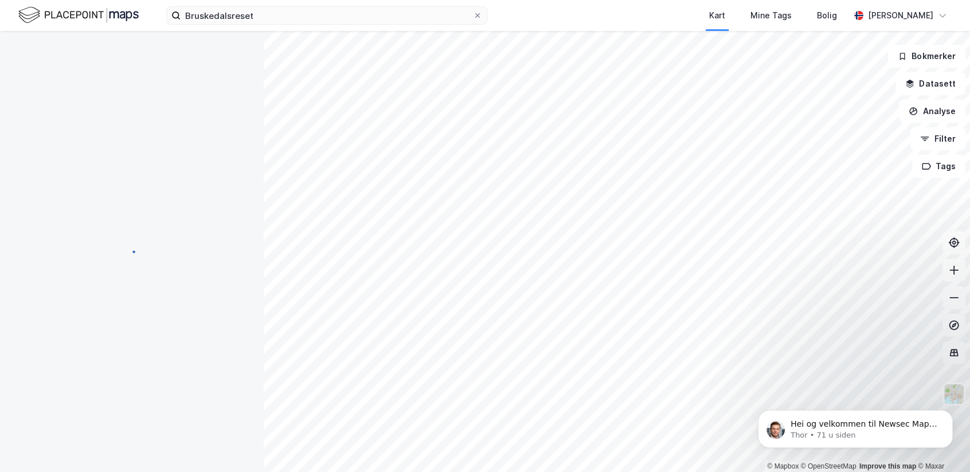
scroll to position [0, 0]
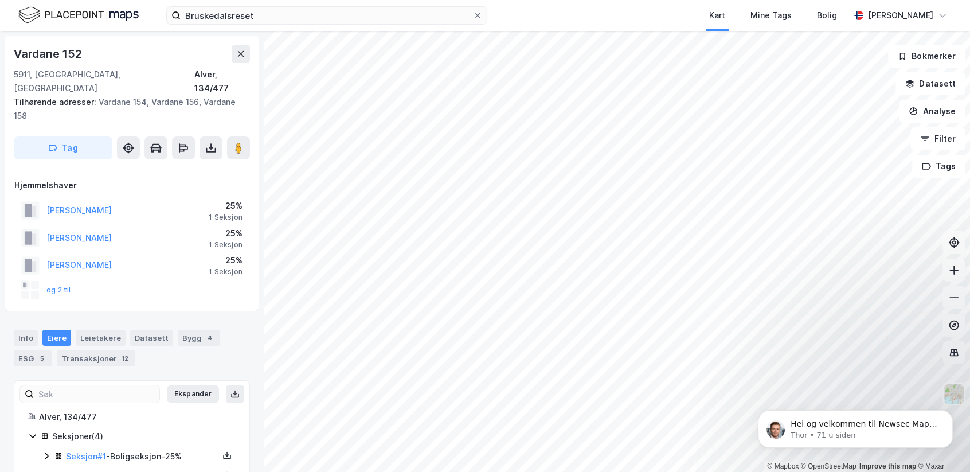
scroll to position [68, 0]
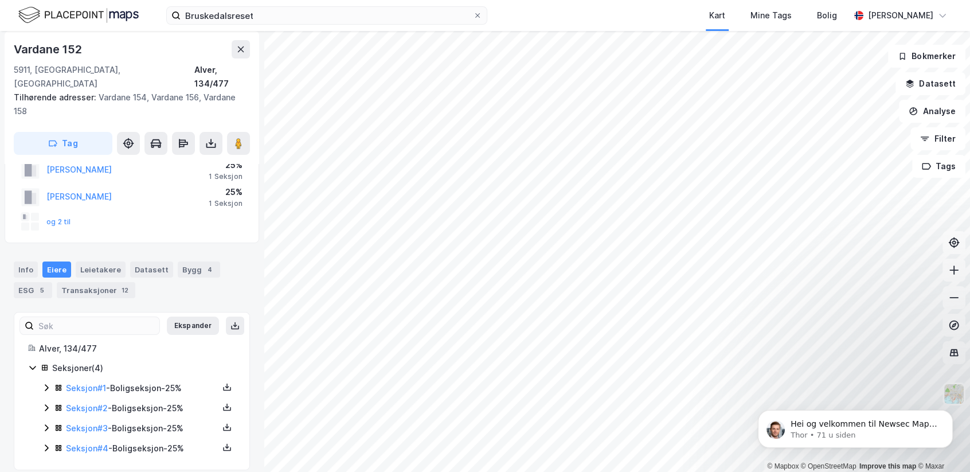
click at [46, 383] on icon at bounding box center [46, 387] width 9 height 9
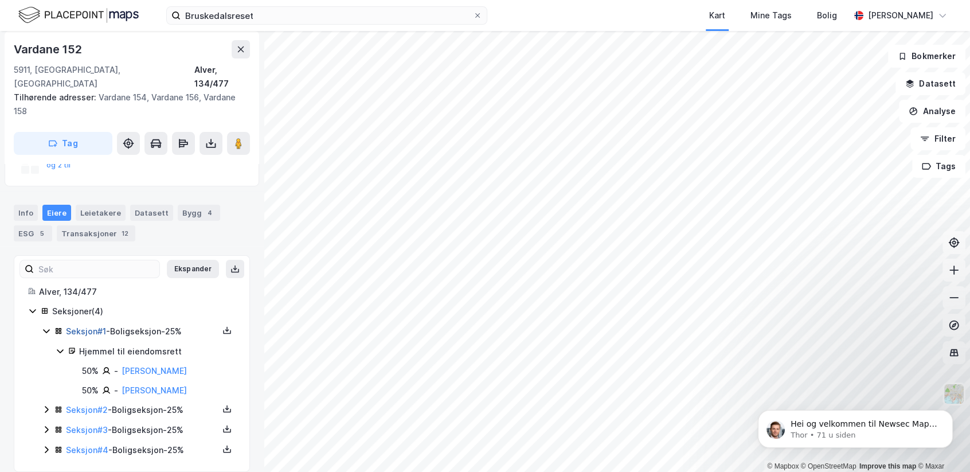
scroll to position [127, 0]
click at [46, 403] on icon at bounding box center [46, 407] width 9 height 9
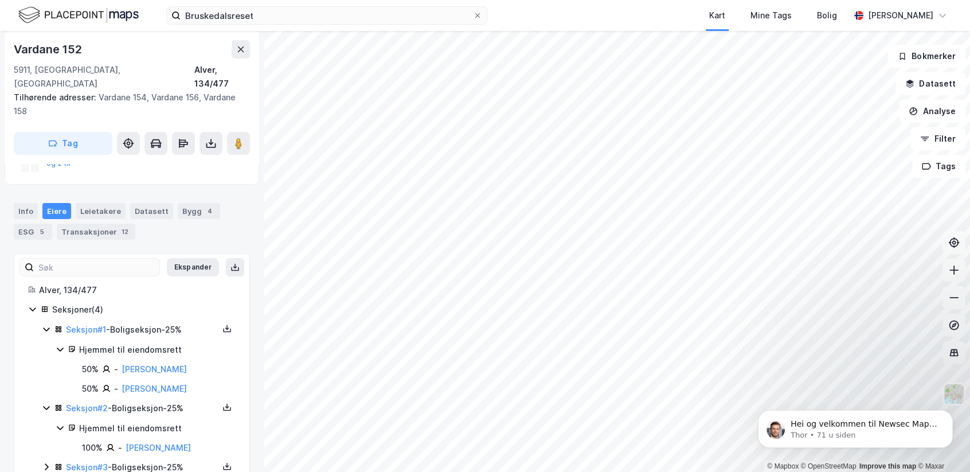
scroll to position [166, 0]
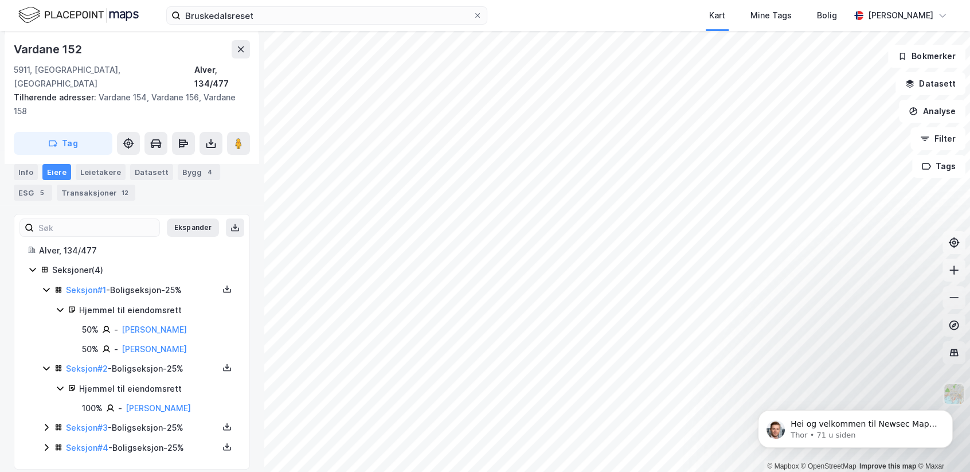
click at [45, 423] on icon at bounding box center [46, 427] width 9 height 9
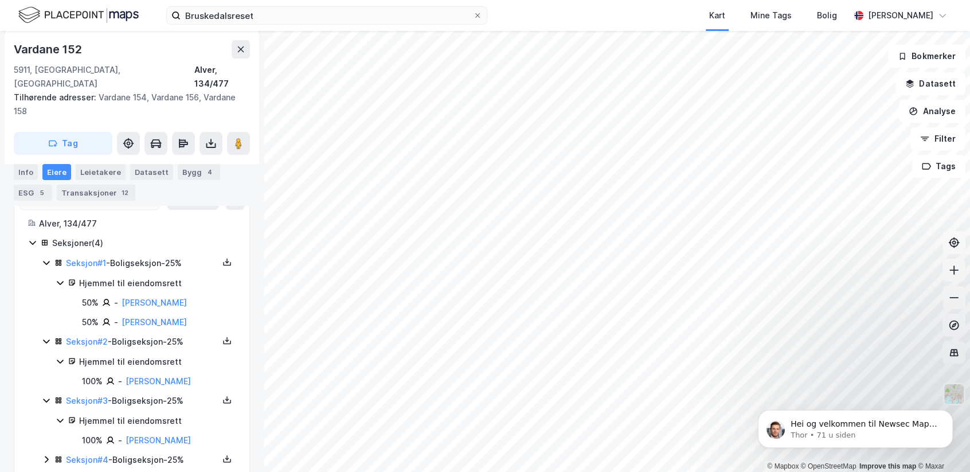
scroll to position [205, 0]
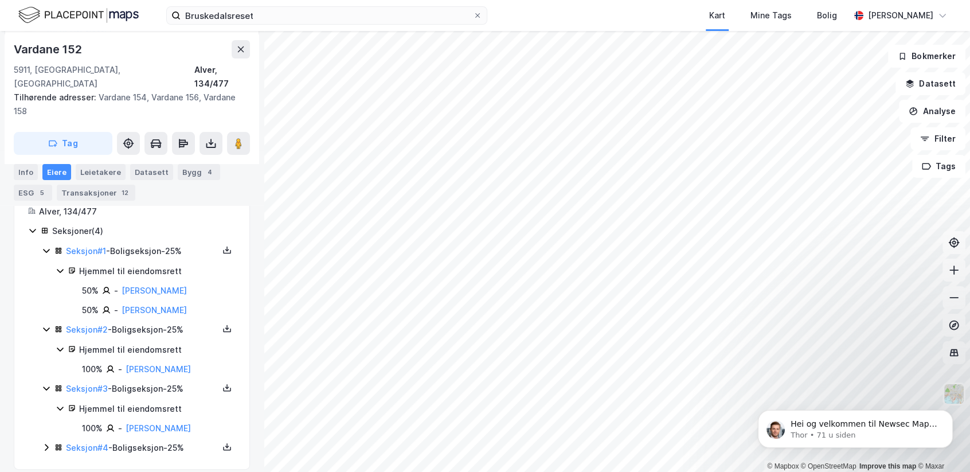
click at [50, 443] on icon at bounding box center [46, 447] width 9 height 9
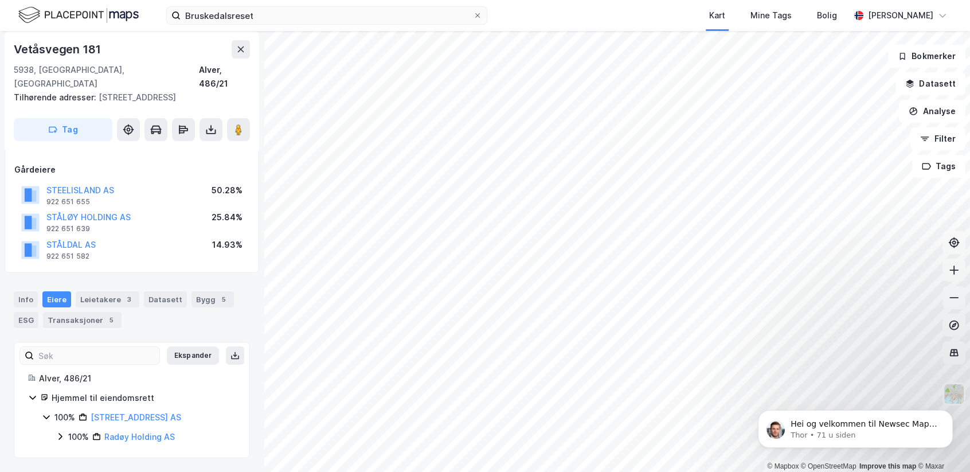
scroll to position [44, 0]
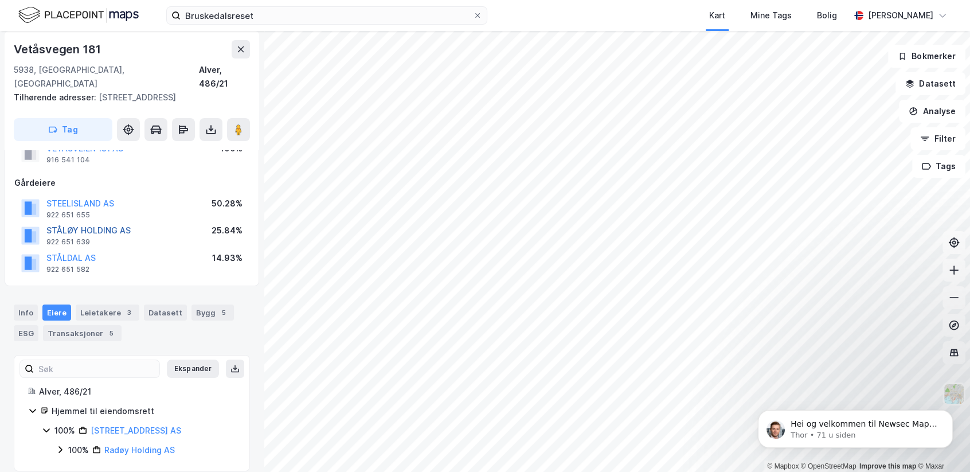
click at [0, 0] on button "STÅLØY HOLDING AS" at bounding box center [0, 0] width 0 height 0
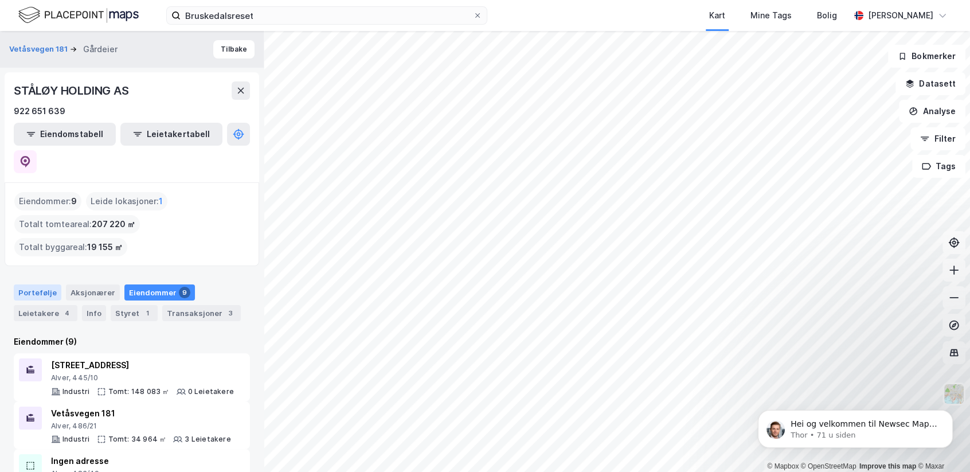
click at [51, 284] on div "Portefølje" at bounding box center [38, 292] width 48 height 16
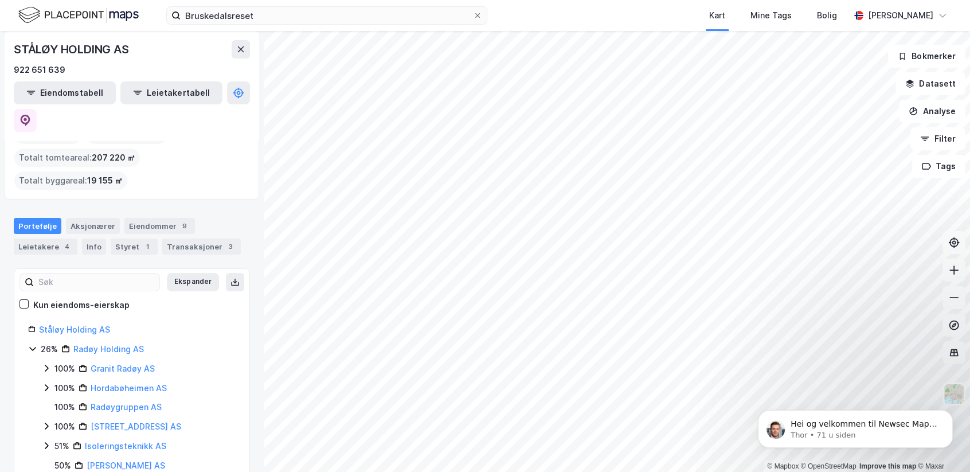
scroll to position [67, 0]
